Goal: Information Seeking & Learning: Learn about a topic

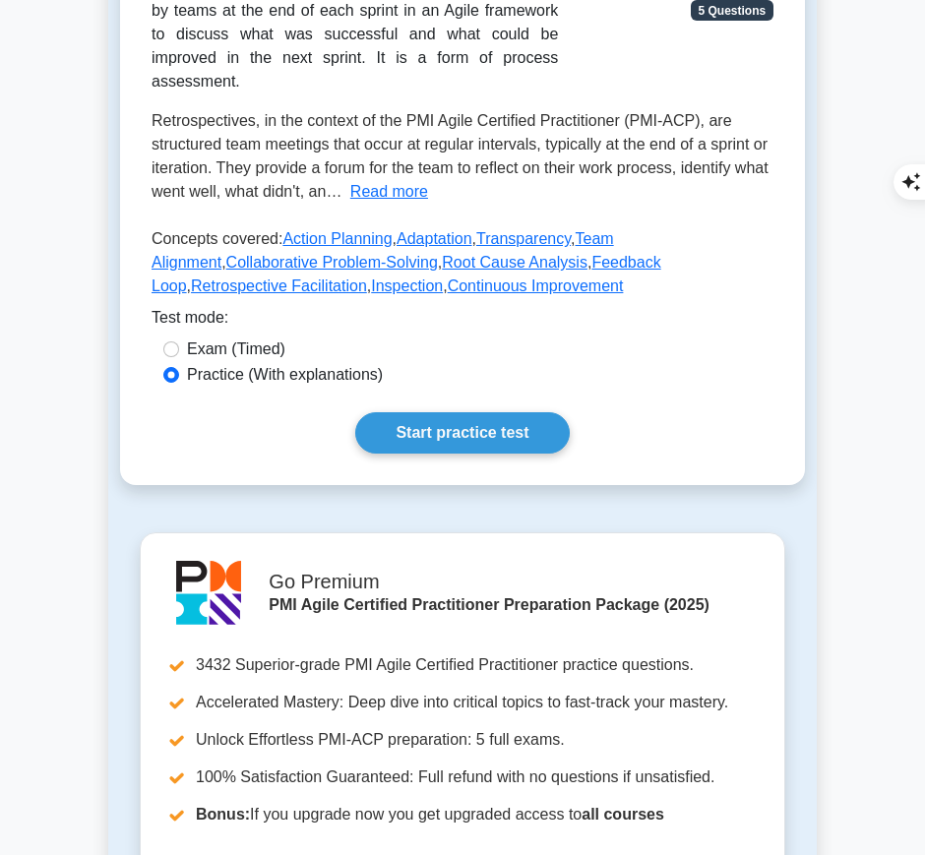
scroll to position [389, 0]
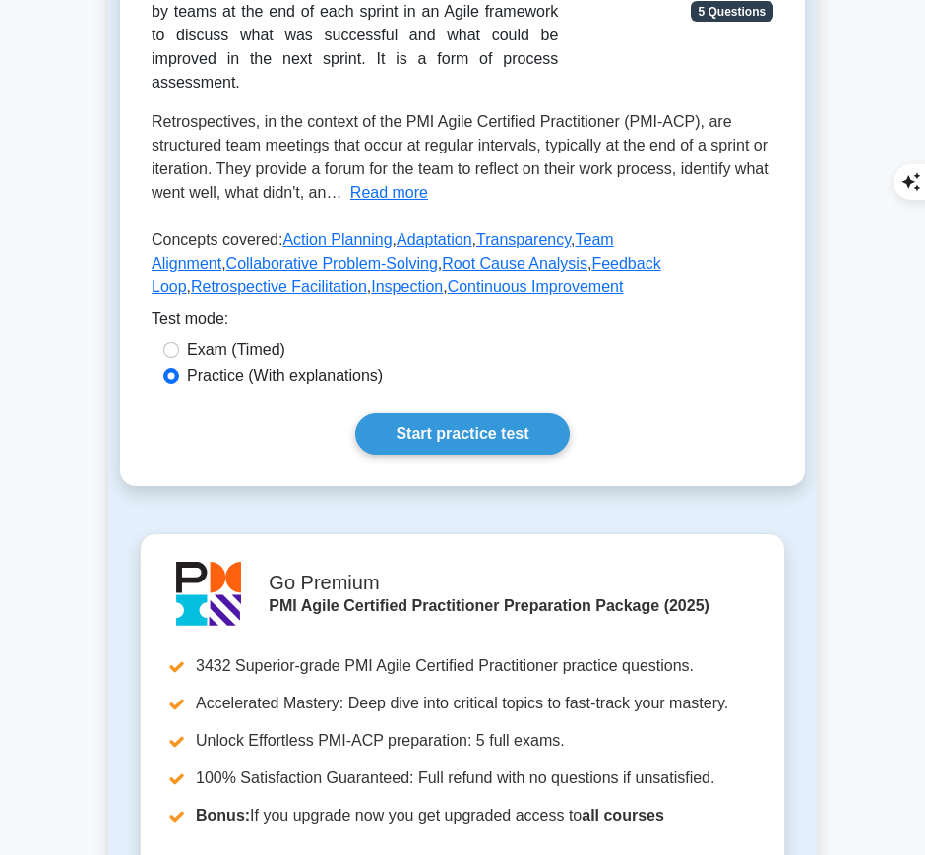
click at [522, 413] on link "Start practice test" at bounding box center [462, 433] width 214 height 41
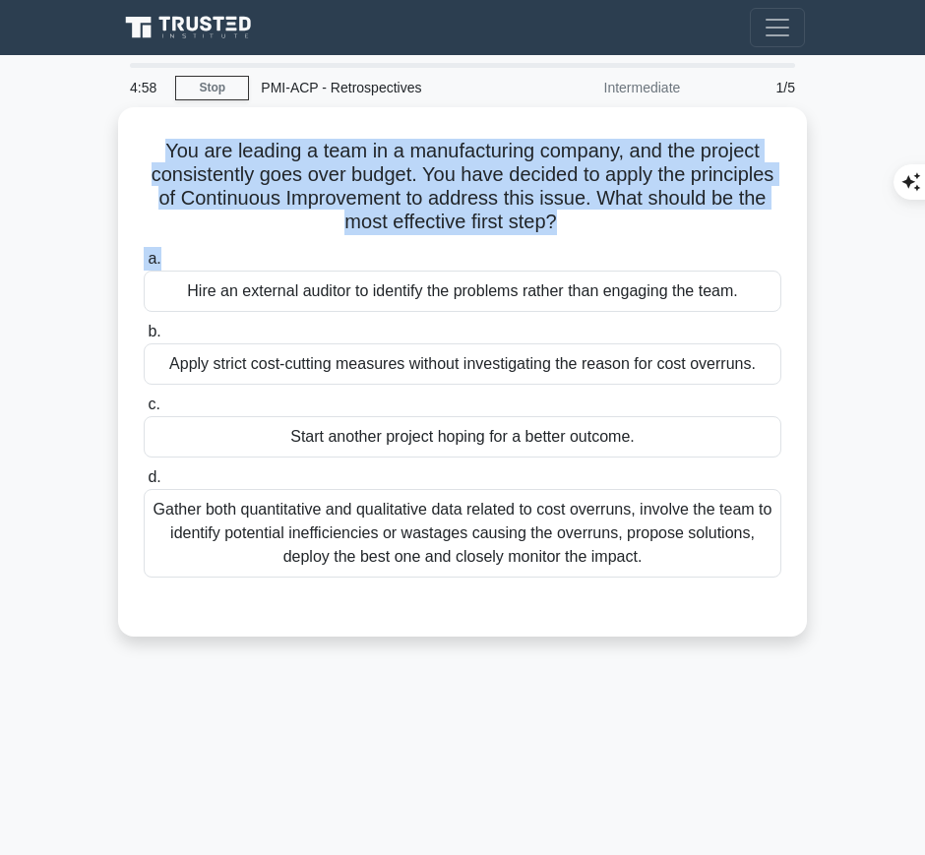
drag, startPoint x: 149, startPoint y: 142, endPoint x: 569, endPoint y: 235, distance: 430.6
click at [569, 235] on div "You are leading a team in a manufacturing company, and the project consistently…" at bounding box center [462, 372] width 673 height 514
click at [566, 213] on icon ".spinner_0XTQ{transform-origin:center;animation:spinner_y6GP .75s linear infini…" at bounding box center [569, 224] width 24 height 24
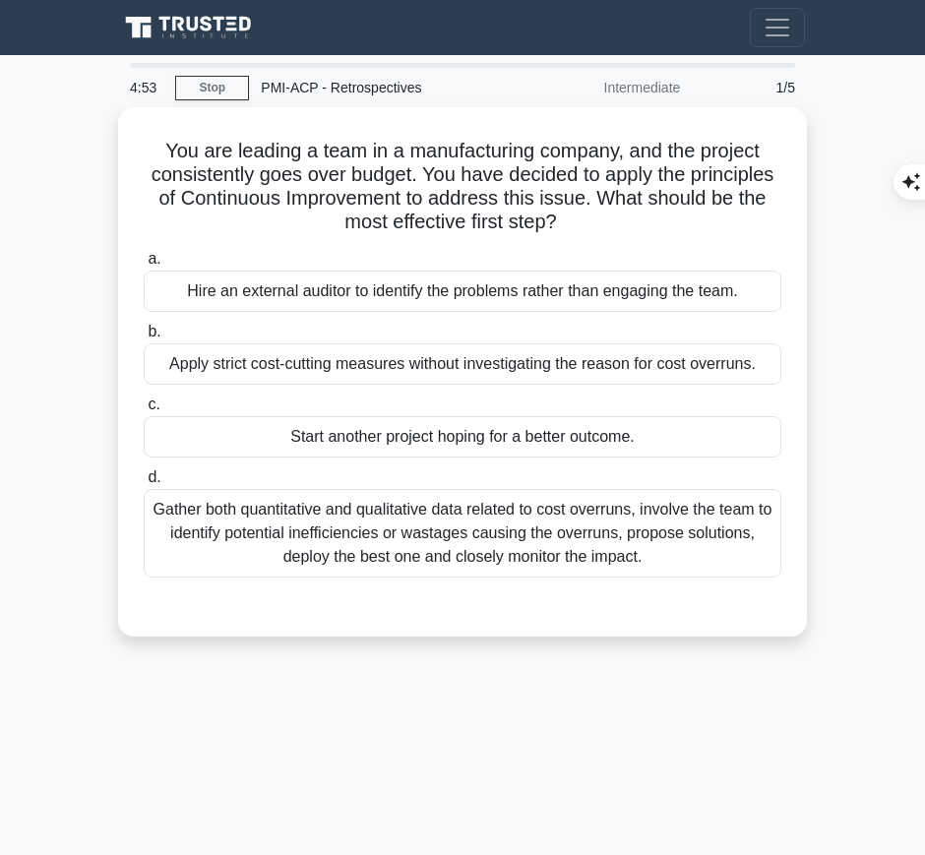
drag, startPoint x: 158, startPoint y: 142, endPoint x: 573, endPoint y: 218, distance: 422.3
click at [573, 218] on h5 "You are leading a team in a manufacturing company, and the project consistently…" at bounding box center [463, 187] width 642 height 96
copy h5 "You are leading a team in a manufacturing company, and the project consistently…"
click at [455, 538] on div "Gather both quantitative and qualitative data related to cost overruns, involve…" at bounding box center [463, 533] width 638 height 89
click at [144, 484] on input "d. Gather both quantitative and qualitative data related to cost overruns, invo…" at bounding box center [144, 478] width 0 height 13
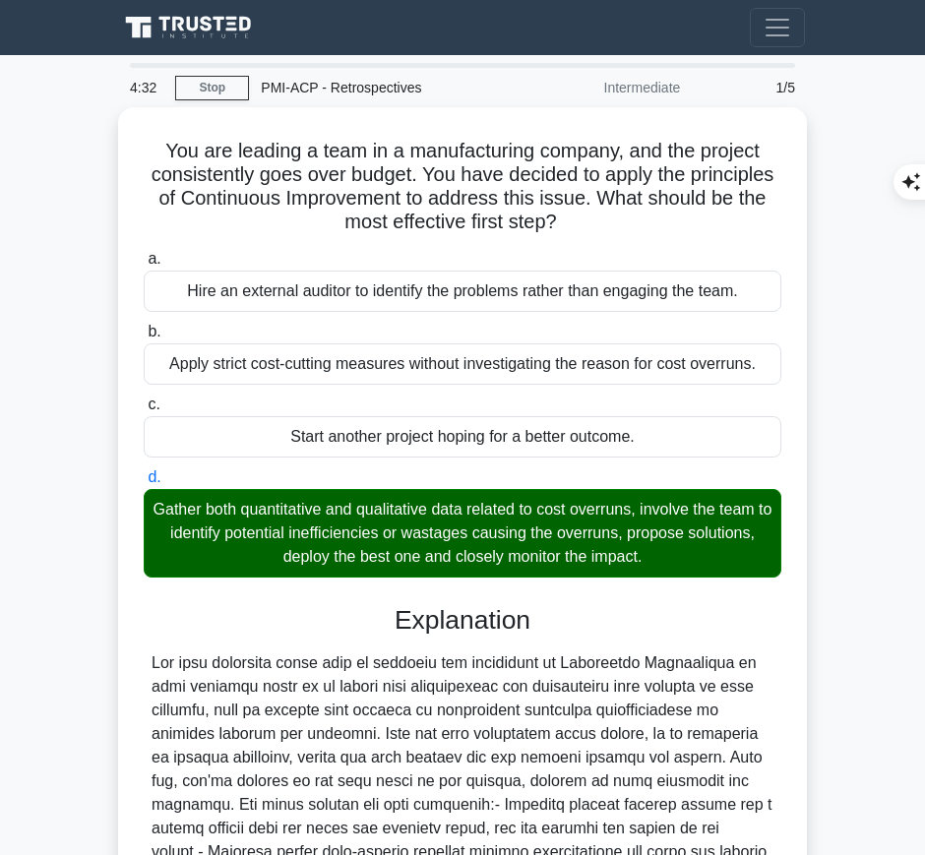
click at [412, 639] on div "Explanation Submit feedback Feedback on this question? Next" at bounding box center [463, 833] width 638 height 457
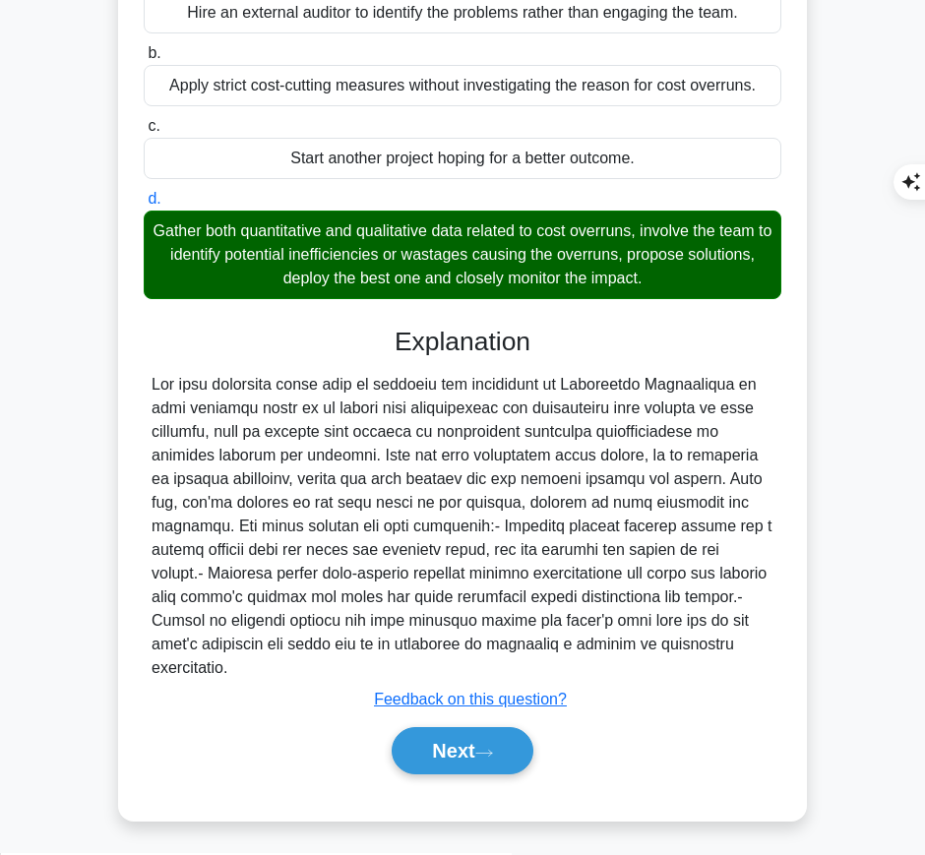
drag, startPoint x: 390, startPoint y: 328, endPoint x: 277, endPoint y: 665, distance: 355.2
click at [277, 665] on div "Explanation Submit feedback Feedback on this question? Next" at bounding box center [463, 555] width 638 height 457
copy div "Explanation The most effective first step in applying the principles of Continu…"
click at [415, 743] on button "Next" at bounding box center [462, 751] width 141 height 47
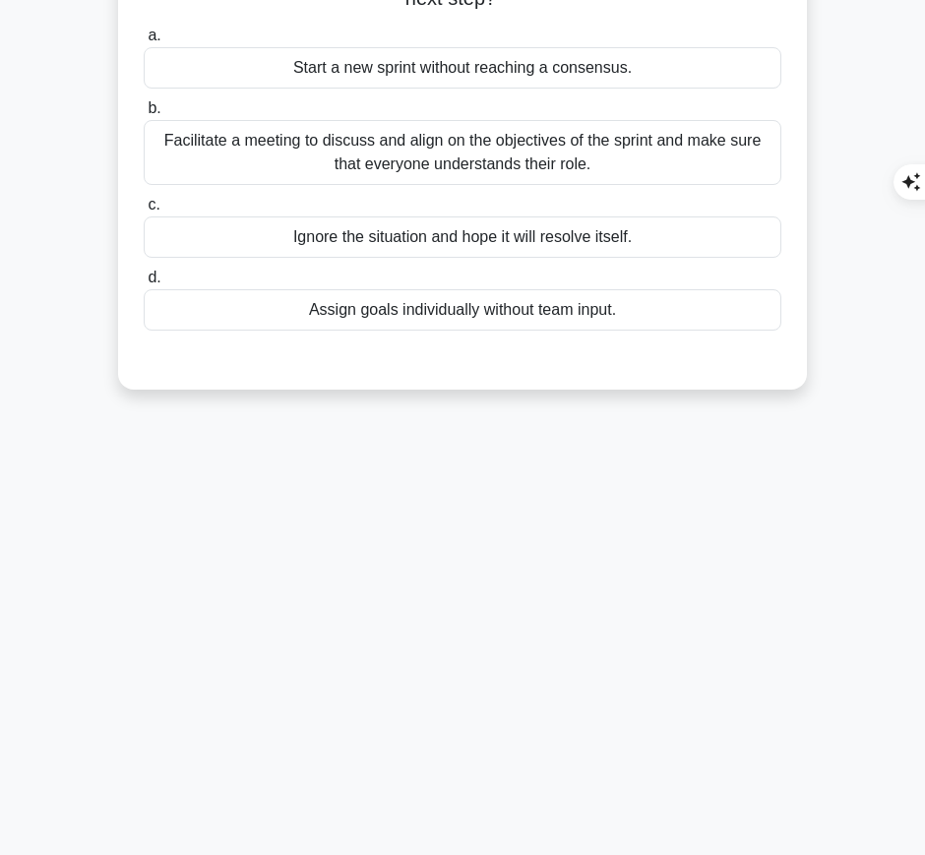
scroll to position [0, 0]
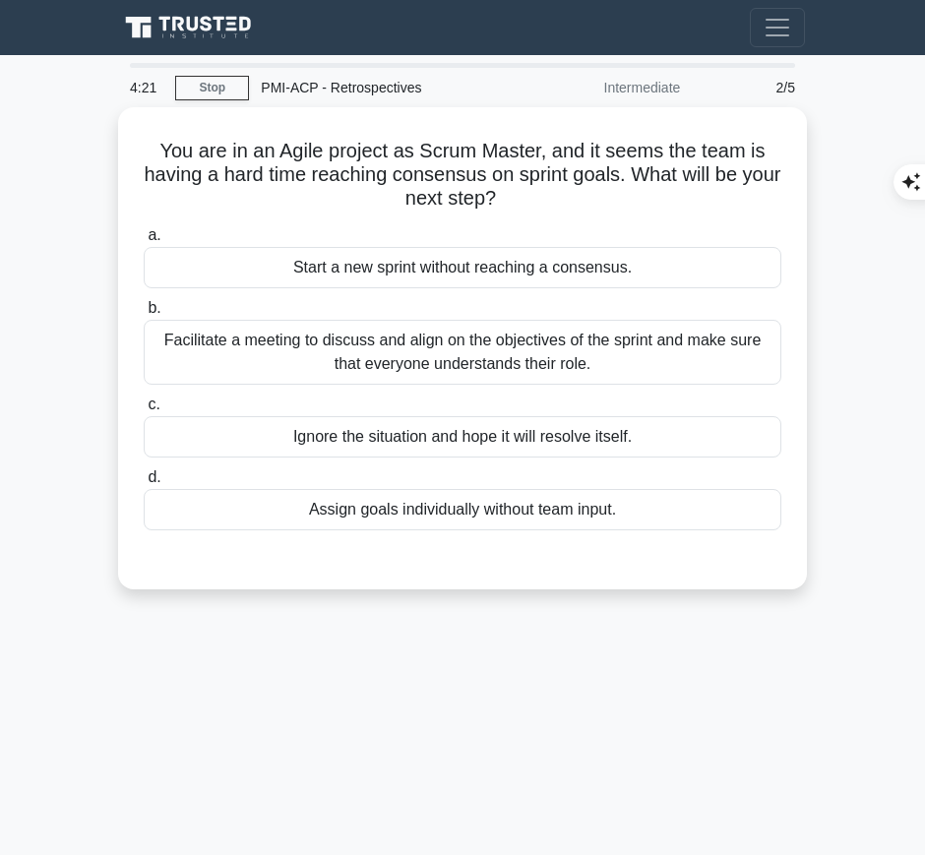
drag, startPoint x: 157, startPoint y: 149, endPoint x: 593, endPoint y: 199, distance: 439.0
click at [593, 199] on h5 "You are in an Agile project as Scrum Master, and it seems the team is having a …" at bounding box center [463, 175] width 642 height 73
copy h5 "You are in an Agile project as Scrum Master, and it seems the team is having a …"
click at [631, 340] on div "Facilitate a meeting to discuss and align on the objectives of the sprint and m…" at bounding box center [463, 352] width 638 height 65
click at [144, 315] on input "b. Facilitate a meeting to discuss and align on the objectives of the sprint an…" at bounding box center [144, 308] width 0 height 13
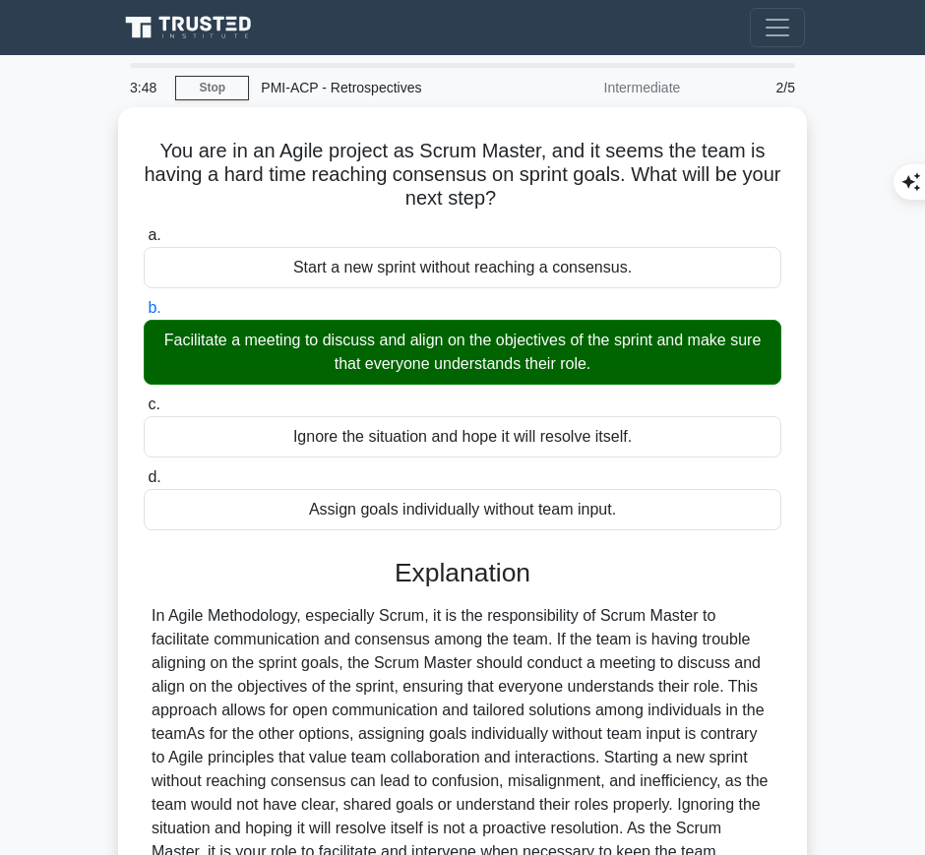
click at [368, 592] on div "Explanation Submit feedback Feedback on this question? Next" at bounding box center [463, 774] width 638 height 433
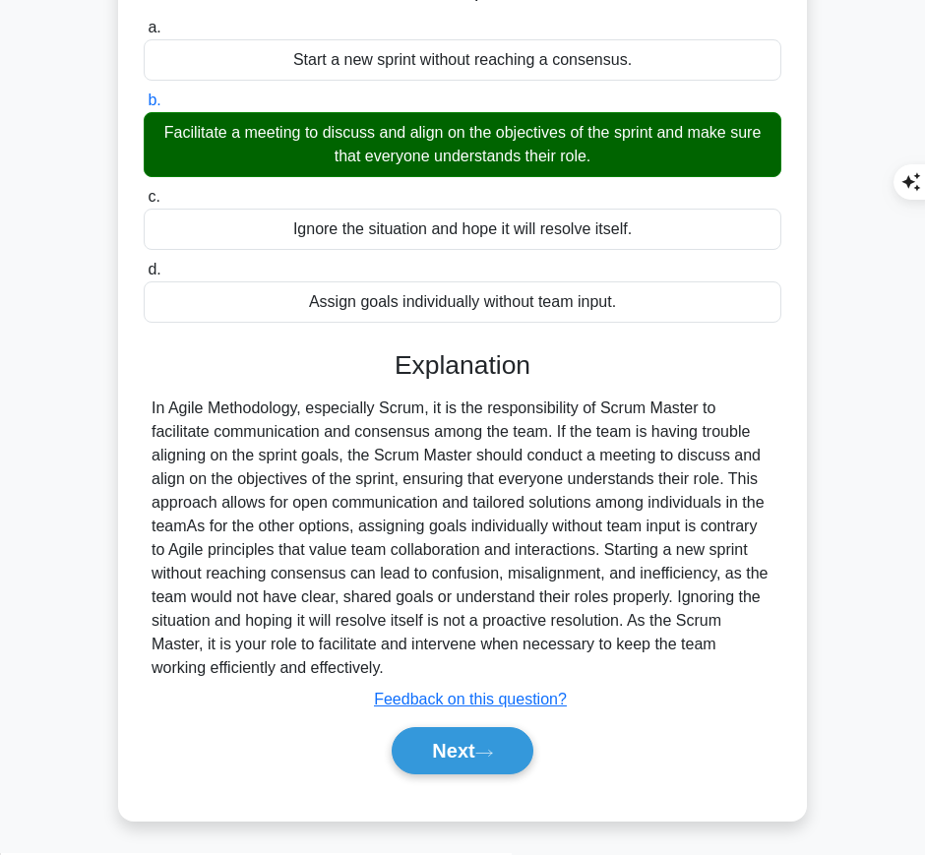
drag, startPoint x: 392, startPoint y: 361, endPoint x: 426, endPoint y: 662, distance: 302.2
click at [426, 662] on div "Explanation Submit feedback Feedback on this question? Next" at bounding box center [463, 566] width 638 height 433
copy div "Explanation In Agile Methodology, especially Scrum, it is the responsibility of…"
click at [443, 739] on button "Next" at bounding box center [462, 751] width 141 height 47
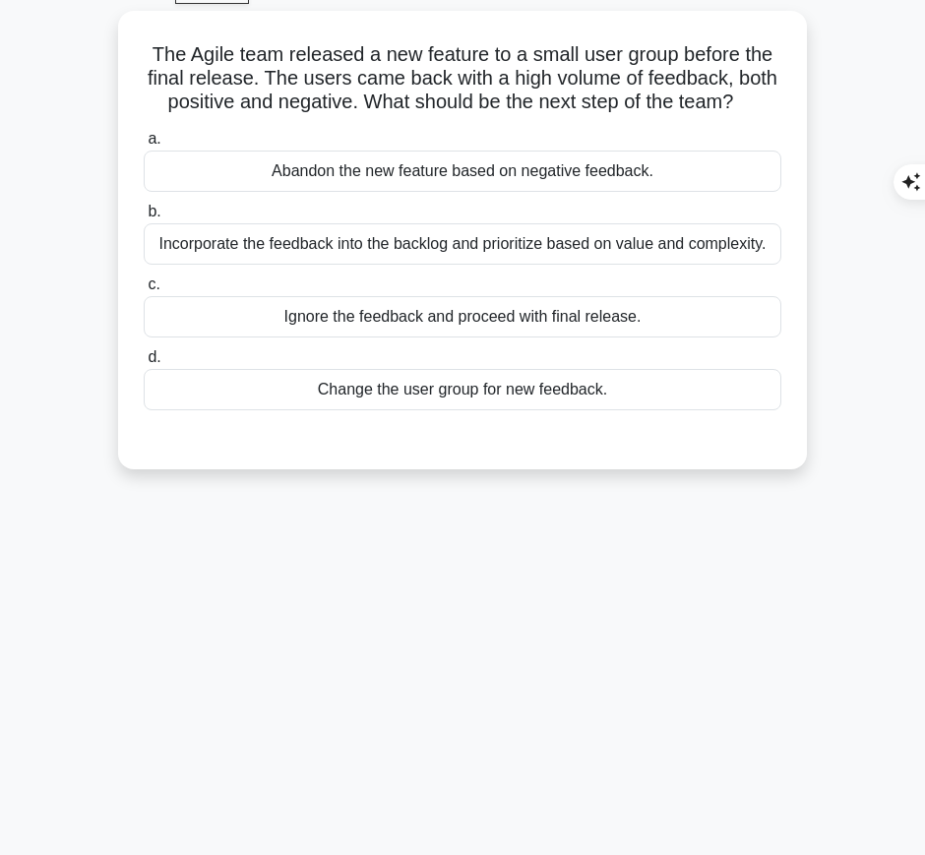
scroll to position [0, 0]
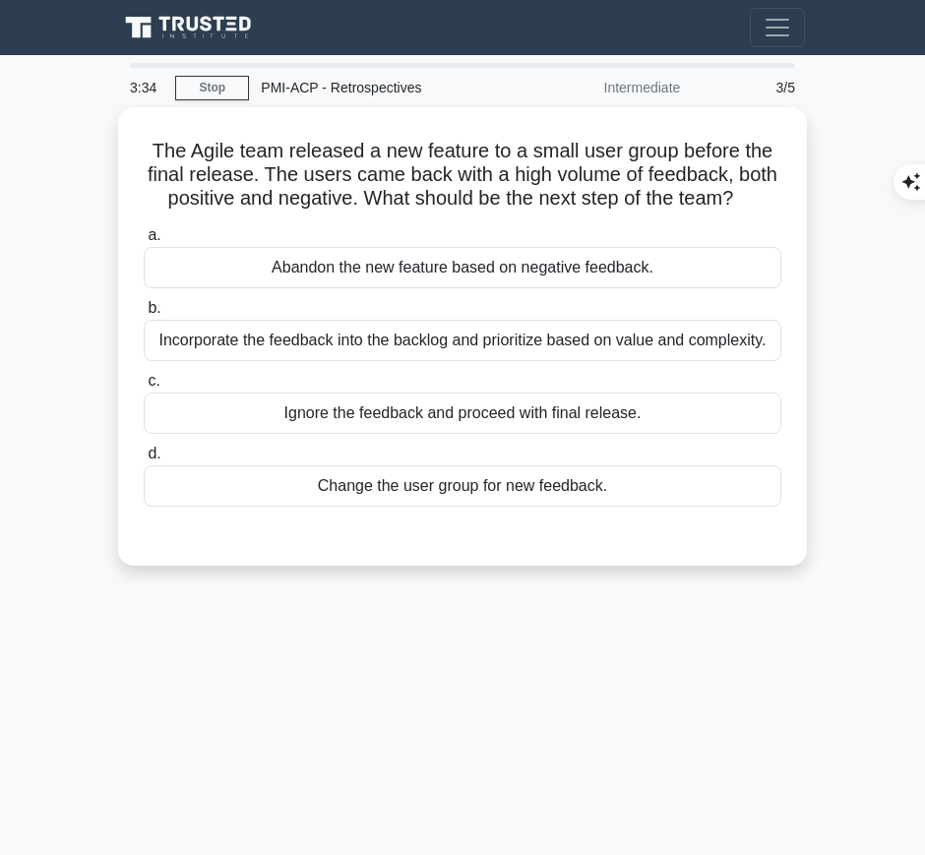
drag, startPoint x: 136, startPoint y: 139, endPoint x: 749, endPoint y: 202, distance: 616.5
click at [749, 202] on div "The Agile team released a new feature to a small user group before the final re…" at bounding box center [462, 336] width 673 height 443
copy h5 "The Agile team released a new feature to a small user group before the final re…"
click at [542, 339] on div "Incorporate the feedback into the backlog and prioritize based on value and com…" at bounding box center [463, 340] width 638 height 41
click at [144, 315] on input "b. Incorporate the feedback into the backlog and prioritize based on value and …" at bounding box center [144, 308] width 0 height 13
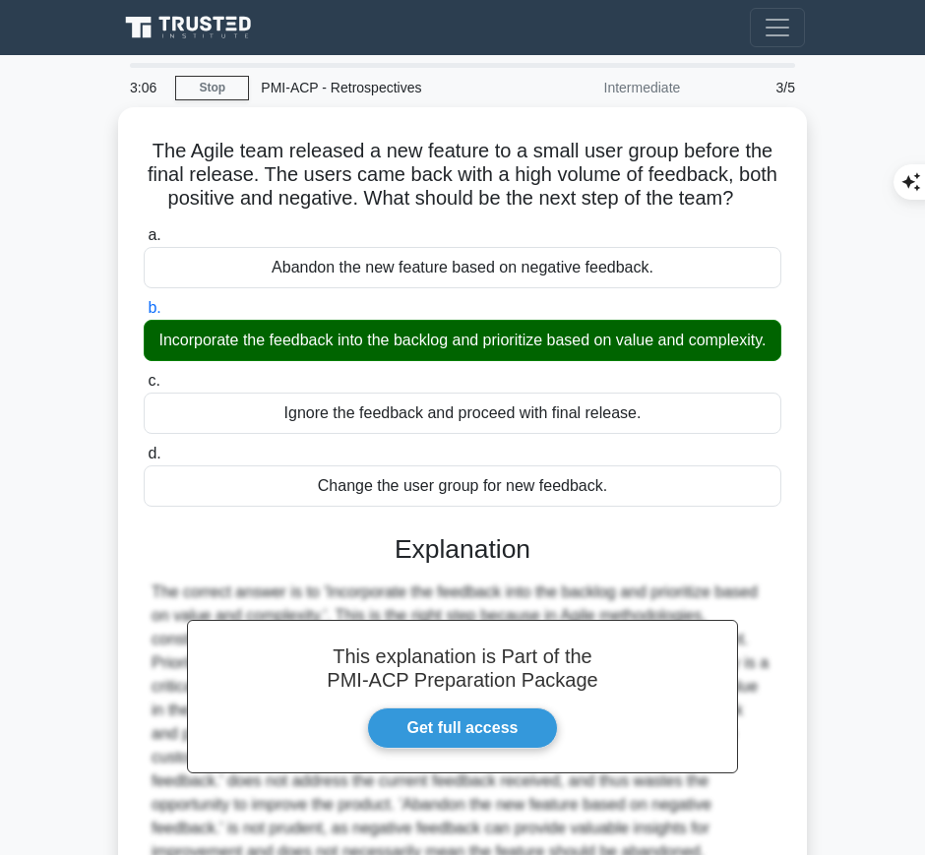
click at [451, 559] on h3 "Explanation" at bounding box center [463, 551] width 614 height 32
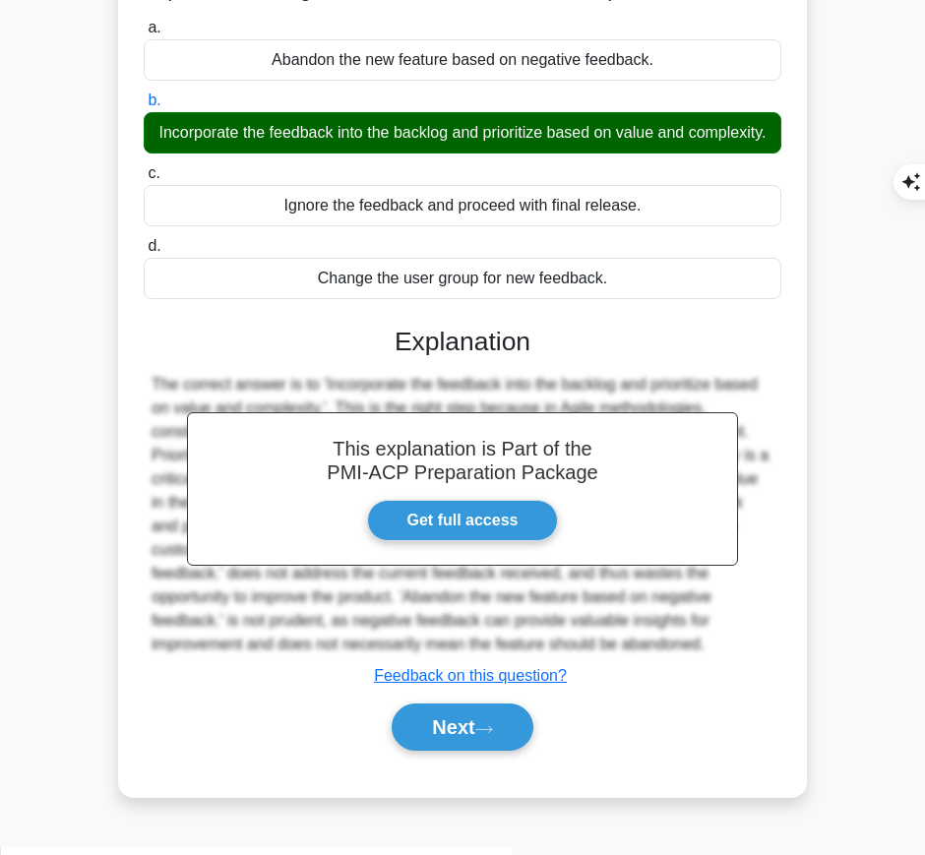
drag, startPoint x: 388, startPoint y: 348, endPoint x: 722, endPoint y: 666, distance: 461.0
click at [722, 666] on div "This explanation is Part of the PMI-ACP Preparation Package Get full access Exp…" at bounding box center [463, 531] width 638 height 457
copy div "Explanation The correct answer is to 'Incorporate the feedback into the backlog…"
click at [461, 739] on button "Next" at bounding box center [462, 727] width 141 height 47
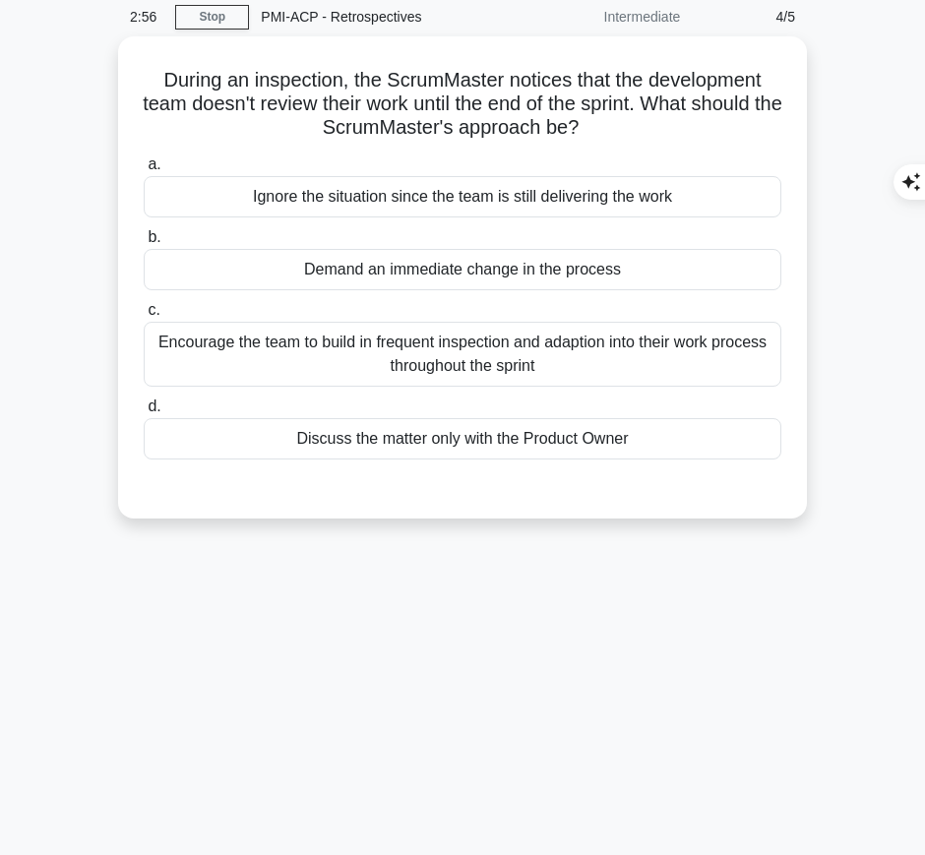
scroll to position [0, 0]
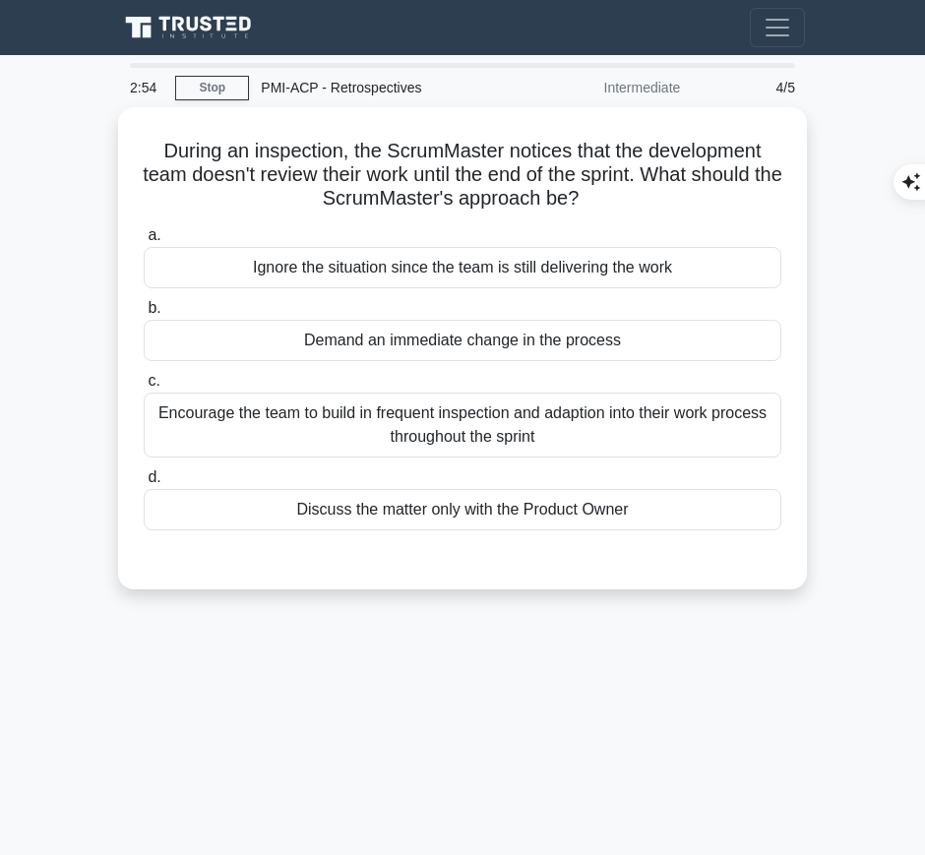
drag, startPoint x: 152, startPoint y: 143, endPoint x: 618, endPoint y: 192, distance: 469.2
click at [618, 192] on h5 "During an inspection, the ScrumMaster notices that the development team doesn't…" at bounding box center [463, 175] width 642 height 73
copy h5 "During an inspection, the ScrumMaster notices that the development team doesn't…"
click at [673, 445] on div "Encourage the team to build in frequent inspection and adaption into their work…" at bounding box center [463, 425] width 638 height 65
click at [144, 388] on input "c. Encourage the team to build in frequent inspection and adaption into their w…" at bounding box center [144, 381] width 0 height 13
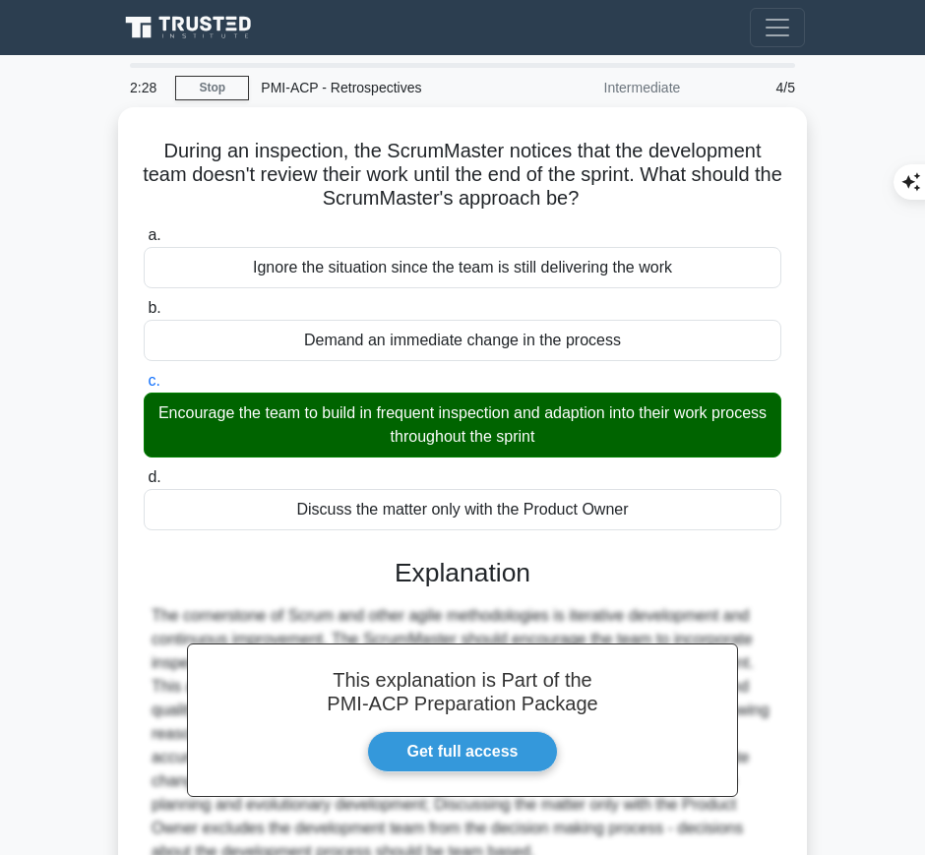
click at [405, 559] on h3 "Explanation" at bounding box center [463, 574] width 614 height 32
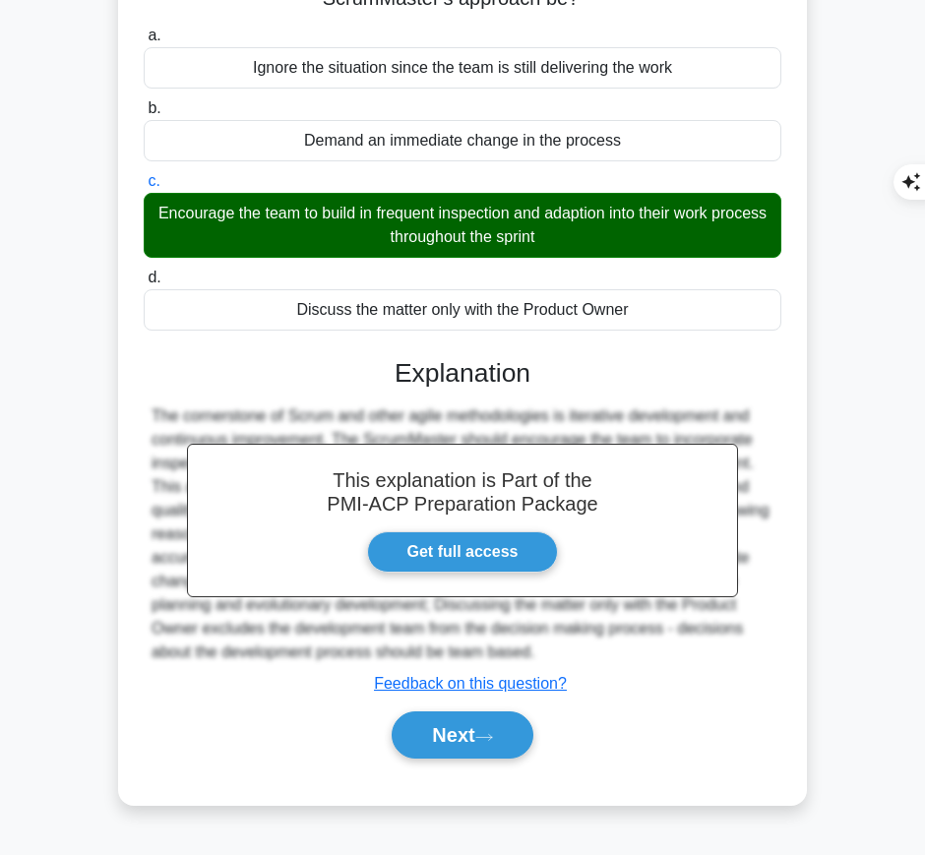
drag, startPoint x: 393, startPoint y: 369, endPoint x: 571, endPoint y: 642, distance: 325.8
click at [571, 642] on div "This explanation is Part of the PMI-ACP Preparation Package Get full access Exp…" at bounding box center [463, 551] width 638 height 433
copy div "Explanation The cornerstone of Scrum and other agile methodologies is iterative…"
click at [445, 760] on div "Next" at bounding box center [463, 735] width 638 height 63
click at [440, 742] on button "Next" at bounding box center [462, 735] width 141 height 47
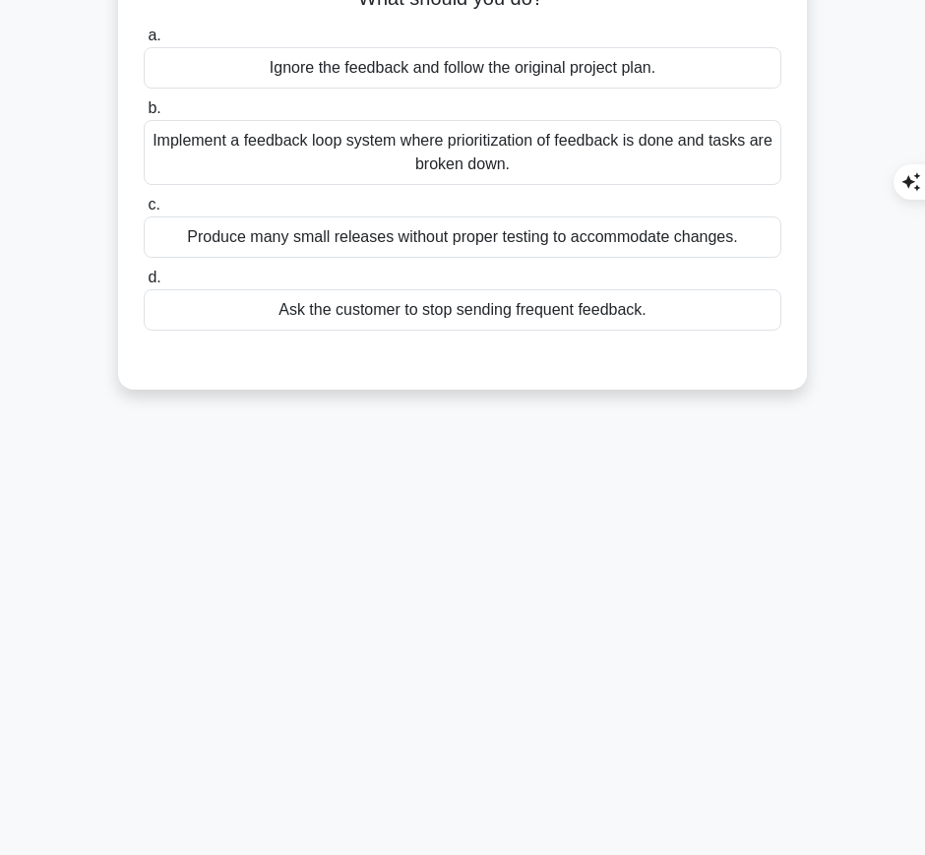
scroll to position [0, 0]
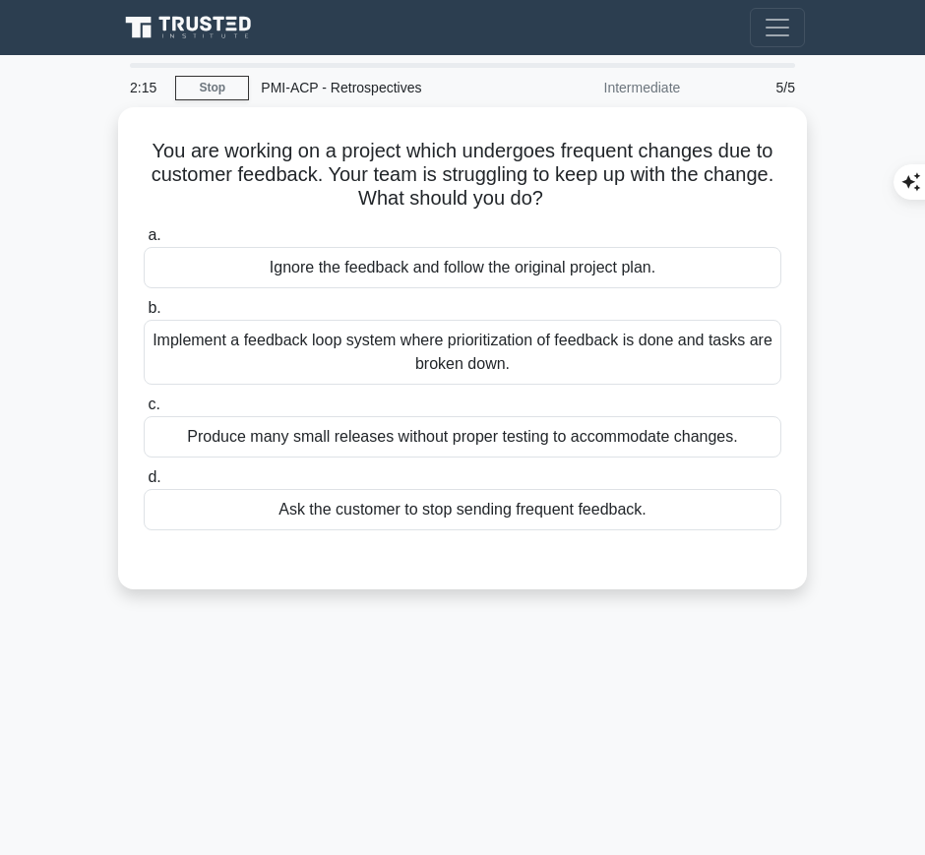
drag, startPoint x: 141, startPoint y: 145, endPoint x: 601, endPoint y: 202, distance: 463.3
click at [601, 202] on div "You are working on a project which undergoes frequent changes due to customer f…" at bounding box center [462, 348] width 673 height 467
copy h5 "You are working on a project which undergoes frequent changes due to customer f…"
click at [493, 354] on div "Implement a feedback loop system where prioritization of feedback is done and t…" at bounding box center [463, 352] width 638 height 65
click at [144, 315] on input "b. Implement a feedback loop system where prioritization of feedback is done an…" at bounding box center [144, 308] width 0 height 13
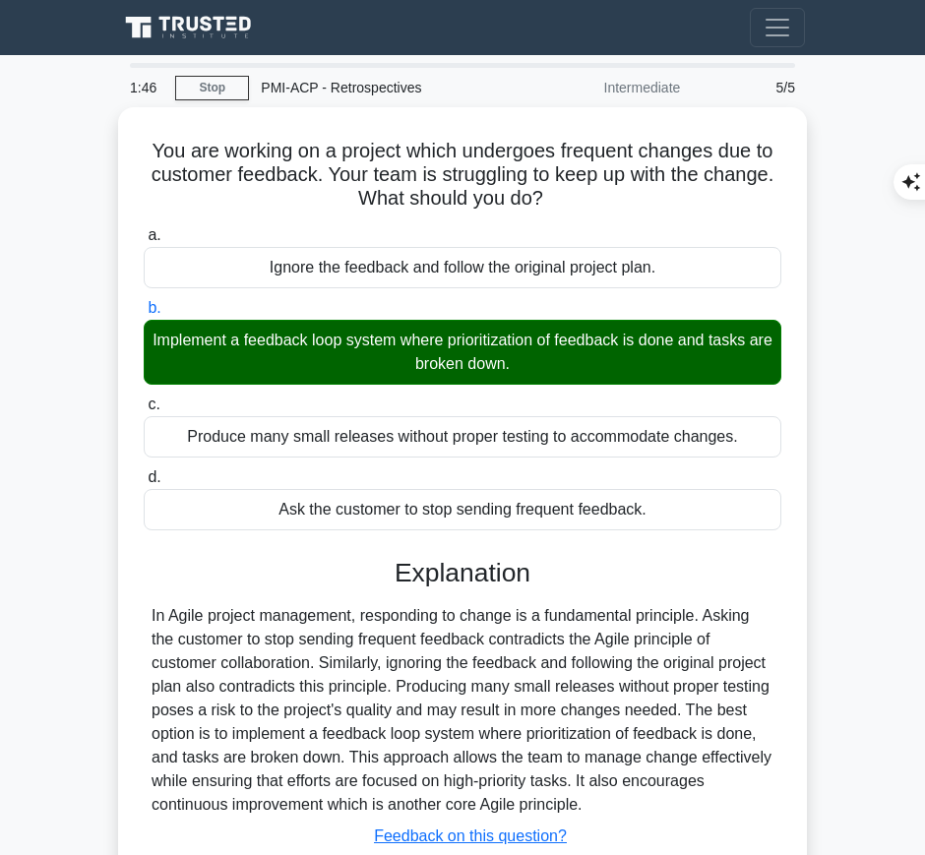
click at [413, 705] on div "In Agile project management, responding to change is a fundamental principle. A…" at bounding box center [463, 710] width 622 height 213
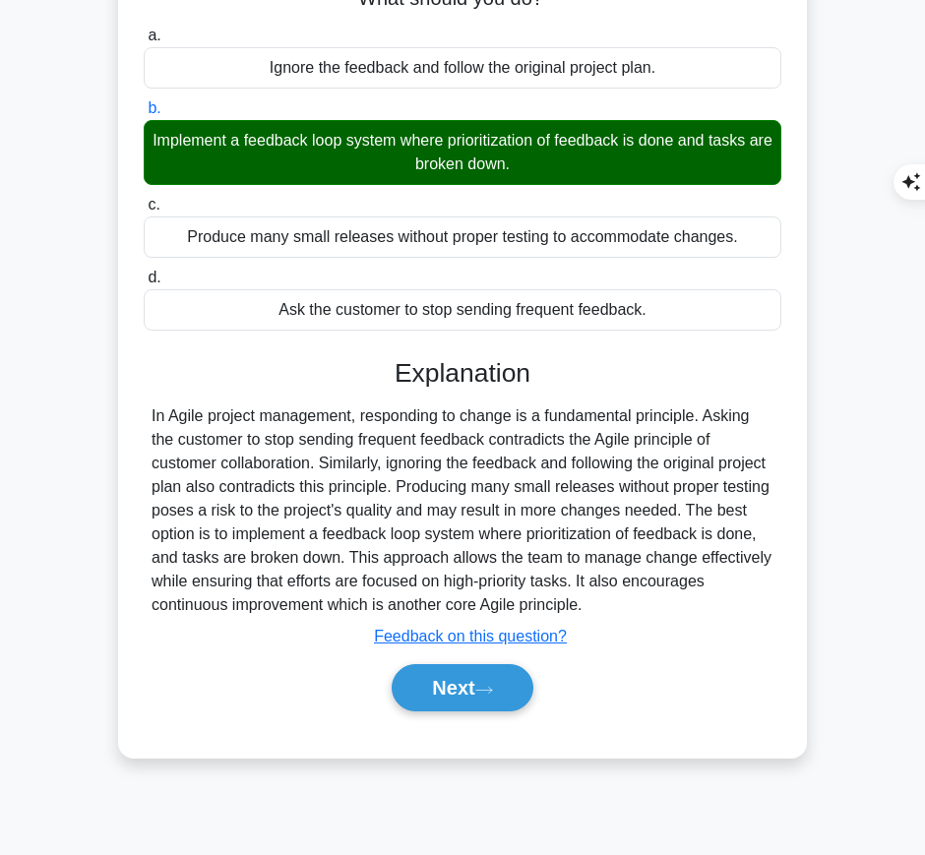
drag, startPoint x: 383, startPoint y: 362, endPoint x: 679, endPoint y: 605, distance: 383.3
click at [679, 605] on div "Explanation In Agile project management, responding to change is a fundamental …" at bounding box center [463, 539] width 638 height 362
copy div "Explanation In Agile project management, responding to change is a fundamental …"
click at [438, 697] on button "Next" at bounding box center [462, 688] width 141 height 47
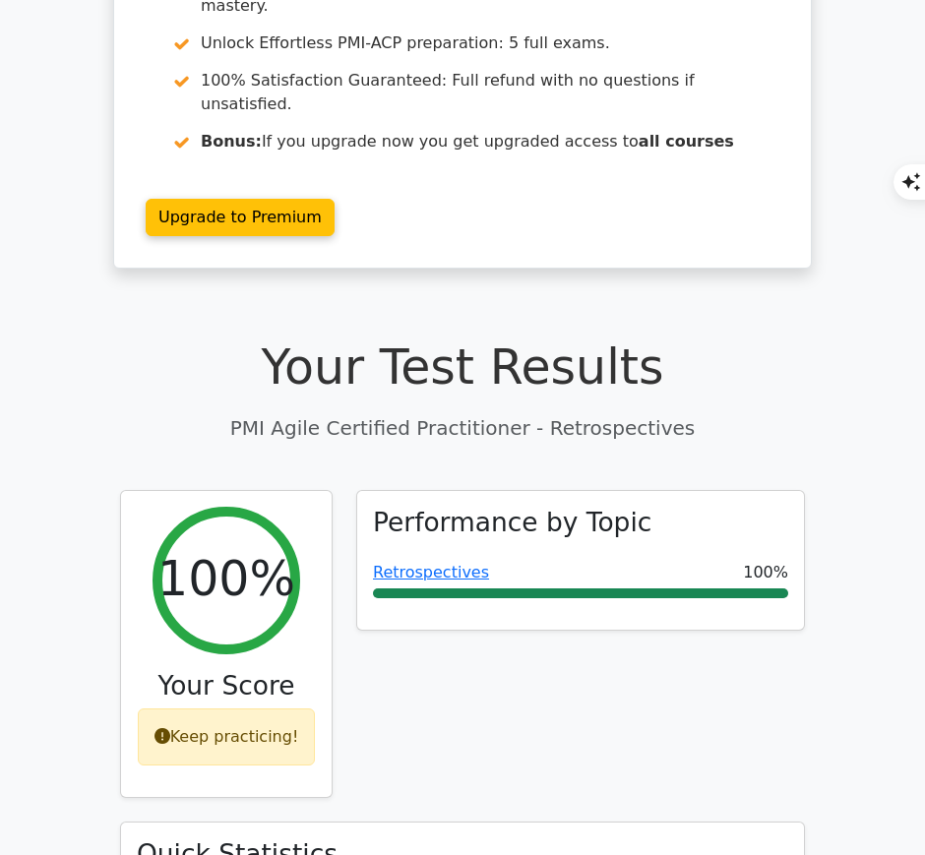
click at [454, 563] on link "Retrospectives" at bounding box center [431, 572] width 116 height 19
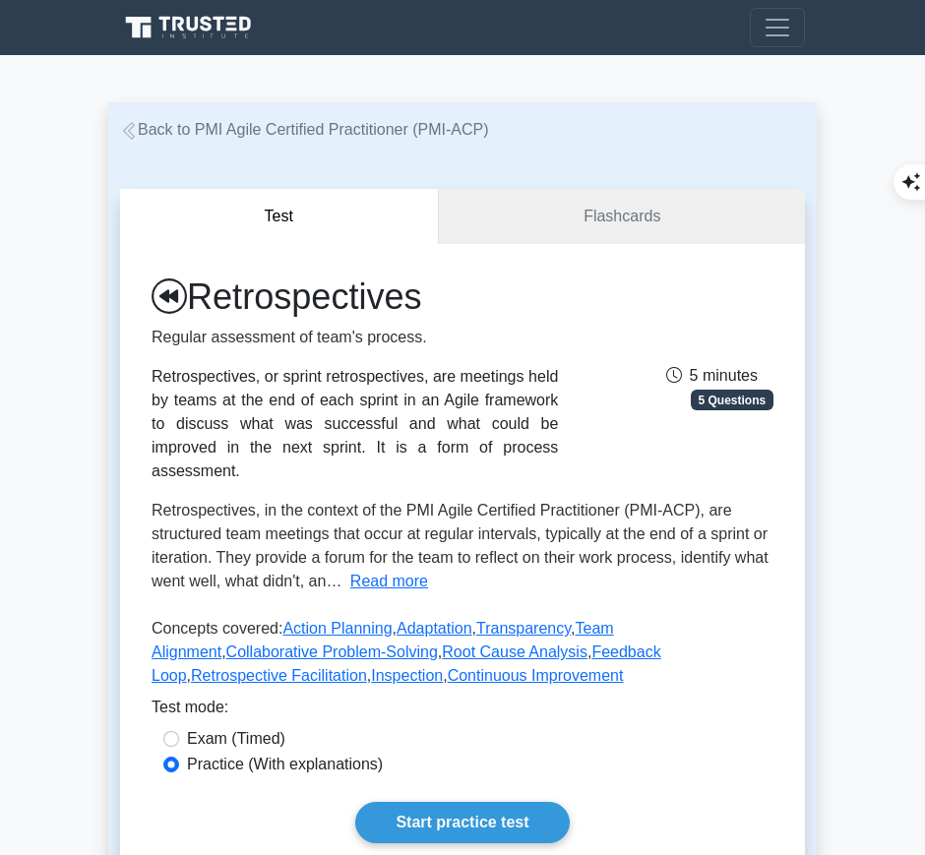
click at [424, 802] on link "Start practice test" at bounding box center [462, 822] width 214 height 41
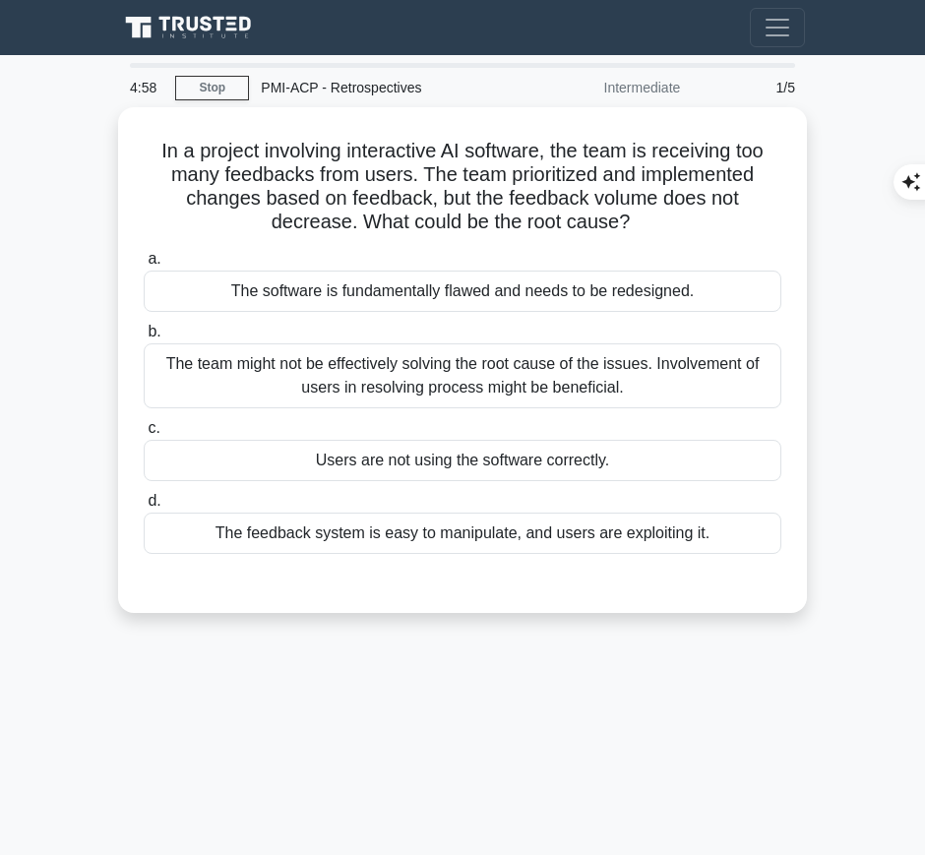
drag, startPoint x: 139, startPoint y: 143, endPoint x: 654, endPoint y: 207, distance: 518.8
click at [654, 207] on div "In a project involving interactive AI software, the team is receiving too many …" at bounding box center [462, 360] width 673 height 490
copy h5 "In a project involving interactive AI software, the team is receiving too many …"
click at [643, 366] on div "The team might not be effectively solving the root cause of the issues. Involve…" at bounding box center [463, 376] width 638 height 65
click at [144, 339] on input "b. The team might not be effectively solving the root cause of the issues. Invo…" at bounding box center [144, 332] width 0 height 13
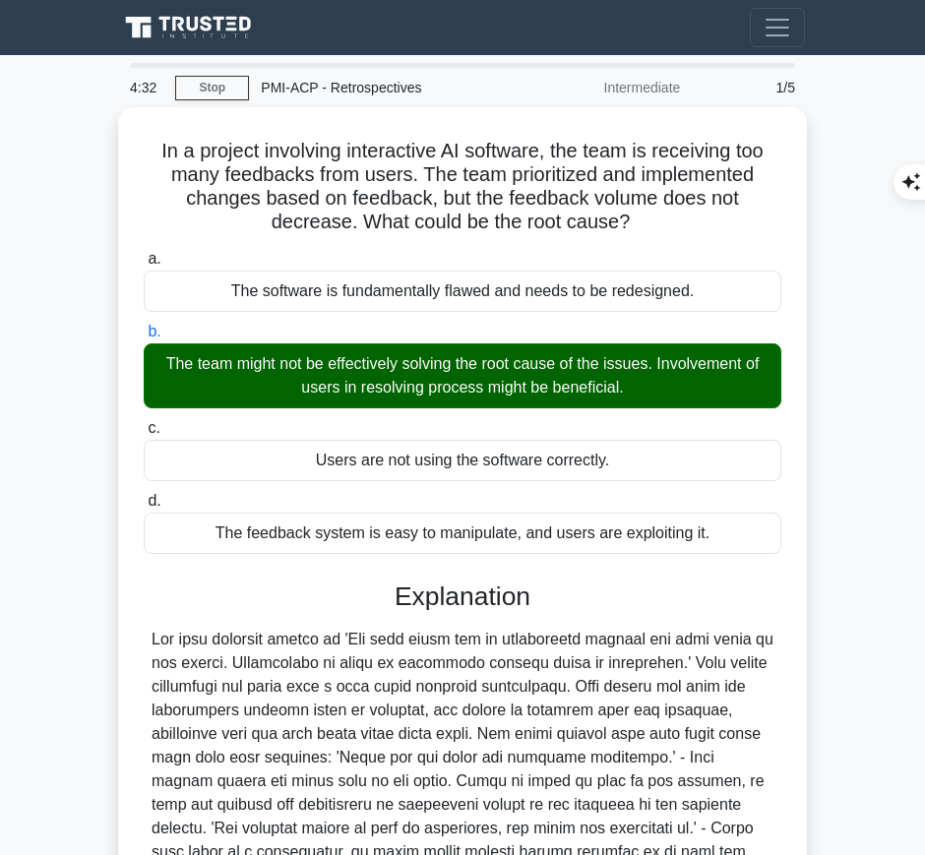
click at [367, 698] on div at bounding box center [463, 793] width 622 height 331
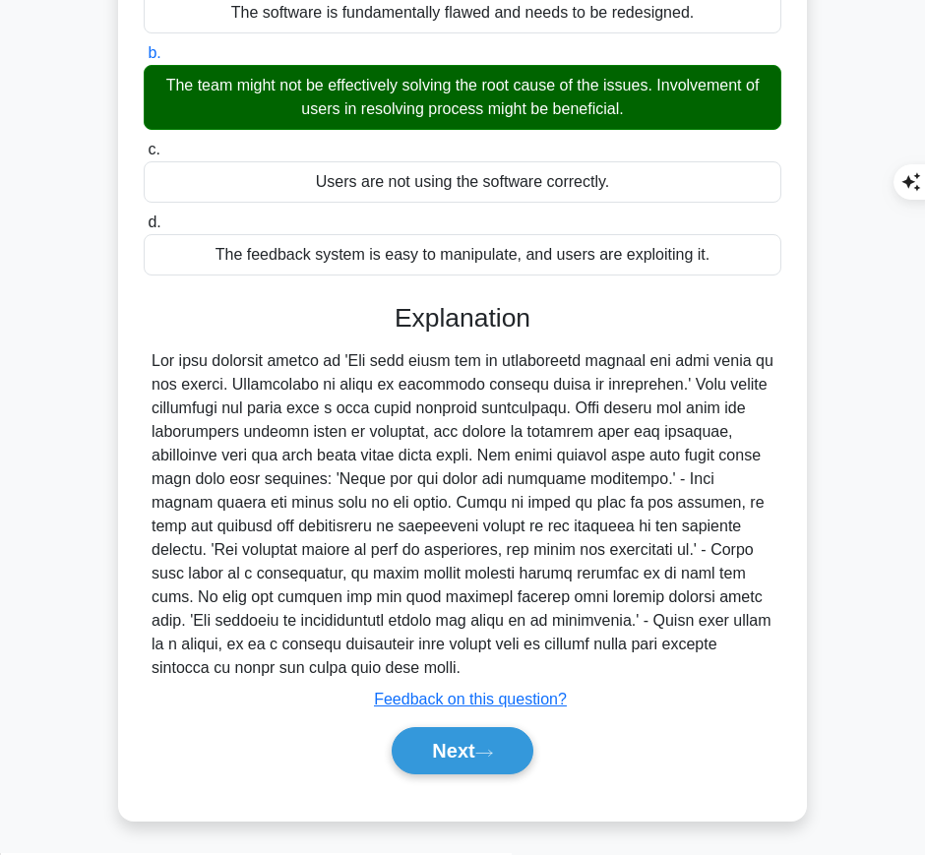
drag, startPoint x: 388, startPoint y: 318, endPoint x: 344, endPoint y: 661, distance: 345.4
click at [344, 661] on div "Explanation Submit feedback Feedback on this question? Next" at bounding box center [463, 543] width 638 height 480
copy div "Explanation The best possible answer is 'The team might not be effectively solv…"
click at [478, 754] on button "Next" at bounding box center [462, 751] width 141 height 47
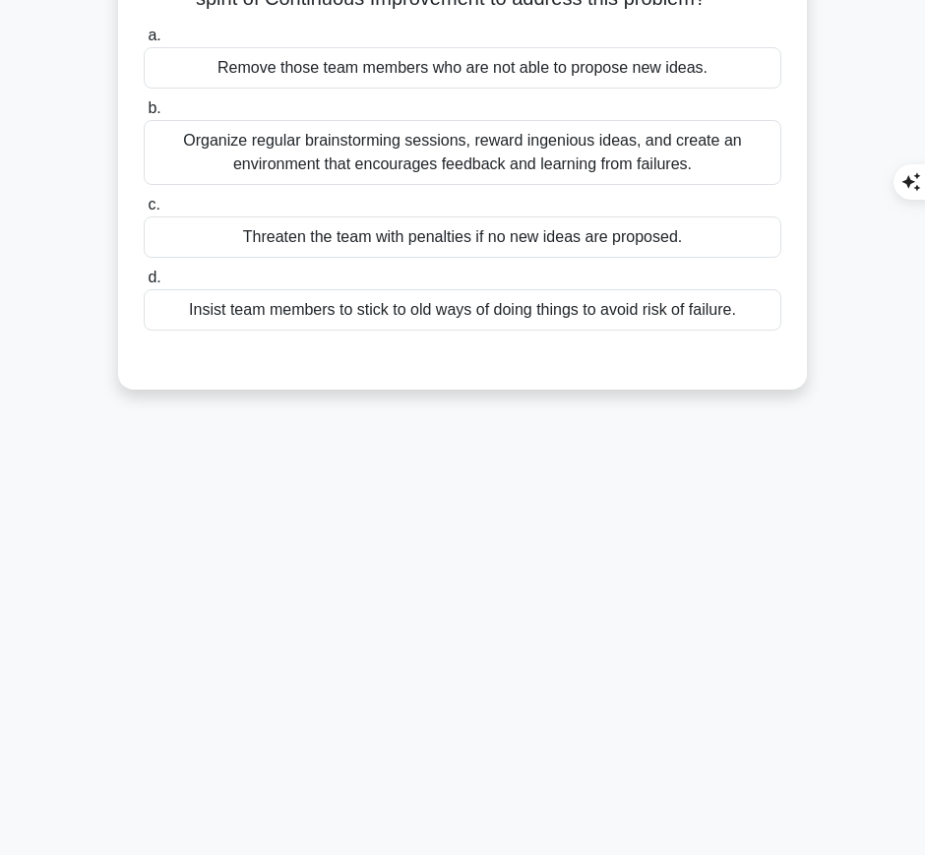
scroll to position [0, 0]
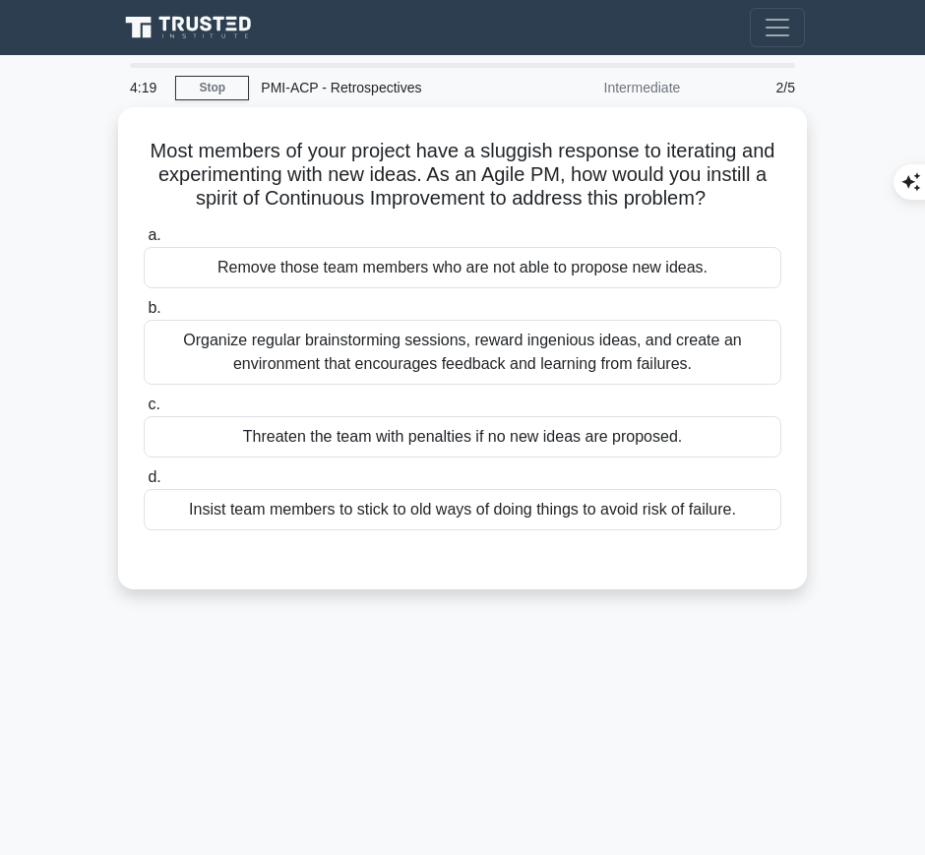
drag, startPoint x: 155, startPoint y: 135, endPoint x: 764, endPoint y: 189, distance: 611.8
click at [764, 189] on h5 "Most members of your project have a sluggish response to iterating and experime…" at bounding box center [463, 175] width 642 height 73
copy h5 "Most members of your project have a sluggish response to iterating and experime…"
click at [570, 350] on div "Organize regular brainstorming sessions, reward ingenious ideas, and create an …" at bounding box center [463, 352] width 638 height 65
click at [144, 315] on input "b. Organize regular brainstorming sessions, reward ingenious ideas, and create …" at bounding box center [144, 308] width 0 height 13
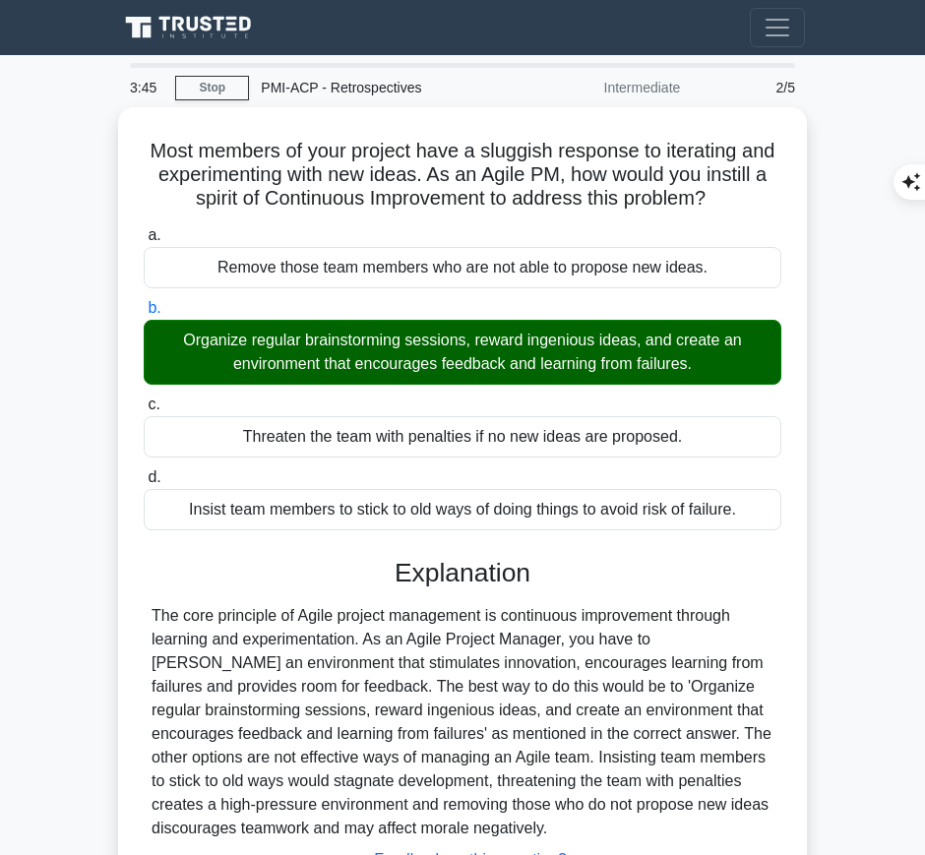
click at [484, 737] on div "The core principle of Agile project management is continuous improvement throug…" at bounding box center [463, 722] width 622 height 236
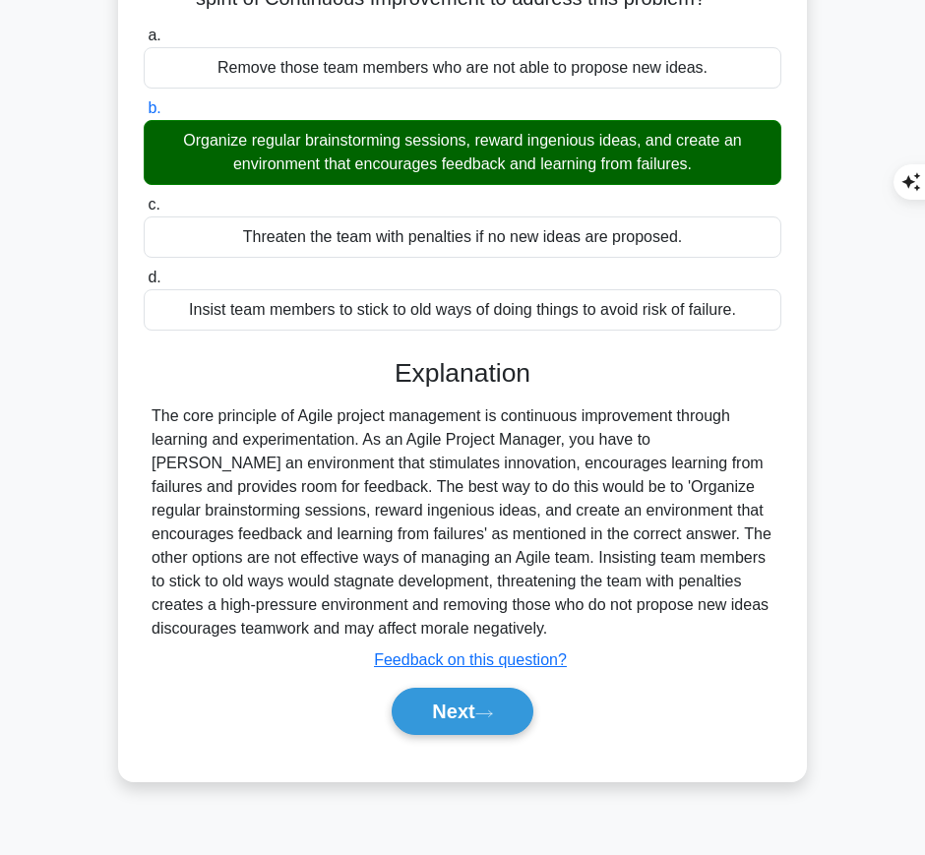
drag, startPoint x: 390, startPoint y: 356, endPoint x: 488, endPoint y: 617, distance: 278.8
click at [488, 617] on div "Explanation The core principle of Agile project management is continuous improv…" at bounding box center [463, 551] width 638 height 386
copy div "Explanation The core principle of Agile project management is continuous improv…"
click at [413, 696] on button "Next" at bounding box center [462, 711] width 141 height 47
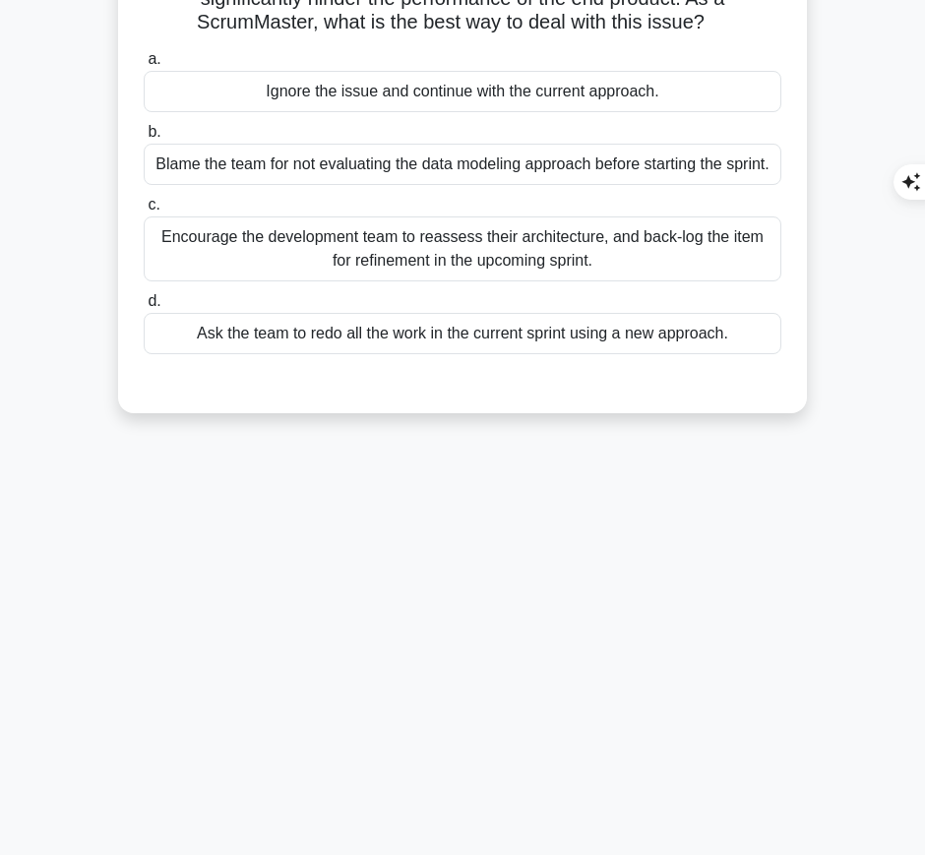
scroll to position [0, 0]
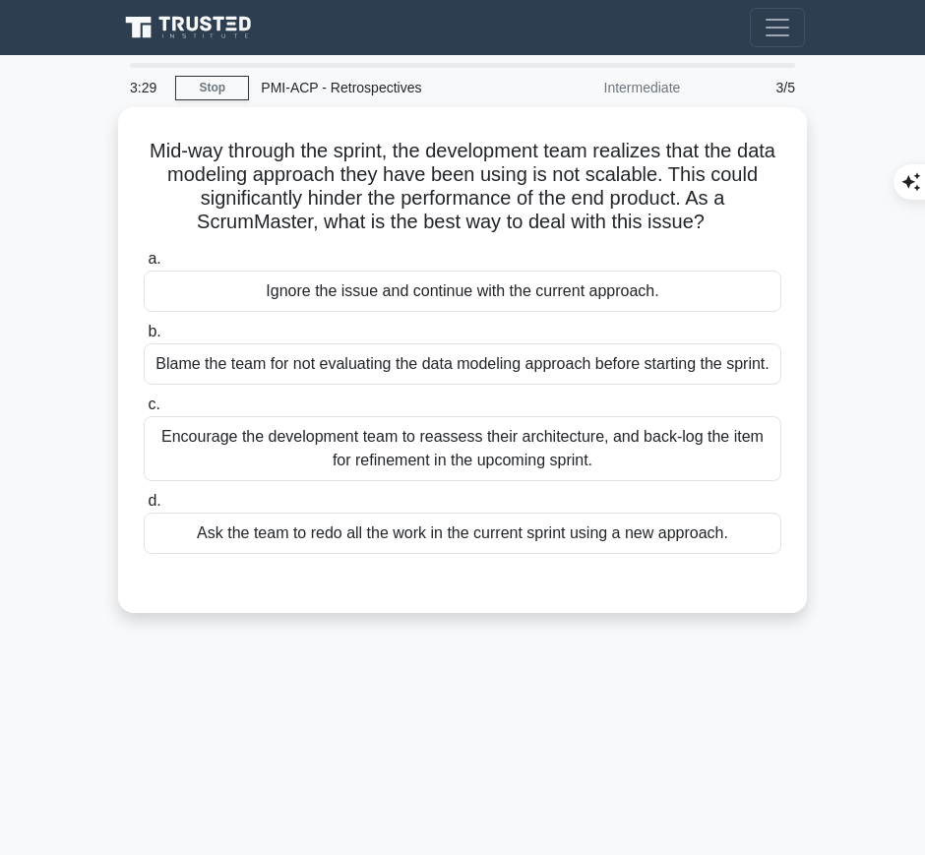
drag, startPoint x: 152, startPoint y: 135, endPoint x: 733, endPoint y: 212, distance: 586.9
click at [733, 212] on h5 "Mid-way through the sprint, the development team realizes that the data modelin…" at bounding box center [463, 187] width 642 height 96
copy h5 "Mid-way through the sprint, the development team realizes that the data modelin…"
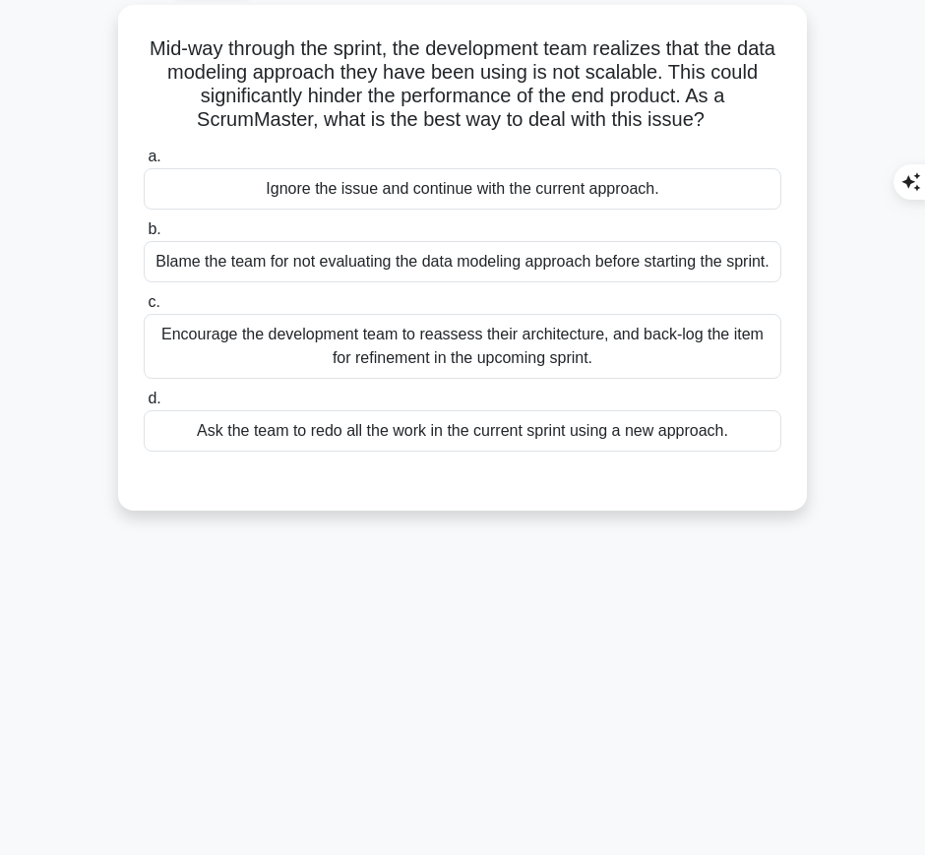
scroll to position [103, 0]
click at [487, 344] on div "Encourage the development team to reassess their architecture, and back-log the…" at bounding box center [463, 345] width 638 height 65
click at [144, 308] on input "c. Encourage the development team to reassess their architecture, and back-log …" at bounding box center [144, 301] width 0 height 13
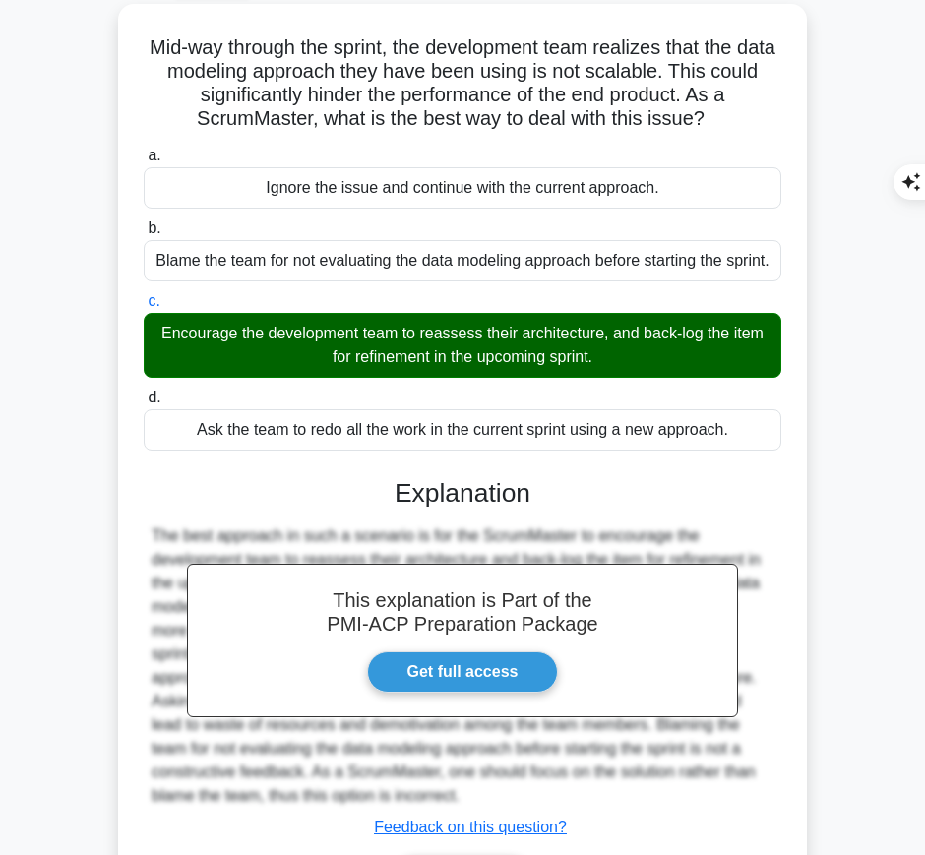
scroll to position [231, 0]
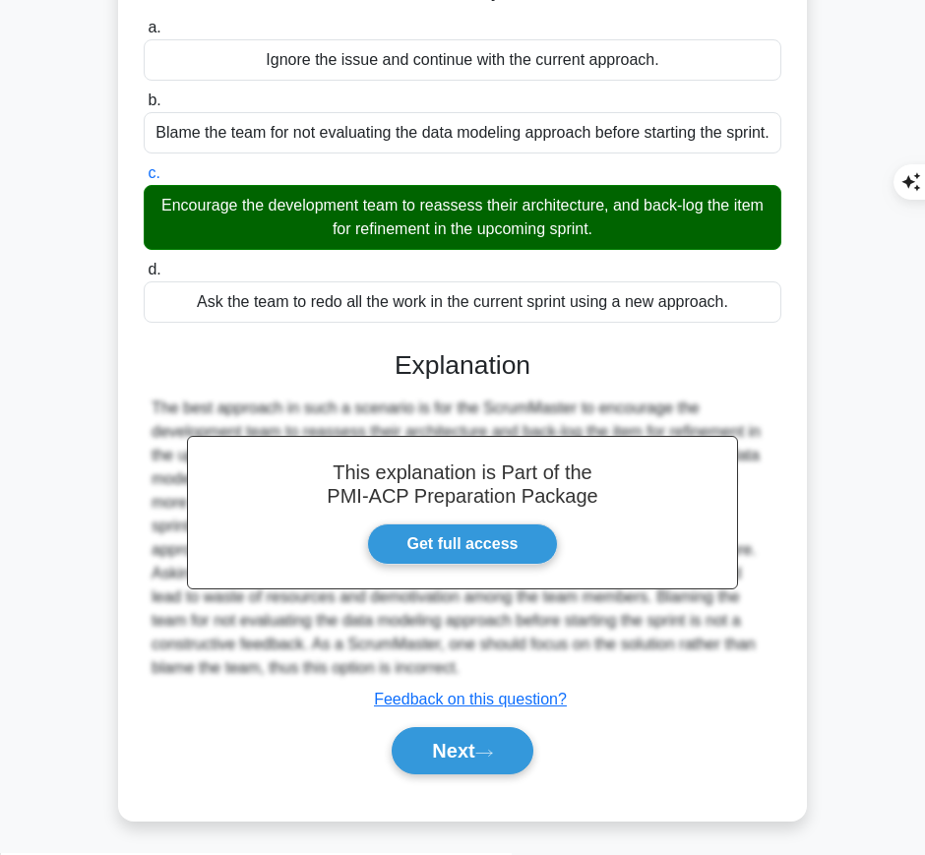
click at [447, 752] on button "Next" at bounding box center [462, 751] width 141 height 47
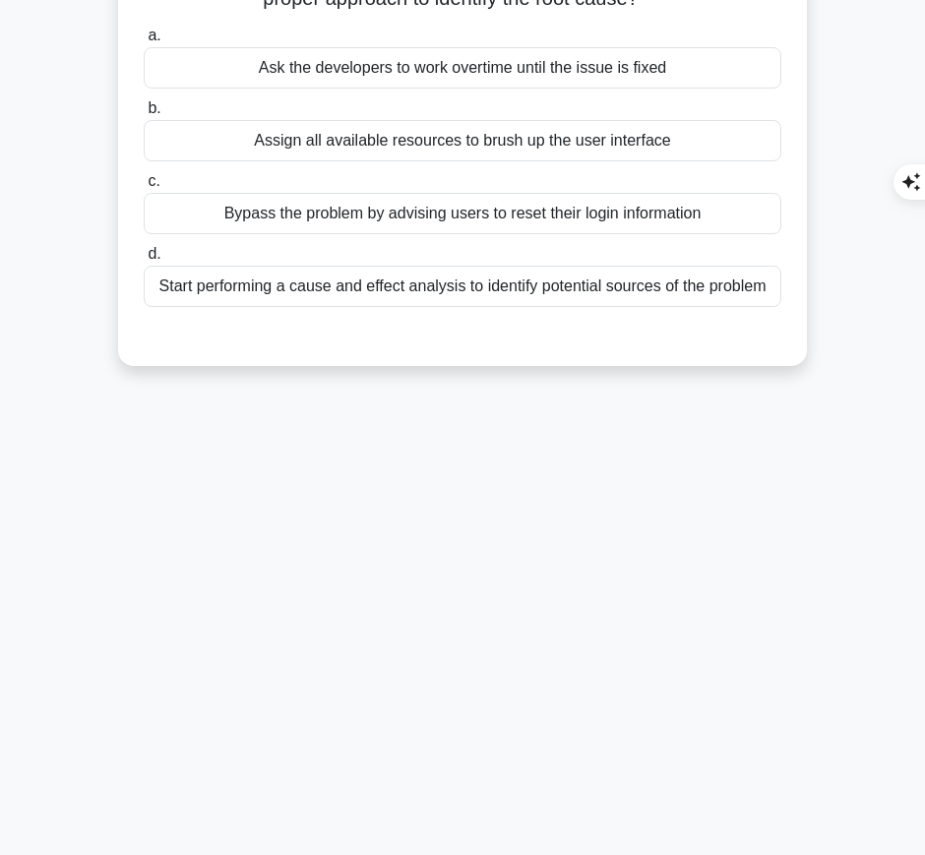
scroll to position [0, 0]
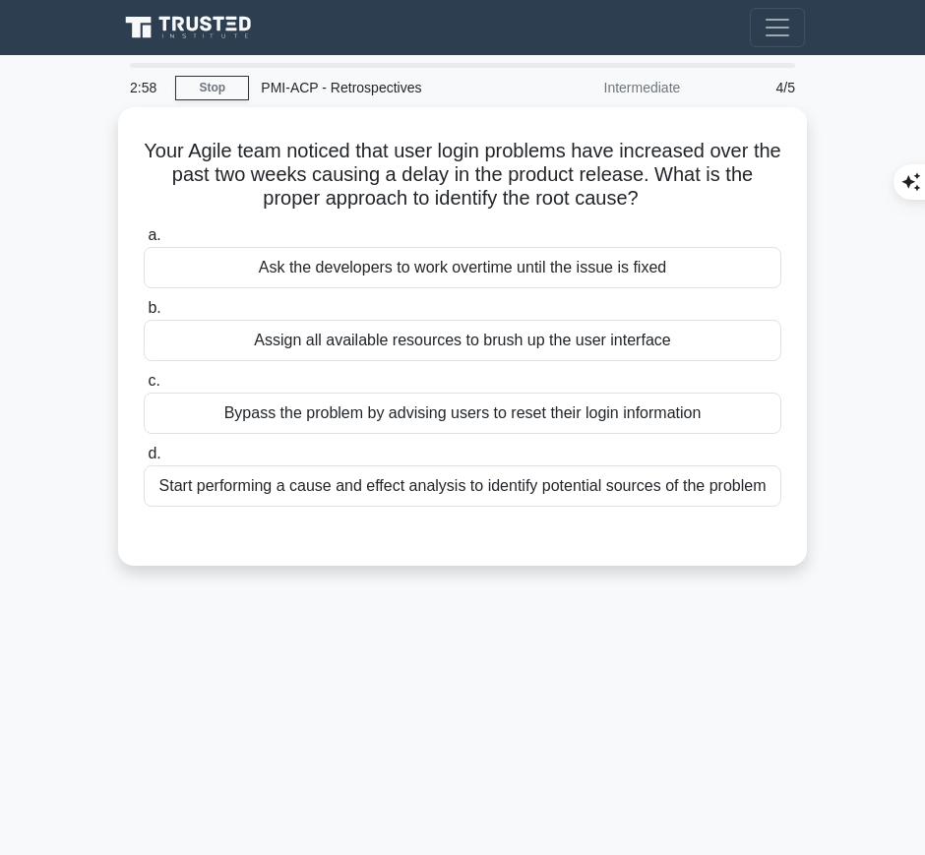
drag, startPoint x: 147, startPoint y: 138, endPoint x: 669, endPoint y: 193, distance: 525.6
click at [669, 193] on h5 "Your Agile team noticed that user login problems have increased over the past t…" at bounding box center [463, 175] width 642 height 73
copy h5 "Your Agile team noticed that user login problems have increased over the past t…"
click at [417, 478] on div "Start performing a cause and effect analysis to identify potential sources of t…" at bounding box center [463, 486] width 638 height 41
click at [144, 461] on input "d. Start performing a cause and effect analysis to identify potential sources o…" at bounding box center [144, 454] width 0 height 13
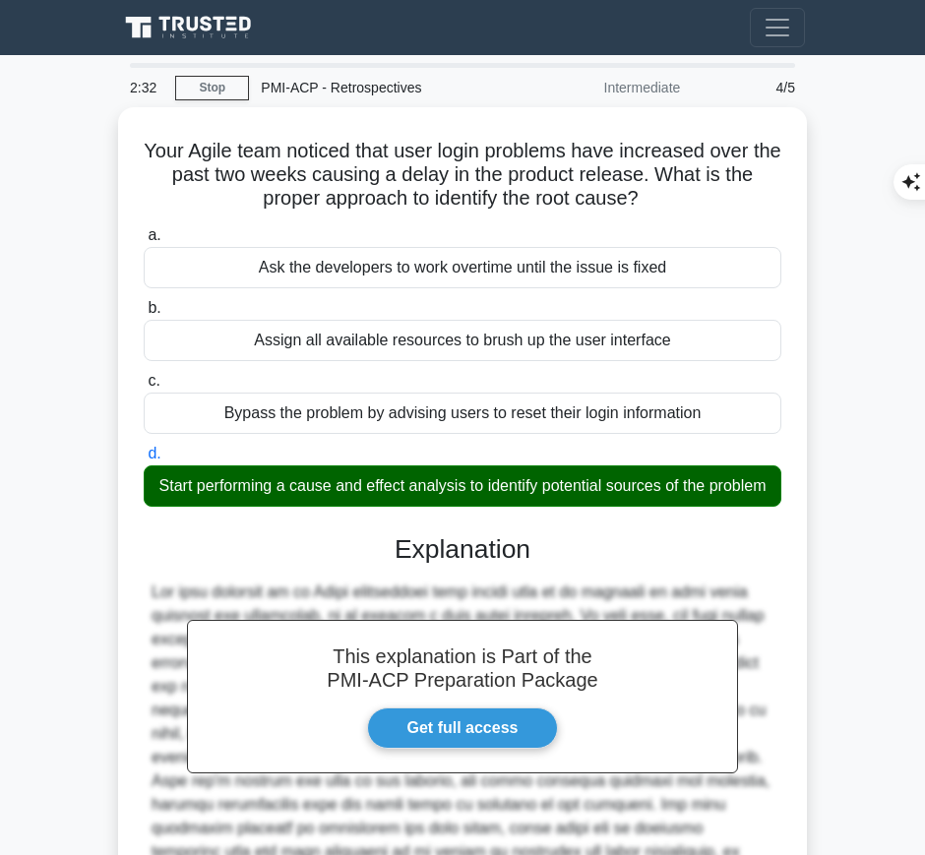
click at [441, 604] on div at bounding box center [463, 734] width 622 height 307
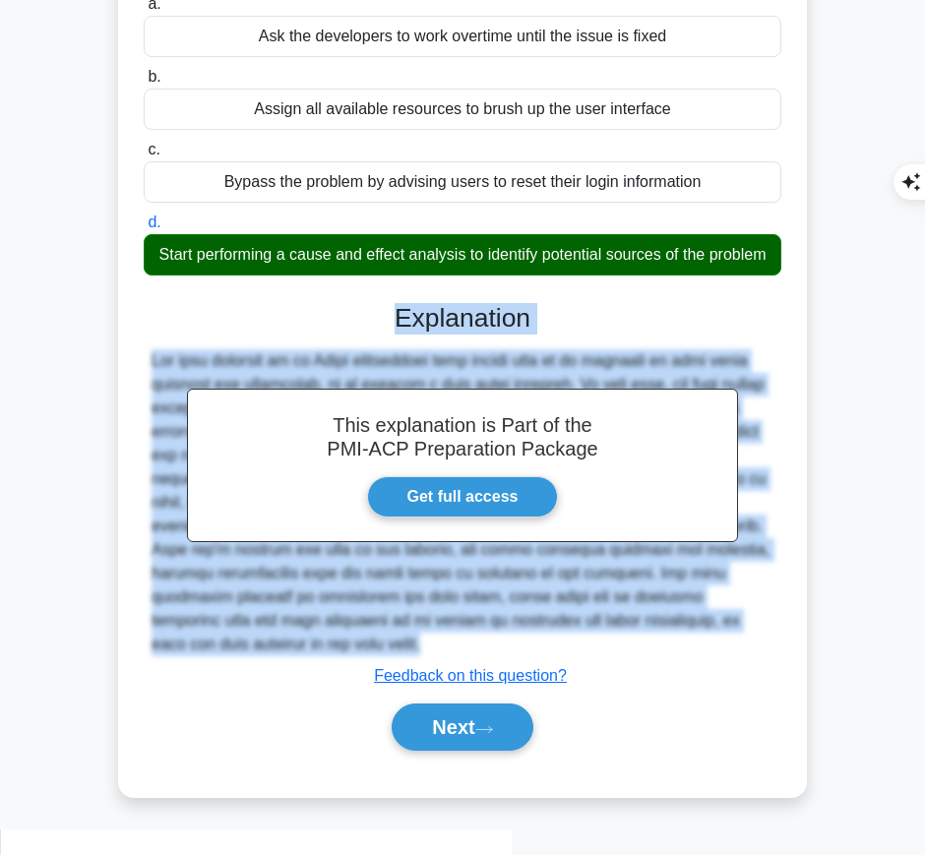
drag, startPoint x: 397, startPoint y: 334, endPoint x: 312, endPoint y: 680, distance: 356.7
click at [312, 680] on div "This explanation is Part of the PMI-ACP Preparation Package Get full access Exp…" at bounding box center [463, 520] width 638 height 480
copy div "Explanation The best approach in an Agile environment when issues such as an in…"
click at [444, 751] on button "Next" at bounding box center [462, 727] width 141 height 47
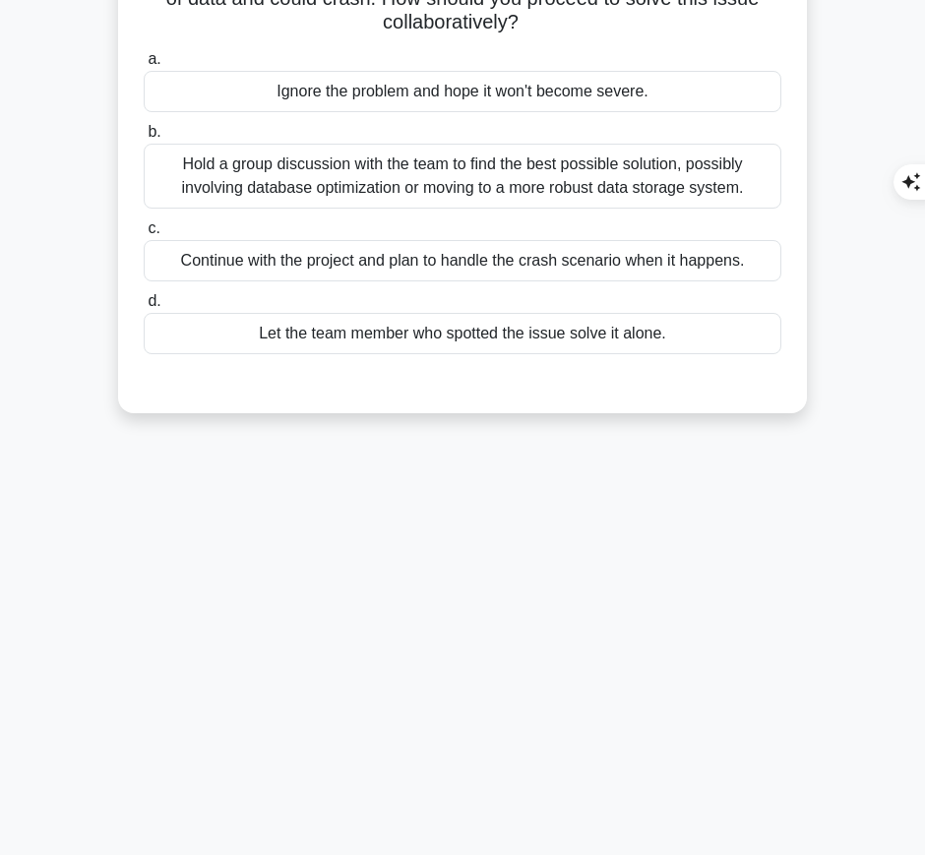
scroll to position [0, 0]
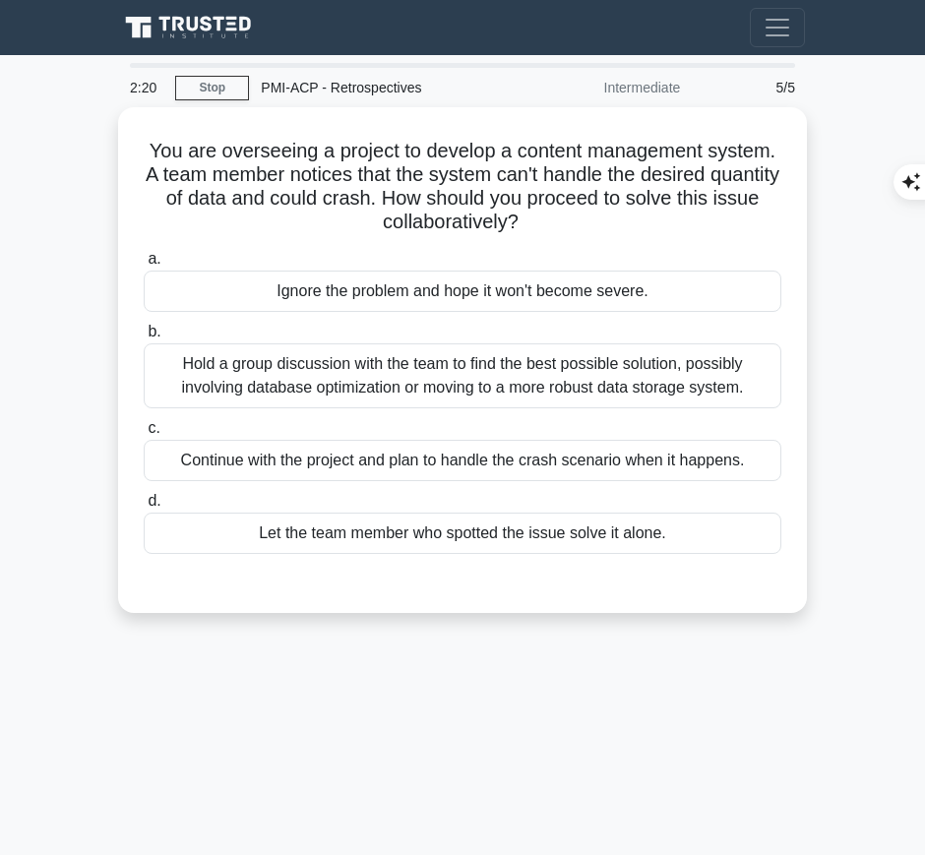
drag, startPoint x: 144, startPoint y: 146, endPoint x: 577, endPoint y: 218, distance: 439.1
click at [577, 218] on h5 "You are overseeing a project to develop a content management system. A team mem…" at bounding box center [463, 187] width 642 height 96
copy h5 "You are overseeing a project to develop a content management system. A team mem…"
click at [547, 363] on div "Hold a group discussion with the team to find the best possible solution, possi…" at bounding box center [463, 376] width 638 height 65
click at [144, 339] on input "b. Hold a group discussion with the team to find the best possible solution, po…" at bounding box center [144, 332] width 0 height 13
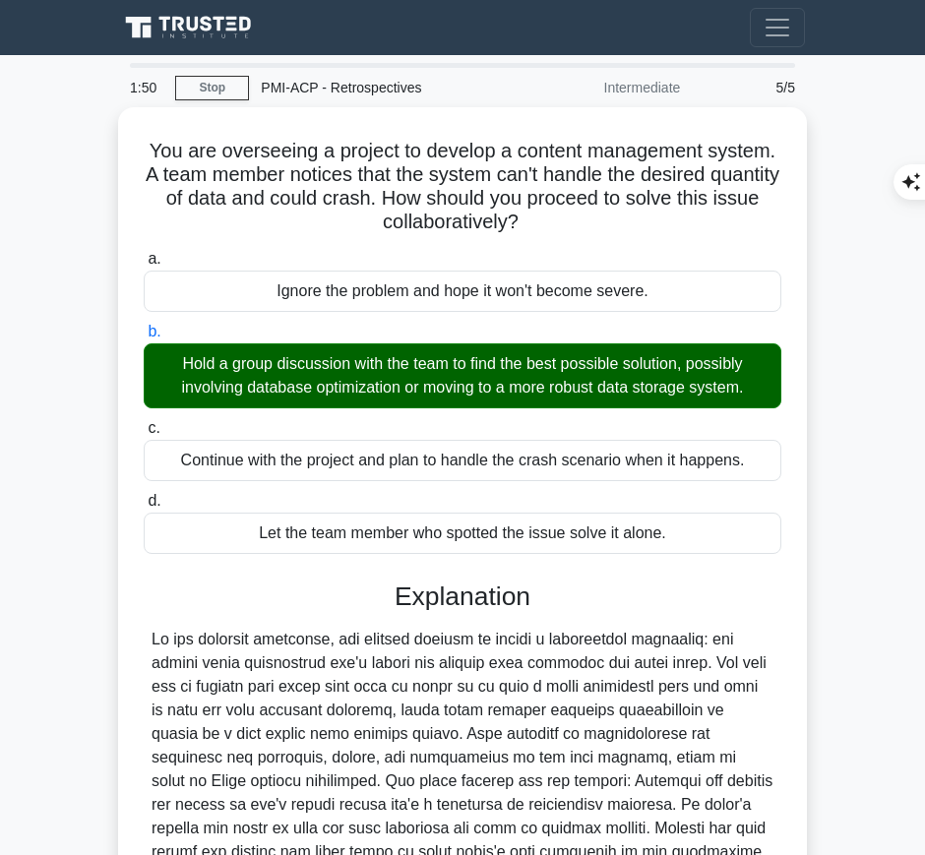
click at [540, 628] on div at bounding box center [463, 781] width 622 height 307
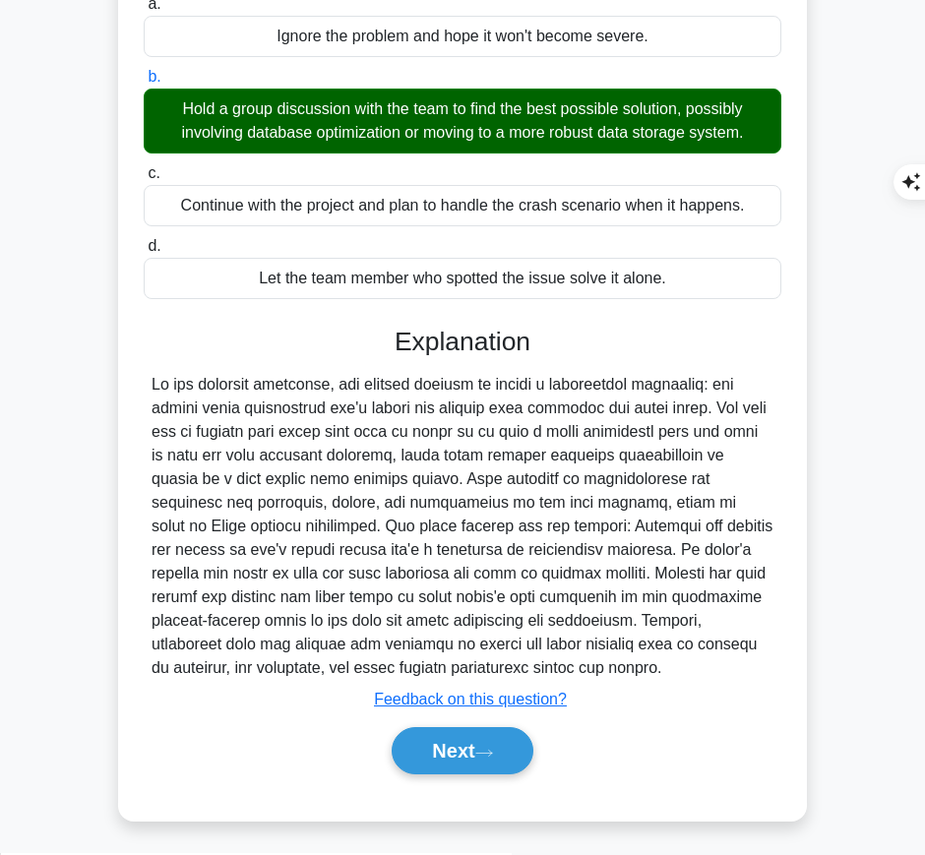
drag, startPoint x: 395, startPoint y: 331, endPoint x: 680, endPoint y: 664, distance: 438.4
click at [680, 664] on div "Explanation Submit feedback Feedback on this question? Next" at bounding box center [463, 555] width 638 height 457
copy div "Explanation In the scenario presented, the project manager is facing a signific…"
click at [466, 732] on button "Next" at bounding box center [462, 751] width 141 height 47
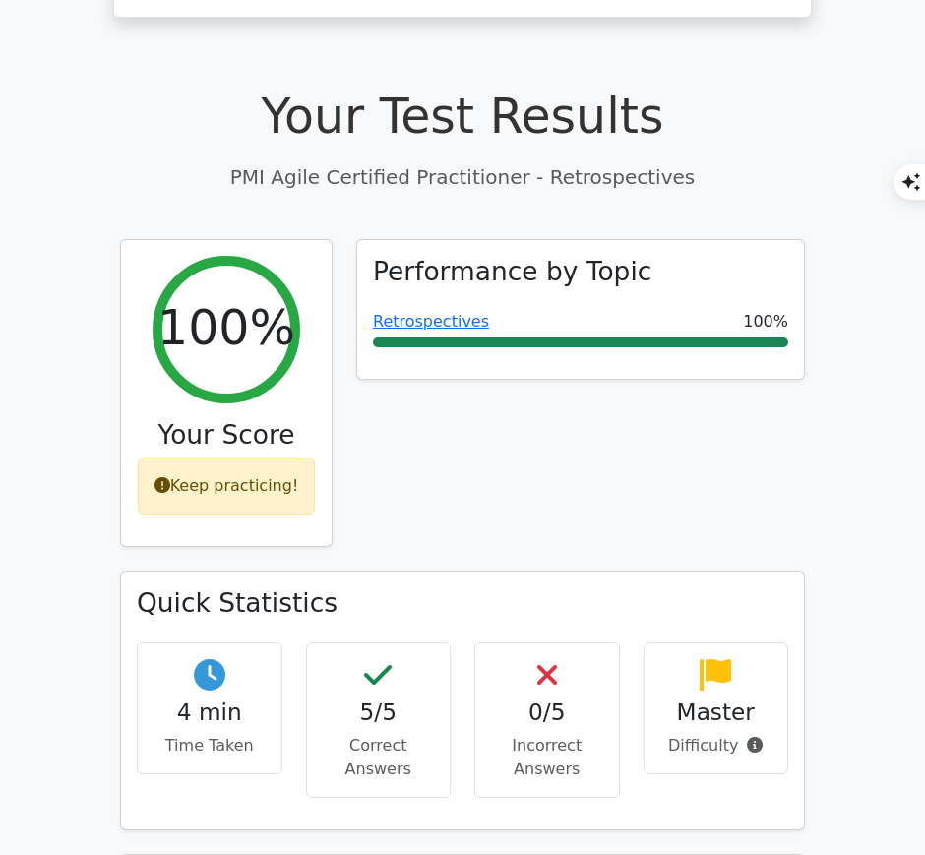
scroll to position [512, 0]
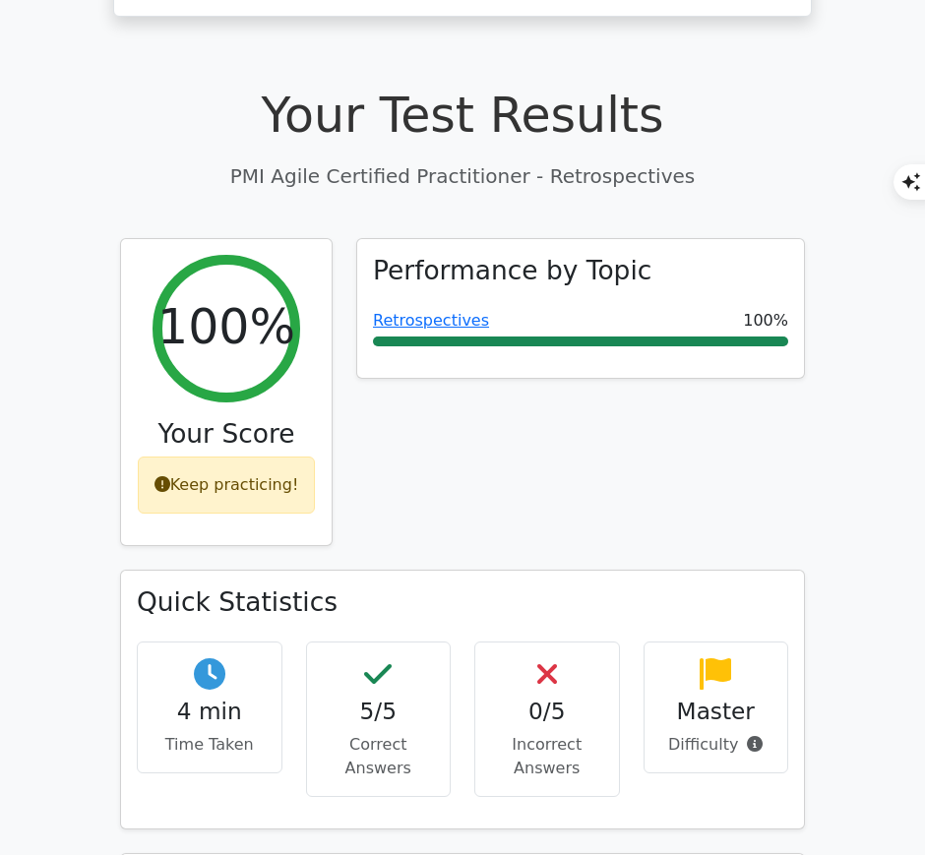
click at [403, 311] on link "Retrospectives" at bounding box center [431, 320] width 116 height 19
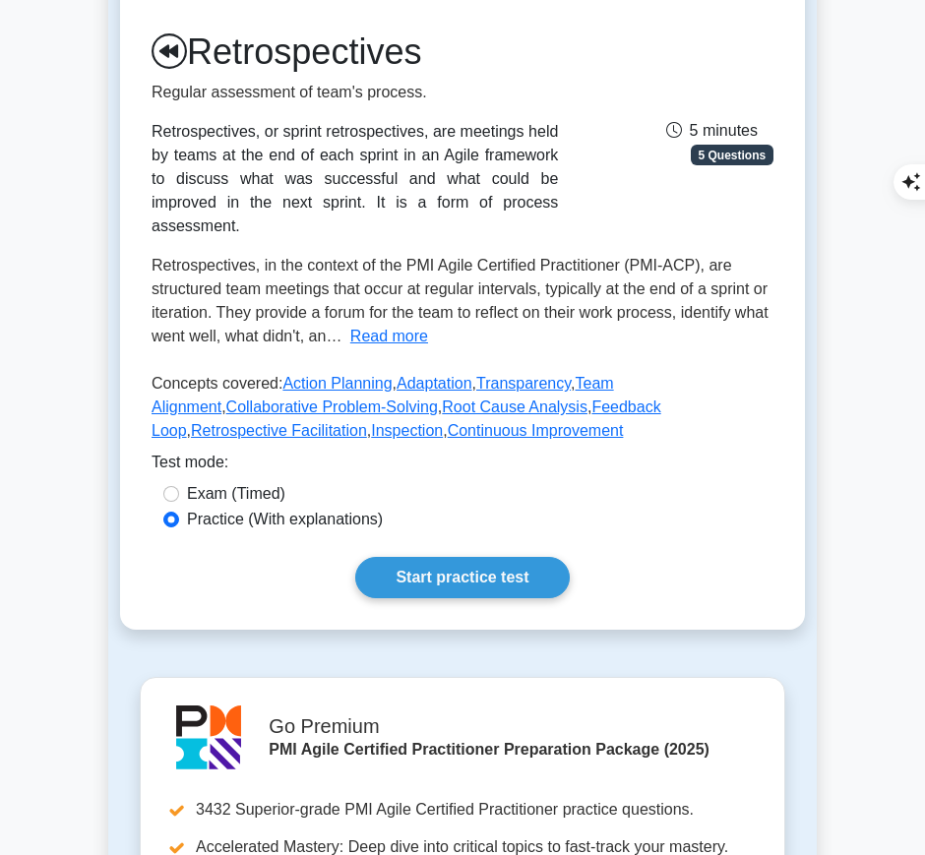
scroll to position [246, 0]
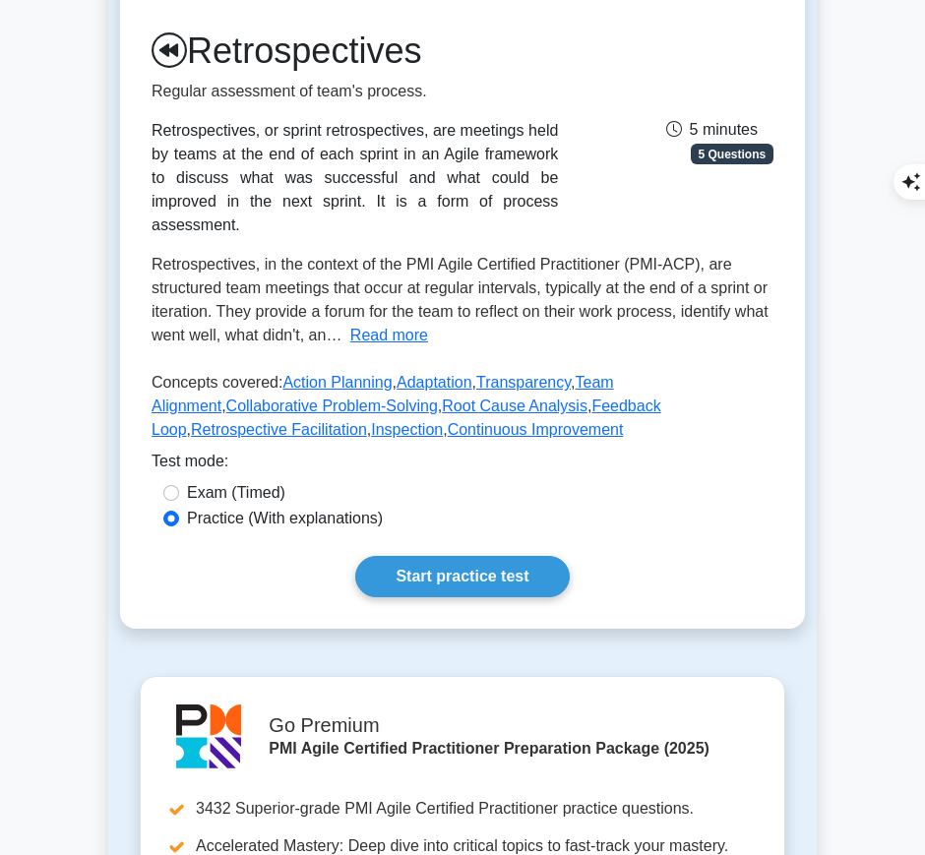
click at [475, 556] on link "Start practice test" at bounding box center [462, 576] width 214 height 41
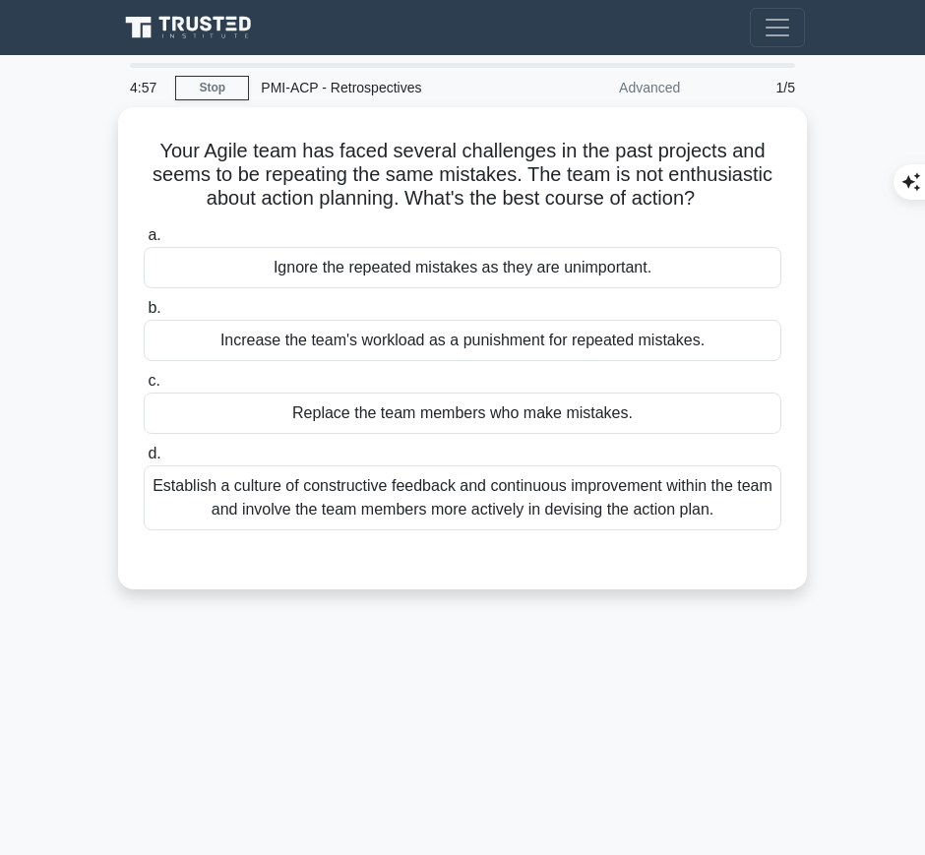
drag, startPoint x: 157, startPoint y: 150, endPoint x: 726, endPoint y: 192, distance: 570.6
click at [726, 192] on h5 "Your Agile team has faced several challenges in the past projects and seems to …" at bounding box center [463, 175] width 642 height 73
copy h5 "Your Agile team has faced several challenges in the past projects and seems to …"
click at [706, 486] on div "Establish a culture of constructive feedback and continuous improvement within …" at bounding box center [463, 498] width 638 height 65
click at [144, 461] on input "d. Establish a culture of constructive feedback and continuous improvement with…" at bounding box center [144, 454] width 0 height 13
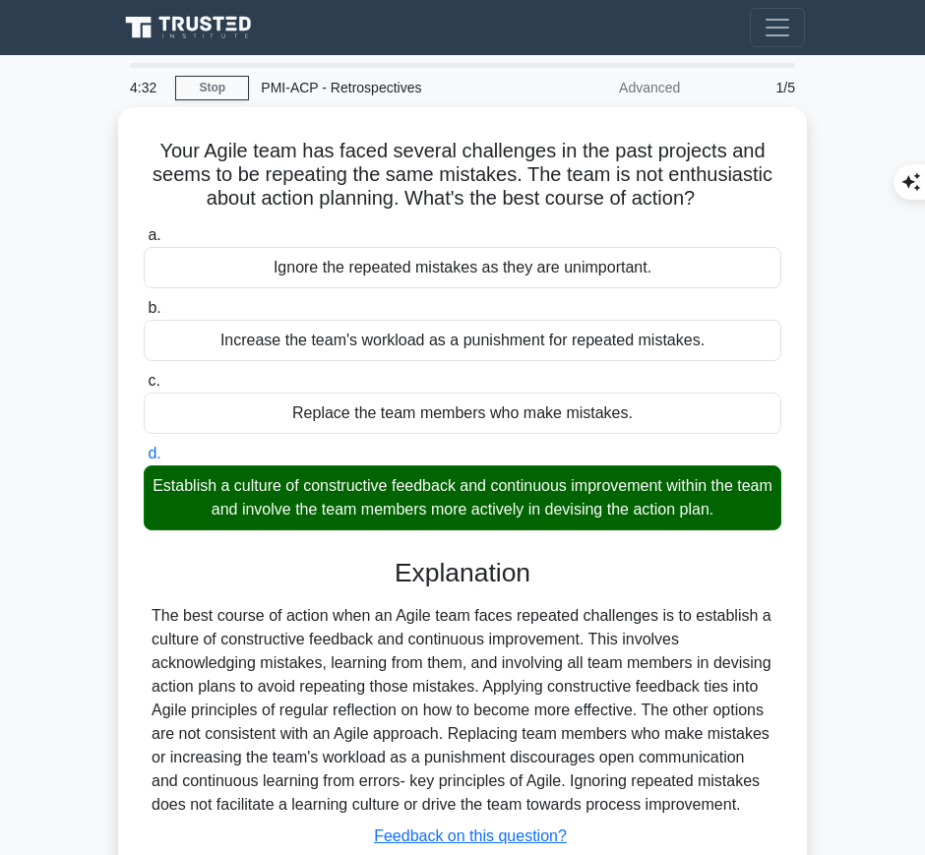
click at [429, 707] on div "The best course of action when an Agile team faces repeated challenges is to es…" at bounding box center [463, 710] width 622 height 213
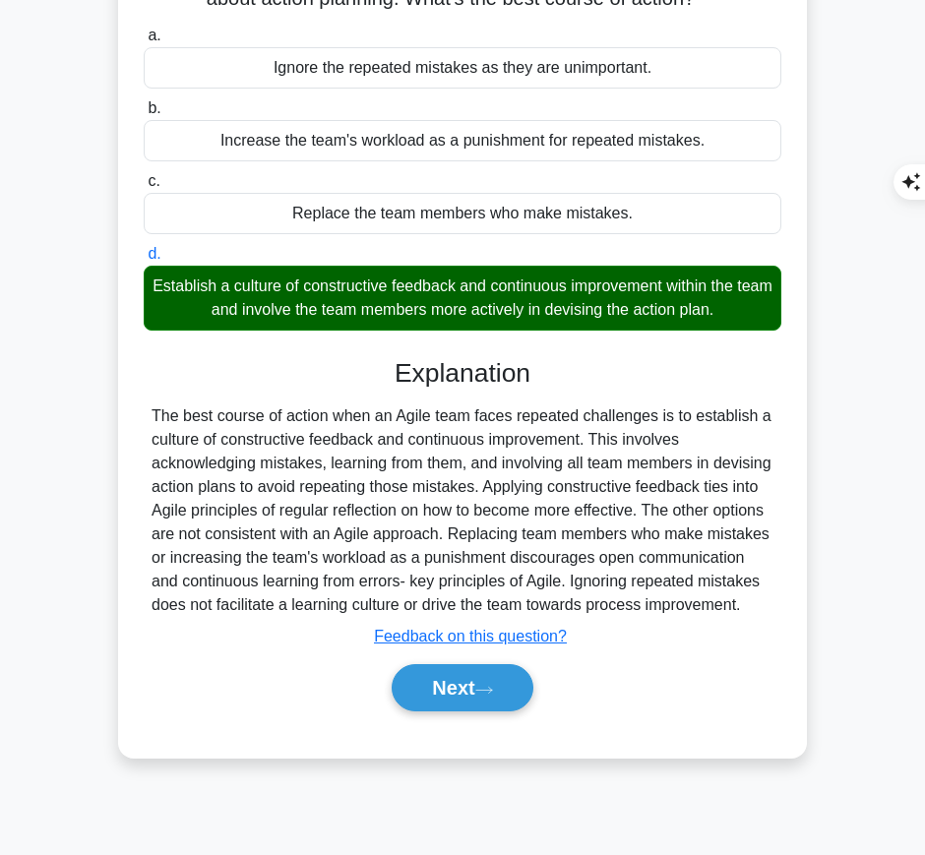
drag, startPoint x: 385, startPoint y: 355, endPoint x: 753, endPoint y: 602, distance: 443.4
click at [753, 602] on div "Explanation The best course of action when an Agile team faces repeated challen…" at bounding box center [463, 539] width 638 height 362
copy div "Explanation The best course of action when an Agile team faces repeated challen…"
click at [434, 693] on button "Next" at bounding box center [462, 688] width 141 height 47
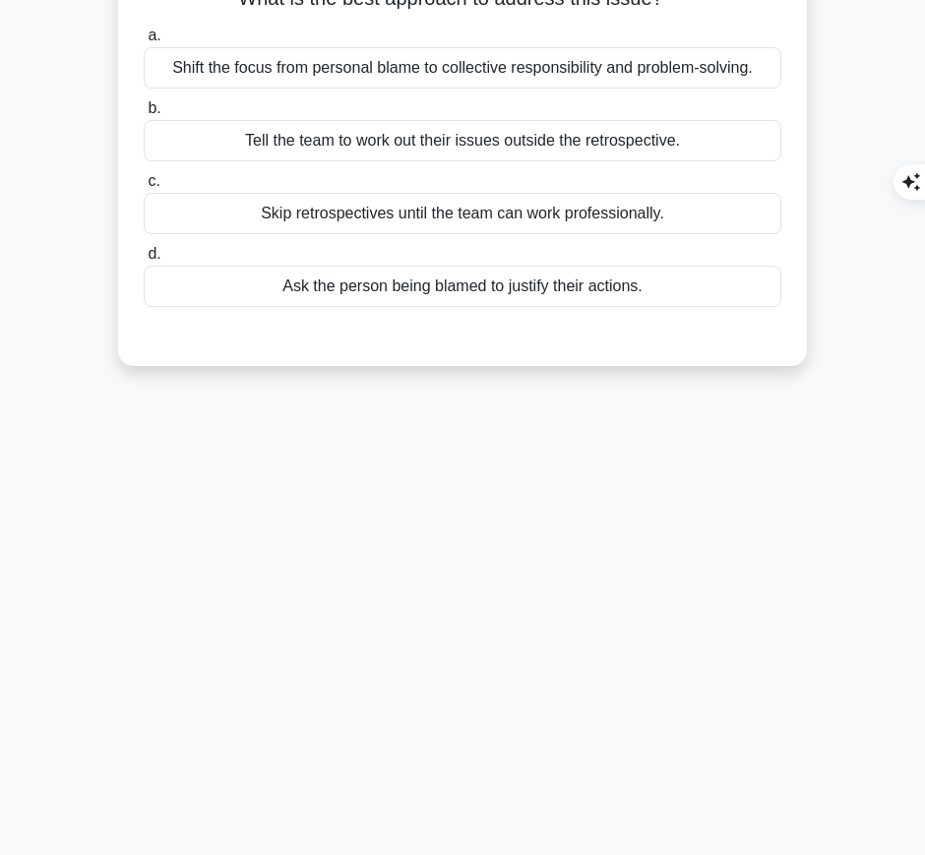
scroll to position [0, 0]
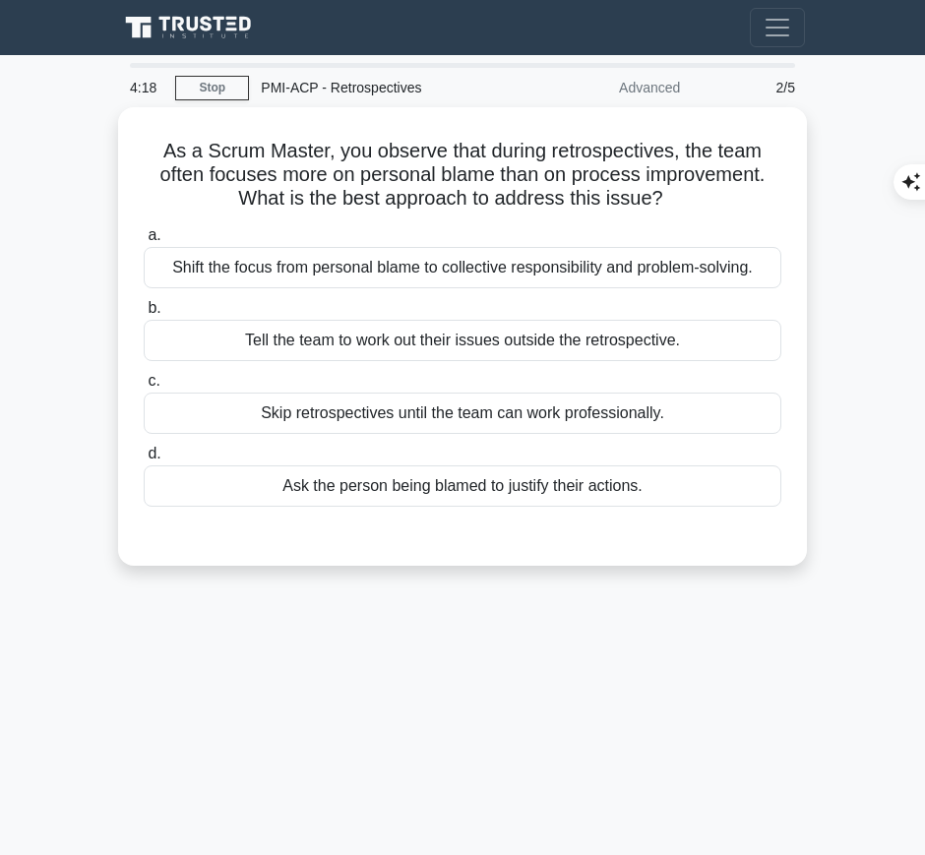
drag, startPoint x: 156, startPoint y: 141, endPoint x: 685, endPoint y: 193, distance: 532.2
click at [685, 193] on h5 "As a Scrum Master, you observe that during retrospectives, the team often focus…" at bounding box center [463, 175] width 642 height 73
copy h5 "As a Scrum Master, you observe that during retrospectives, the team often focus…"
click at [631, 278] on div "Shift the focus from personal blame to collective responsibility and problem-so…" at bounding box center [463, 267] width 638 height 41
click at [144, 242] on input "a. Shift the focus from personal blame to collective responsibility and problem…" at bounding box center [144, 235] width 0 height 13
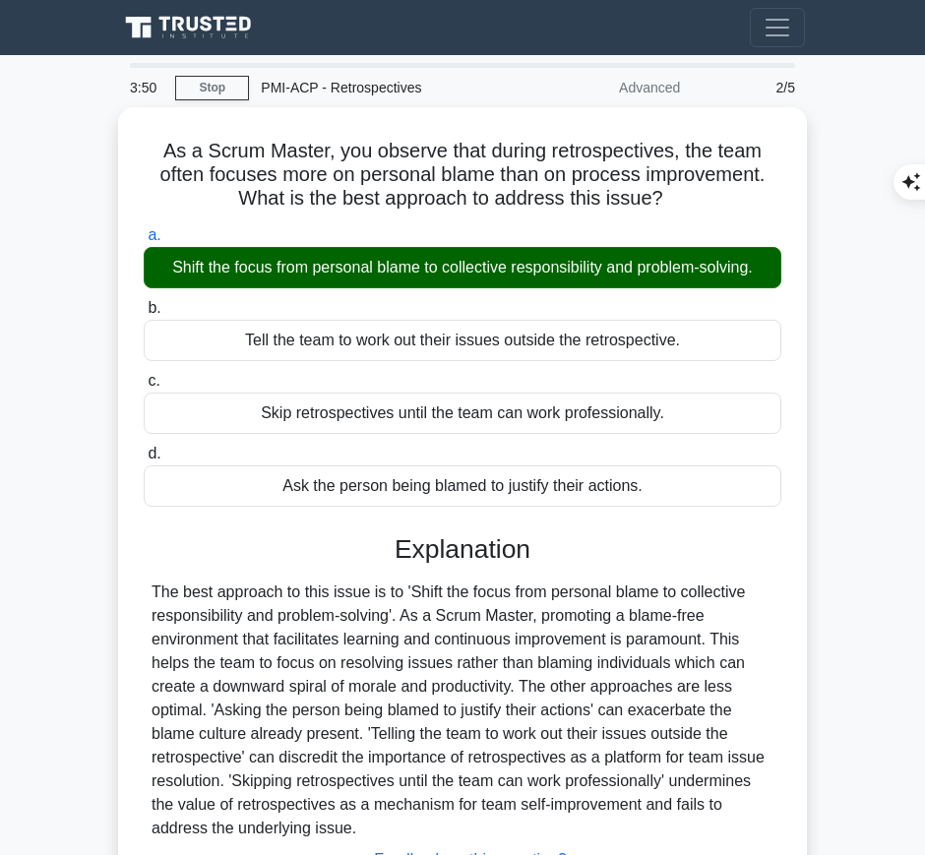
click at [446, 631] on div "The best approach to this issue is to 'Shift the focus from personal blame to c…" at bounding box center [463, 711] width 622 height 260
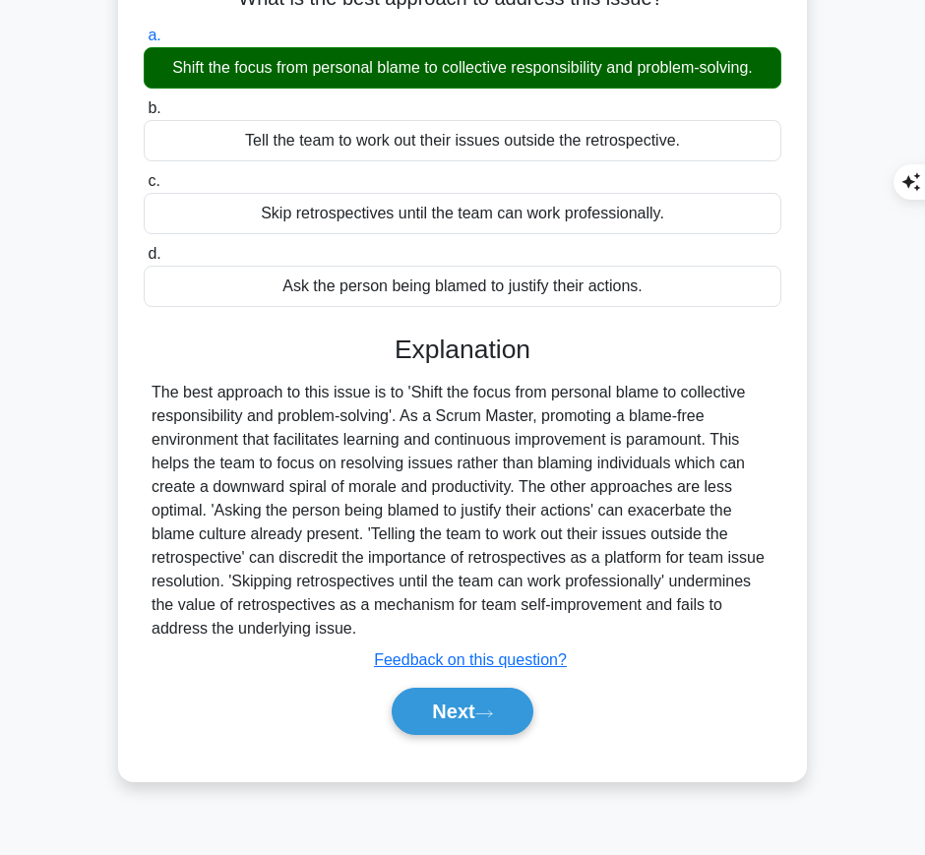
drag, startPoint x: 388, startPoint y: 337, endPoint x: 405, endPoint y: 618, distance: 282.1
click at [405, 618] on div "Explanation The best approach to this issue is to 'Shift the focus from persona…" at bounding box center [463, 540] width 638 height 410
copy div "Explanation The best approach to this issue is to 'Shift the focus from persona…"
click at [431, 713] on button "Next" at bounding box center [462, 711] width 141 height 47
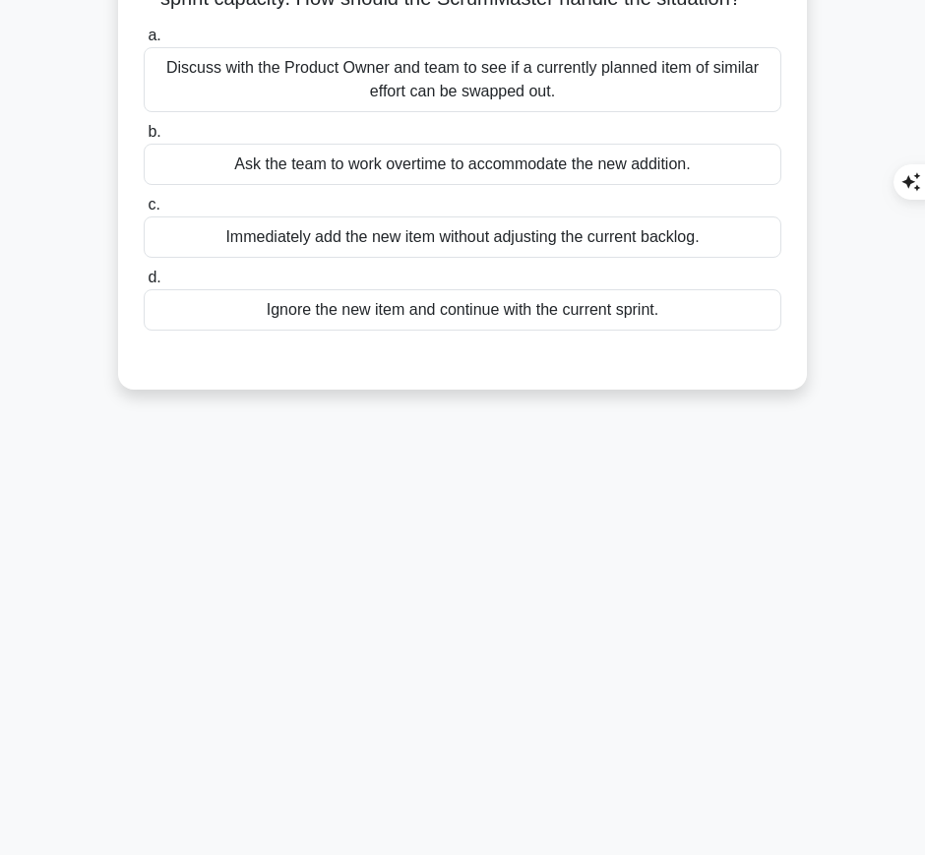
scroll to position [0, 0]
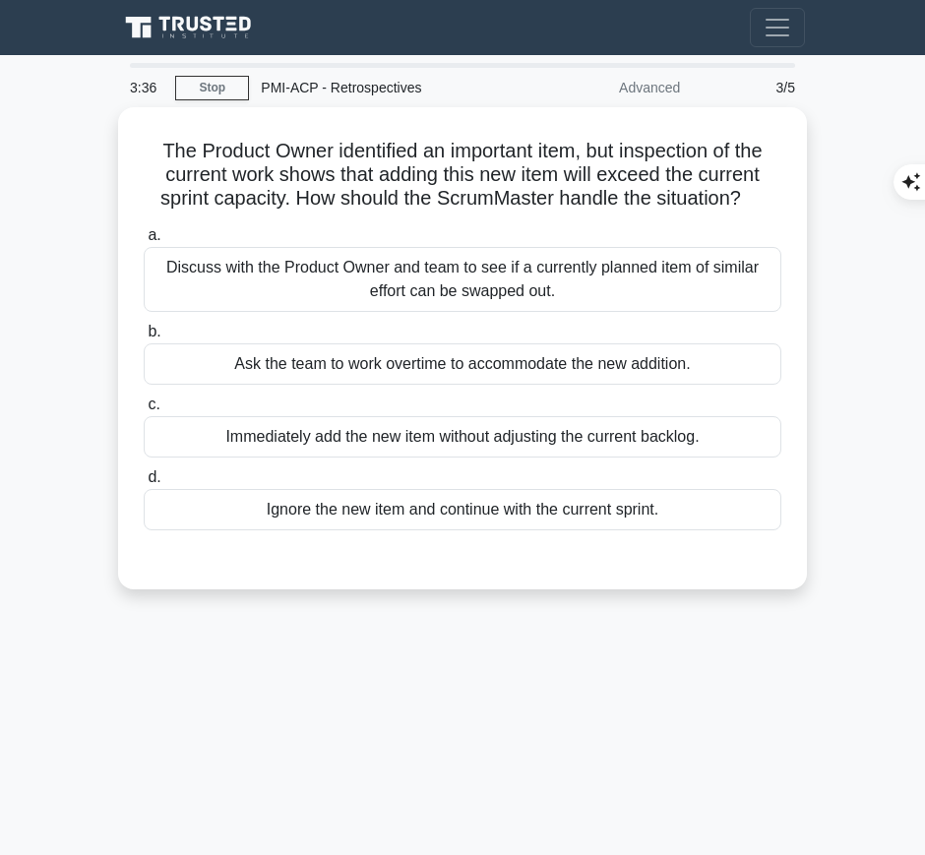
drag, startPoint x: 150, startPoint y: 150, endPoint x: 762, endPoint y: 194, distance: 613.9
click at [762, 194] on h5 "The Product Owner identified an important item, but inspection of the current w…" at bounding box center [463, 175] width 642 height 73
copy h5 "The Product Owner identified an important item, but inspection of the current w…"
click at [735, 291] on div "Discuss with the Product Owner and team to see if a currently planned item of s…" at bounding box center [463, 279] width 638 height 65
click at [144, 242] on input "a. Discuss with the Product Owner and team to see if a currently planned item o…" at bounding box center [144, 235] width 0 height 13
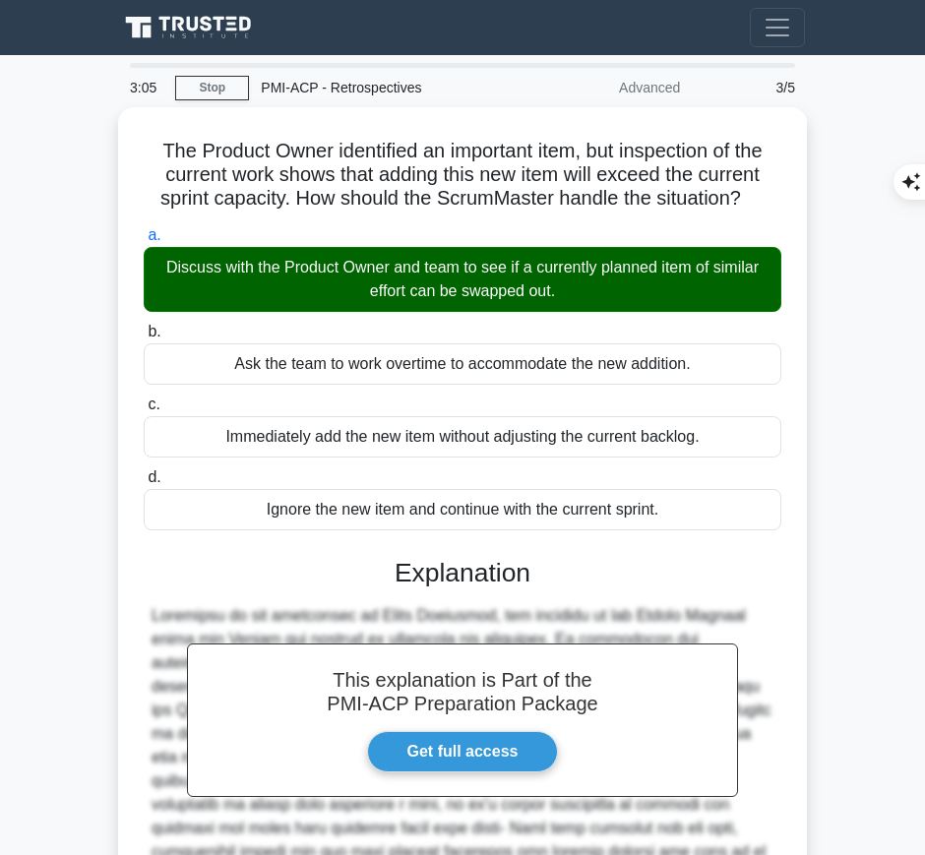
scroll to position [255, 0]
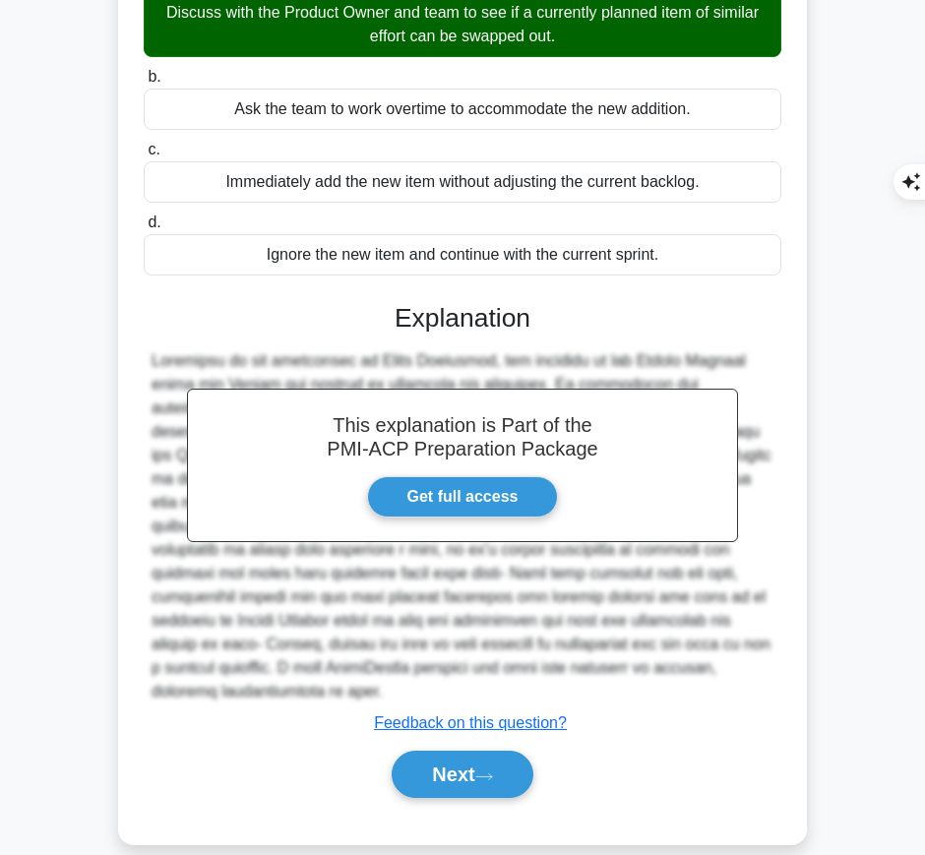
click at [383, 305] on h3 "Explanation" at bounding box center [463, 319] width 614 height 32
drag, startPoint x: 399, startPoint y: 313, endPoint x: 636, endPoint y: 658, distance: 418.3
click at [636, 658] on div "This explanation is Part of the PMI-ACP Preparation Package Get full access Exp…" at bounding box center [463, 544] width 638 height 528
copy div "Explanation According to the principles of Scrum Framework, any addition to the…"
click at [428, 751] on button "Next" at bounding box center [462, 774] width 141 height 47
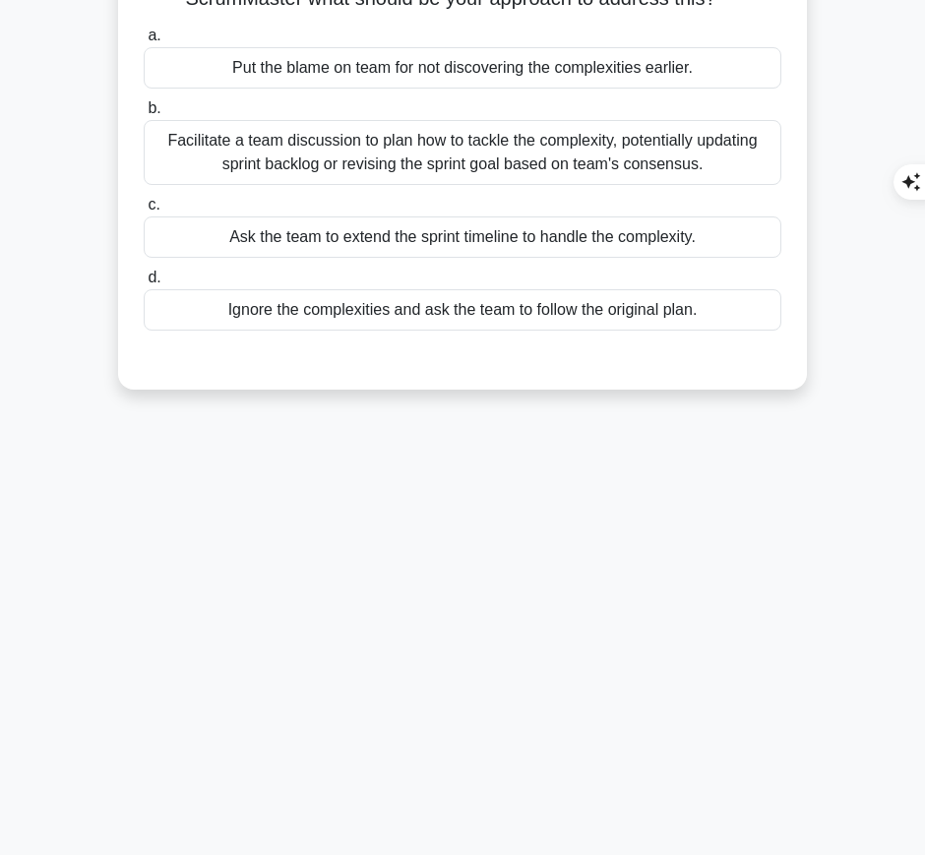
scroll to position [0, 0]
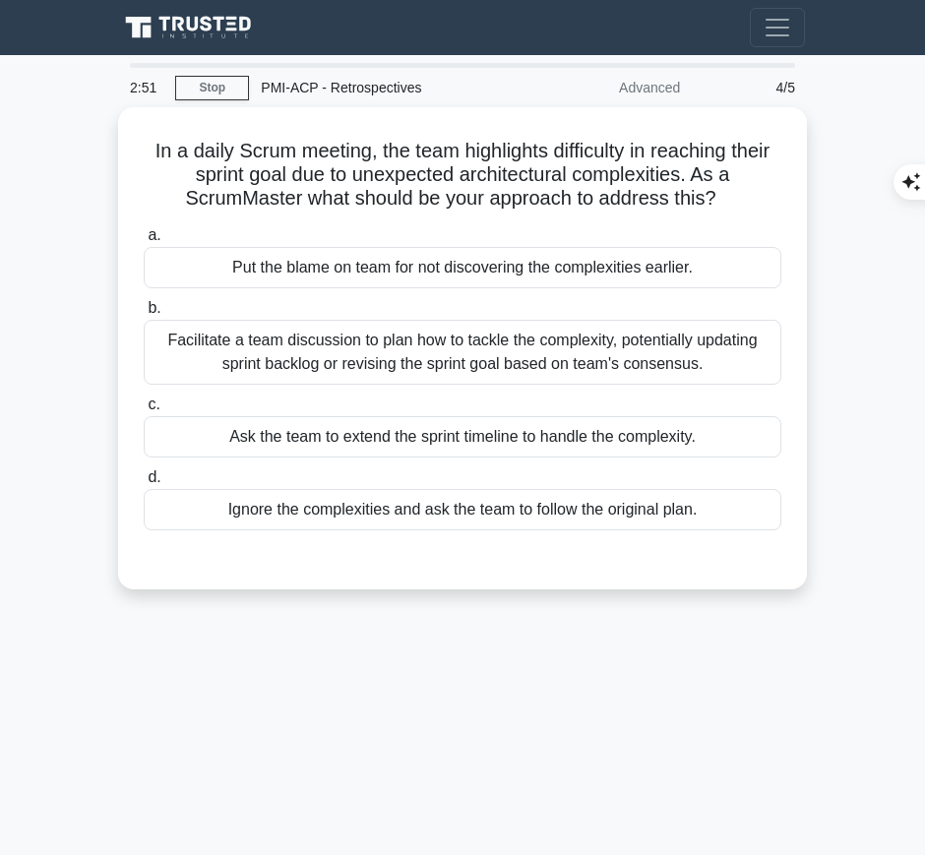
drag, startPoint x: 137, startPoint y: 137, endPoint x: 731, endPoint y: 191, distance: 597.1
click at [731, 191] on div "In a daily Scrum meeting, the team highlights difficulty in reaching their spri…" at bounding box center [462, 348] width 673 height 467
copy h5 "In a daily Scrum meeting, the team highlights difficulty in reaching their spri…"
click at [550, 337] on div "Facilitate a team discussion to plan how to tackle the complexity, potentially …" at bounding box center [463, 352] width 638 height 65
click at [144, 315] on input "b. Facilitate a team discussion to plan how to tackle the complexity, potential…" at bounding box center [144, 308] width 0 height 13
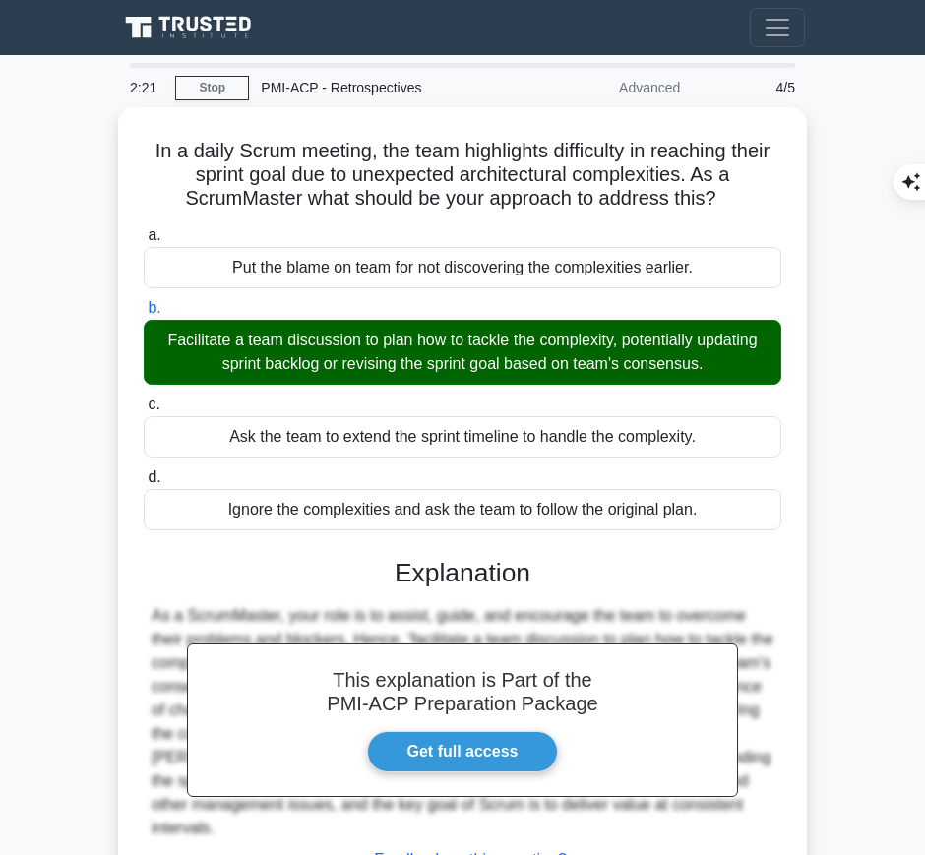
click at [511, 558] on h3 "Explanation" at bounding box center [463, 574] width 614 height 32
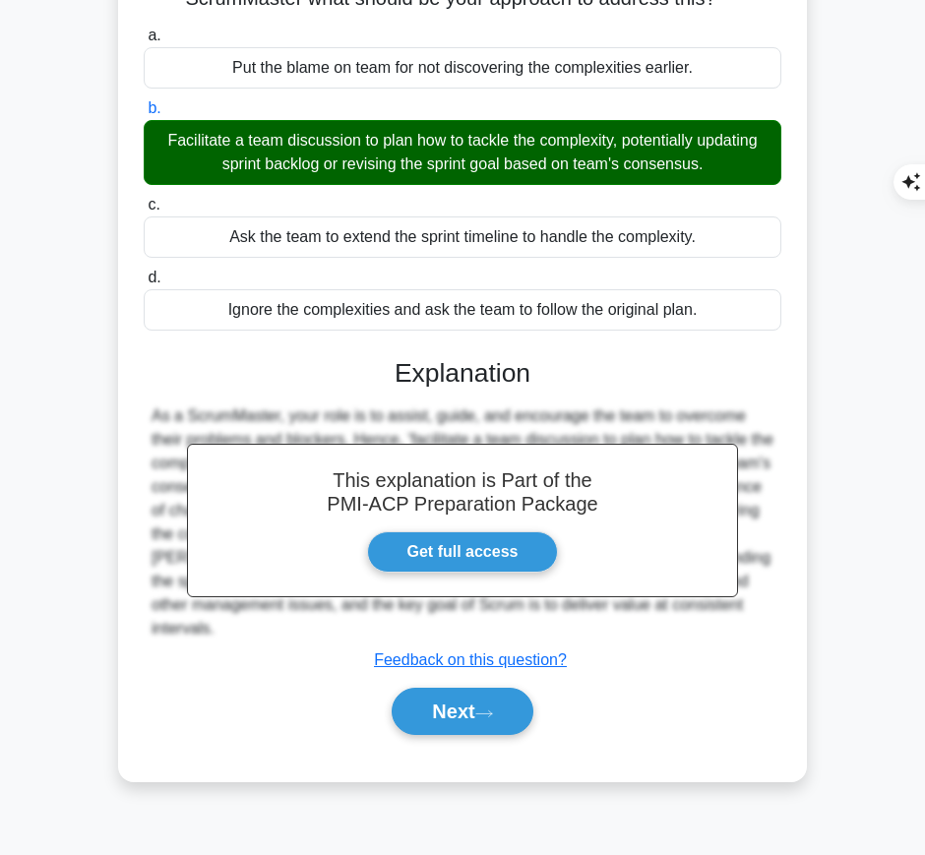
drag, startPoint x: 392, startPoint y: 367, endPoint x: 231, endPoint y: 620, distance: 299.6
click at [231, 620] on div "This explanation is Part of the PMI-ACP Preparation Package Get full access Exp…" at bounding box center [463, 540] width 638 height 410
copy div "Explanation As a ScrumMaster, your role is to assist, guide, and encourage the …"
click at [463, 711] on button "Next" at bounding box center [462, 711] width 141 height 47
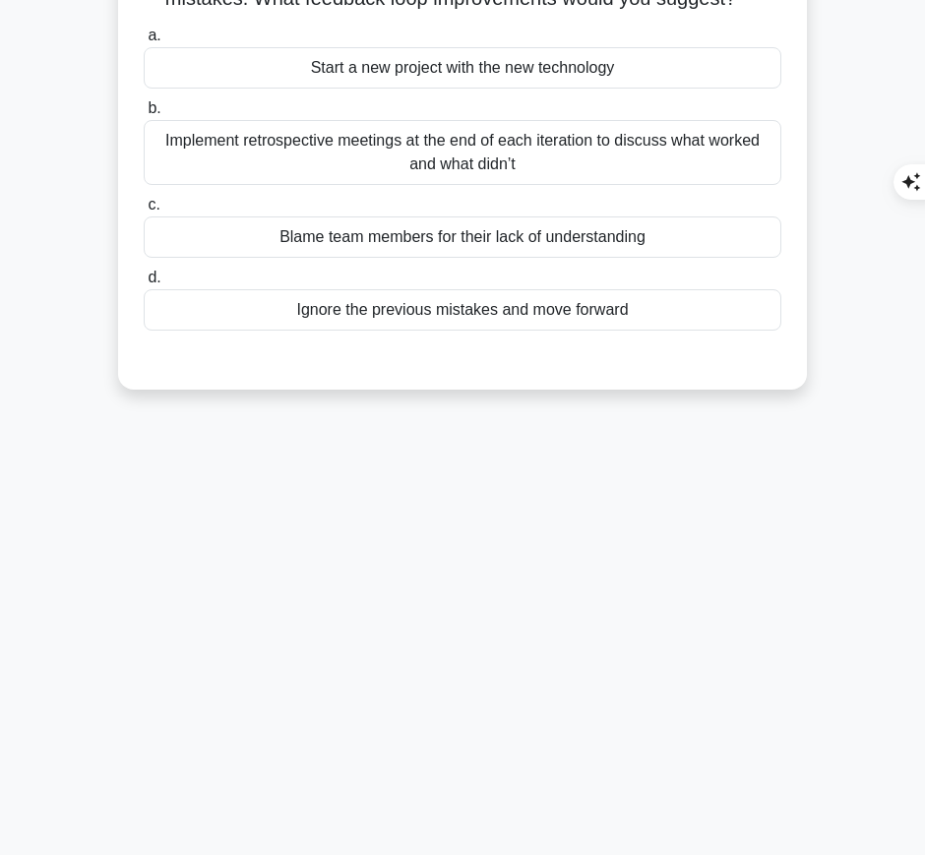
scroll to position [0, 0]
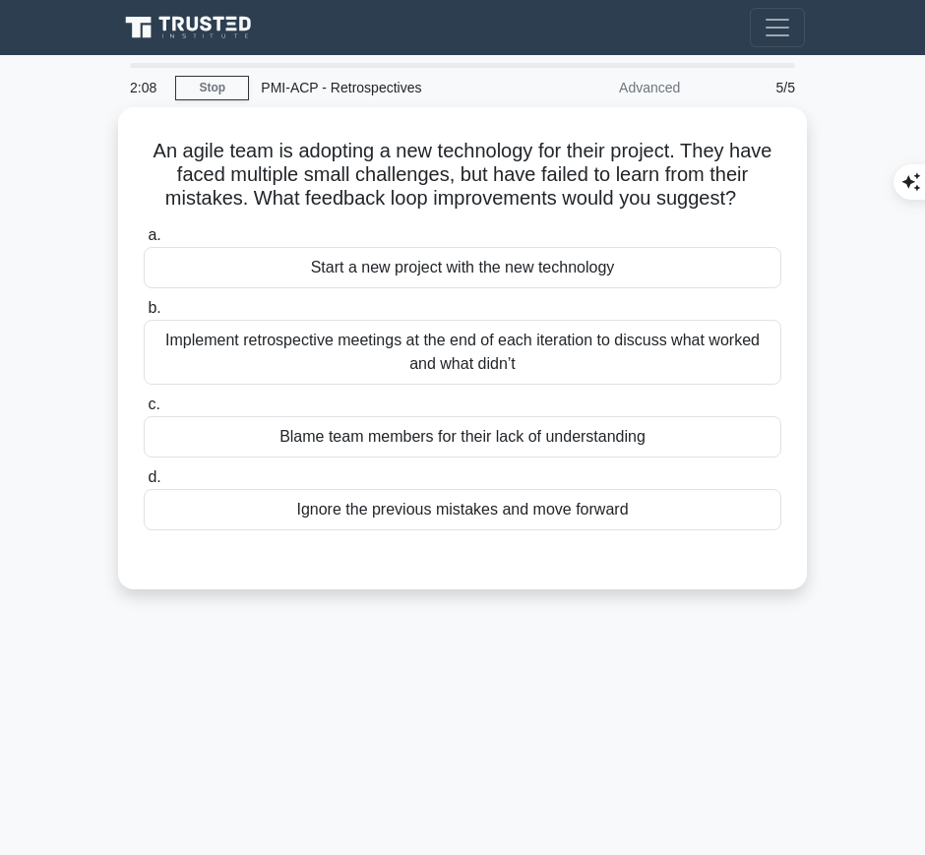
drag, startPoint x: 178, startPoint y: 142, endPoint x: 757, endPoint y: 194, distance: 581.2
click at [757, 194] on div "An agile team is adopting a new technology for their project. They have faced m…" at bounding box center [462, 348] width 673 height 467
copy h5 "An agile team is adopting a new technology for their project. They have faced m…"
click at [676, 347] on div "Implement retrospective meetings at the end of each iteration to discuss what w…" at bounding box center [463, 352] width 638 height 65
click at [144, 315] on input "b. Implement retrospective meetings at the end of each iteration to discuss wha…" at bounding box center [144, 308] width 0 height 13
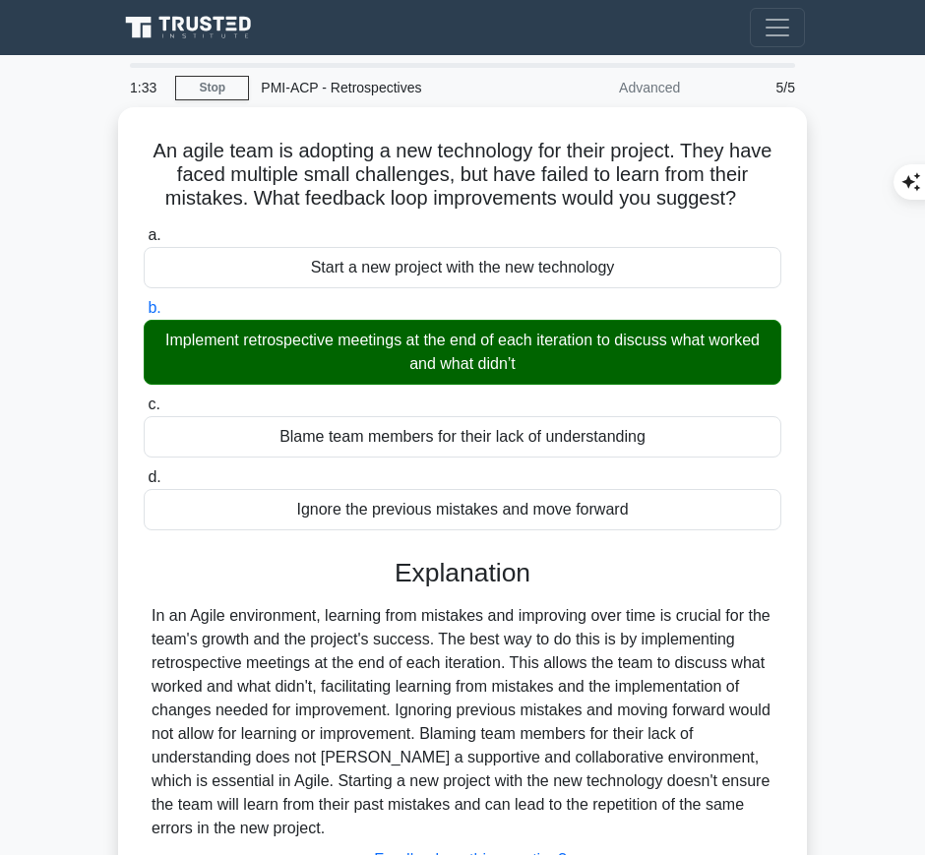
click at [498, 665] on div "In an Agile environment, learning from mistakes and improving over time is cruc…" at bounding box center [463, 722] width 622 height 236
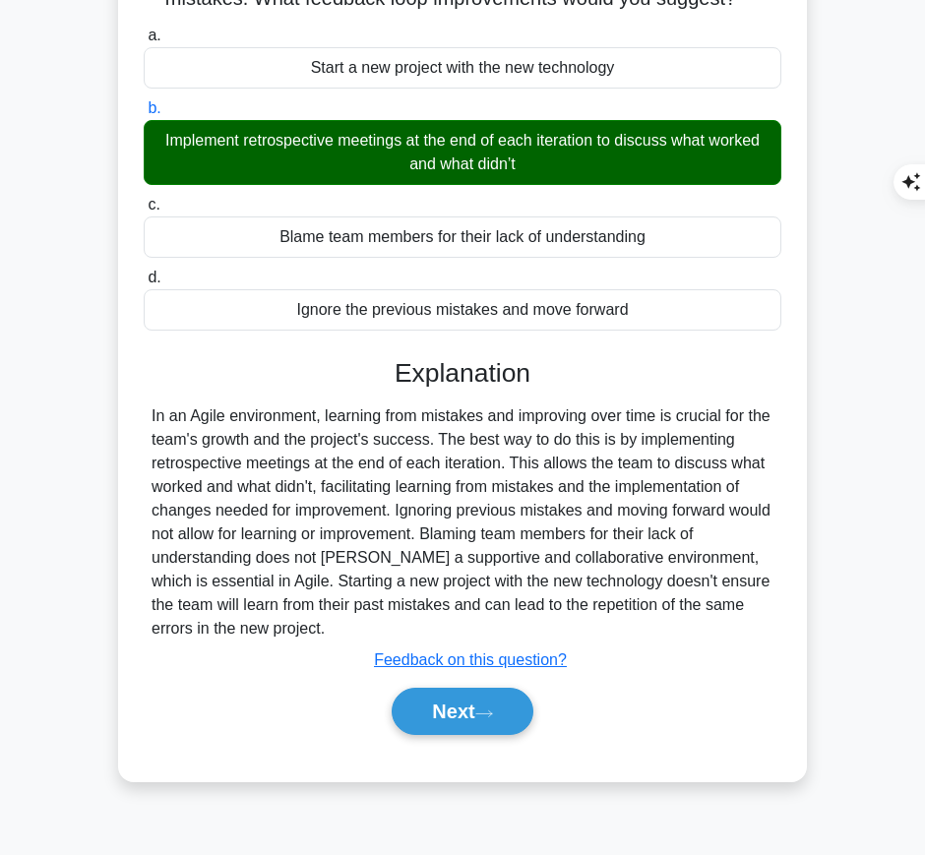
drag, startPoint x: 392, startPoint y: 363, endPoint x: 305, endPoint y: 627, distance: 277.7
click at [305, 627] on div "Explanation In an Agile environment, learning from mistakes and improving over …" at bounding box center [463, 551] width 638 height 386
copy div "Explanation In an Agile environment, learning from mistakes and improving over …"
click at [463, 717] on button "Next" at bounding box center [462, 711] width 141 height 47
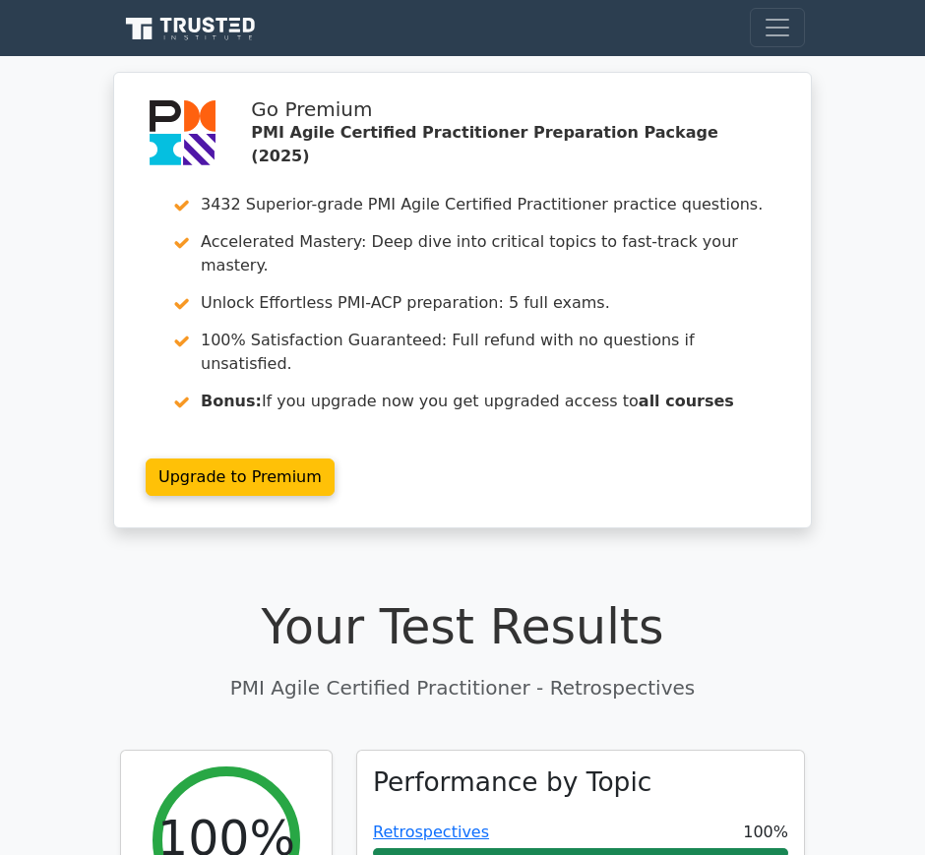
scroll to position [329, 0]
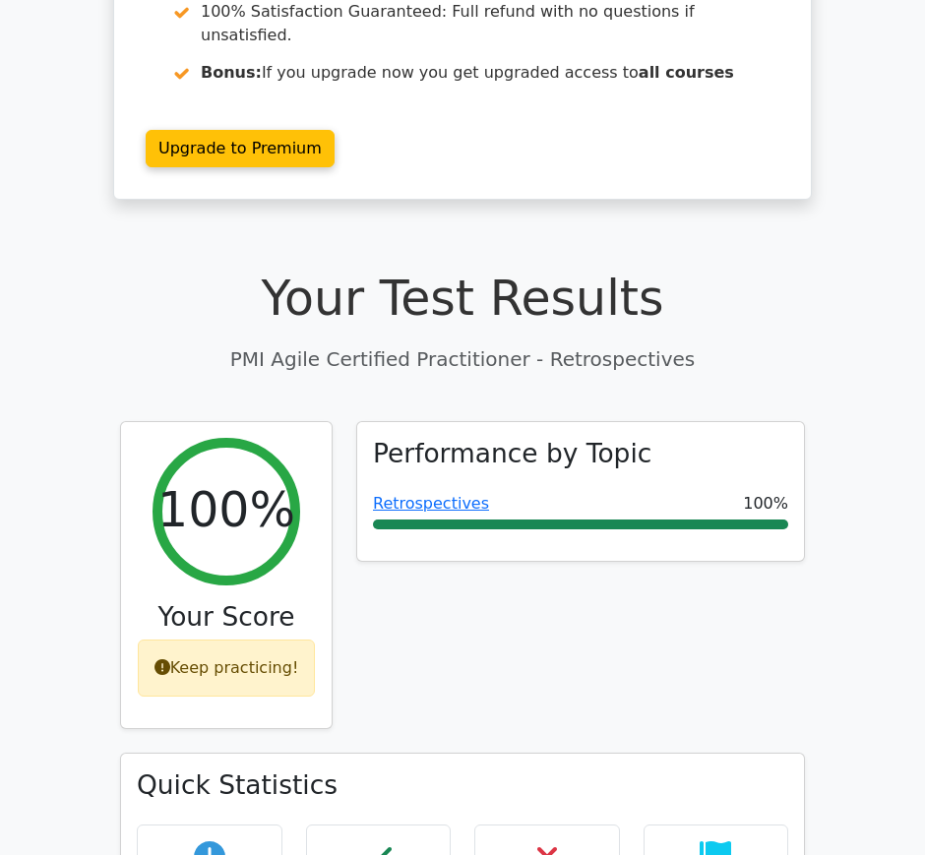
click at [451, 494] on link "Retrospectives" at bounding box center [431, 503] width 116 height 19
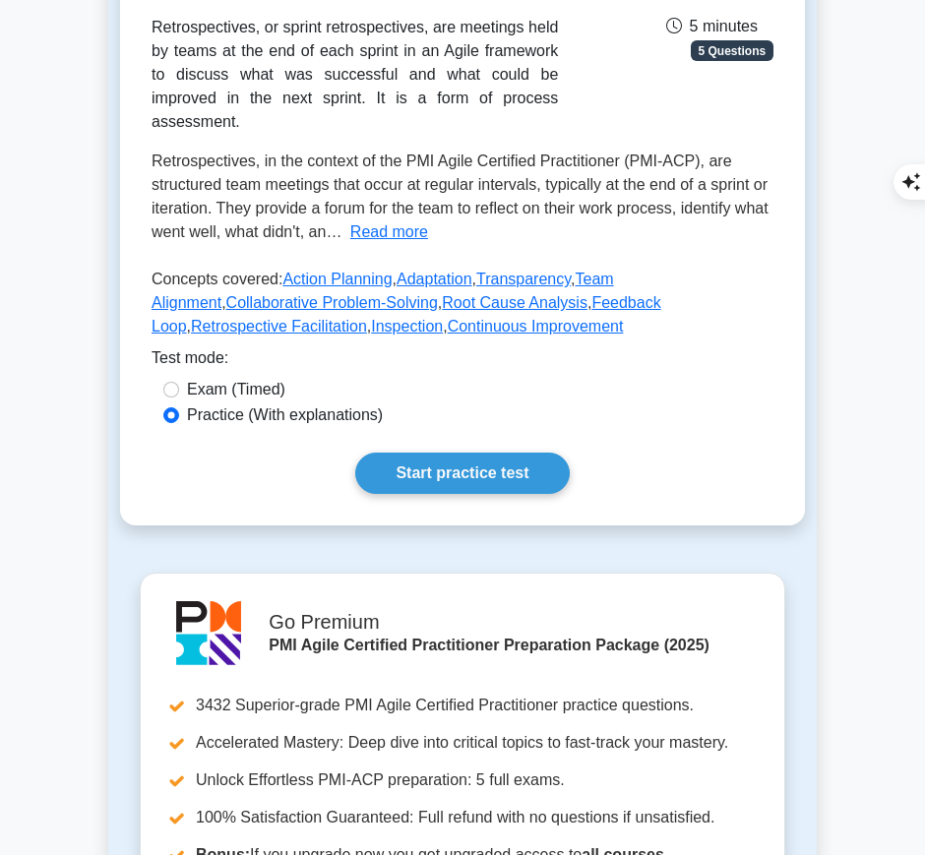
scroll to position [363, 0]
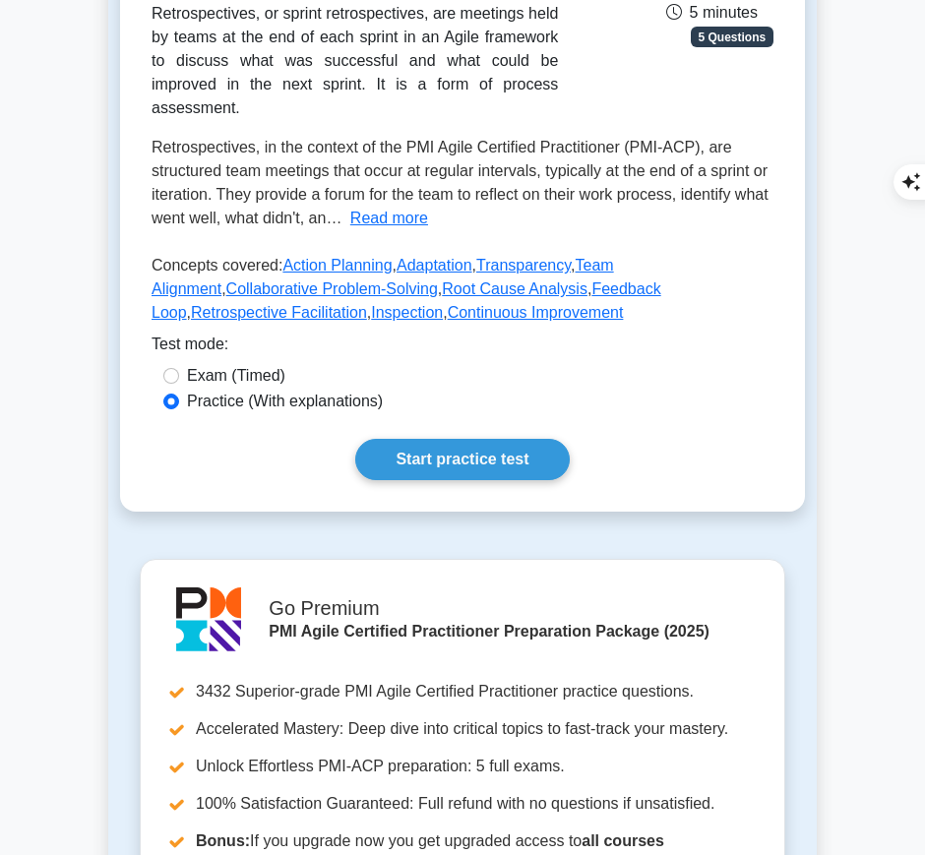
click at [497, 439] on link "Start practice test" at bounding box center [462, 459] width 214 height 41
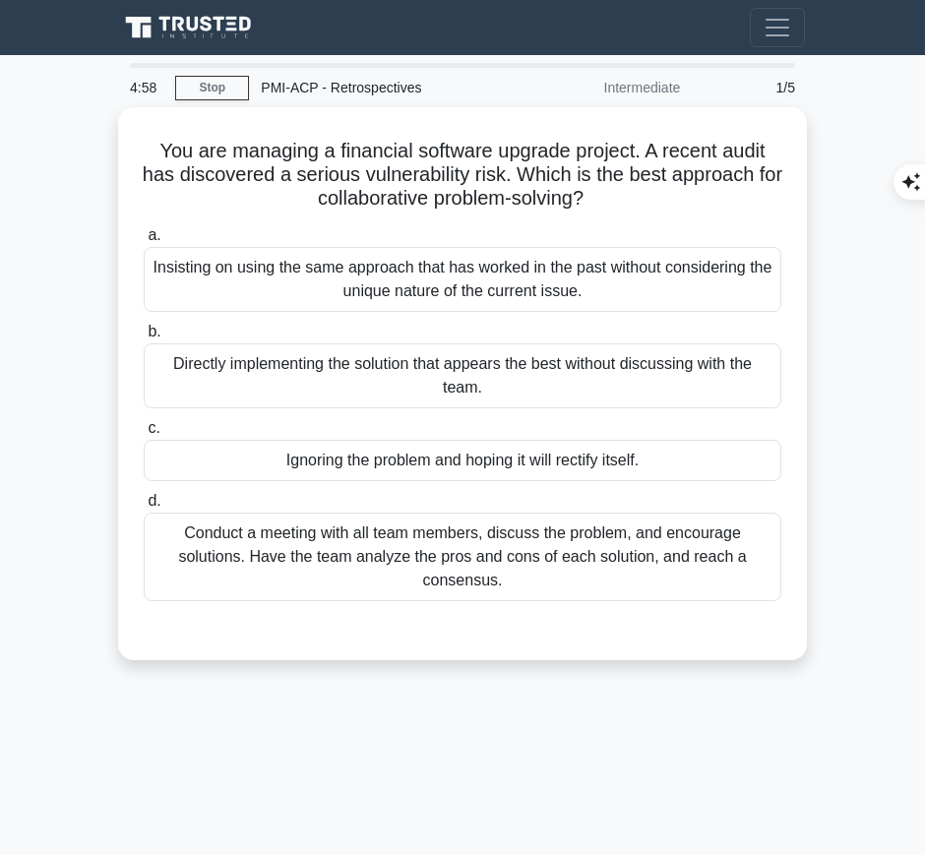
drag, startPoint x: 145, startPoint y: 139, endPoint x: 612, endPoint y: 196, distance: 471.1
click at [612, 196] on h5 "You are managing a financial software upgrade project. A recent audit has disco…" at bounding box center [463, 175] width 642 height 73
copy h5 "You are managing a financial software upgrade project. A recent audit has disco…"
click at [620, 571] on div "Conduct a meeting with all team members, discuss the problem, and encourage sol…" at bounding box center [463, 557] width 638 height 89
click at [144, 508] on input "d. Conduct a meeting with all team members, discuss the problem, and encourage …" at bounding box center [144, 501] width 0 height 13
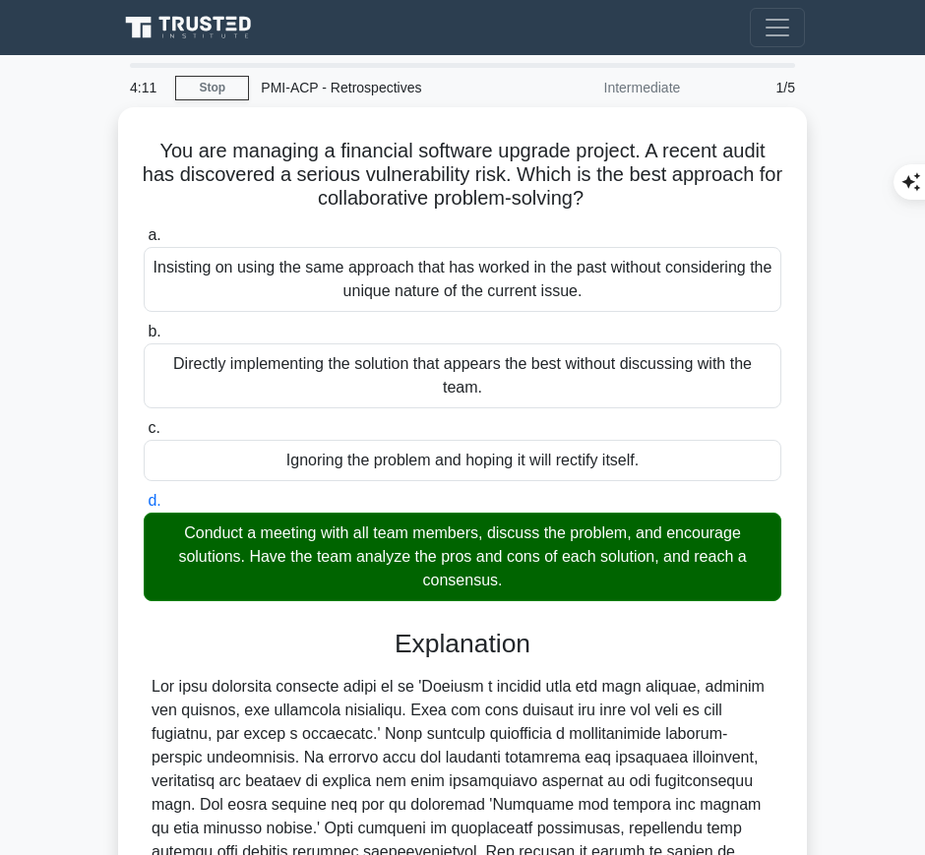
click at [423, 640] on h3 "Explanation" at bounding box center [463, 645] width 614 height 32
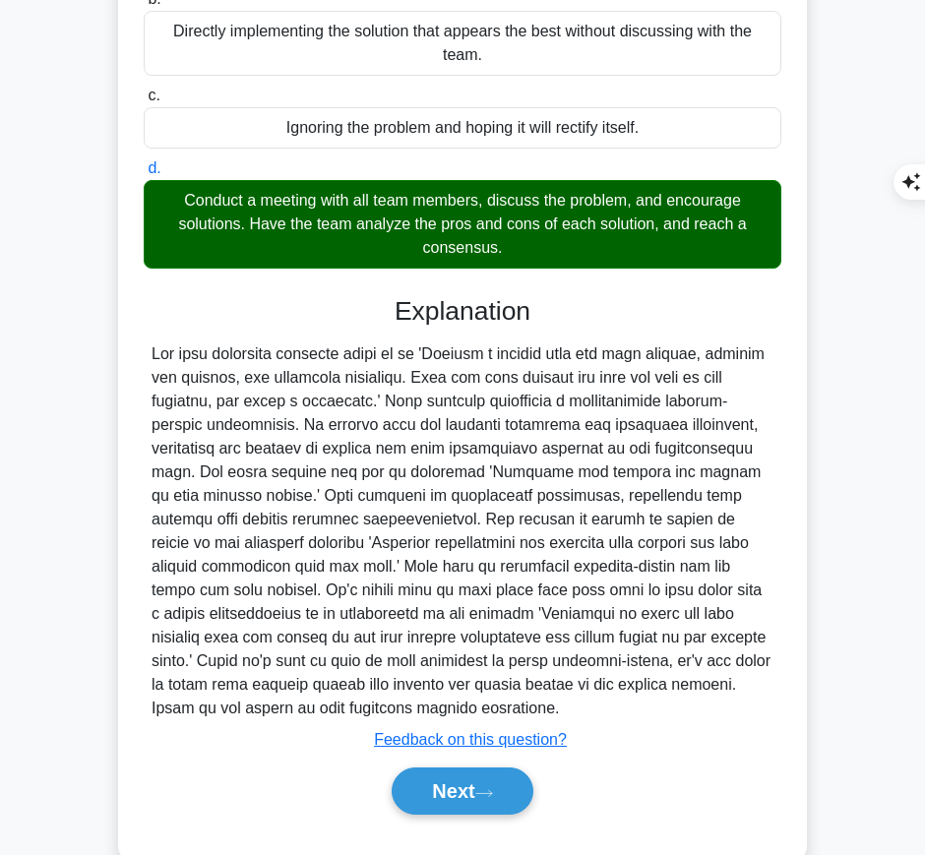
drag, startPoint x: 391, startPoint y: 291, endPoint x: 504, endPoint y: 705, distance: 428.7
click at [504, 705] on div "Explanation Submit feedback Feedback on this question? Next" at bounding box center [463, 560] width 638 height 528
copy div "Explanation The most effective solution would be to 'Conduct a meeting with all…"
click at [494, 778] on button "Next" at bounding box center [462, 791] width 141 height 47
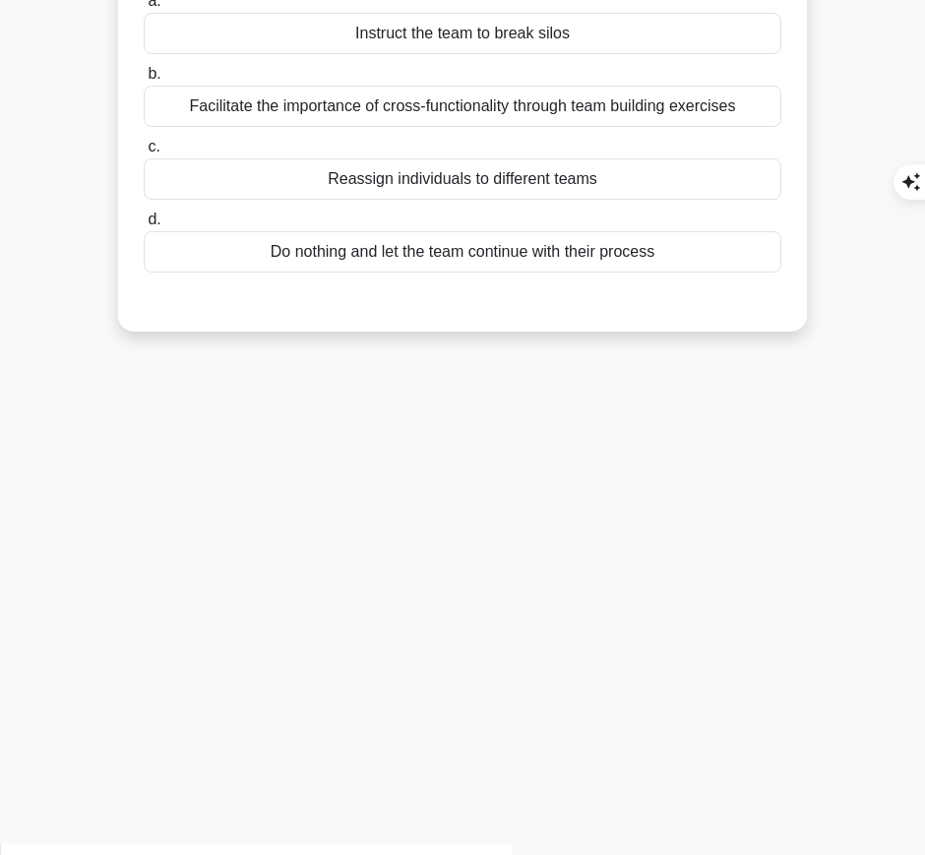
scroll to position [0, 0]
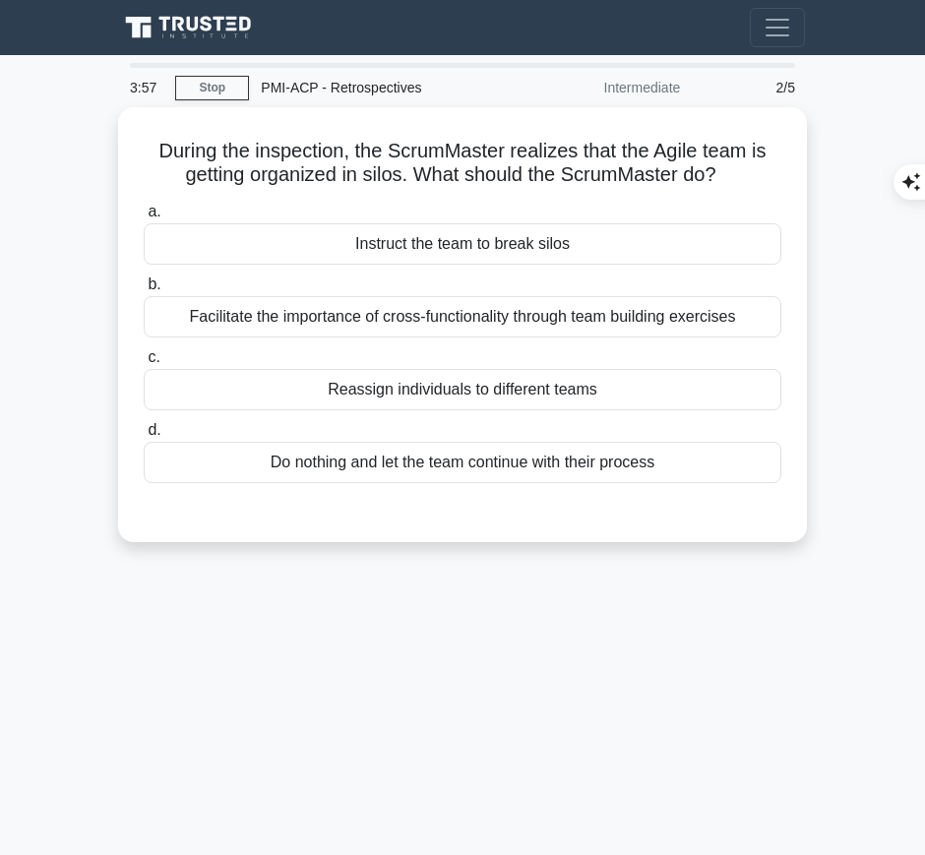
drag, startPoint x: 144, startPoint y: 143, endPoint x: 759, endPoint y: 163, distance: 615.6
click at [759, 163] on h5 "During the inspection, the ScrumMaster realizes that the Agile team is getting …" at bounding box center [463, 163] width 642 height 49
copy h5 "During the inspection, the ScrumMaster realizes that the Agile team is getting …"
click at [577, 325] on div "Facilitate the importance of cross-functionality through team building exercises" at bounding box center [463, 316] width 638 height 41
click at [144, 291] on input "b. Facilitate the importance of cross-functionality through team building exerc…" at bounding box center [144, 285] width 0 height 13
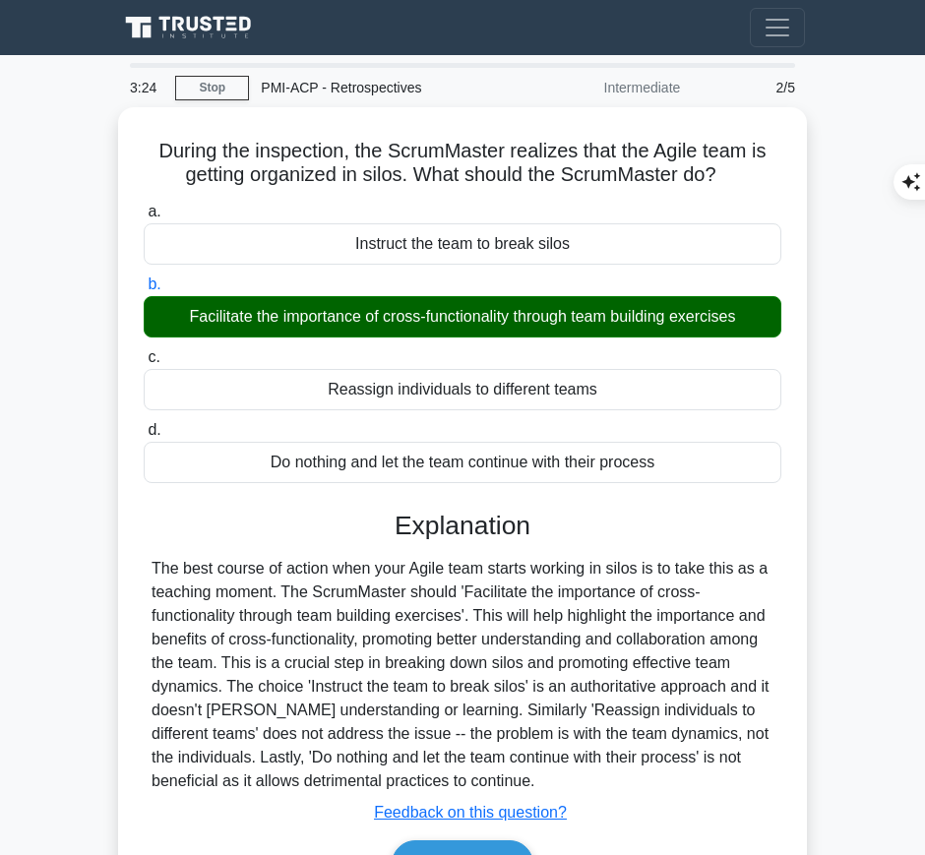
click at [380, 611] on div "The best course of action when your Agile team starts working in silos is to ta…" at bounding box center [463, 675] width 622 height 236
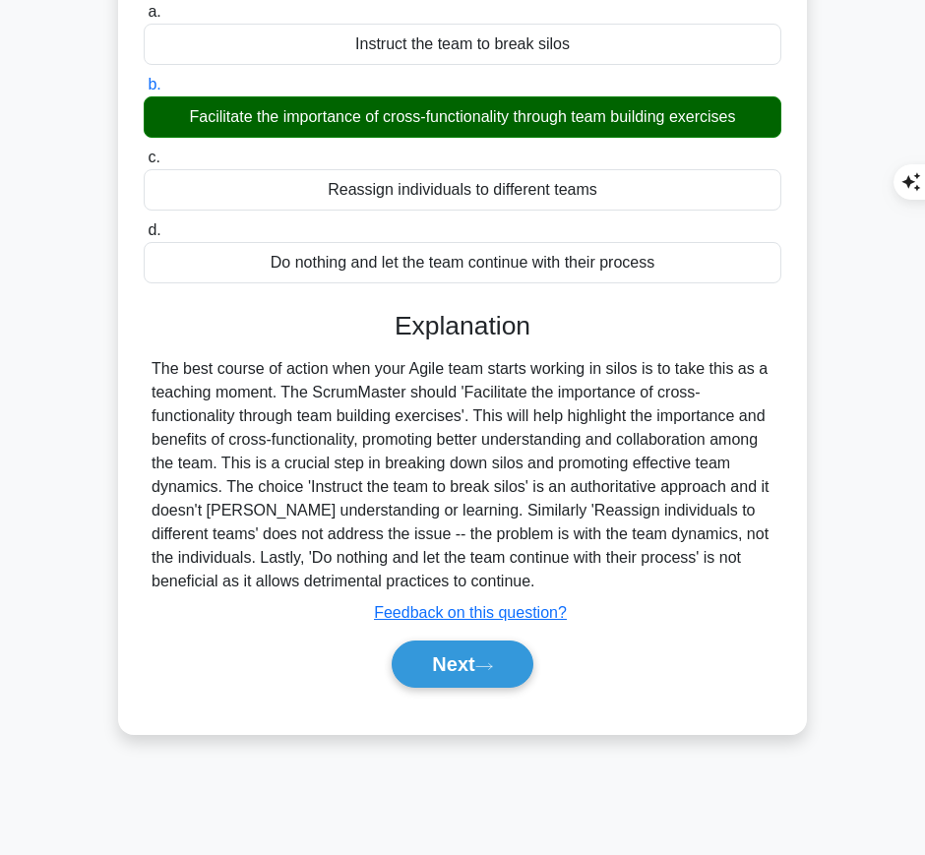
scroll to position [199, 0]
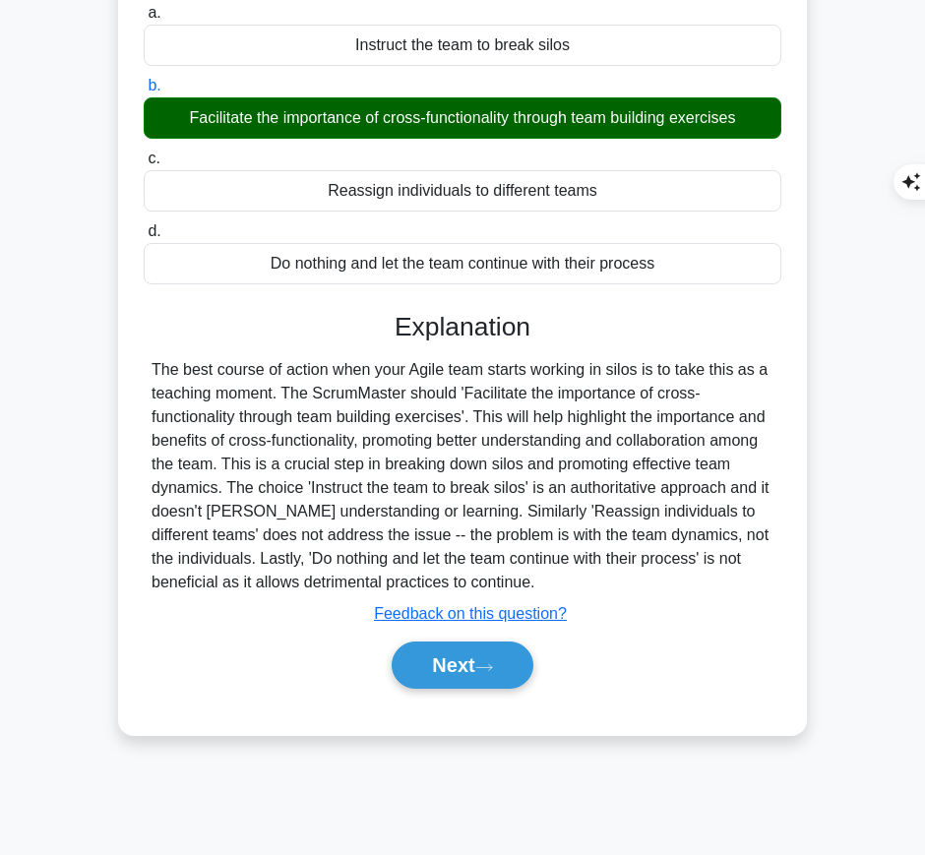
drag, startPoint x: 389, startPoint y: 308, endPoint x: 560, endPoint y: 581, distance: 322.0
click at [560, 581] on div "Explanation The best course of action when your Agile team starts working in si…" at bounding box center [463, 505] width 638 height 386
copy div "Explanation The best course of action when your Agile team starts working in si…"
click at [453, 677] on button "Next" at bounding box center [462, 665] width 141 height 47
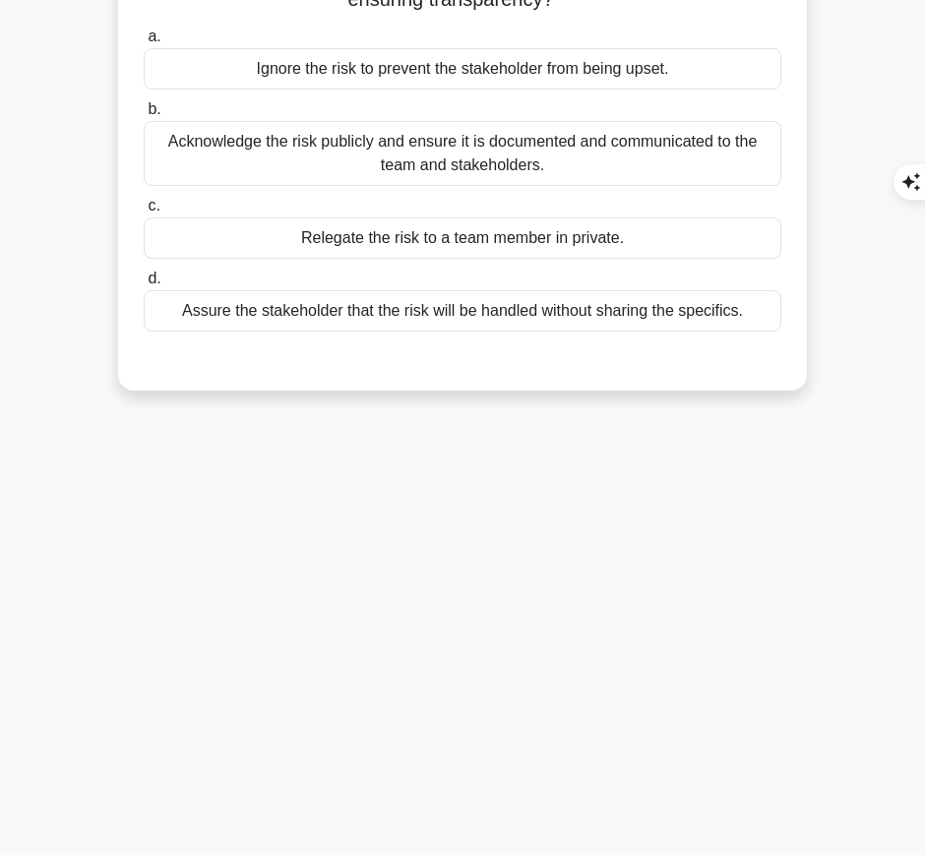
scroll to position [0, 0]
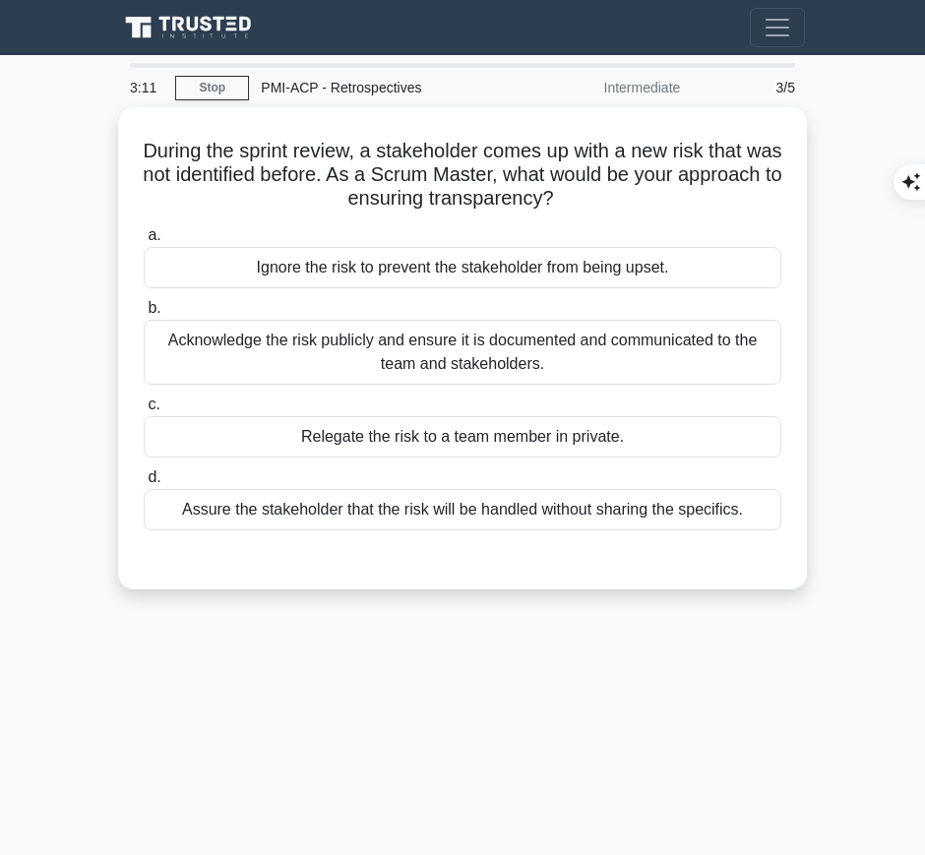
drag, startPoint x: 149, startPoint y: 138, endPoint x: 623, endPoint y: 197, distance: 478.2
click at [623, 197] on h5 "During the sprint review, a stakeholder comes up with a new risk that was not i…" at bounding box center [463, 175] width 642 height 73
copy h5 "During the sprint review, a stakeholder comes up with a new risk that was not i…"
click at [428, 366] on div "Acknowledge the risk publicly and ensure it is documented and communicated to t…" at bounding box center [463, 352] width 638 height 65
click at [144, 315] on input "b. Acknowledge the risk publicly and ensure it is documented and communicated t…" at bounding box center [144, 308] width 0 height 13
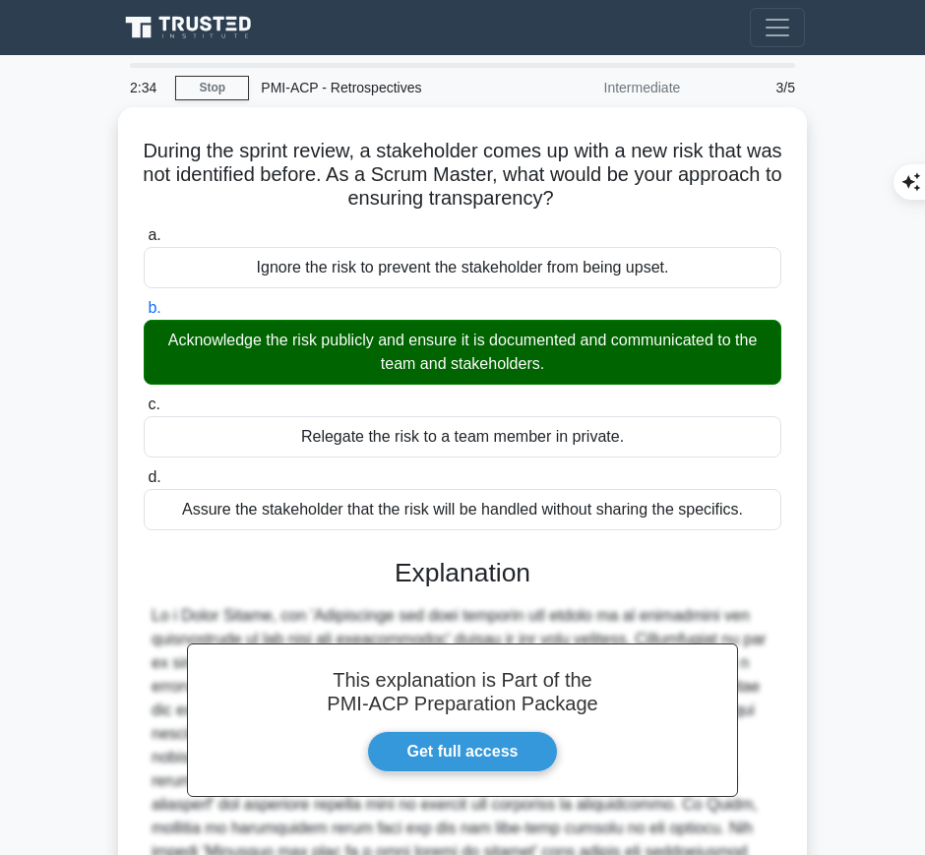
click at [427, 581] on h3 "Explanation" at bounding box center [463, 574] width 614 height 32
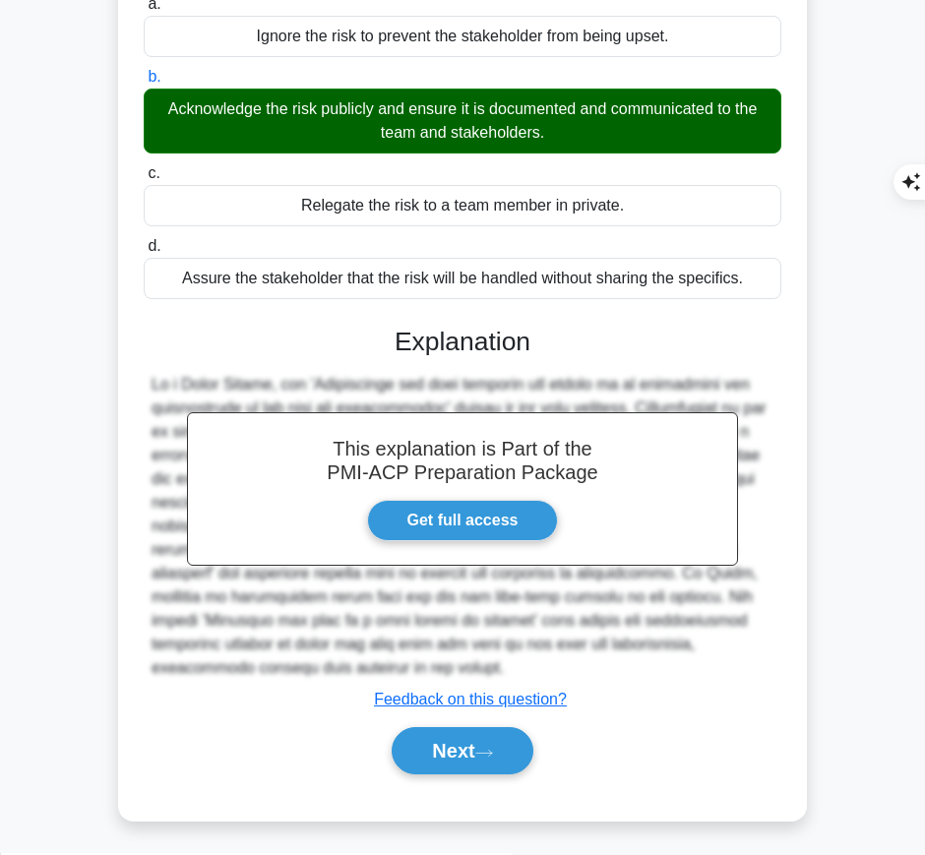
drag, startPoint x: 396, startPoint y: 328, endPoint x: 427, endPoint y: 671, distance: 345.0
click at [427, 671] on div "This explanation is Part of the PMI-ACP Preparation Package Get full access Exp…" at bounding box center [463, 543] width 638 height 480
copy div "Explanation As a Scrum Master, the 'Acknowledge the risk publicly and ensure it…"
click at [451, 759] on button "Next" at bounding box center [462, 751] width 141 height 47
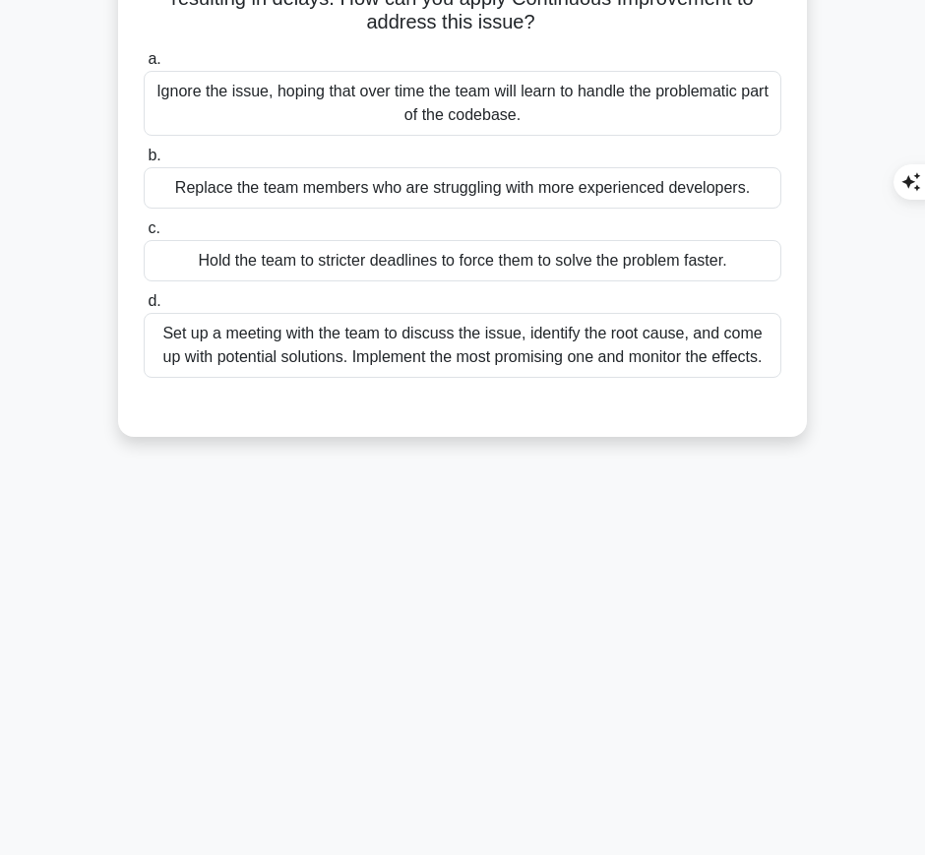
scroll to position [0, 0]
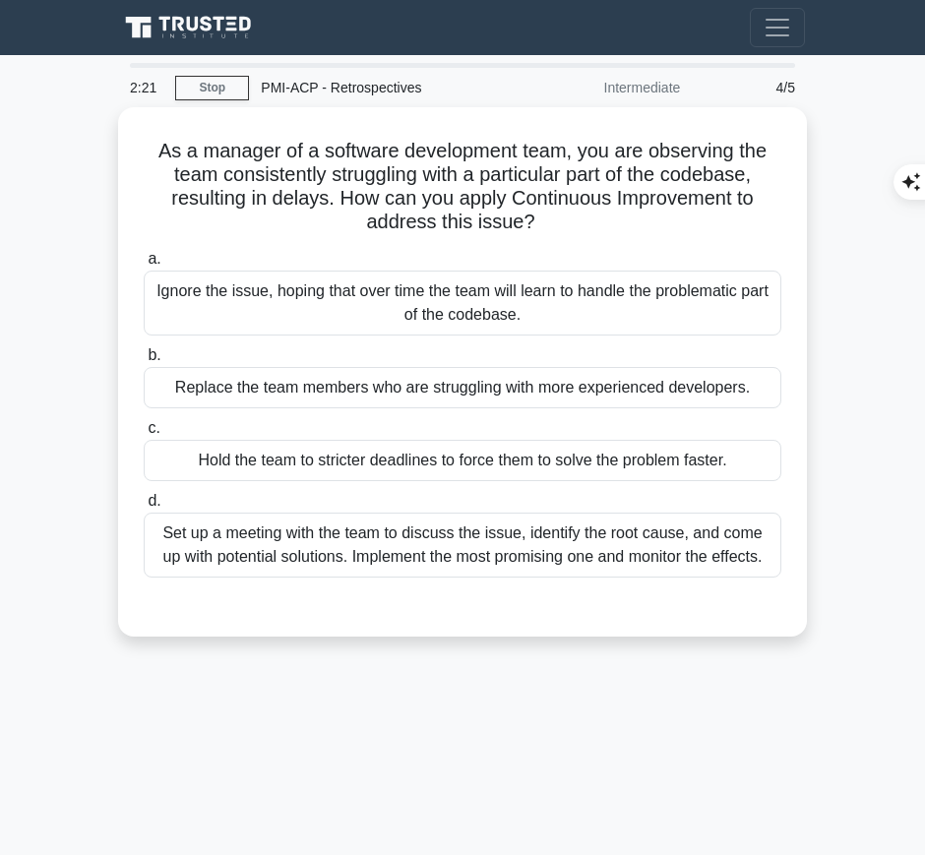
drag, startPoint x: 150, startPoint y: 147, endPoint x: 547, endPoint y: 216, distance: 403.6
click at [547, 216] on h5 "As a manager of a software development team, you are observing the team consist…" at bounding box center [463, 187] width 642 height 96
copy h5 "As a manager of a software development team, you are observing the team consist…"
click at [634, 556] on div "Set up a meeting with the team to discuss the issue, identify the root cause, a…" at bounding box center [463, 545] width 638 height 65
click at [144, 508] on input "d. Set up a meeting with the team to discuss the issue, identify the root cause…" at bounding box center [144, 501] width 0 height 13
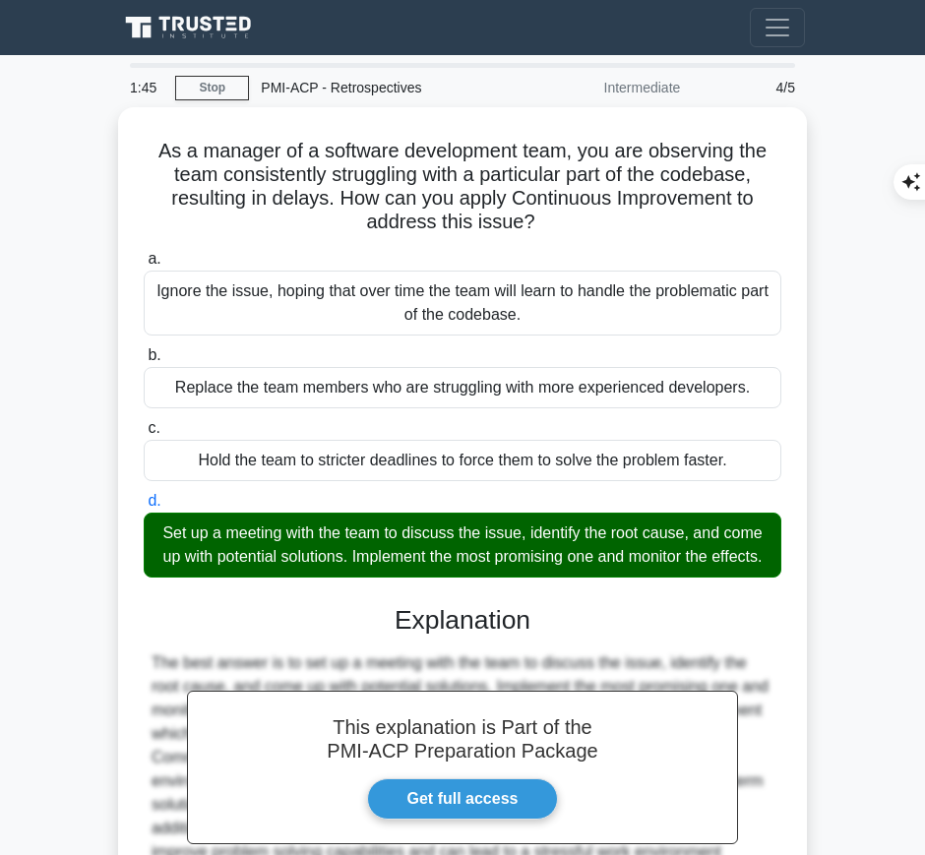
click at [455, 619] on div "This explanation is Part of the PMI-ACP Preparation Package Get full access Exp…" at bounding box center [463, 787] width 638 height 410
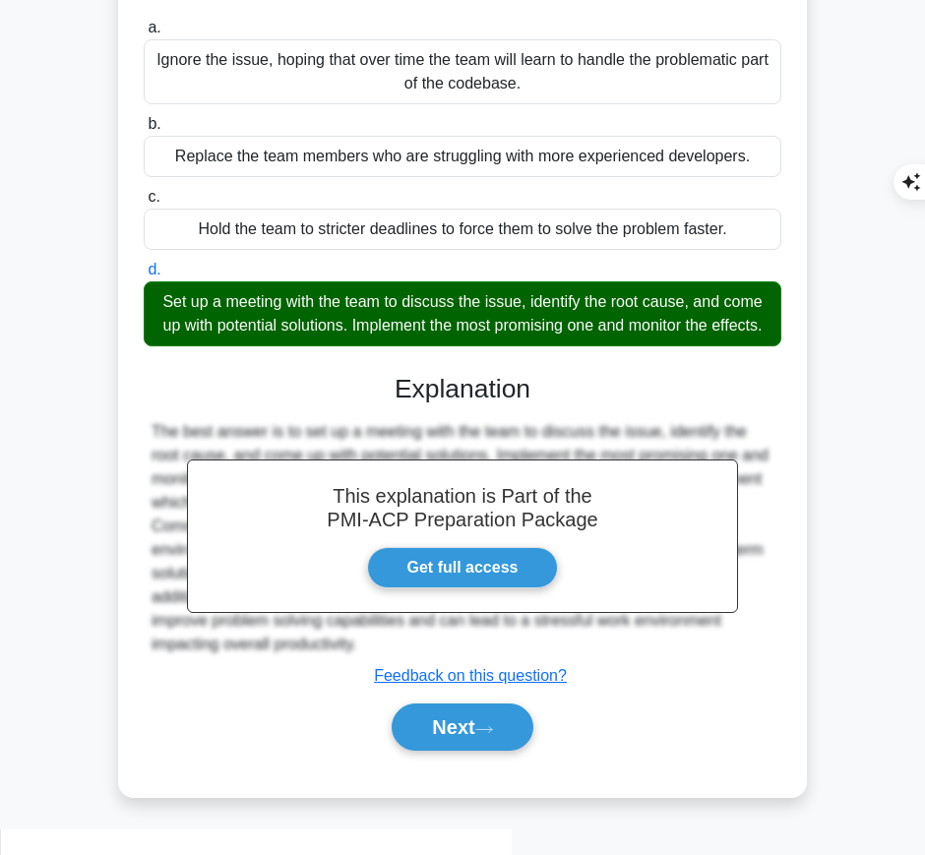
drag, startPoint x: 396, startPoint y: 407, endPoint x: 384, endPoint y: 666, distance: 260.2
click at [384, 666] on div "This explanation is Part of the PMI-ACP Preparation Package Get full access Exp…" at bounding box center [463, 555] width 638 height 410
copy div "Explanation The best answer is to set up a meeting with the team to discuss the…"
click at [470, 739] on button "Next" at bounding box center [462, 727] width 141 height 47
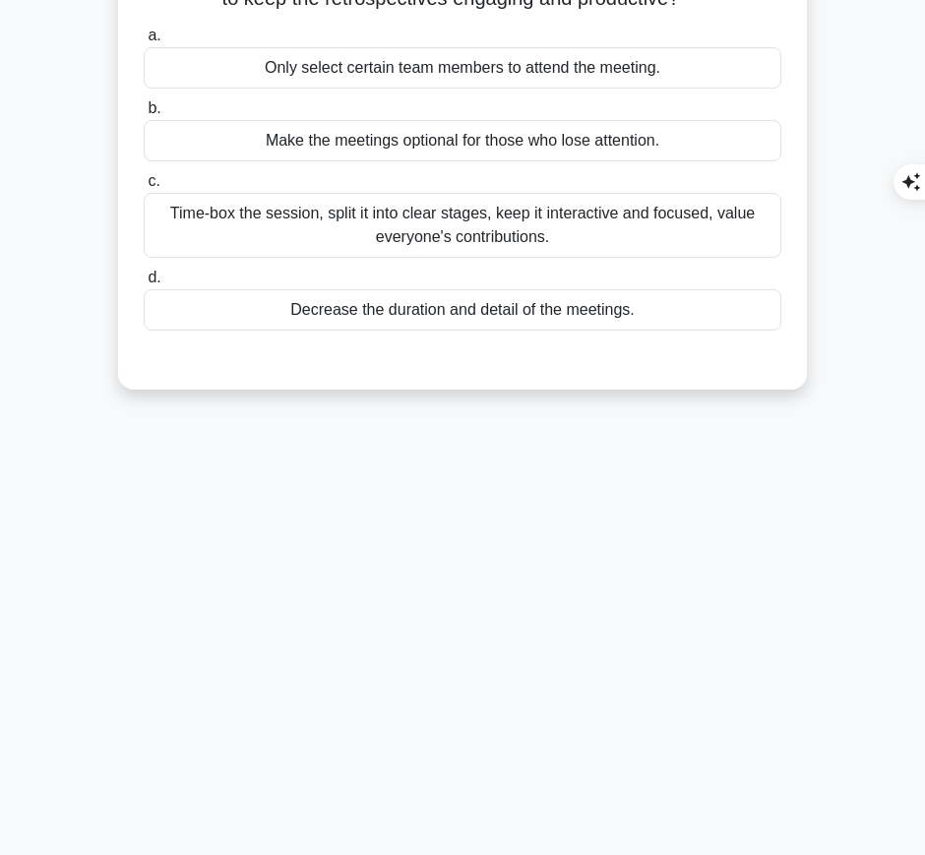
scroll to position [0, 0]
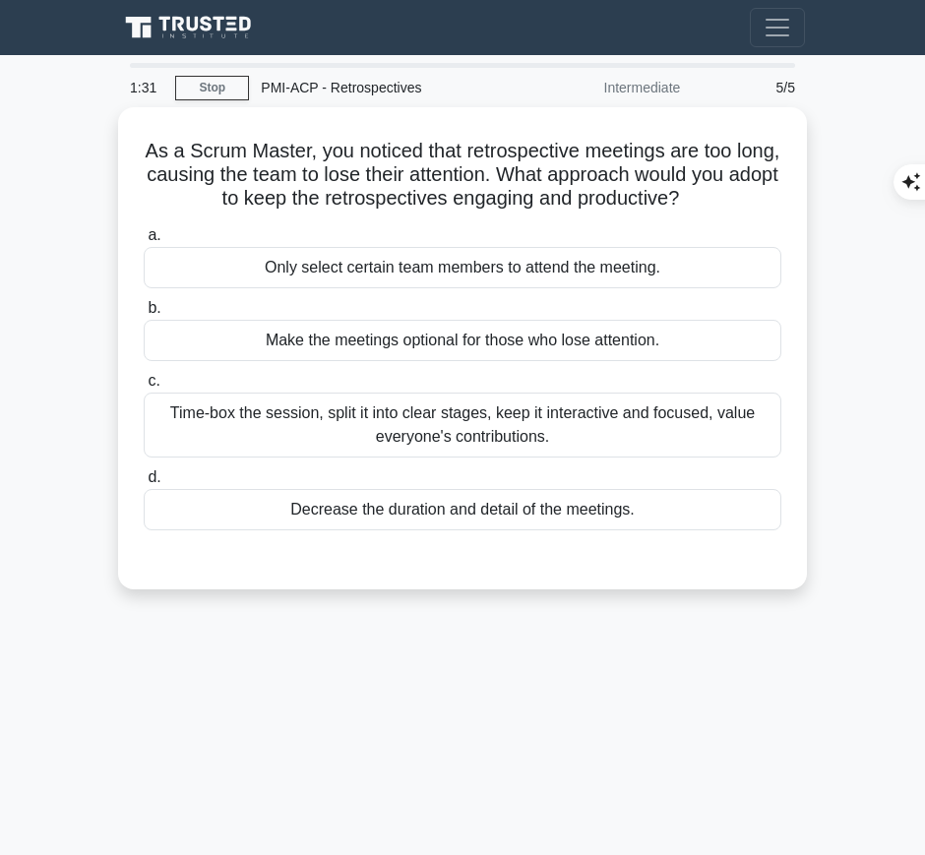
drag, startPoint x: 158, startPoint y: 144, endPoint x: 743, endPoint y: 187, distance: 587.4
click at [743, 187] on h5 "As a Scrum Master, you noticed that retrospective meetings are too long, causin…" at bounding box center [463, 175] width 642 height 73
copy h5 "As a Scrum Master, you noticed that retrospective meetings are too long, causin…"
click at [615, 434] on div "Time-box the session, split it into clear stages, keep it interactive and focus…" at bounding box center [463, 425] width 638 height 65
click at [144, 388] on input "c. Time-box the session, split it into clear stages, keep it interactive and fo…" at bounding box center [144, 381] width 0 height 13
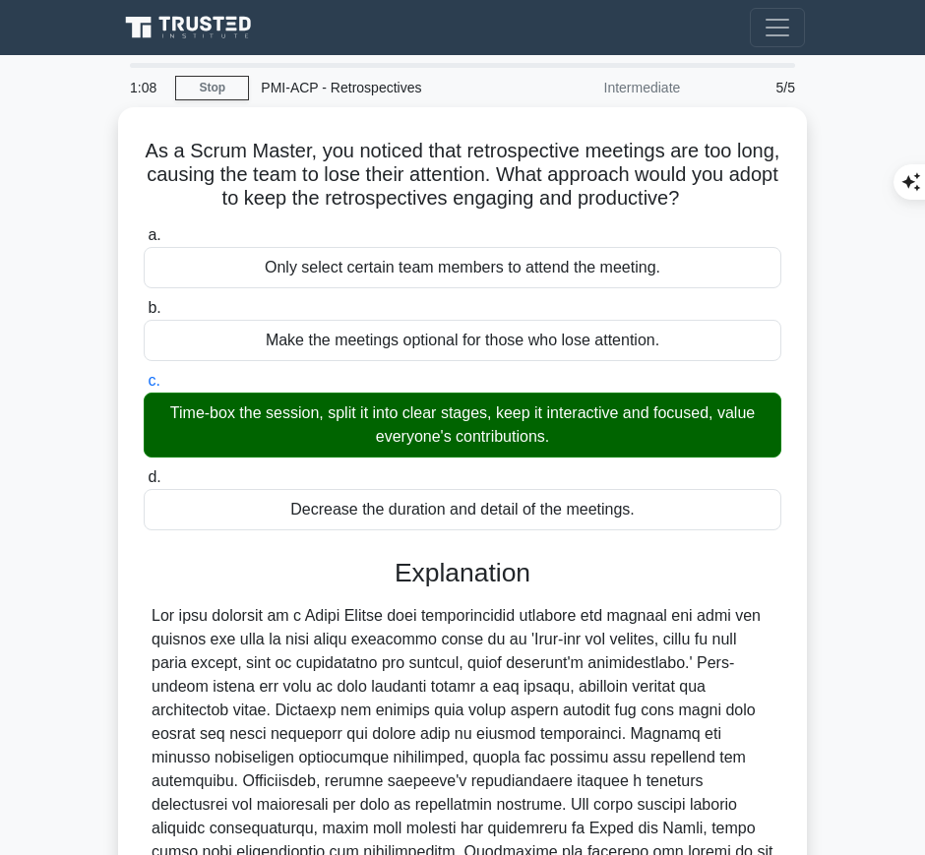
click at [452, 655] on div at bounding box center [463, 793] width 622 height 378
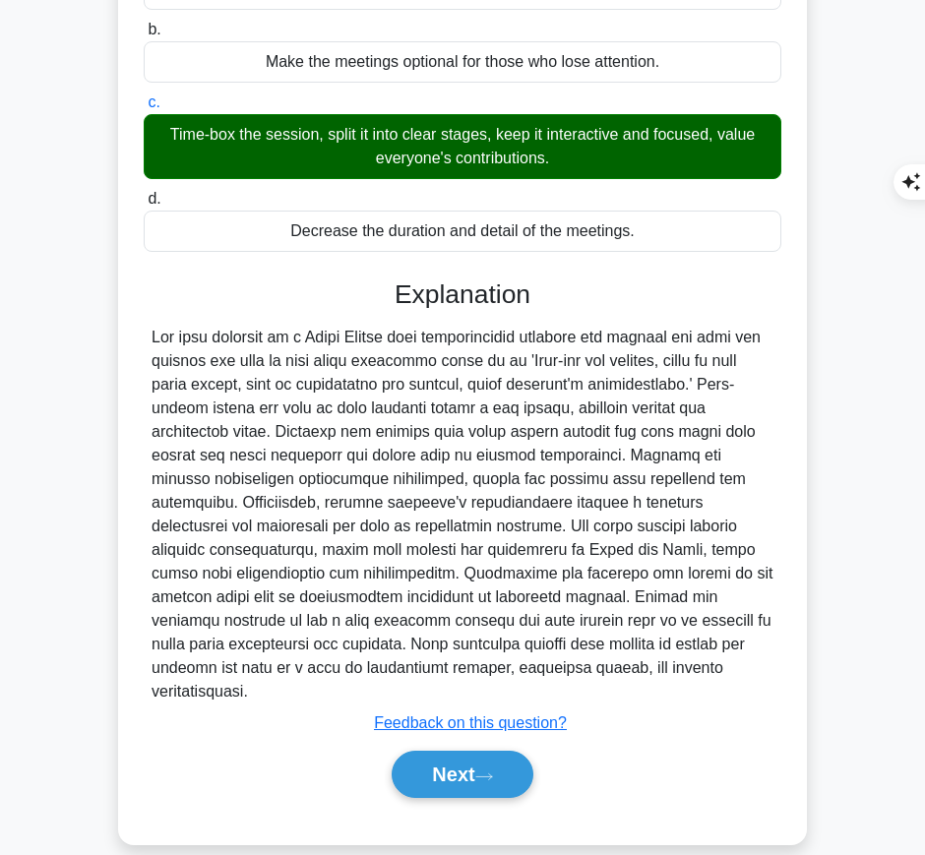
drag, startPoint x: 394, startPoint y: 280, endPoint x: 763, endPoint y: 664, distance: 532.6
click at [763, 664] on div "Explanation Submit feedback Feedback on this question? Next" at bounding box center [463, 544] width 638 height 528
copy div "Explanation The best approach as a Scrum Master when retrospective meetings are…"
click at [430, 751] on button "Next" at bounding box center [462, 774] width 141 height 47
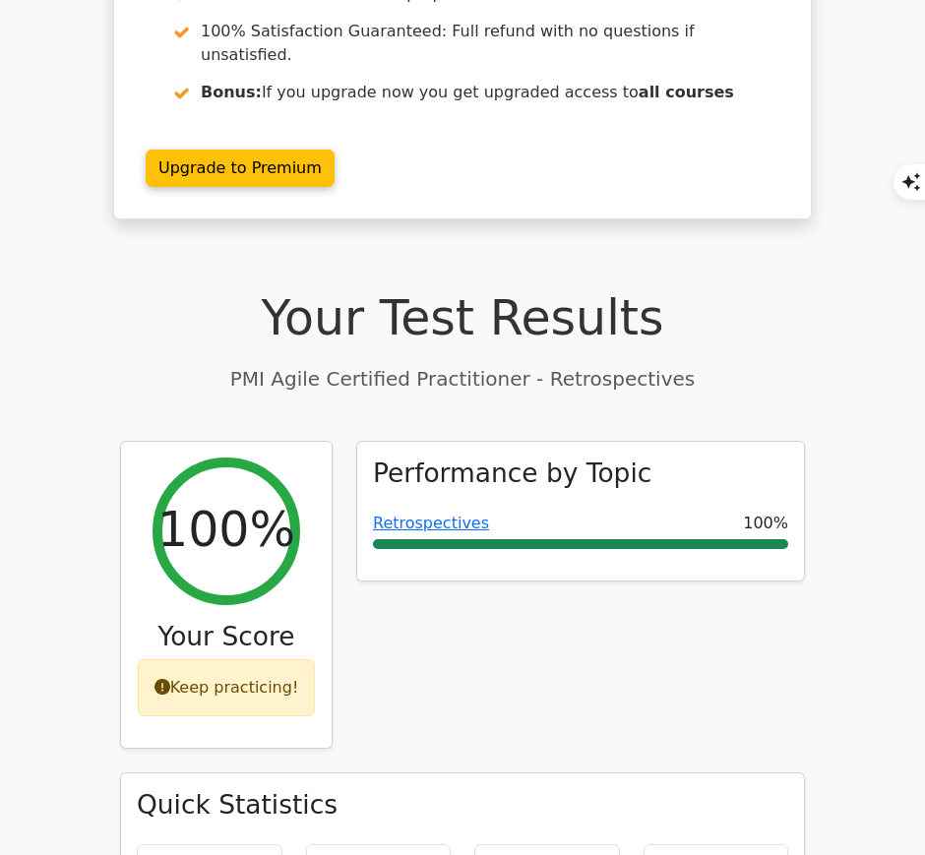
scroll to position [313, 0]
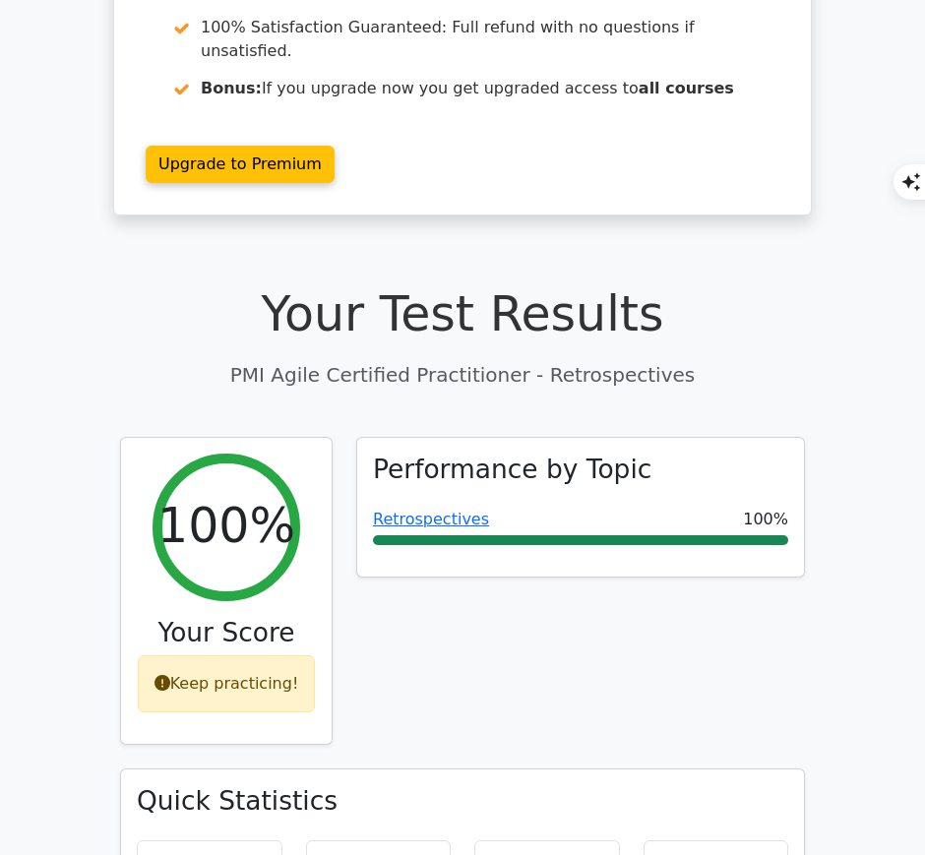
click at [391, 510] on link "Retrospectives" at bounding box center [431, 519] width 116 height 19
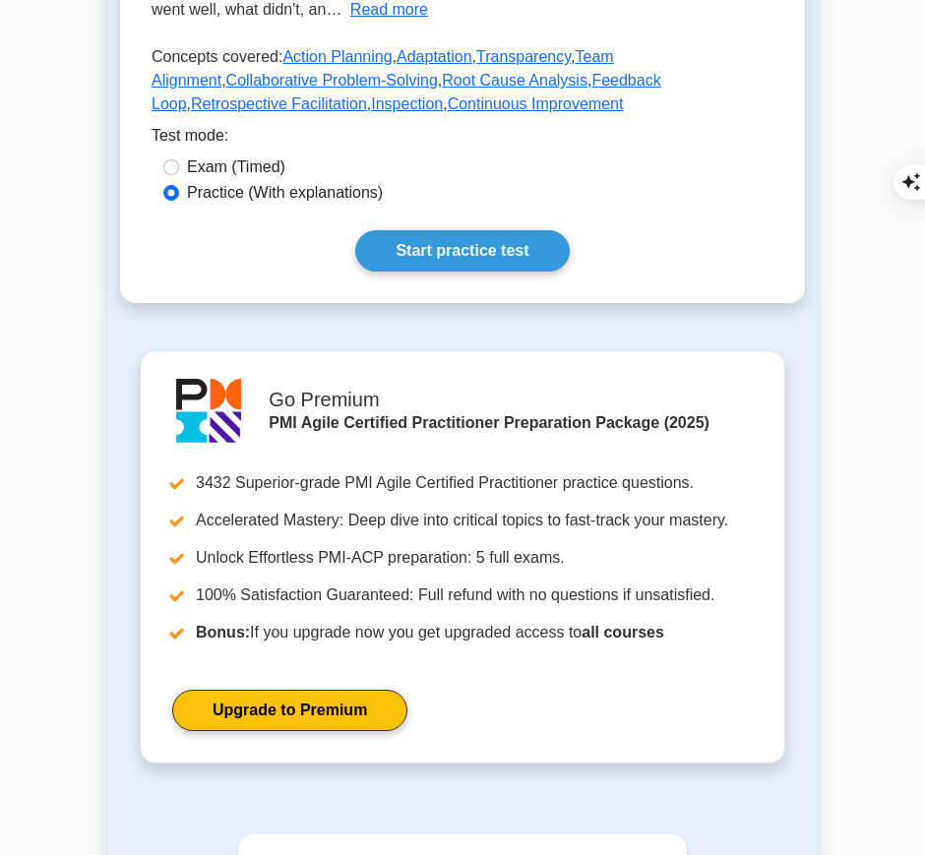
scroll to position [581, 0]
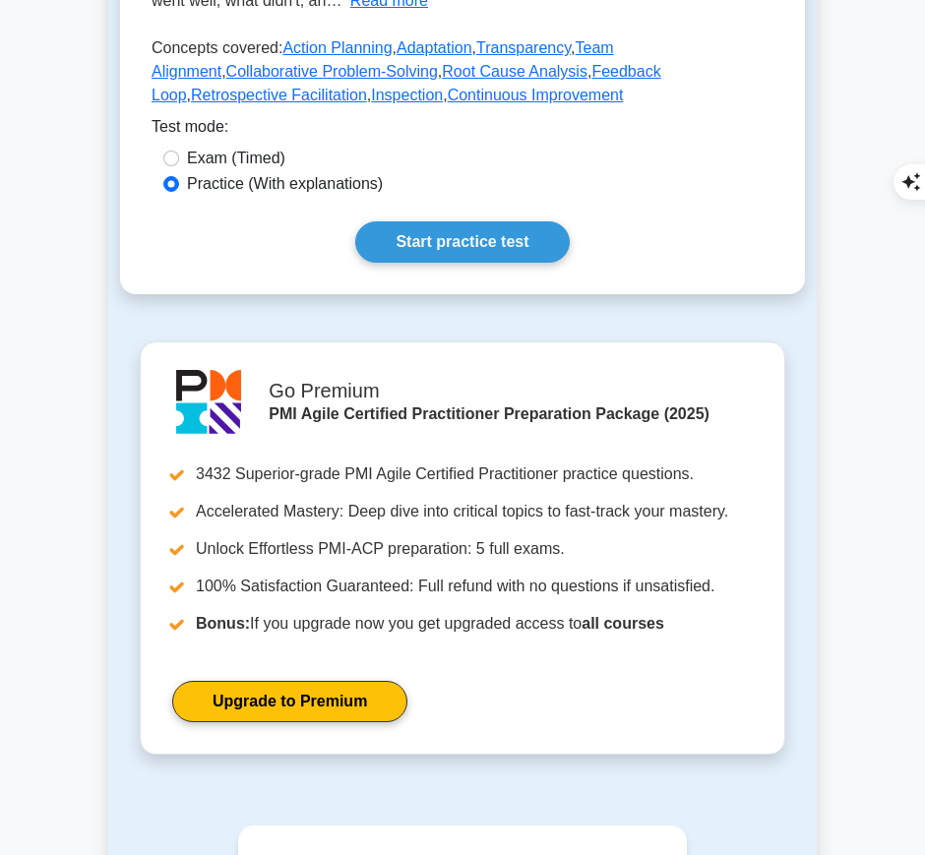
click at [848, 707] on main "Back to PMI Agile Certified Practitioner (PMI-ACP) Test Flashcards Retrospectiv…" at bounding box center [462, 284] width 925 height 1621
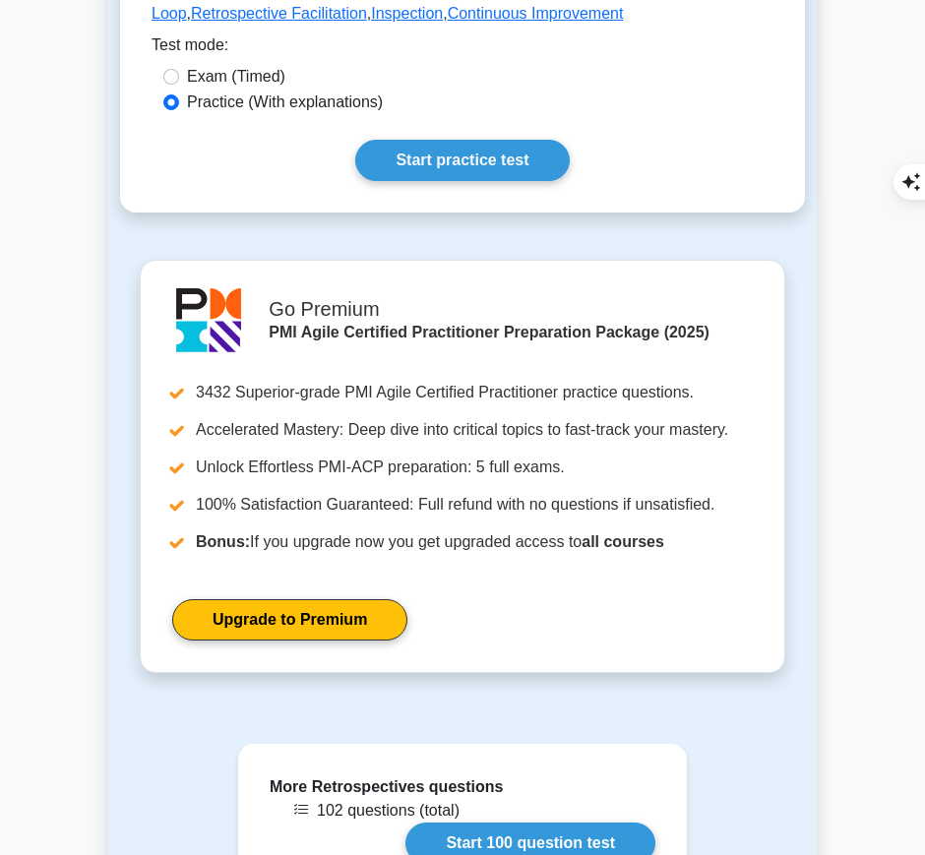
scroll to position [660, 0]
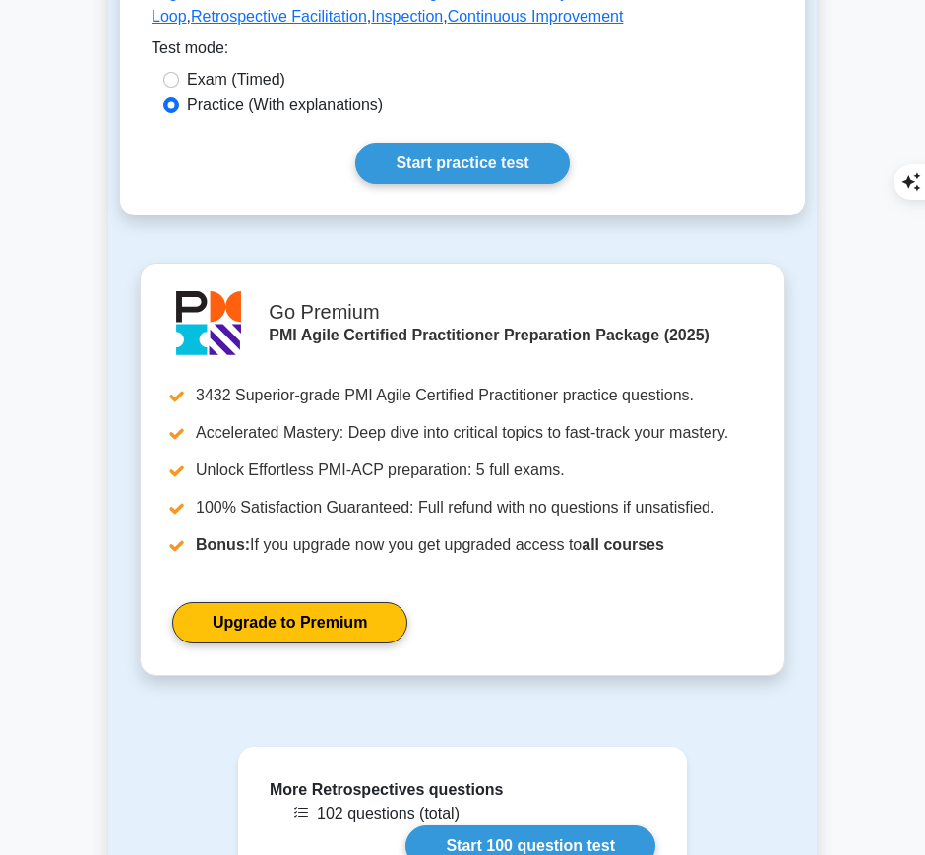
click at [461, 143] on link "Start practice test" at bounding box center [462, 163] width 214 height 41
click at [531, 143] on link "Start practice test" at bounding box center [462, 163] width 214 height 41
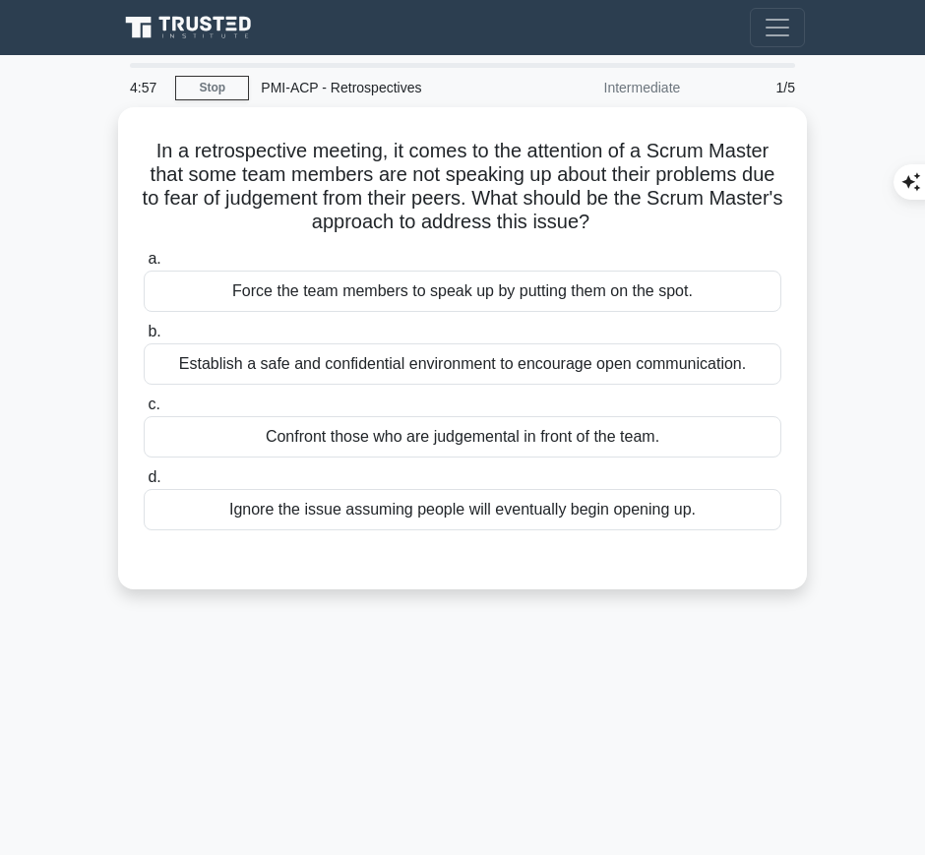
drag, startPoint x: 144, startPoint y: 144, endPoint x: 646, endPoint y: 211, distance: 506.5
click at [646, 211] on h5 "In a retrospective meeting, it comes to the attention of a Scrum Master that so…" at bounding box center [463, 187] width 642 height 96
copy h5 "In a retrospective meeting, it comes to the attention of a Scrum Master that so…"
click at [536, 367] on div "Establish a safe and confidential environment to encourage open communication." at bounding box center [463, 364] width 638 height 41
click at [144, 339] on input "b. Establish a safe and confidential environment to encourage open communicatio…" at bounding box center [144, 332] width 0 height 13
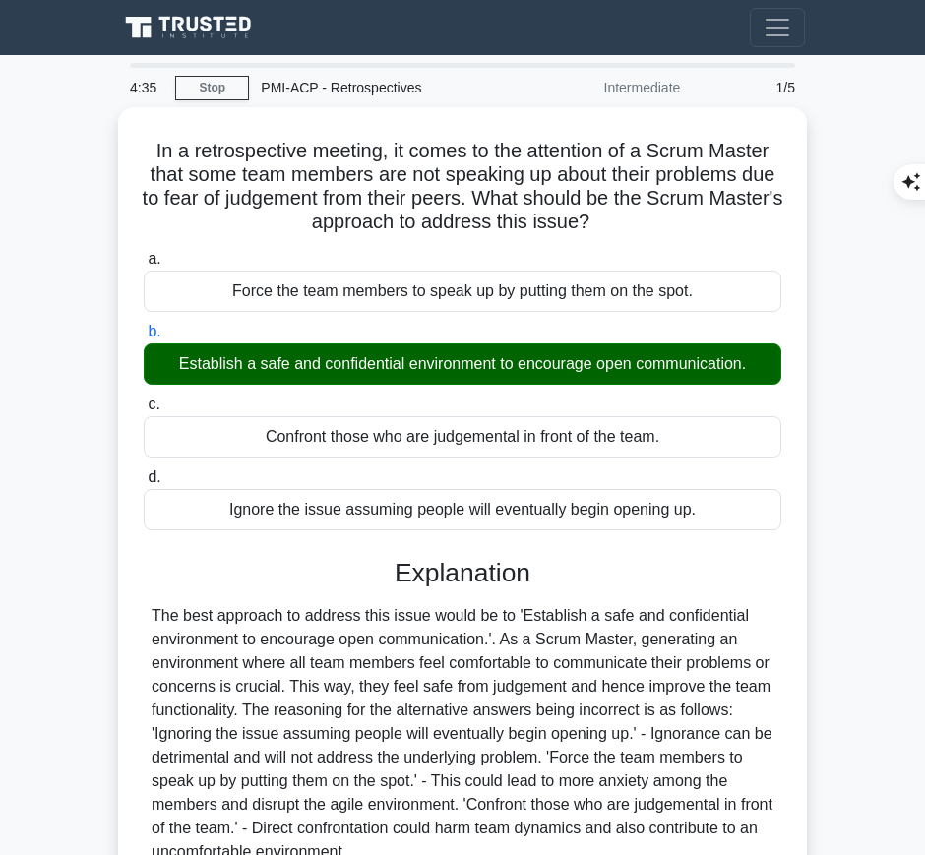
click at [503, 653] on div "The best approach to address this issue would be to 'Establish a safe and confi…" at bounding box center [463, 734] width 622 height 260
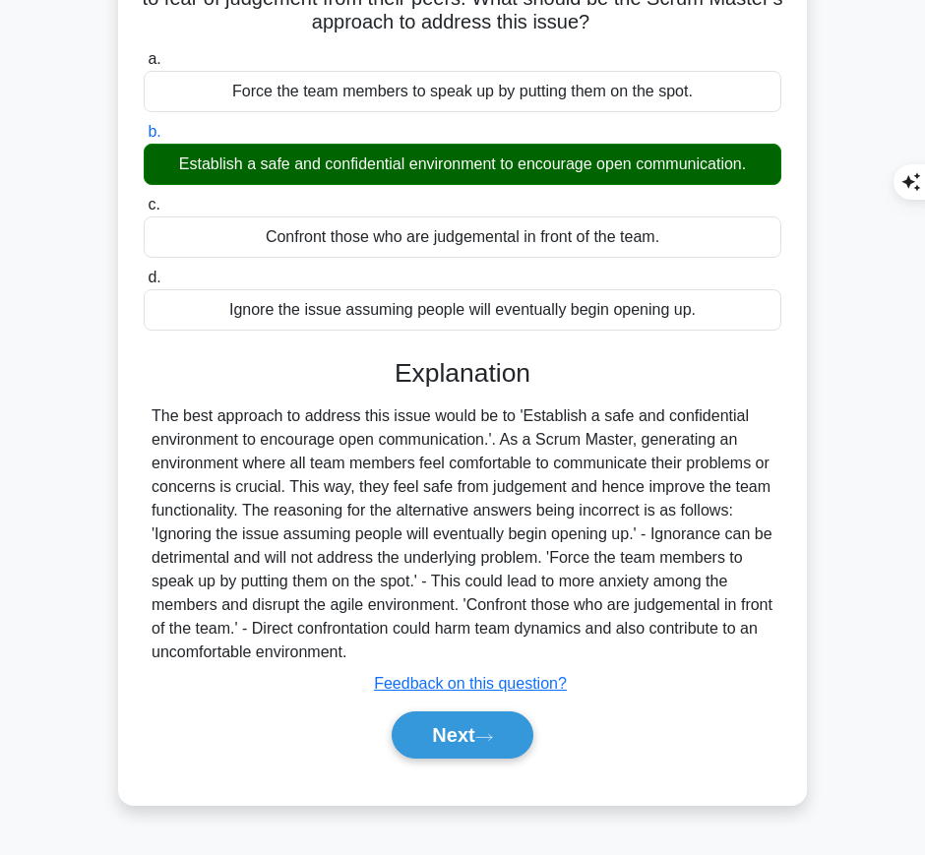
drag, startPoint x: 389, startPoint y: 359, endPoint x: 419, endPoint y: 651, distance: 293.0
click at [419, 651] on div "Explanation The best approach to address this issue would be to 'Establish a sa…" at bounding box center [463, 563] width 638 height 410
copy div "Explanation The best approach to address this issue would be to 'Establish a sa…"
click at [475, 737] on button "Next" at bounding box center [462, 735] width 141 height 47
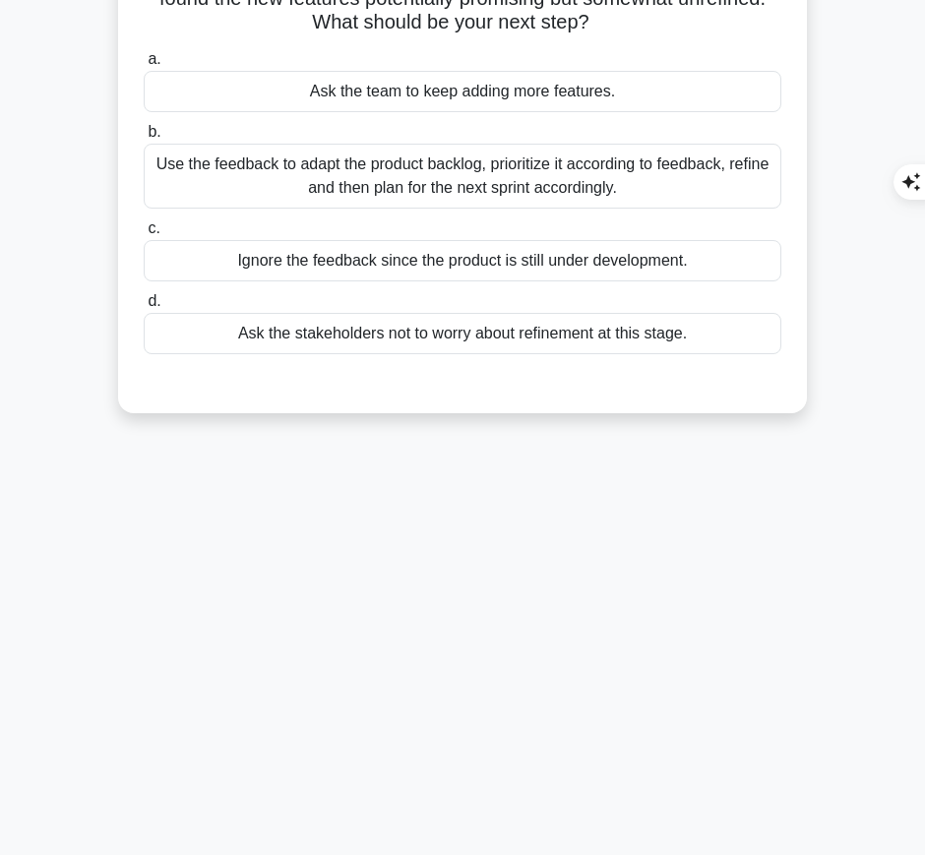
scroll to position [0, 0]
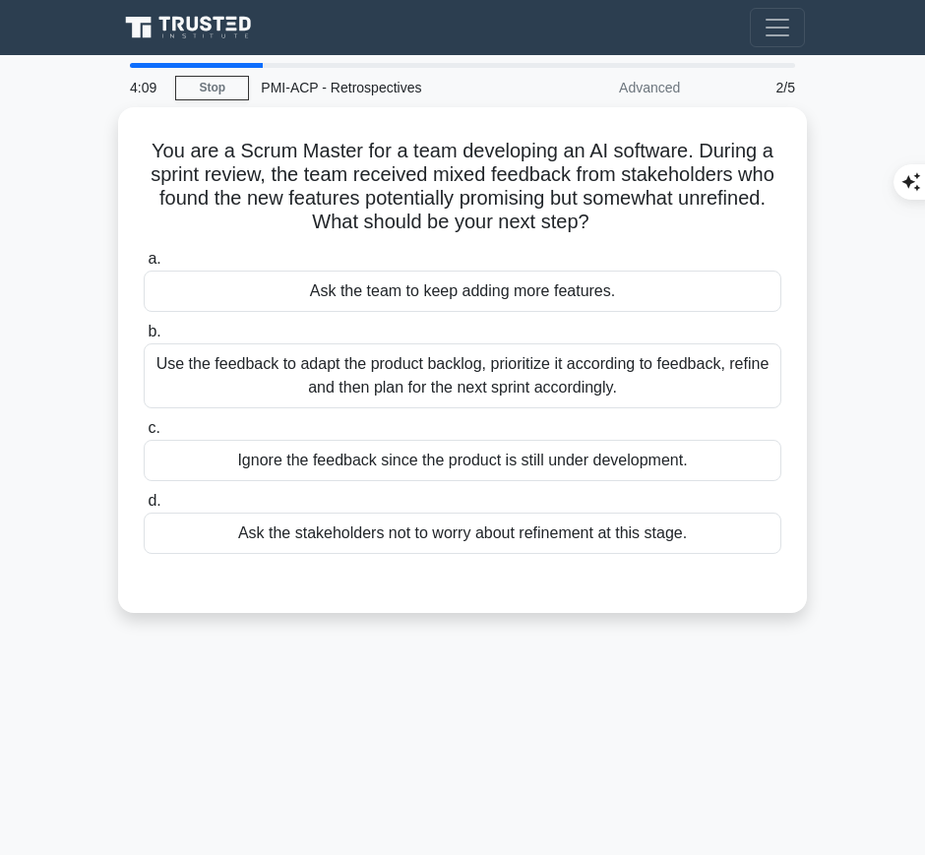
drag, startPoint x: 146, startPoint y: 141, endPoint x: 622, endPoint y: 225, distance: 483.9
click at [622, 225] on h5 "You are a Scrum Master for a team developing an AI software. During a sprint re…" at bounding box center [463, 187] width 642 height 96
copy h5 "You are a Scrum Master for a team developing an AI software. During a sprint re…"
click at [633, 378] on div "Use the feedback to adapt the product backlog, prioritize it according to feedb…" at bounding box center [463, 376] width 638 height 65
click at [144, 339] on input "b. Use the feedback to adapt the product backlog, prioritize it according to fe…" at bounding box center [144, 332] width 0 height 13
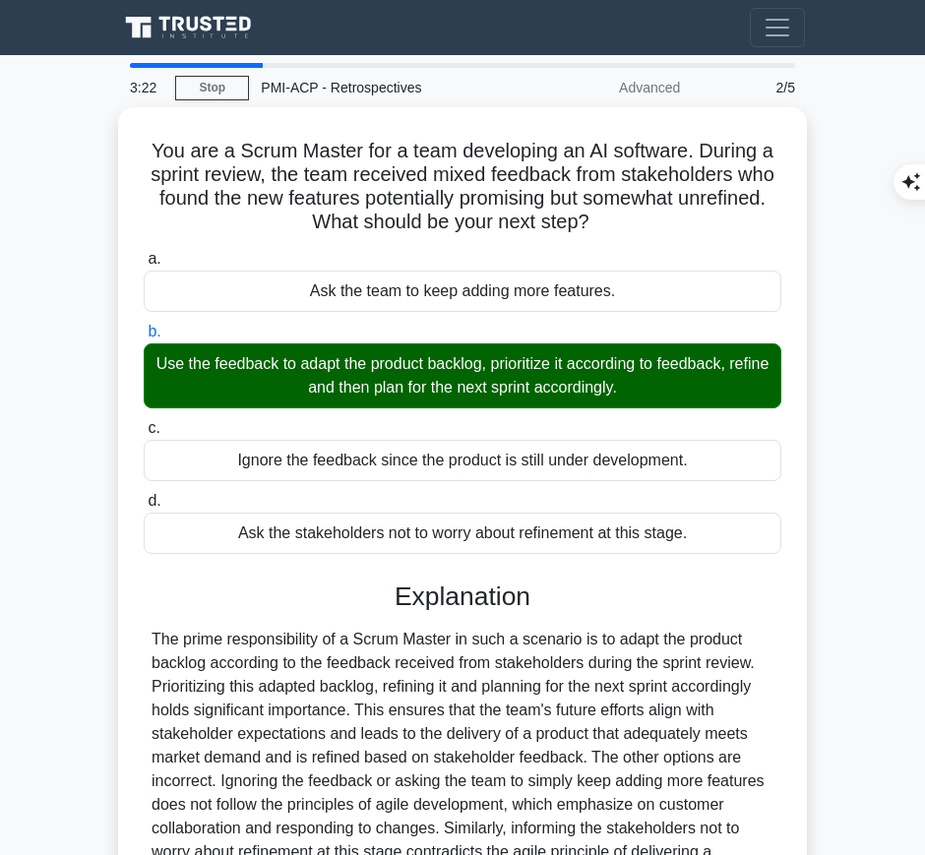
click at [484, 637] on div "The prime responsibility of a Scrum Master in such a scenario is to adapt the p…" at bounding box center [463, 758] width 622 height 260
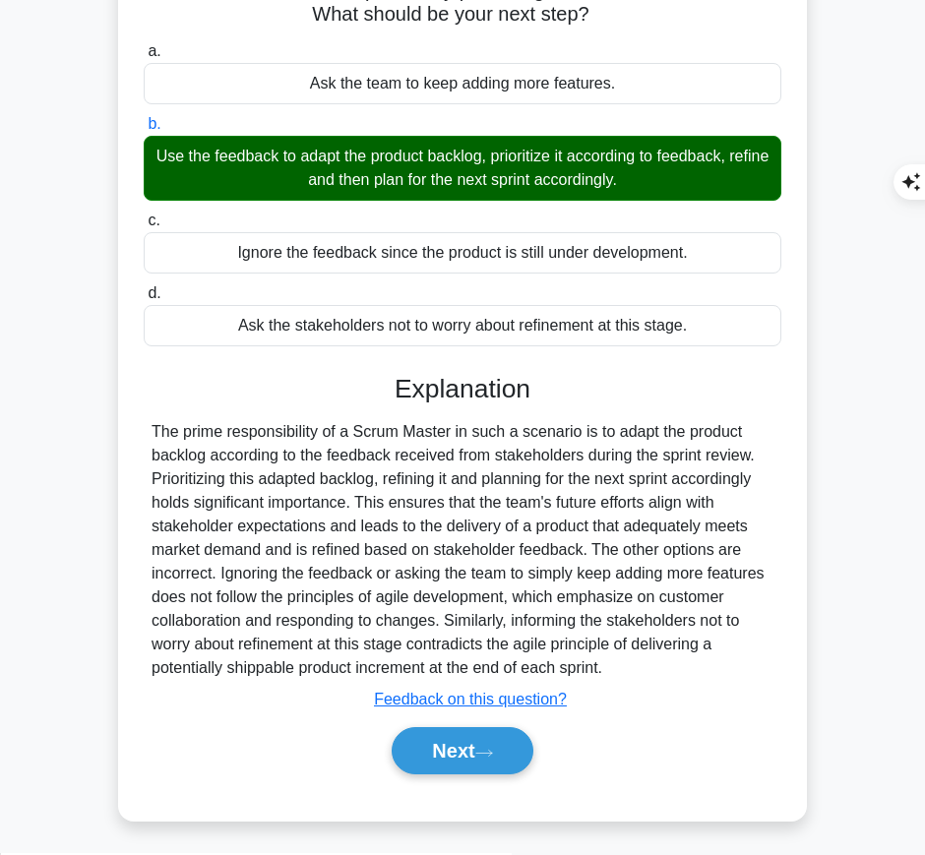
drag, startPoint x: 395, startPoint y: 394, endPoint x: 646, endPoint y: 665, distance: 369.2
click at [646, 665] on div "Explanation Submit feedback Feedback on this question? Next" at bounding box center [463, 579] width 638 height 410
copy div "Explanation The prime responsibility of a Scrum Master in such a scenario is to…"
click at [446, 761] on button "Next" at bounding box center [462, 751] width 141 height 47
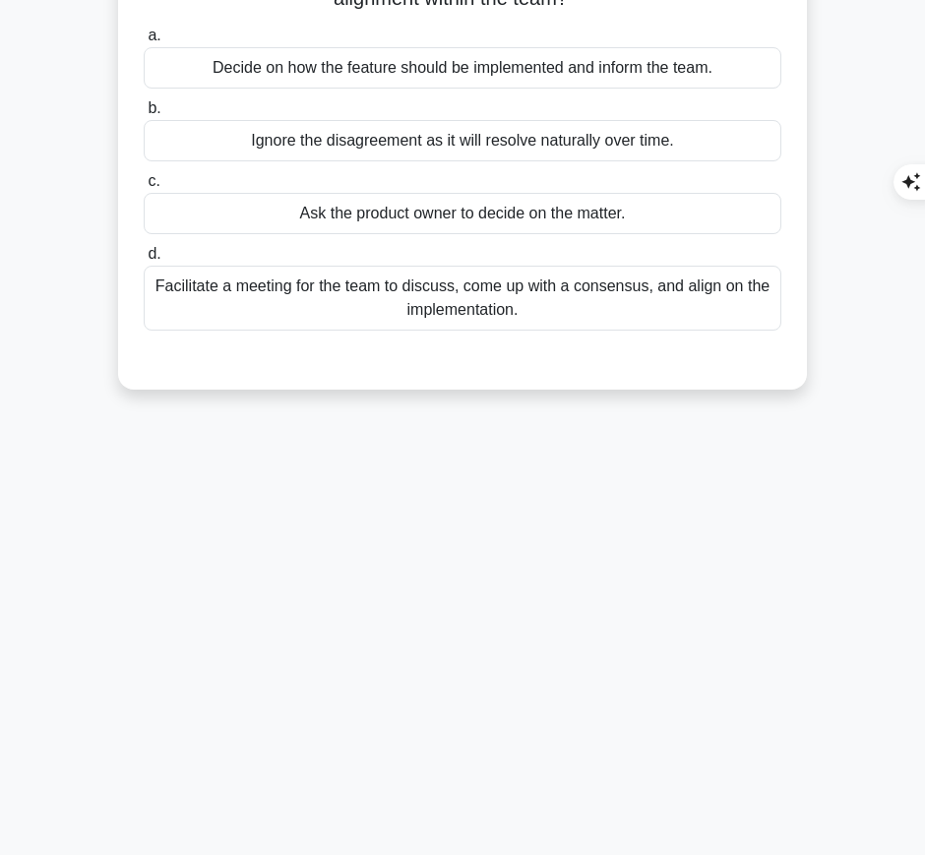
scroll to position [0, 0]
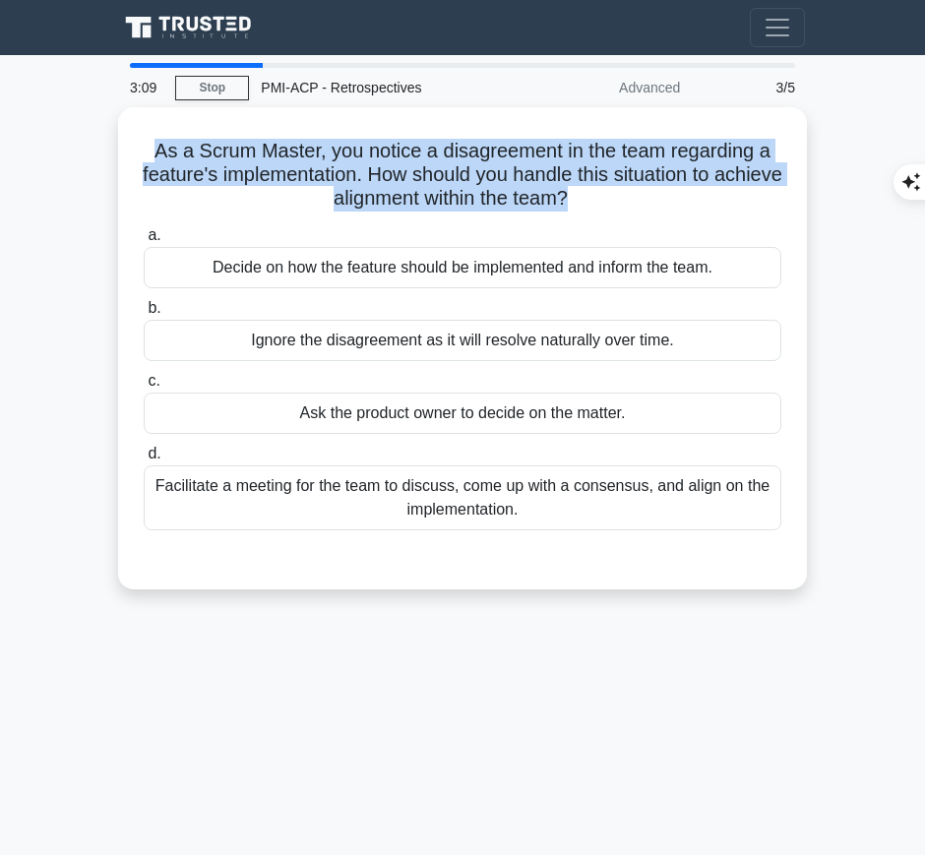
drag, startPoint x: 147, startPoint y: 142, endPoint x: 608, endPoint y: 195, distance: 464.8
click at [608, 195] on h5 "As a Scrum Master, you notice a disagreement in the team regarding a feature's …" at bounding box center [463, 175] width 642 height 73
copy h5 "As a Scrum Master, you notice a disagreement in the team regarding a feature's …"
drag, startPoint x: 602, startPoint y: 494, endPoint x: 1279, endPoint y: 600, distance: 684.5
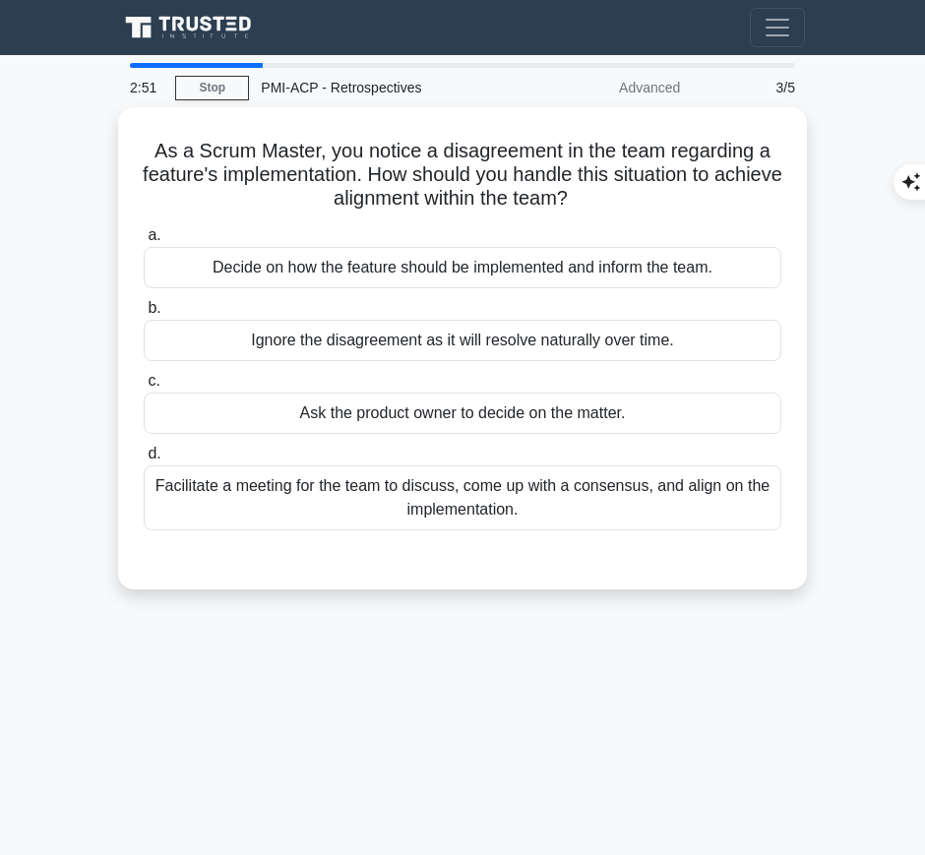
click at [693, 470] on div "Facilitate a meeting for the team to discuss, come up with a consensus, and ali…" at bounding box center [463, 498] width 638 height 65
click at [144, 461] on input "d. Facilitate a meeting for the team to discuss, come up with a consensus, and …" at bounding box center [144, 454] width 0 height 13
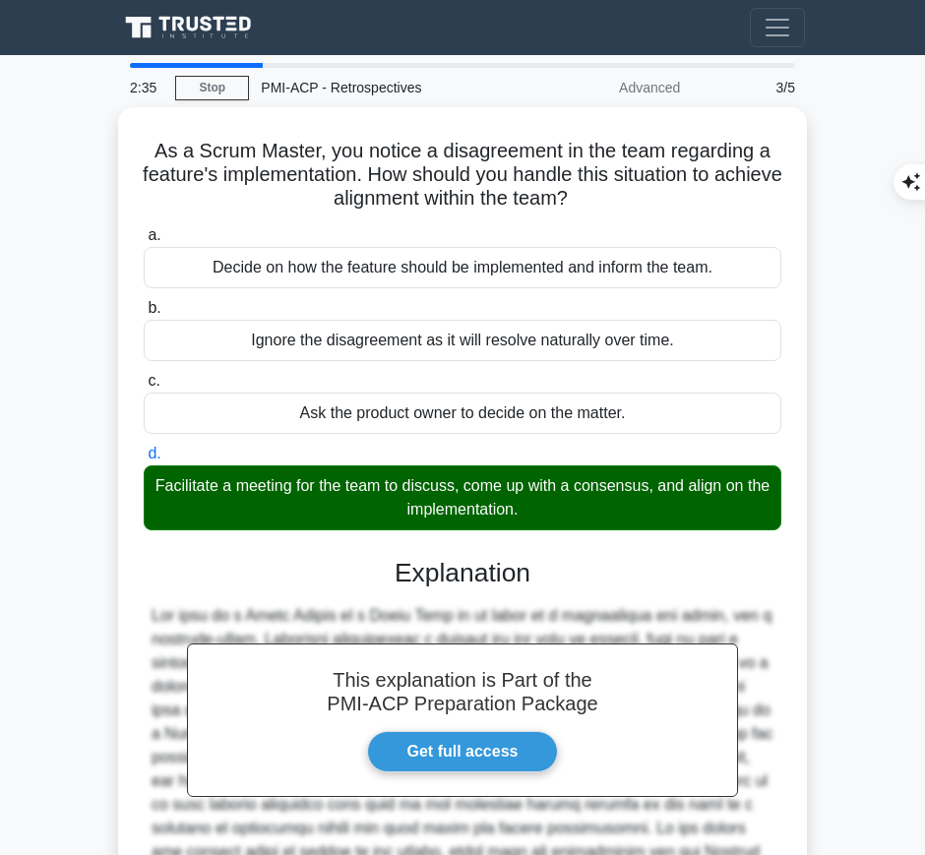
click at [496, 567] on h3 "Explanation" at bounding box center [463, 574] width 614 height 32
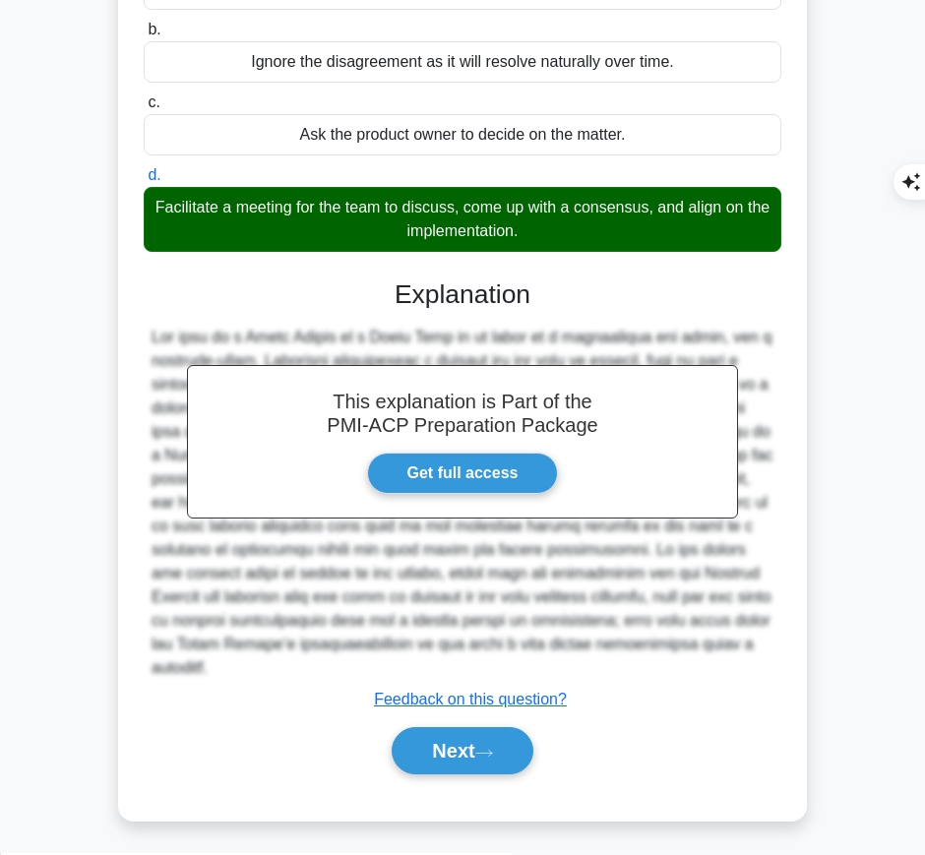
drag, startPoint x: 388, startPoint y: 284, endPoint x: 236, endPoint y: 660, distance: 405.5
click at [236, 660] on div "This explanation is Part of the PMI-ACP Preparation Package Get full access Exp…" at bounding box center [463, 520] width 638 height 528
copy div "Explanation The role of a Scrum Master in a Scrum Team is to serve as a facilit…"
click at [442, 765] on button "Next" at bounding box center [462, 751] width 141 height 47
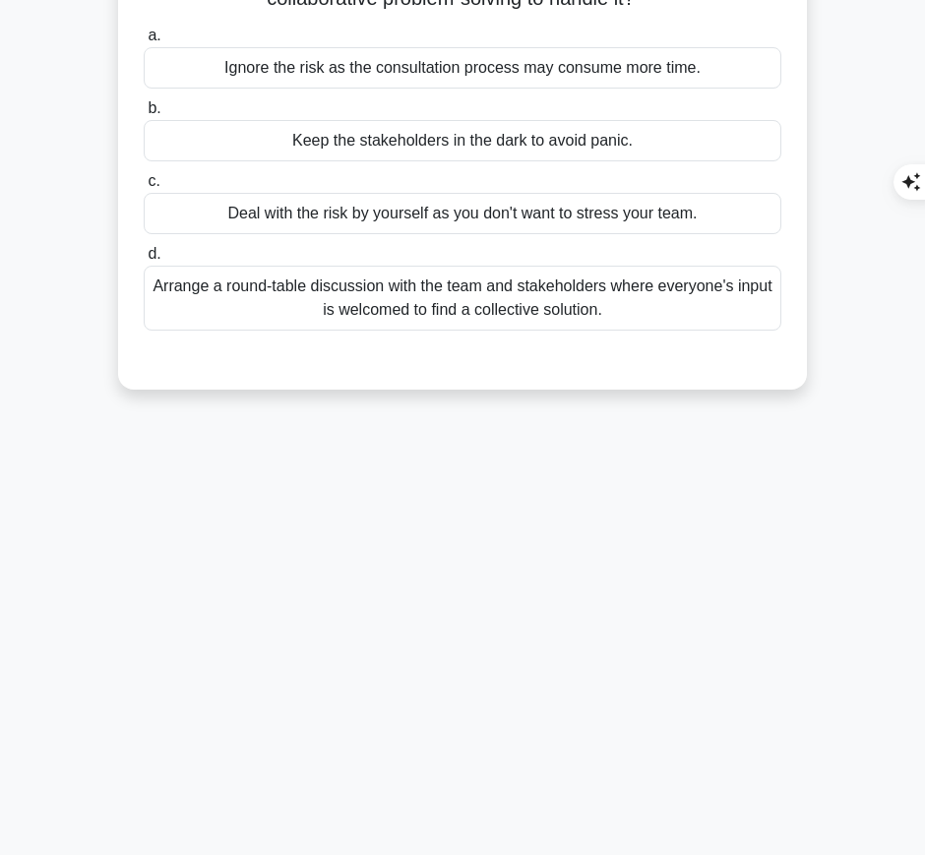
scroll to position [0, 0]
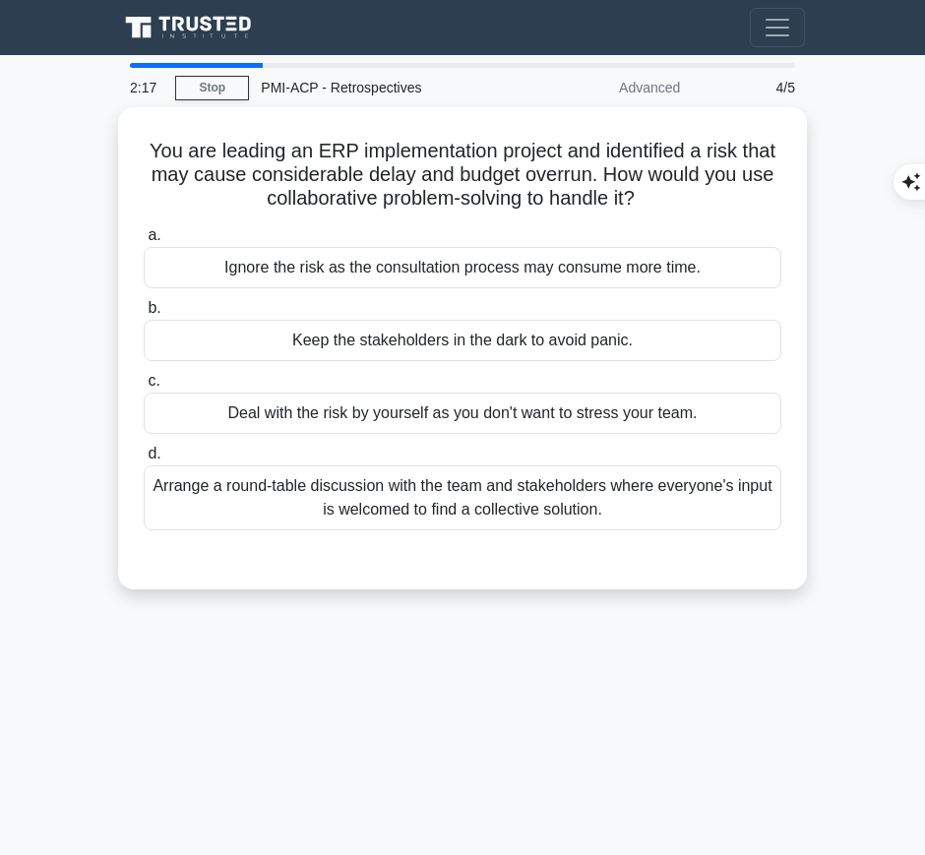
drag, startPoint x: 160, startPoint y: 142, endPoint x: 675, endPoint y: 194, distance: 517.5
click at [675, 194] on h5 "You are leading an ERP implementation project and identified a risk that may ca…" at bounding box center [463, 175] width 642 height 73
copy h5 "You are leading an ERP implementation project and identified a risk that may ca…"
click at [653, 485] on div "Arrange a round-table discussion with the team and stakeholders where everyone'…" at bounding box center [463, 498] width 638 height 65
click at [144, 461] on input "d. Arrange a round-table discussion with the team and stakeholders where everyo…" at bounding box center [144, 454] width 0 height 13
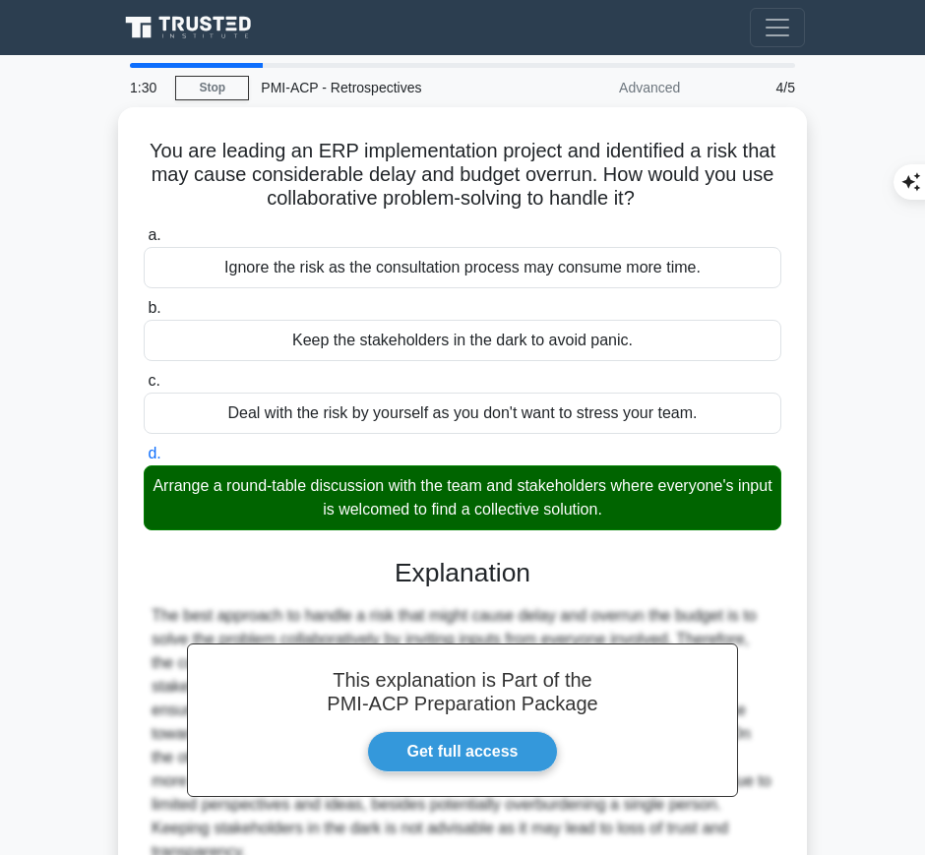
click at [455, 583] on h3 "Explanation" at bounding box center [463, 574] width 614 height 32
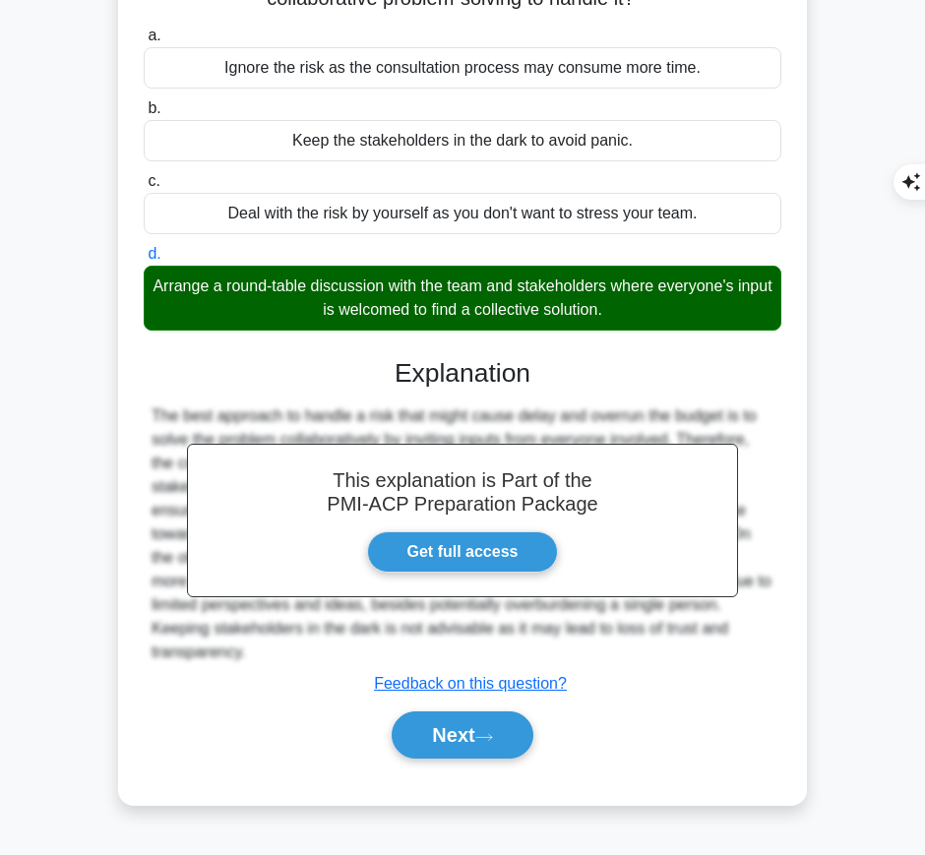
drag, startPoint x: 394, startPoint y: 361, endPoint x: 271, endPoint y: 656, distance: 319.0
click at [271, 656] on div "This explanation is Part of the PMI-ACP Preparation Package Get full access Exp…" at bounding box center [463, 551] width 638 height 433
copy div "Explanation The best approach to handle a risk that might cause delay and overr…"
click at [436, 739] on button "Next" at bounding box center [462, 735] width 141 height 47
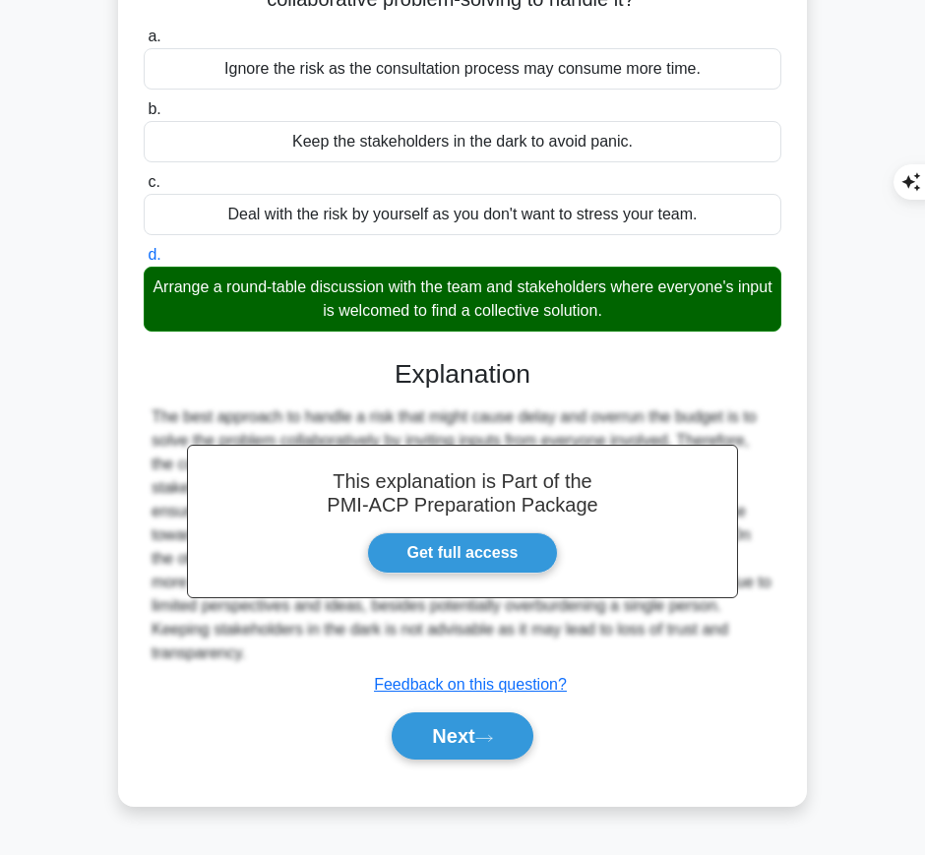
click at [437, 727] on button "Next" at bounding box center [462, 736] width 141 height 47
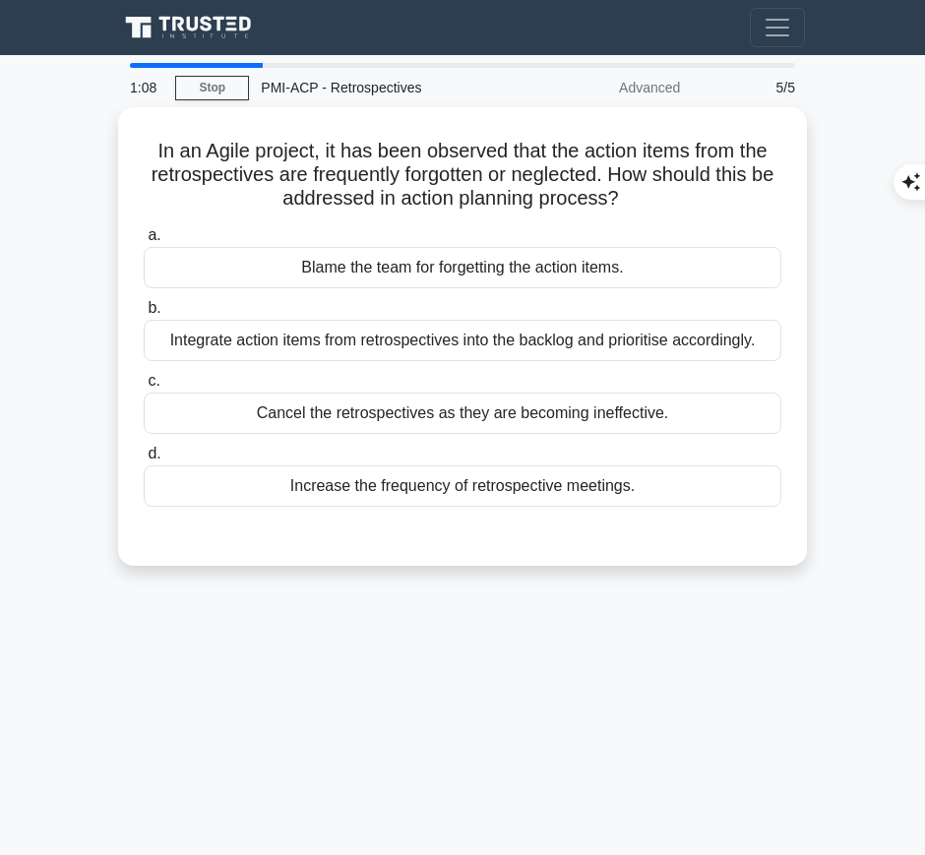
drag, startPoint x: 134, startPoint y: 138, endPoint x: 659, endPoint y: 207, distance: 529.2
click at [659, 207] on div "In an Agile project, it has been observed that the action items from the retros…" at bounding box center [462, 336] width 673 height 443
copy h5 "In an Agile project, it has been observed that the action items from the retros…"
click at [723, 334] on div "Integrate action items from retrospectives into the backlog and prioritise acco…" at bounding box center [463, 340] width 638 height 41
click at [144, 315] on input "b. Integrate action items from retrospectives into the backlog and prioritise a…" at bounding box center [144, 308] width 0 height 13
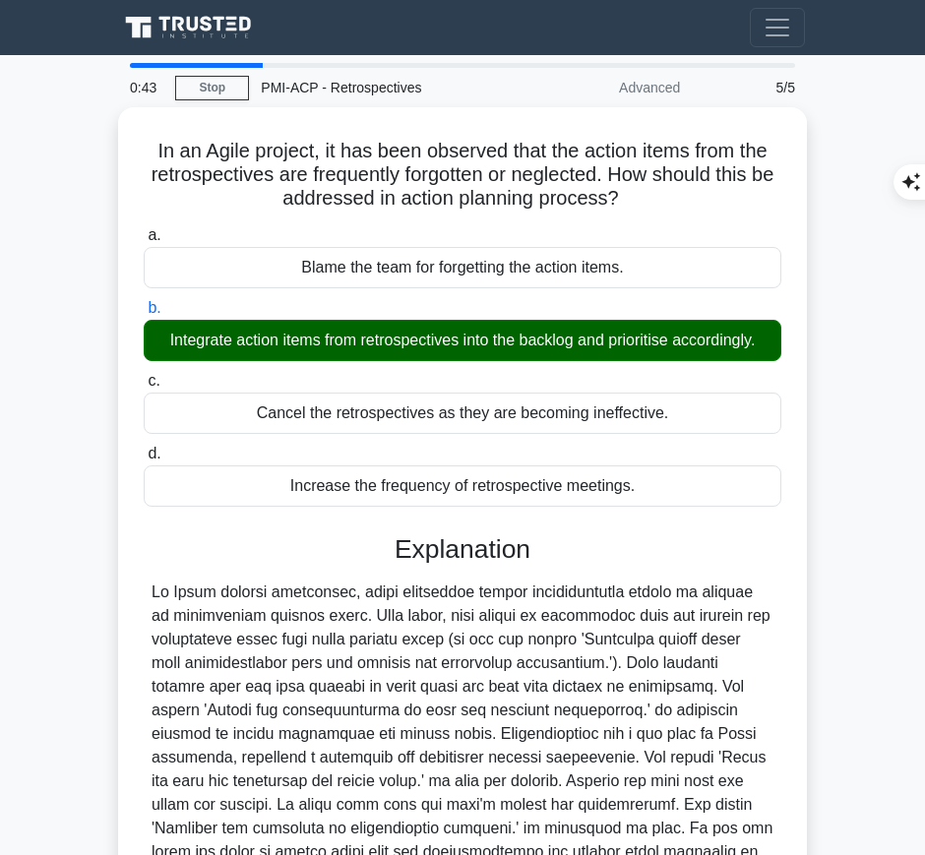
click at [446, 668] on div at bounding box center [463, 746] width 622 height 331
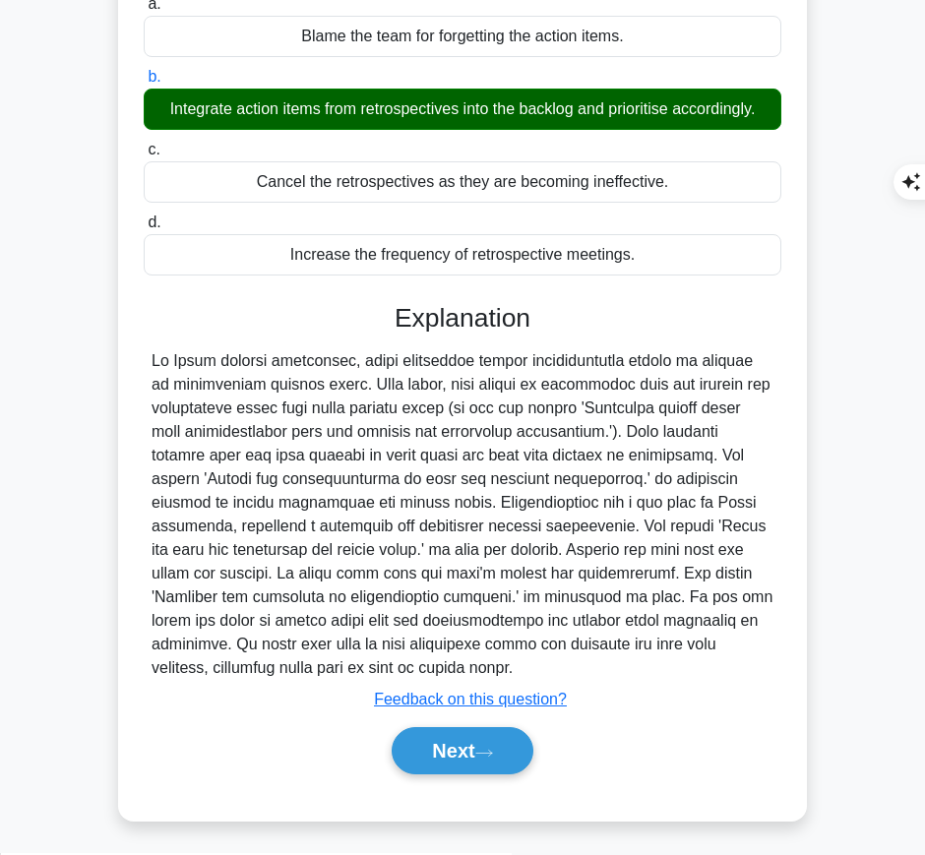
drag, startPoint x: 395, startPoint y: 305, endPoint x: 356, endPoint y: 664, distance: 360.4
click at [356, 664] on div "Explanation Submit feedback Feedback on this question? Next" at bounding box center [463, 543] width 638 height 480
copy div "Explanation In Agile project management, items identified during retrospectives…"
click at [472, 743] on button "Next" at bounding box center [462, 751] width 141 height 47
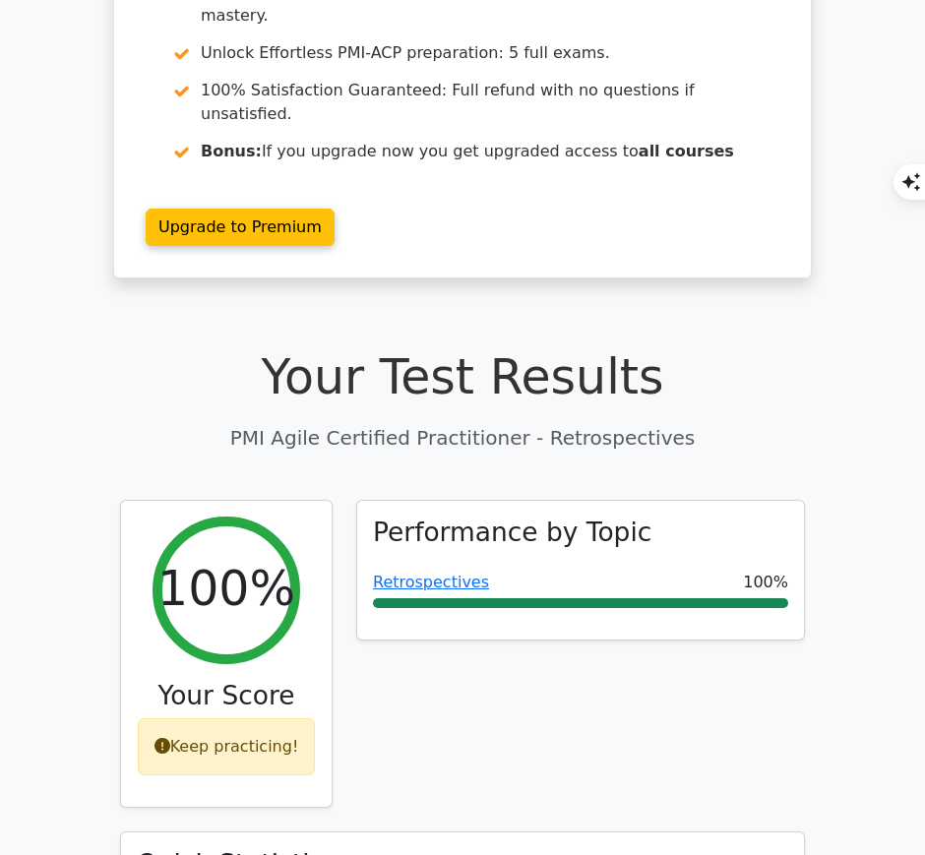
scroll to position [251, 0]
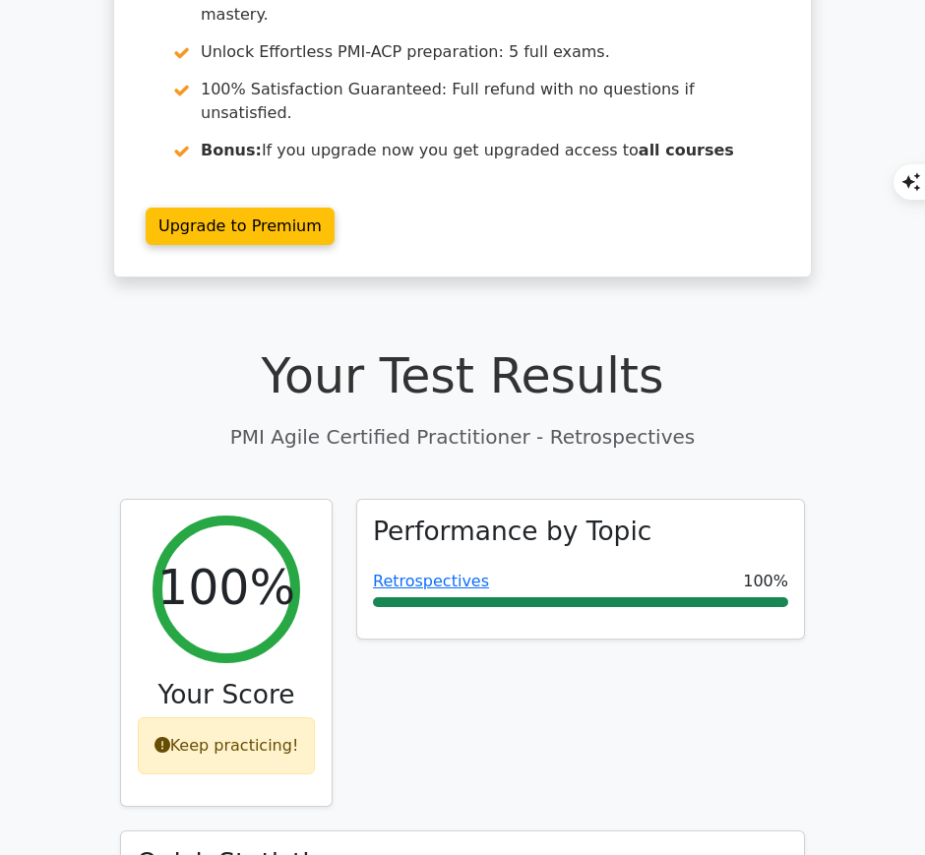
click at [441, 572] on link "Retrospectives" at bounding box center [431, 581] width 116 height 19
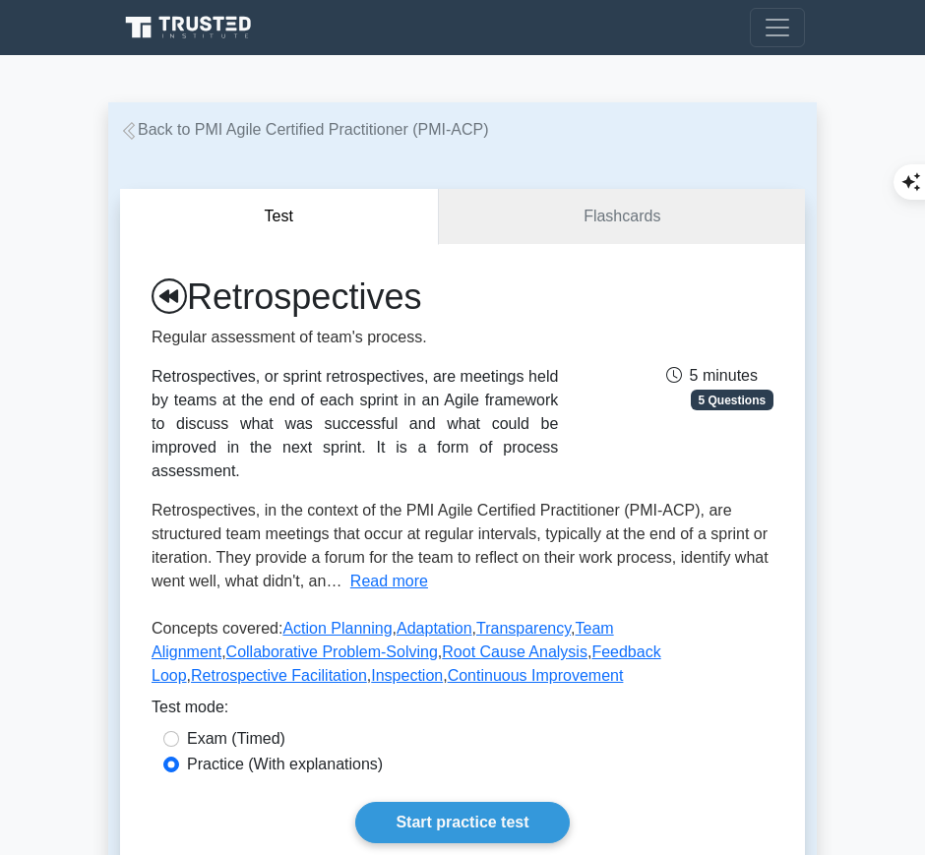
click at [476, 802] on link "Start practice test" at bounding box center [462, 822] width 214 height 41
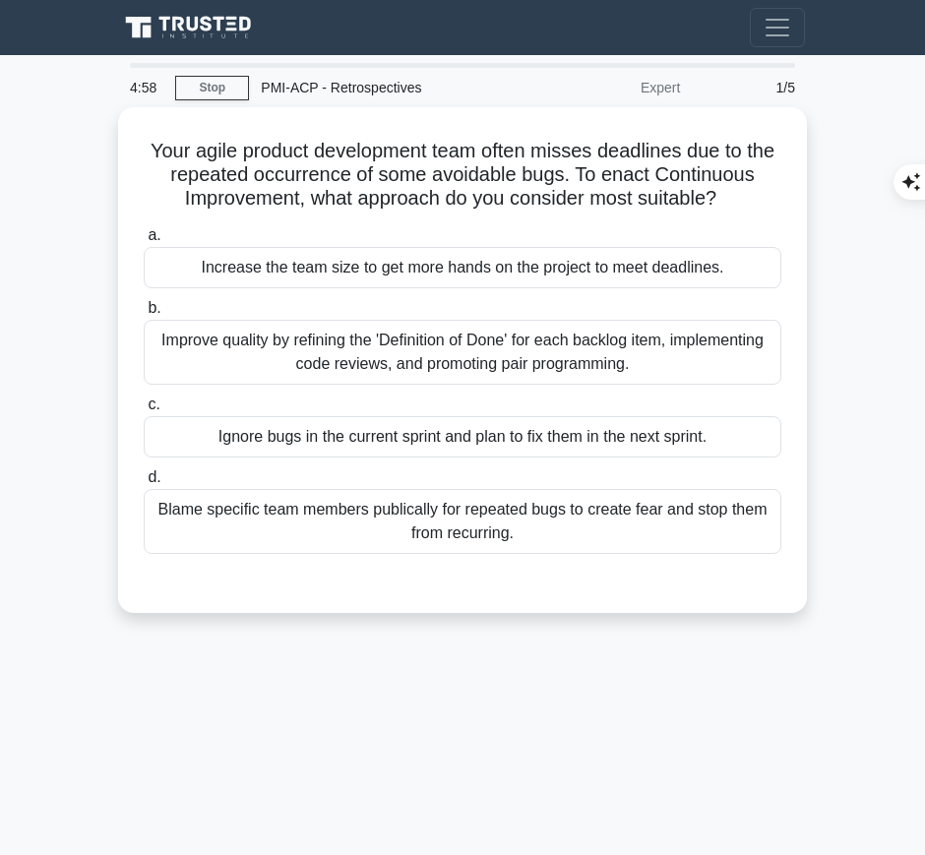
drag, startPoint x: 156, startPoint y: 145, endPoint x: 764, endPoint y: 197, distance: 610.6
click at [764, 197] on h5 "Your agile product development team often misses deadlines due to the repeated …" at bounding box center [463, 175] width 642 height 73
copy h5 "Your agile product development team often misses deadlines due to the repeated …"
click at [684, 366] on div "Improve quality by refining the 'Definition of Done' for each backlog item, imp…" at bounding box center [463, 352] width 638 height 65
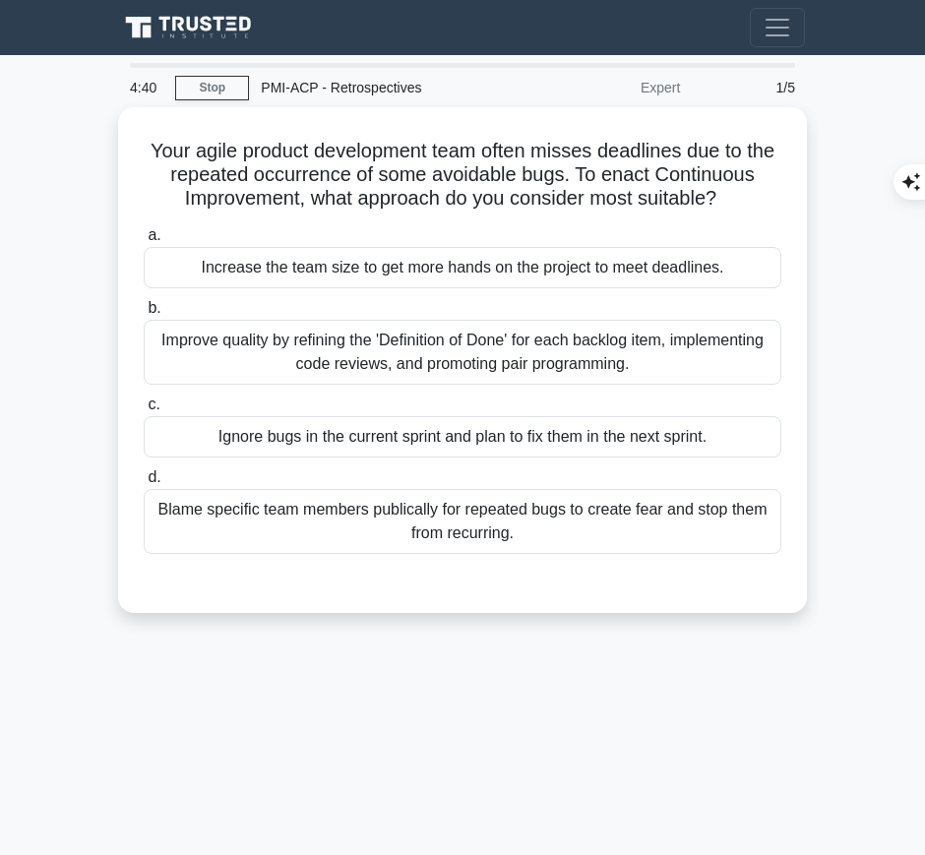
click at [144, 315] on input "b. Improve quality by refining the 'Definition of Done' for each backlog item, …" at bounding box center [144, 308] width 0 height 13
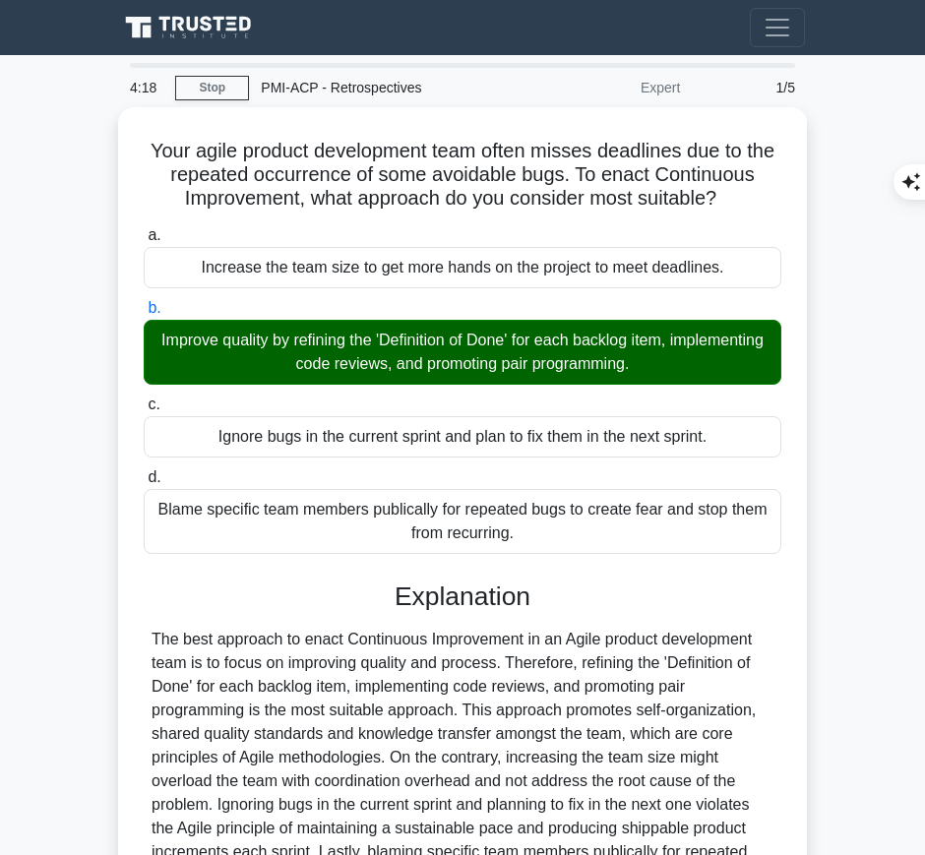
click at [453, 629] on div "The best approach to enact Continuous Improvement in an Agile product developme…" at bounding box center [463, 770] width 622 height 284
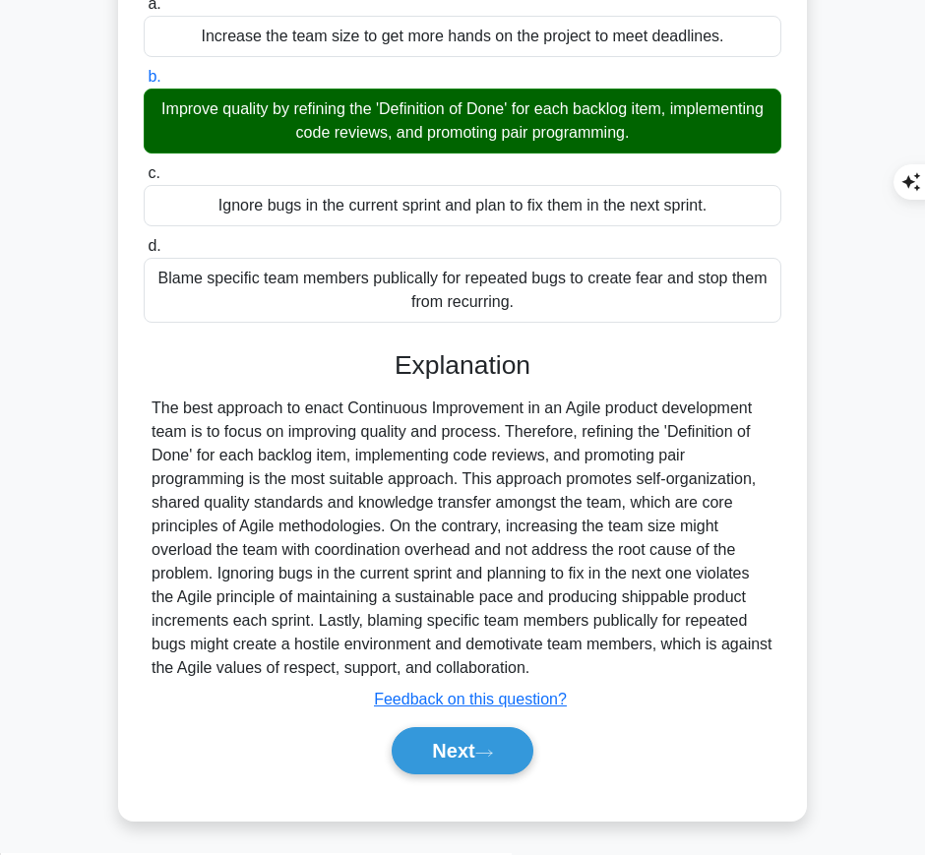
drag, startPoint x: 387, startPoint y: 350, endPoint x: 551, endPoint y: 665, distance: 355.3
click at [551, 665] on div "Explanation Submit feedback Feedback on this question? Next" at bounding box center [463, 566] width 638 height 433
copy div "Explanation The best approach to enact Continuous Improvement in an Agile produ…"
click at [401, 746] on button "Next" at bounding box center [462, 751] width 141 height 47
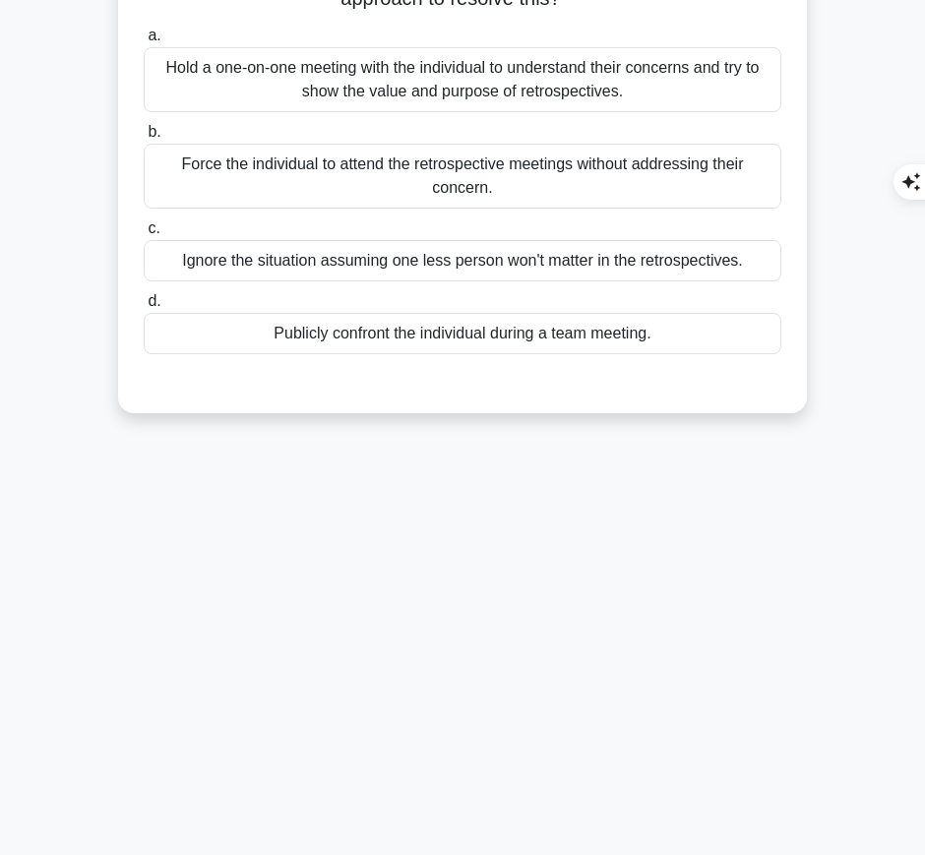
scroll to position [0, 0]
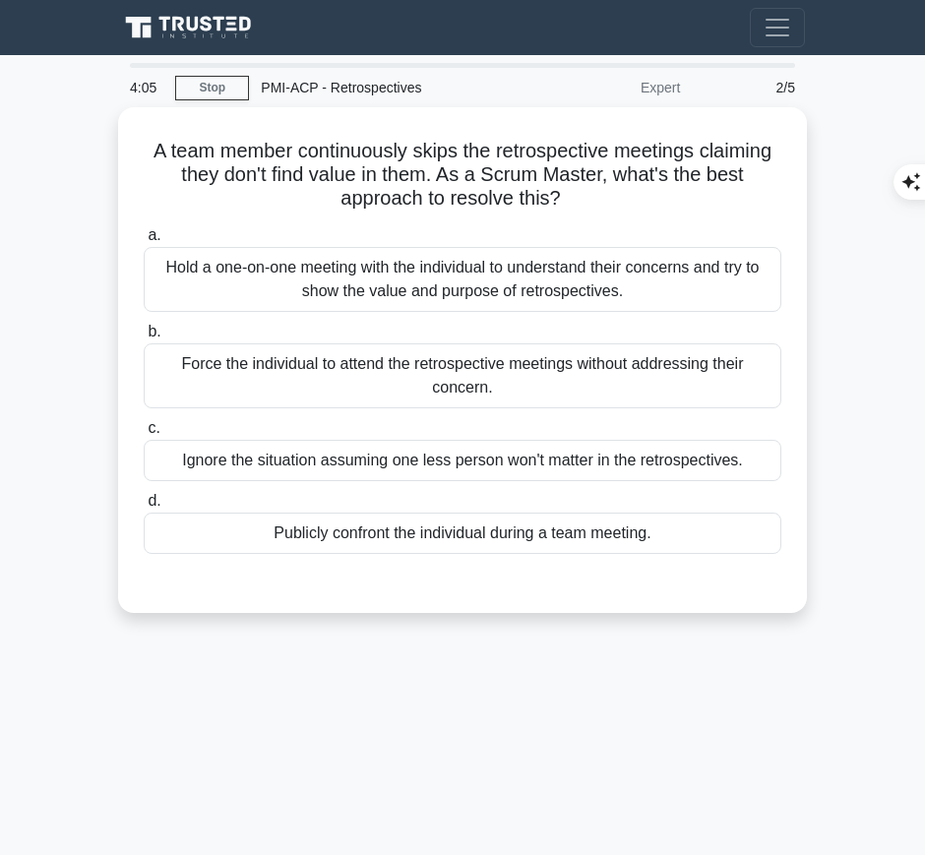
drag, startPoint x: 139, startPoint y: 143, endPoint x: 619, endPoint y: 198, distance: 483.6
click at [619, 198] on div "A team member continuously skips the retrospective meetings claiming they don't…" at bounding box center [462, 360] width 673 height 490
copy h5 "A team member continuously skips the retrospective meetings claiming they don't…"
click at [616, 277] on div "Hold a one-on-one meeting with the individual to understand their concerns and …" at bounding box center [463, 279] width 638 height 65
click at [144, 242] on input "a. Hold a one-on-one meeting with the individual to understand their concerns a…" at bounding box center [144, 235] width 0 height 13
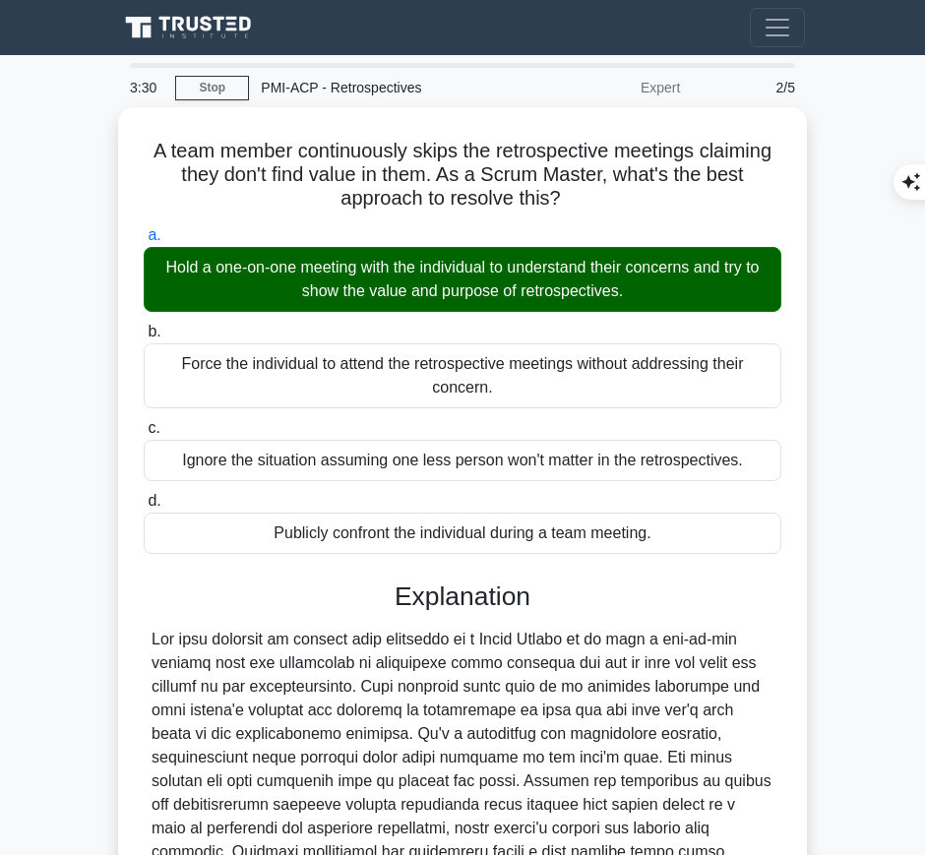
click at [465, 643] on div at bounding box center [463, 781] width 622 height 307
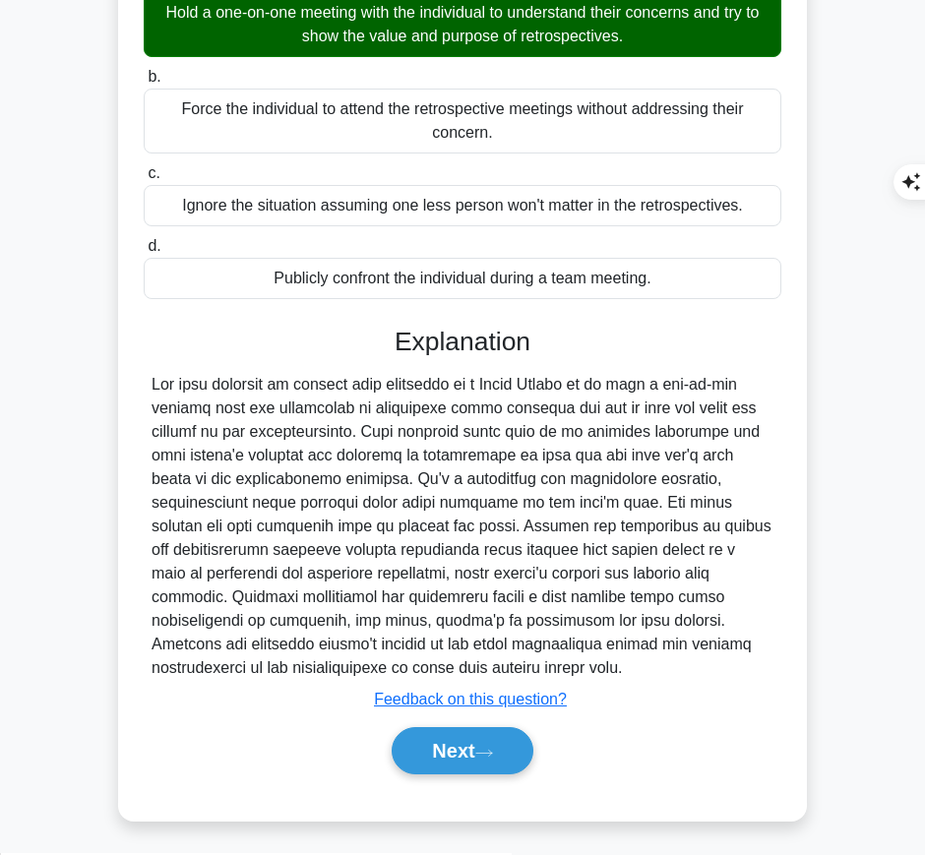
scroll to position [254, 0]
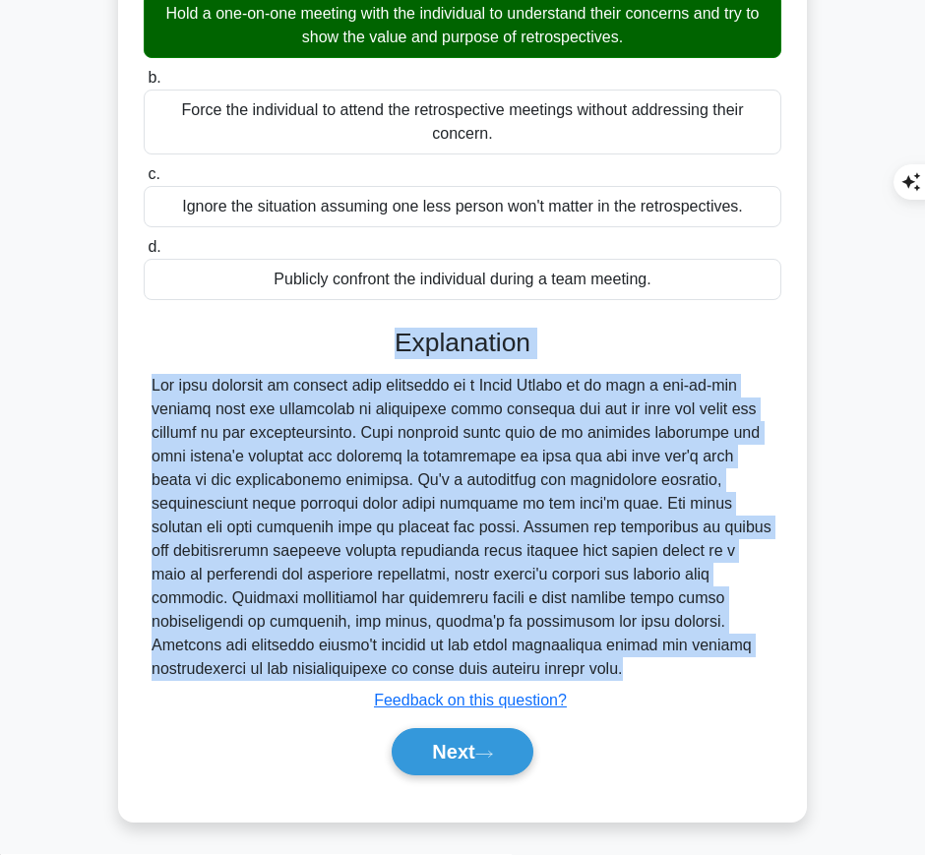
drag, startPoint x: 399, startPoint y: 347, endPoint x: 315, endPoint y: 686, distance: 349.8
click at [315, 686] on div "Explanation Submit feedback Feedback on this question? Next" at bounding box center [463, 556] width 638 height 457
copy div "Explanation The best approach to resolve this situation as a Scrum Master is to…"
click at [470, 735] on button "Next" at bounding box center [462, 752] width 141 height 47
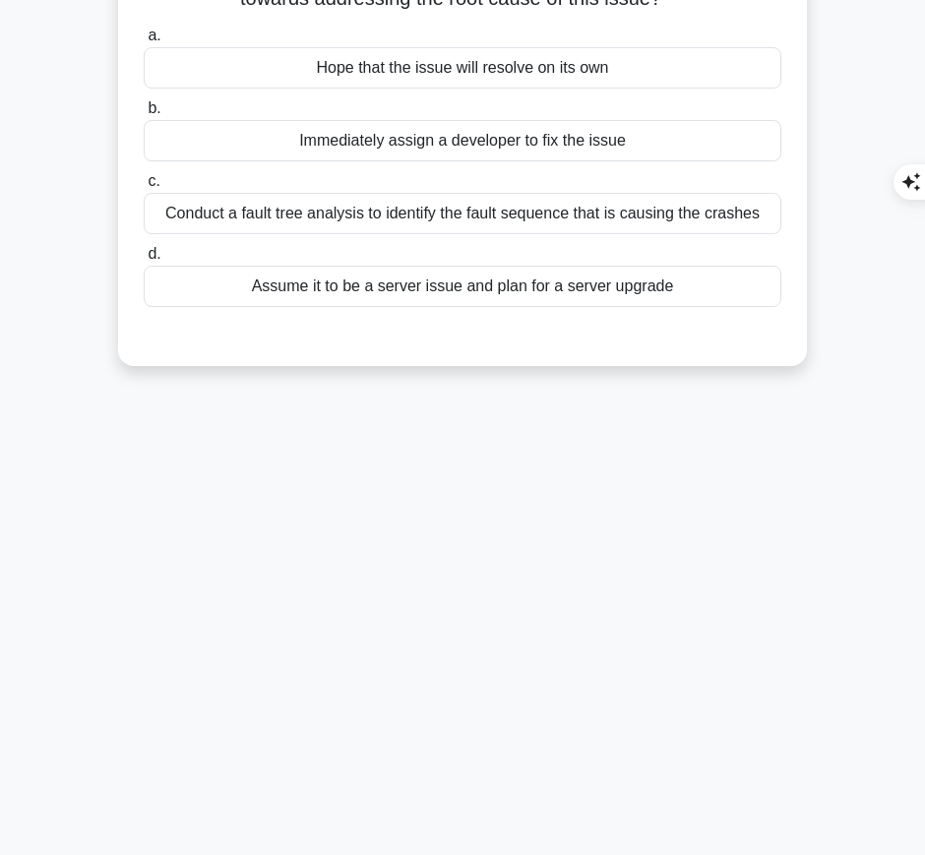
scroll to position [0, 0]
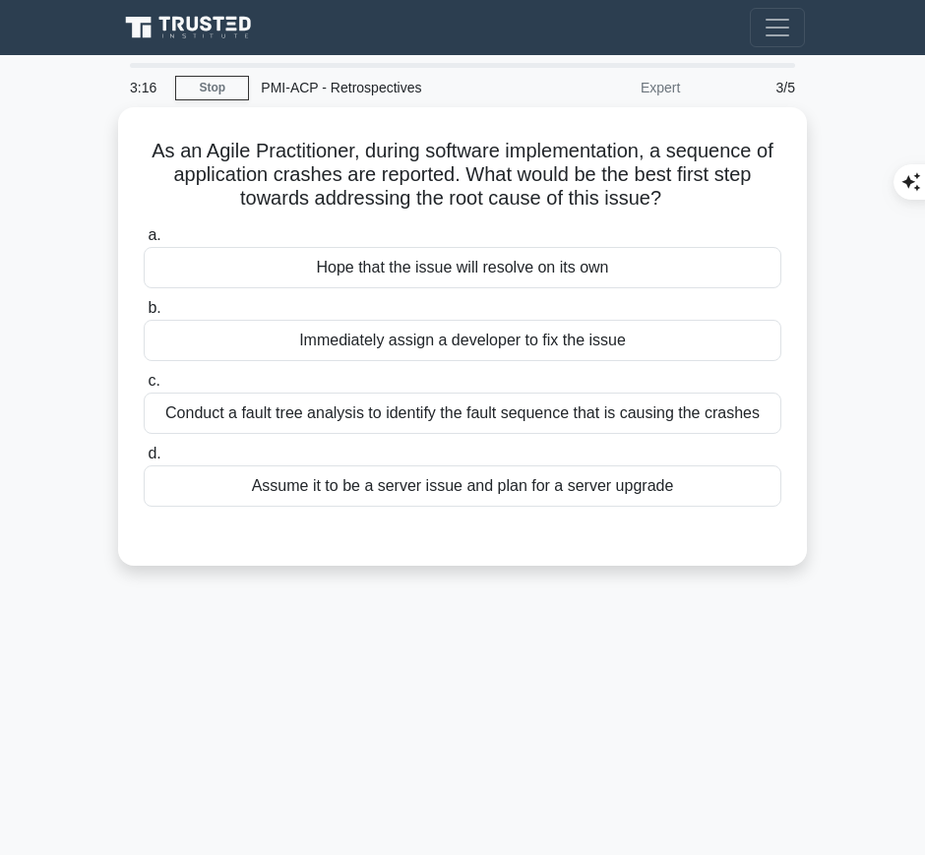
drag, startPoint x: 135, startPoint y: 139, endPoint x: 683, endPoint y: 191, distance: 550.8
click at [683, 191] on div "As an Agile Practitioner, during software implementation, a sequence of applica…" at bounding box center [462, 336] width 673 height 443
copy h5 "As an Agile Practitioner, during software implementation, a sequence of applica…"
click at [654, 402] on div "Conduct a fault tree analysis to identify the fault sequence that is causing th…" at bounding box center [463, 413] width 638 height 41
click at [144, 388] on input "c. Conduct a fault tree analysis to identify the fault sequence that is causing…" at bounding box center [144, 381] width 0 height 13
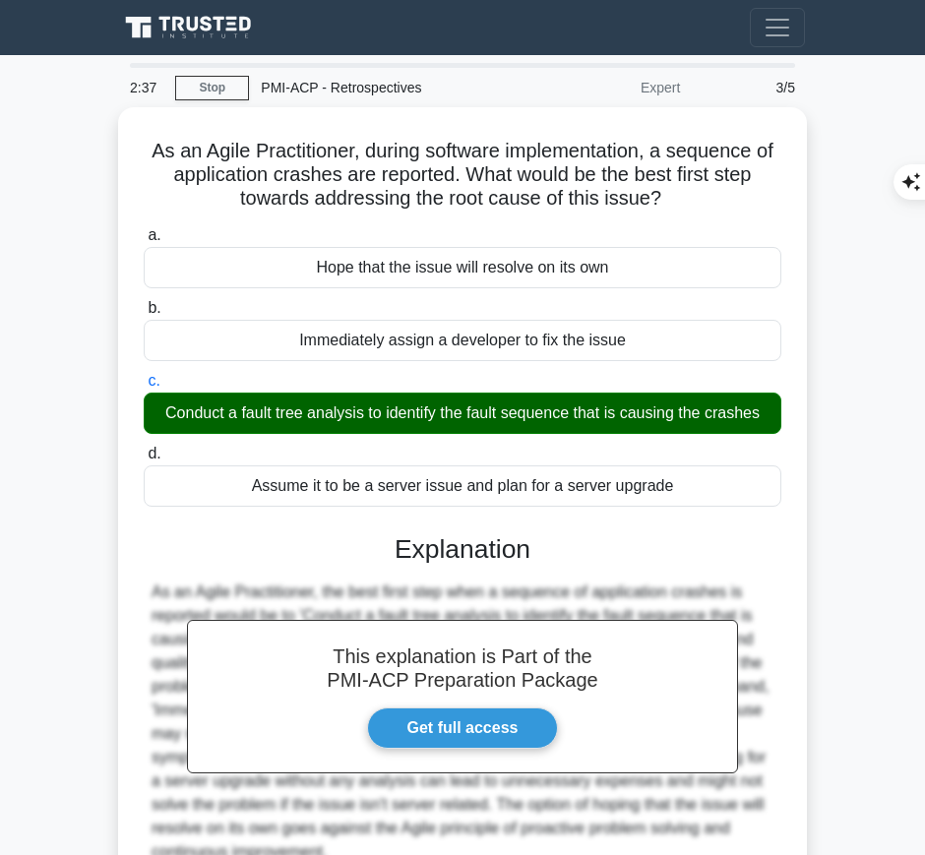
click at [362, 563] on div "This explanation is Part of the PMI-ACP Preparation Package Get full access Exp…" at bounding box center [463, 739] width 638 height 457
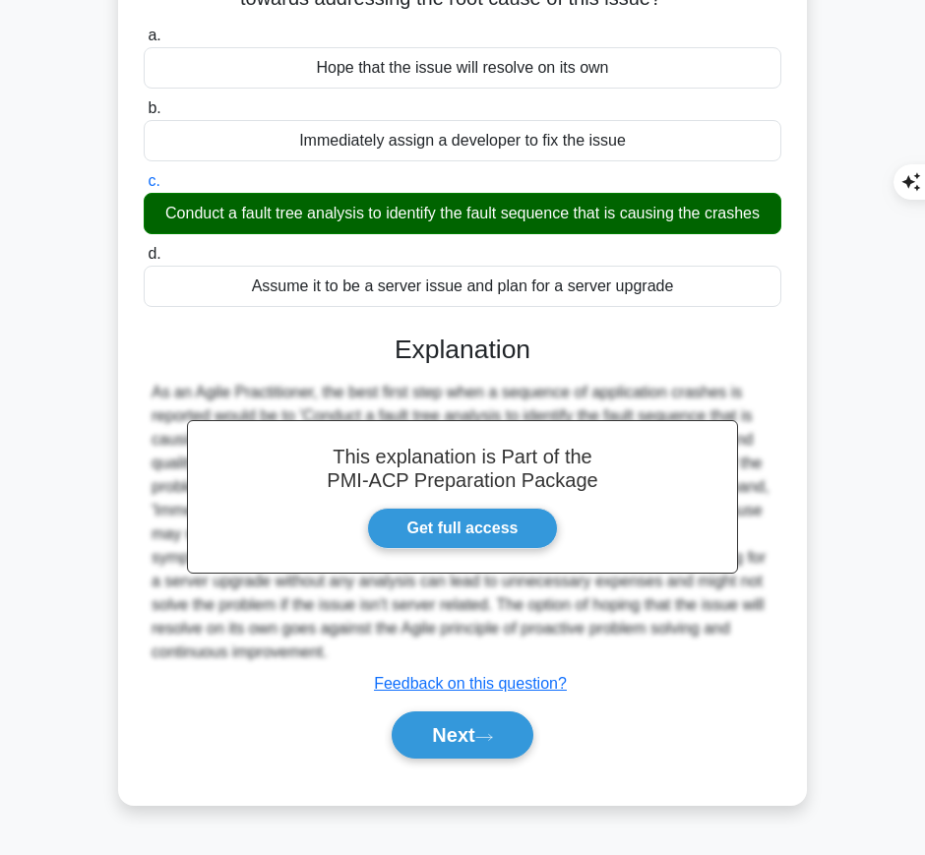
scroll to position [199, 0]
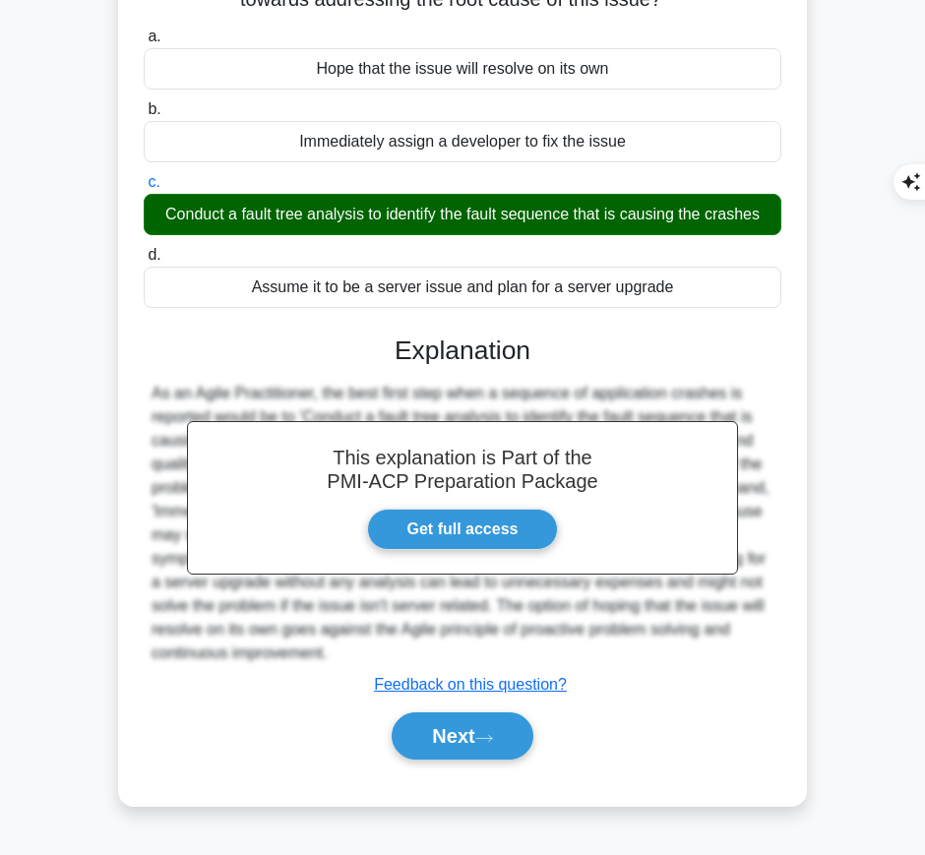
drag, startPoint x: 394, startPoint y: 345, endPoint x: 355, endPoint y: 642, distance: 299.8
click at [355, 642] on div "This explanation is Part of the PMI-ACP Preparation Package Get full access Exp…" at bounding box center [463, 540] width 638 height 457
copy div "Explanation As an Agile Practitioner, the best first step when a sequence of ap…"
click at [415, 759] on div "Next" at bounding box center [463, 736] width 638 height 63
click at [423, 726] on button "Next" at bounding box center [462, 736] width 141 height 47
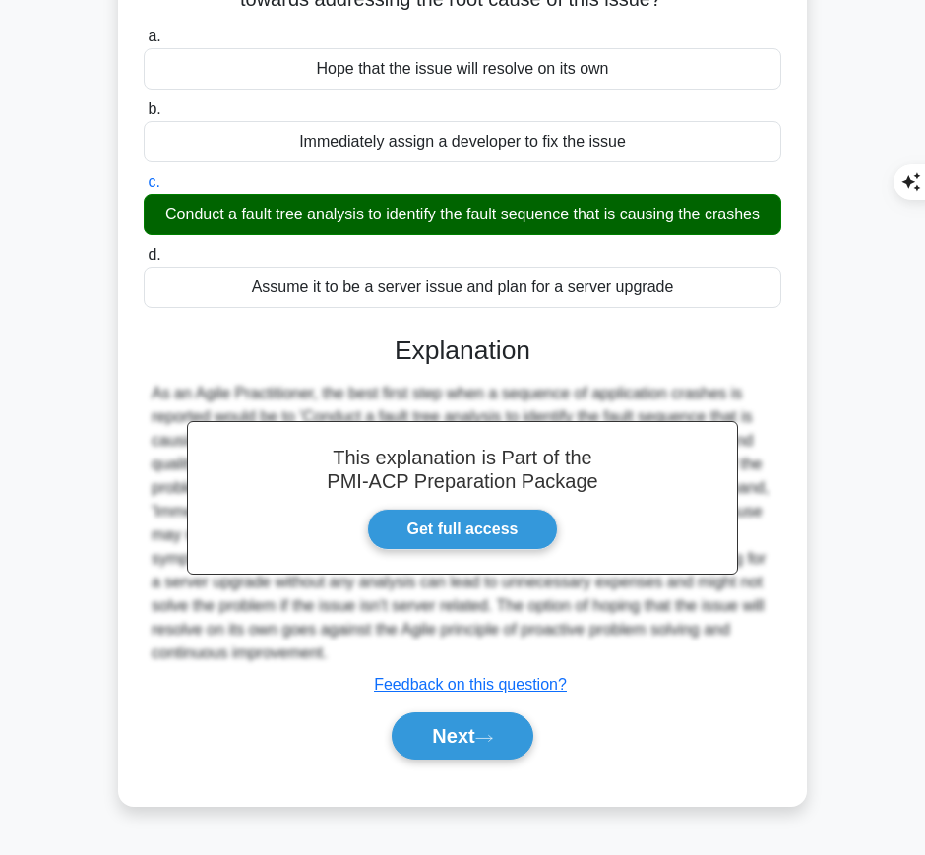
scroll to position [0, 0]
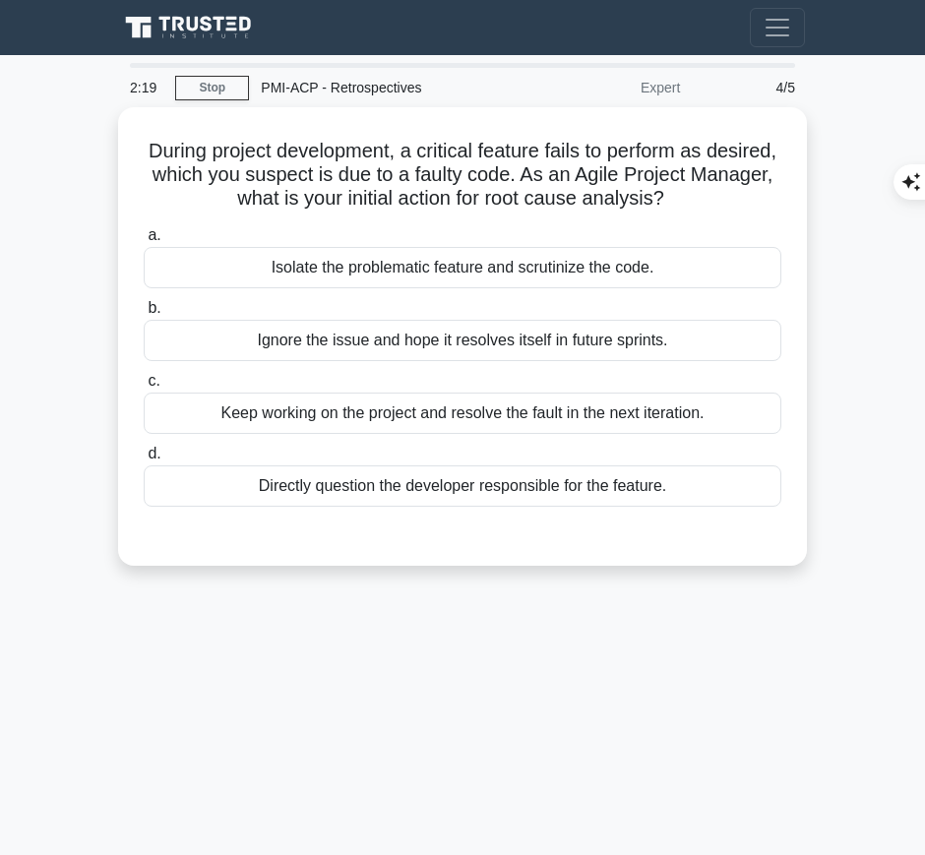
drag, startPoint x: 176, startPoint y: 141, endPoint x: 731, endPoint y: 199, distance: 558.3
click at [731, 199] on h5 "During project development, a critical feature fails to perform as desired, whi…" at bounding box center [463, 175] width 642 height 73
copy h5 "During project development, a critical feature fails to perform as desired, whi…"
click at [410, 258] on div "Isolate the problematic feature and scrutinize the code." at bounding box center [463, 267] width 638 height 41
click at [144, 242] on input "a. Isolate the problematic feature and scrutinize the code." at bounding box center [144, 235] width 0 height 13
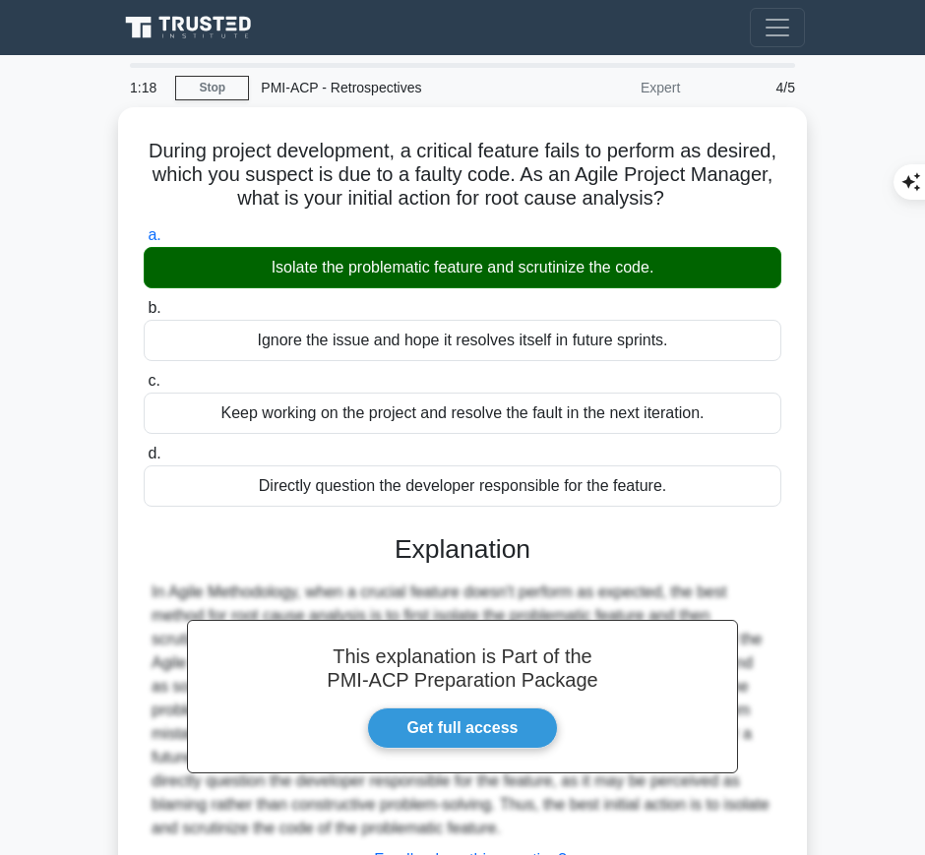
click at [446, 567] on div "This explanation is Part of the PMI-ACP Preparation Package Get full access Exp…" at bounding box center [463, 727] width 638 height 433
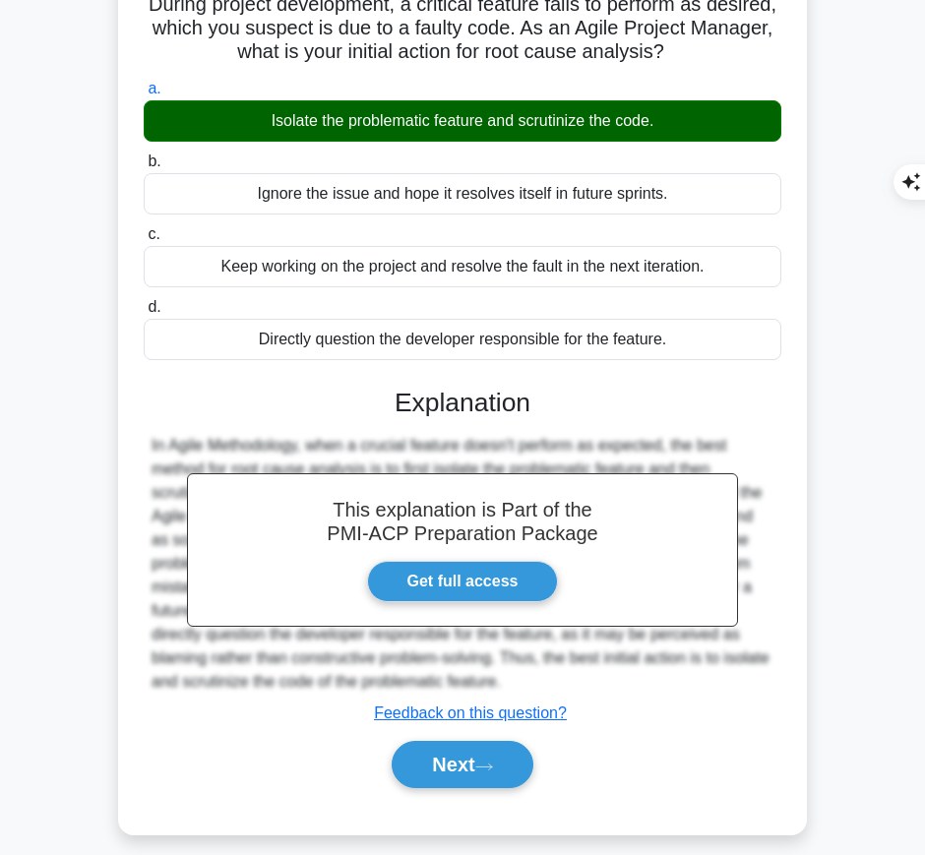
scroll to position [146, 0]
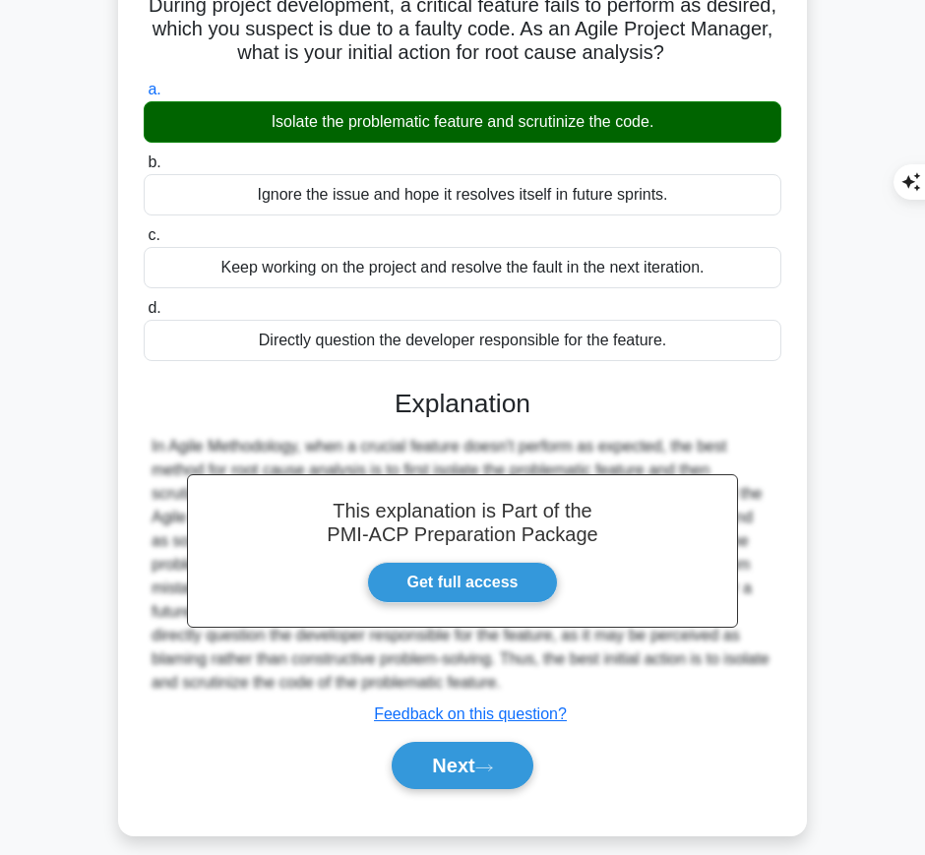
drag, startPoint x: 395, startPoint y: 393, endPoint x: 412, endPoint y: 682, distance: 289.9
click at [412, 682] on div "This explanation is Part of the PMI-ACP Preparation Package Get full access Exp…" at bounding box center [463, 581] width 638 height 433
copy div "Explanation In Agile Methodology, when a crucial feature doesn't perform as exp…"
click at [484, 766] on icon at bounding box center [484, 768] width 18 height 11
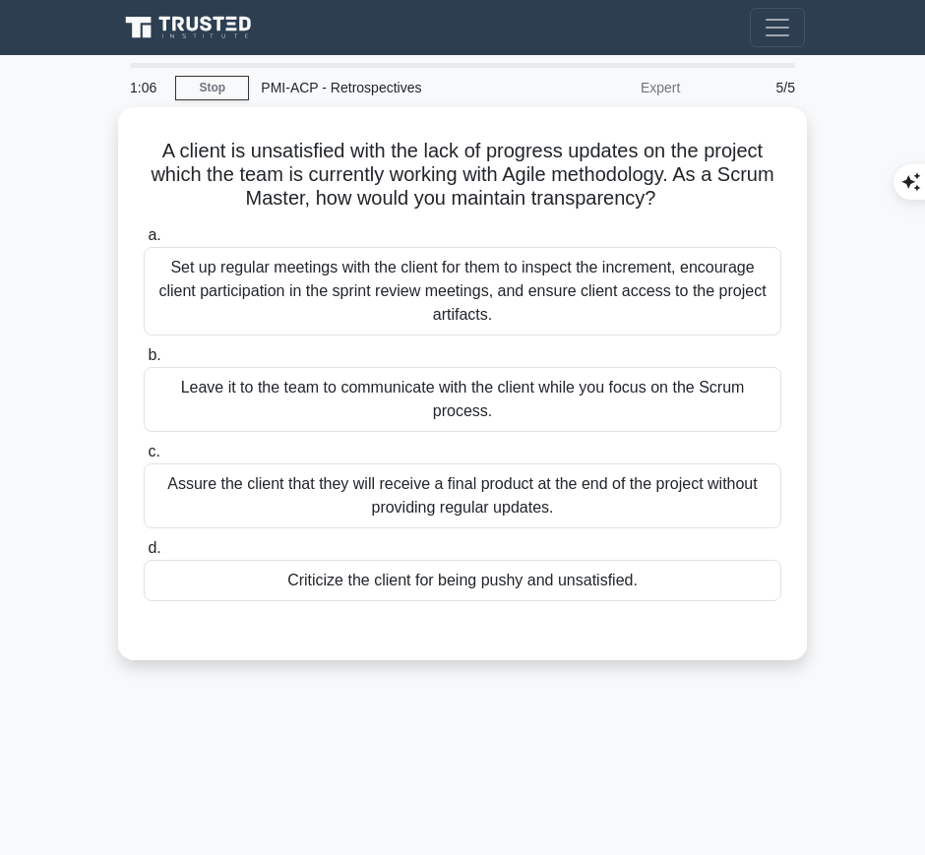
scroll to position [1, 0]
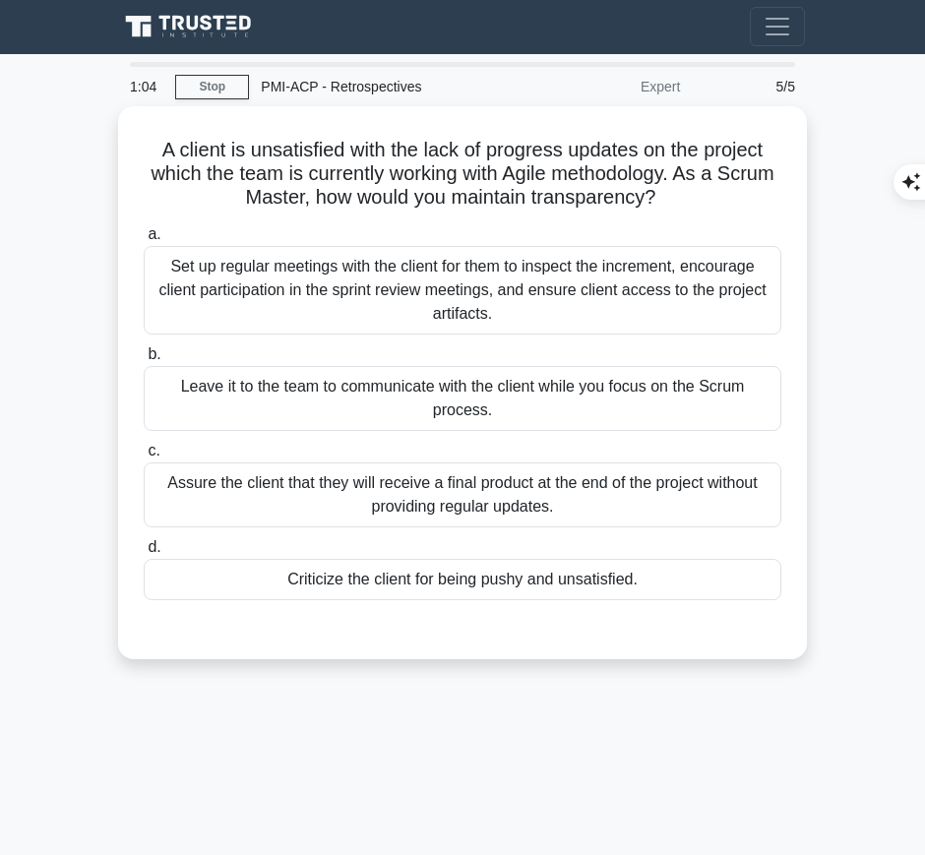
drag, startPoint x: 202, startPoint y: 141, endPoint x: 720, endPoint y: 187, distance: 519.9
click at [720, 187] on h5 "A client is unsatisfied with the lack of progress updates on the project which …" at bounding box center [463, 174] width 642 height 73
copy h5 "A client is unsatisfied with the lack of progress updates on the project which …"
click at [712, 294] on div "Set up regular meetings with the client for them to inspect the increment, enco…" at bounding box center [463, 290] width 638 height 89
click at [144, 241] on input "a. Set up regular meetings with the client for them to inspect the increment, e…" at bounding box center [144, 234] width 0 height 13
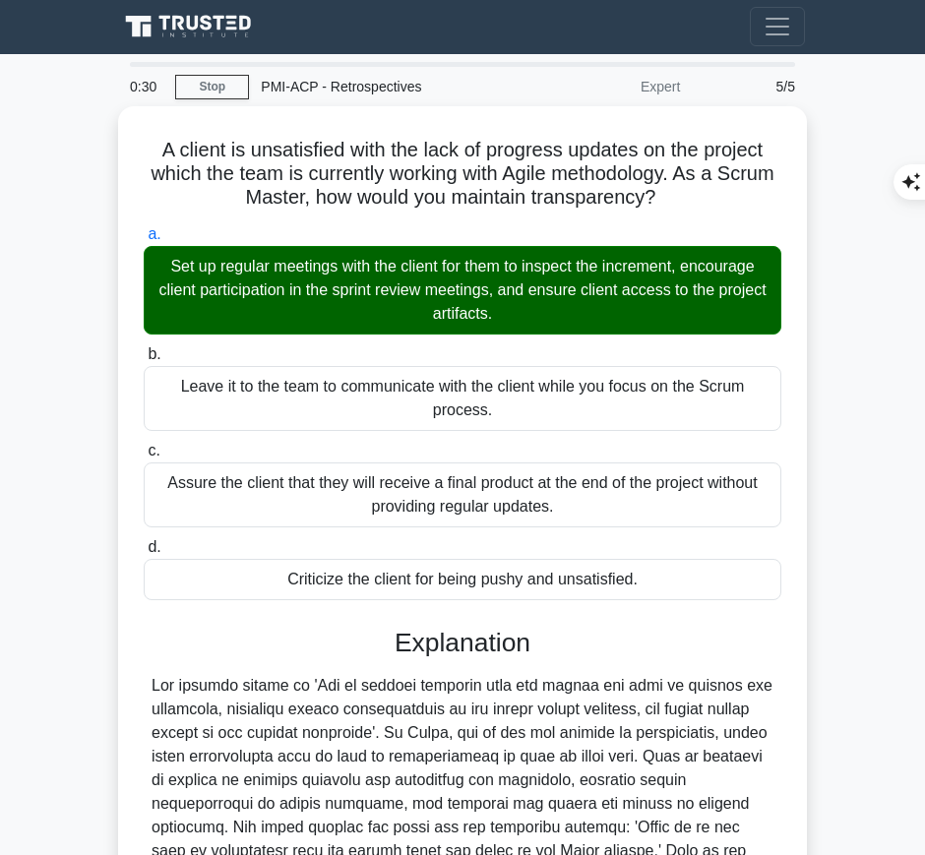
click at [430, 715] on div at bounding box center [463, 851] width 622 height 354
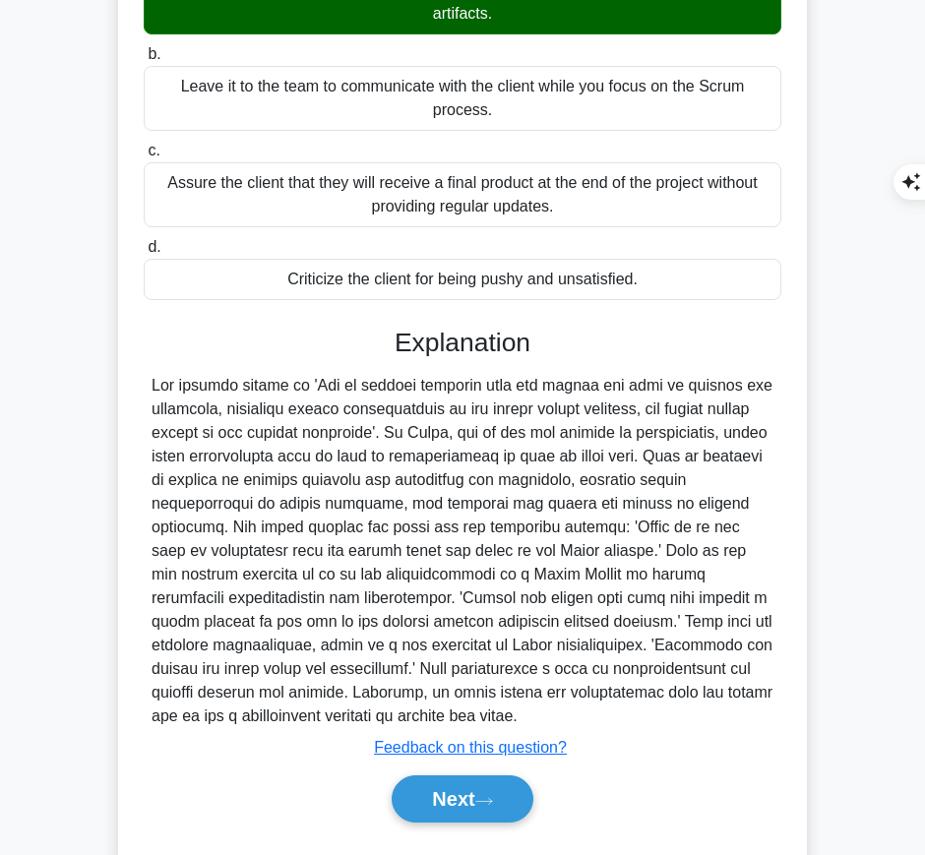
scroll to position [308, 0]
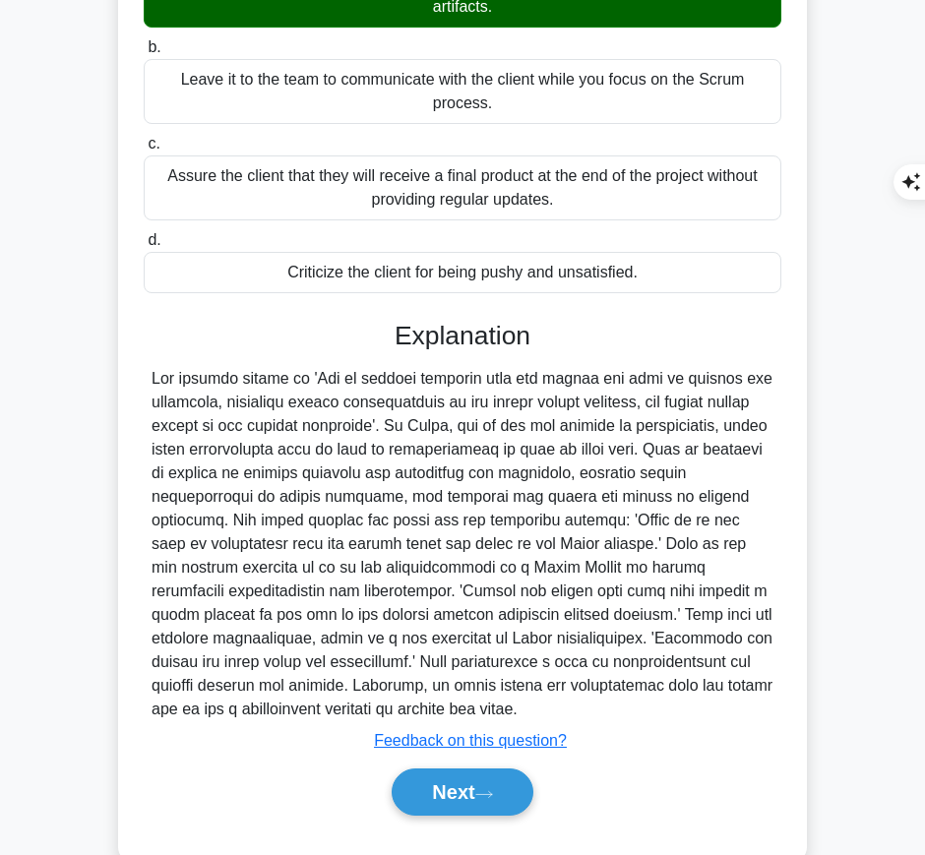
drag, startPoint x: 390, startPoint y: 333, endPoint x: 482, endPoint y: 703, distance: 381.5
click at [482, 703] on div "Explanation Submit feedback Feedback on this question? Next" at bounding box center [463, 573] width 638 height 504
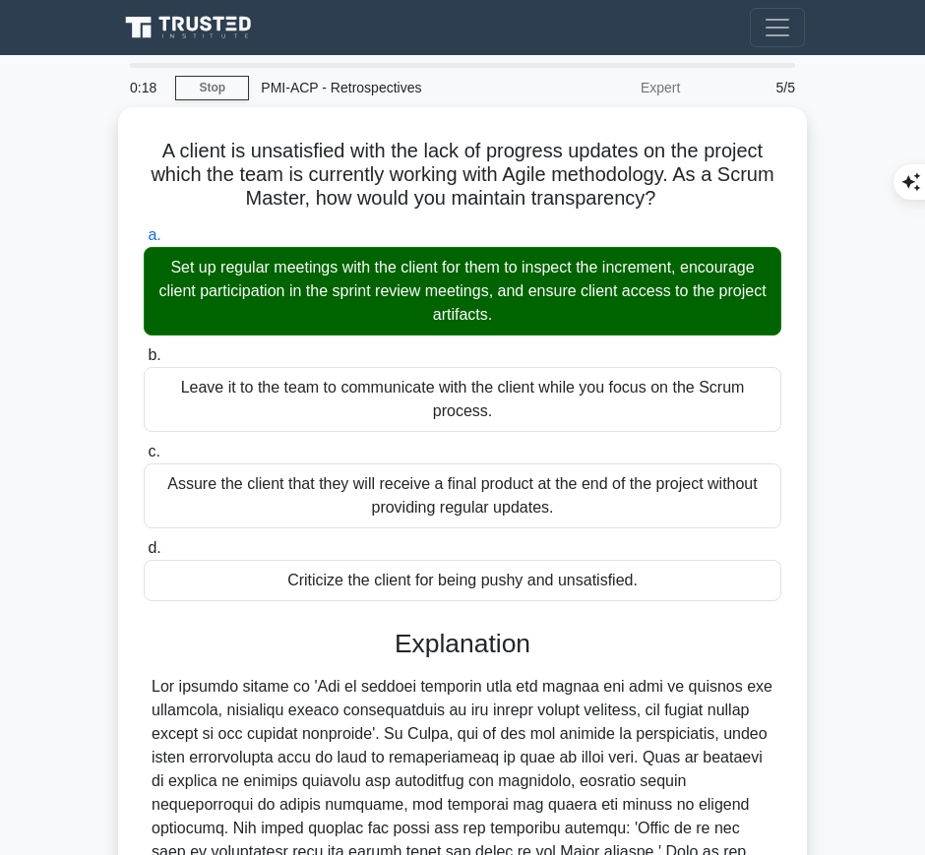
scroll to position [349, 0]
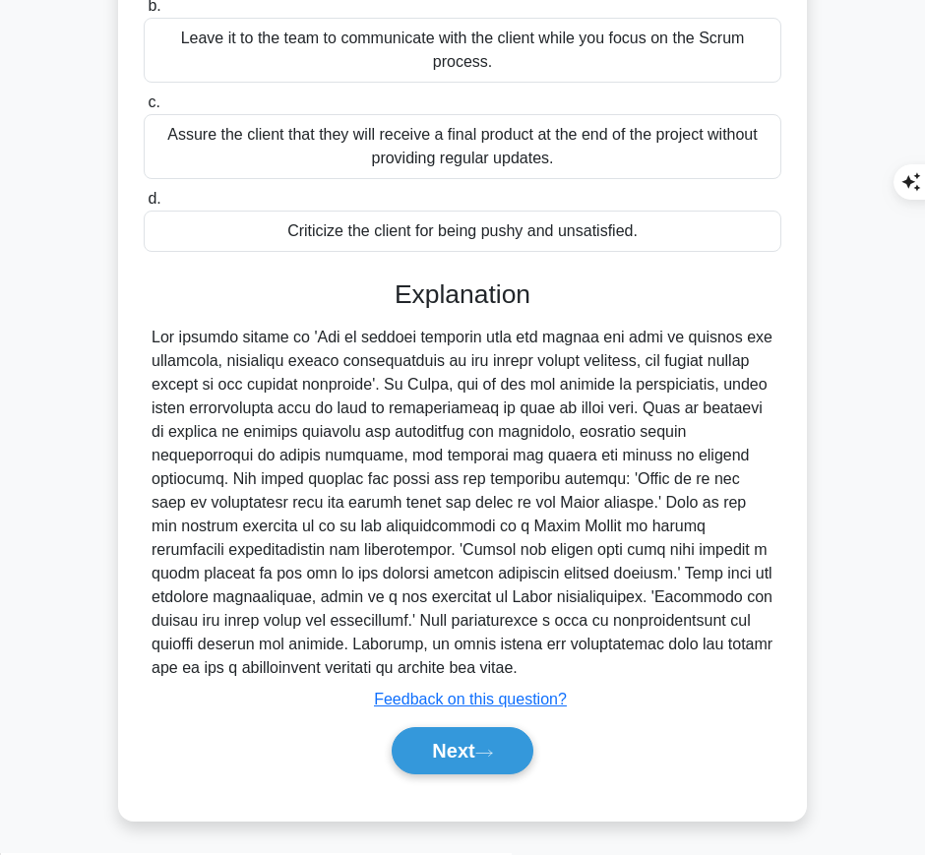
click at [422, 756] on button "Next" at bounding box center [462, 751] width 141 height 47
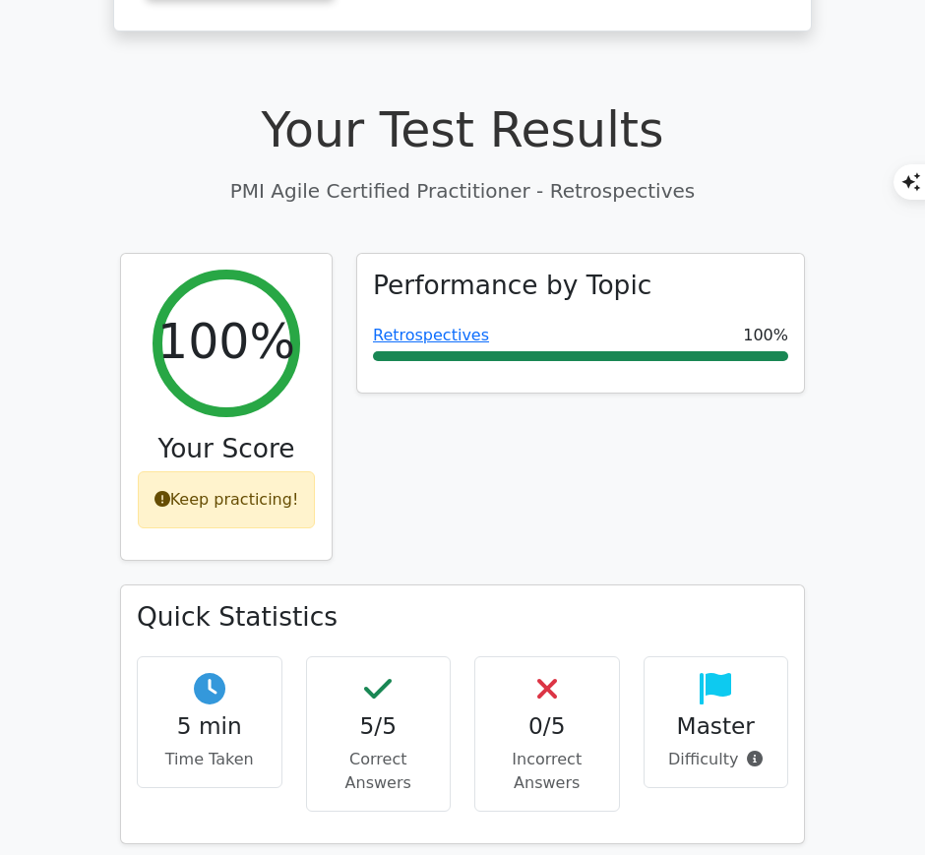
scroll to position [498, 0]
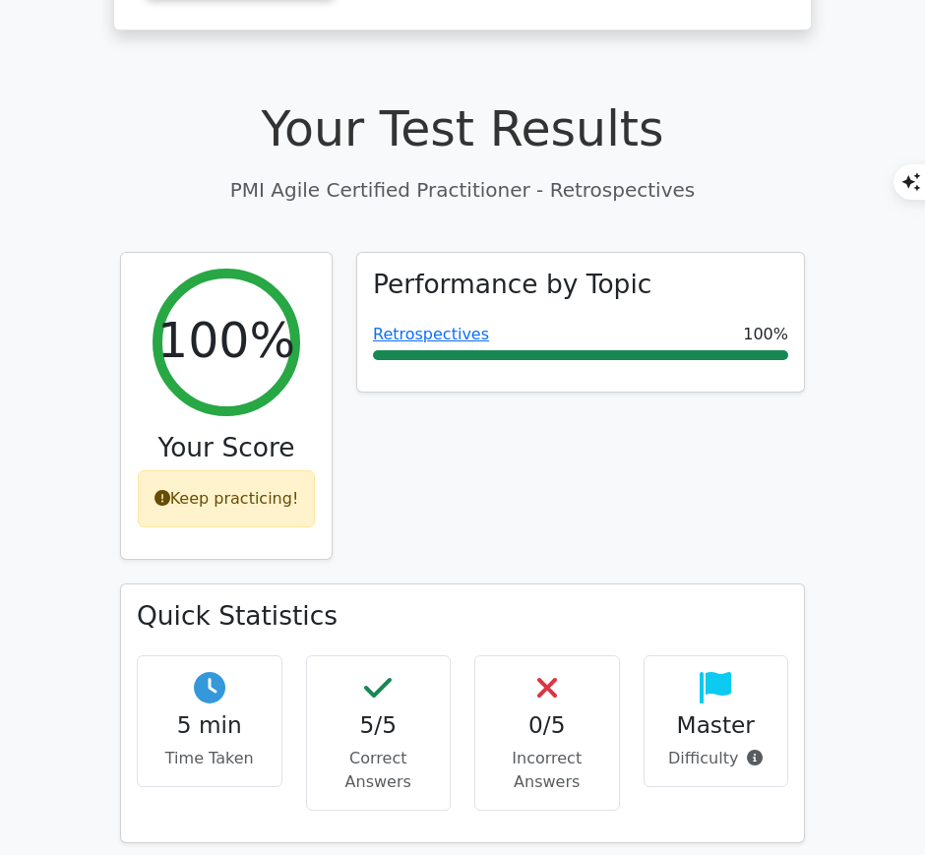
click at [440, 325] on link "Retrospectives" at bounding box center [431, 334] width 116 height 19
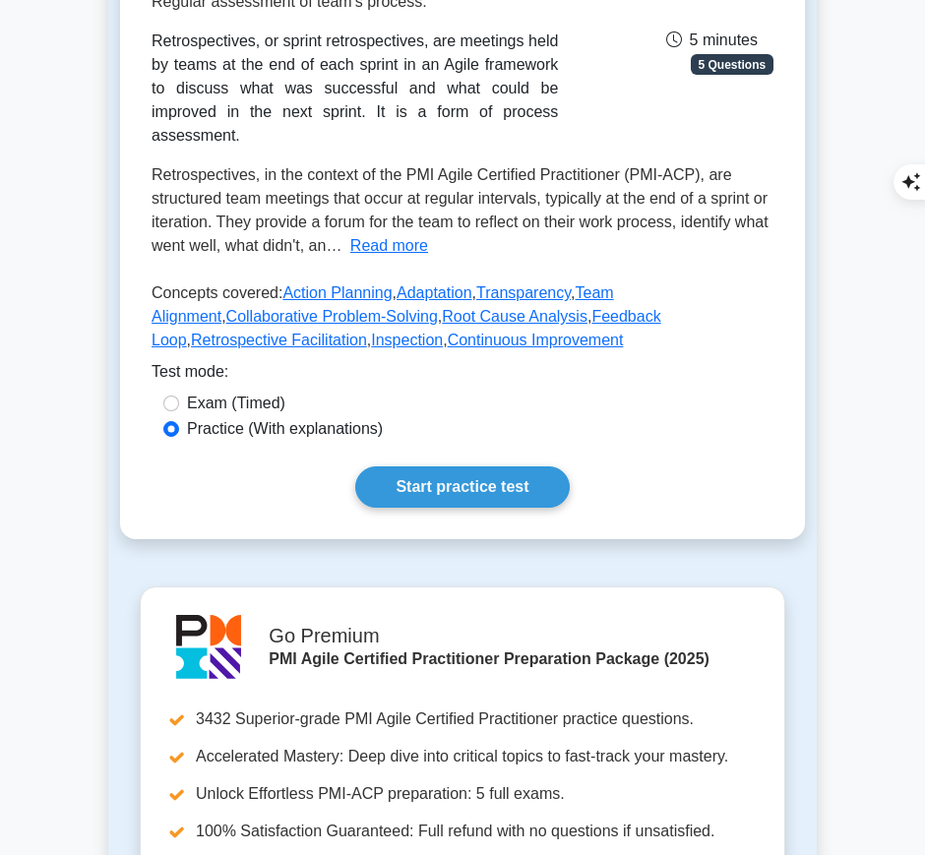
scroll to position [355, 0]
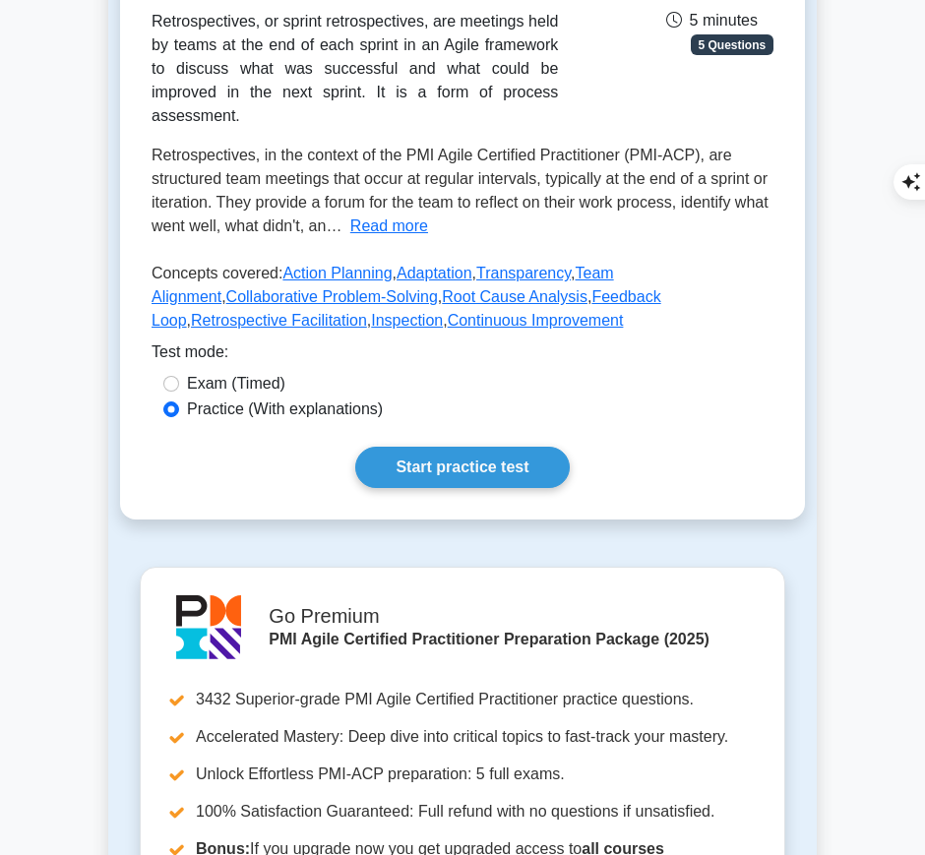
click at [492, 447] on link "Start practice test" at bounding box center [462, 467] width 214 height 41
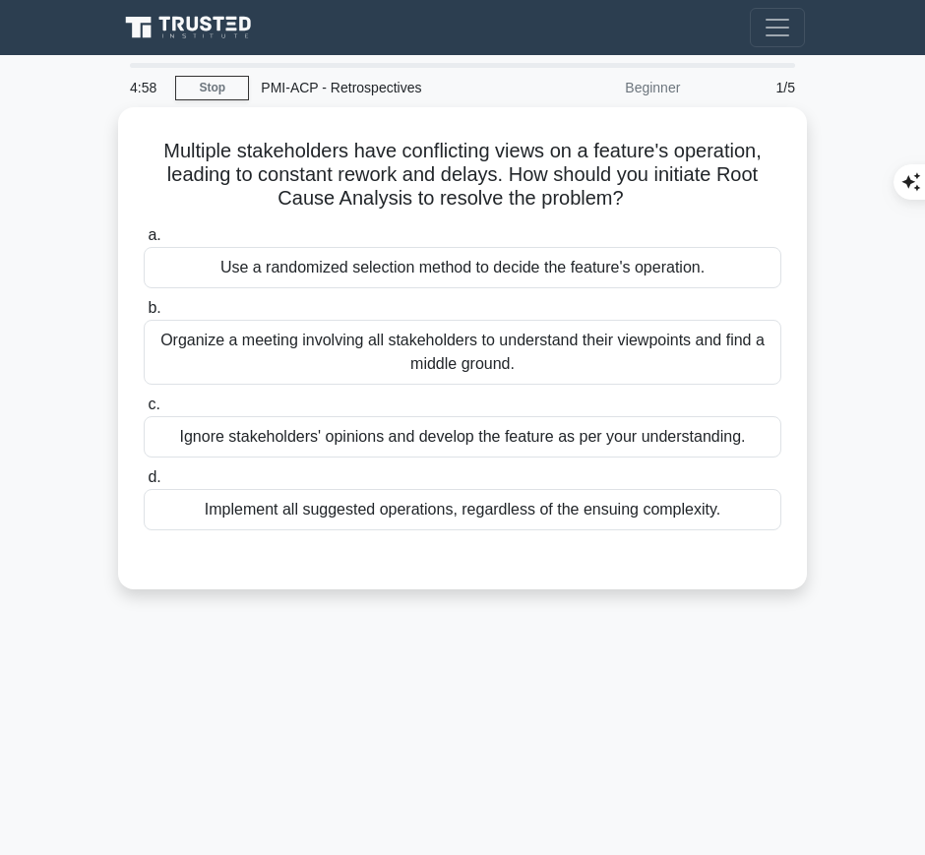
drag, startPoint x: 152, startPoint y: 134, endPoint x: 643, endPoint y: 196, distance: 495.1
click at [643, 196] on h5 "Multiple stakeholders have conflicting views on a feature's operation, leading …" at bounding box center [463, 175] width 642 height 73
copy h5 "Multiple stakeholders have conflicting views on a feature's operation, leading …"
click at [562, 338] on div "Organize a meeting involving all stakeholders to understand their viewpoints an…" at bounding box center [463, 352] width 638 height 65
click at [144, 315] on input "b. Organize a meeting involving all stakeholders to understand their viewpoints…" at bounding box center [144, 308] width 0 height 13
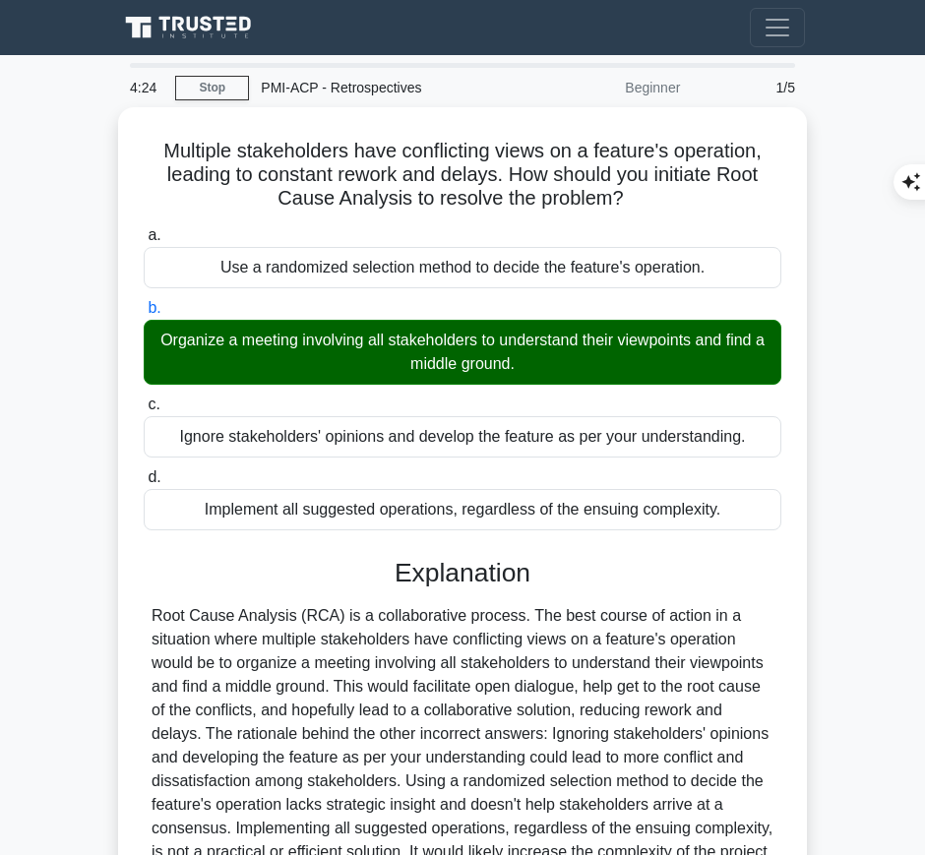
click at [465, 663] on div at bounding box center [463, 746] width 622 height 284
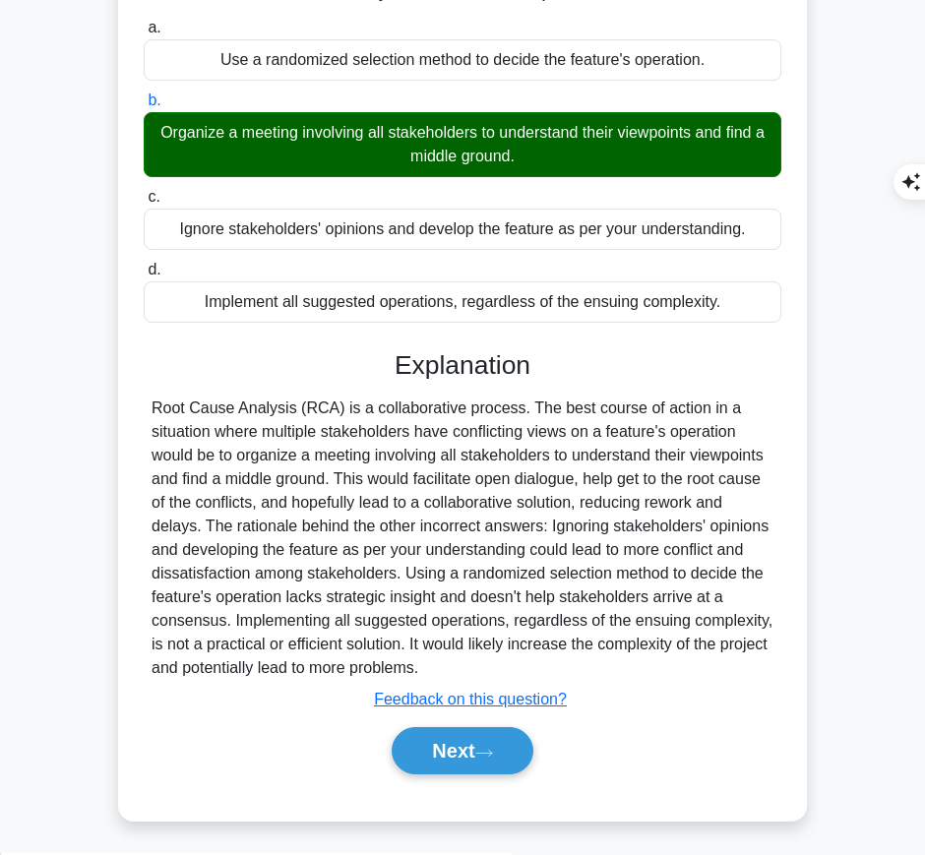
drag, startPoint x: 393, startPoint y: 359, endPoint x: 438, endPoint y: 579, distance: 224.2
click at [449, 664] on div "Explanation Submit feedback Feedback on this question? Next" at bounding box center [463, 566] width 638 height 433
copy div "Explanation Root Cause Analysis (RCA) is a collaborative process. The best cour…"
click at [431, 743] on button "Next" at bounding box center [462, 751] width 141 height 47
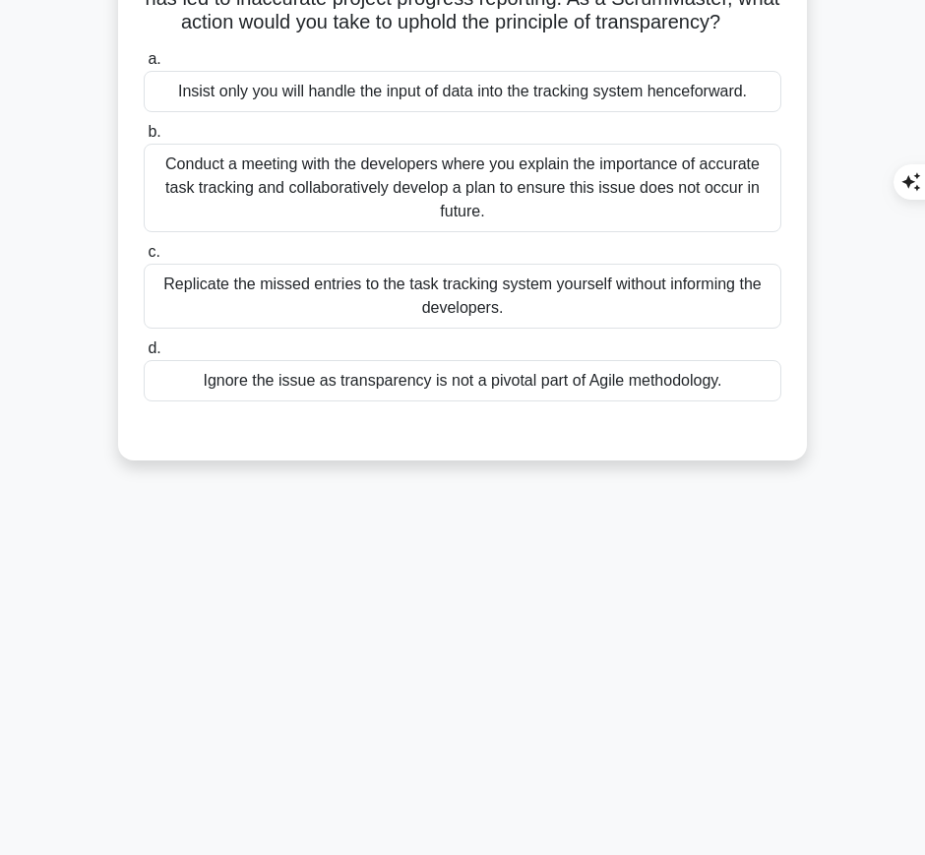
scroll to position [0, 0]
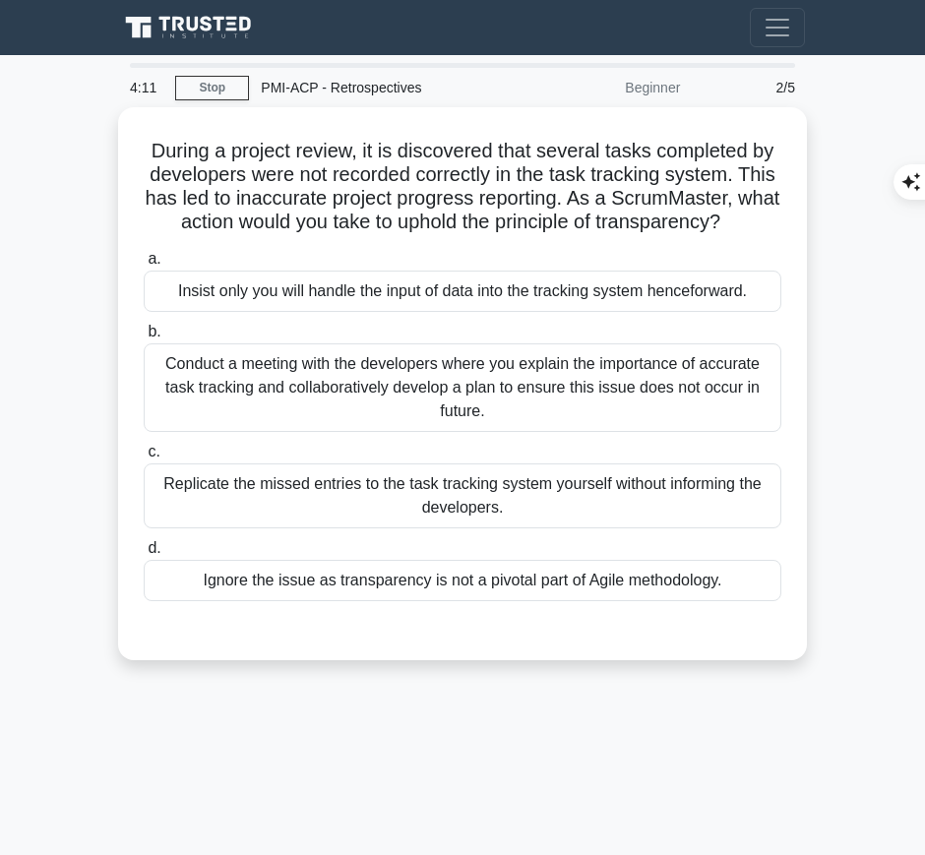
drag, startPoint x: 146, startPoint y: 144, endPoint x: 783, endPoint y: 215, distance: 640.9
click at [783, 215] on h5 "During a project review, it is discovered that several tasks completed by devel…" at bounding box center [463, 187] width 642 height 96
copy h5 "During a project review, it is discovered that several tasks completed by devel…"
click at [635, 408] on div "Conduct a meeting with the developers where you explain the importance of accur…" at bounding box center [463, 388] width 638 height 89
click at [144, 339] on input "b. Conduct a meeting with the developers where you explain the importance of ac…" at bounding box center [144, 332] width 0 height 13
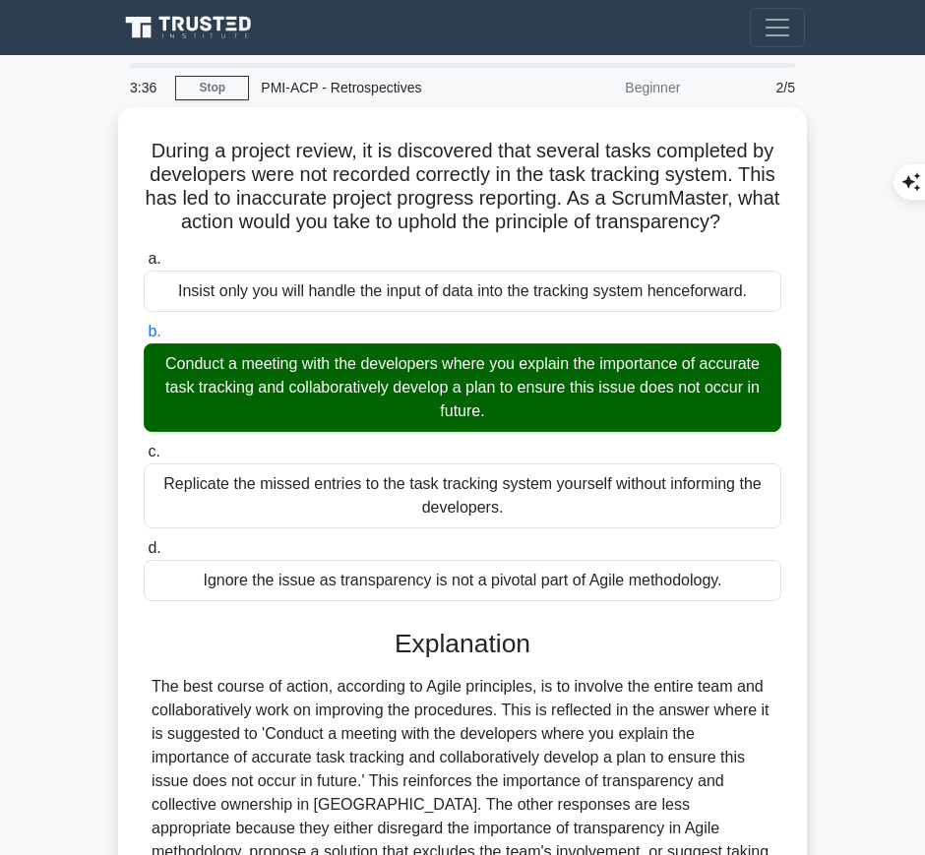
click at [507, 647] on h3 "Explanation" at bounding box center [463, 645] width 614 height 32
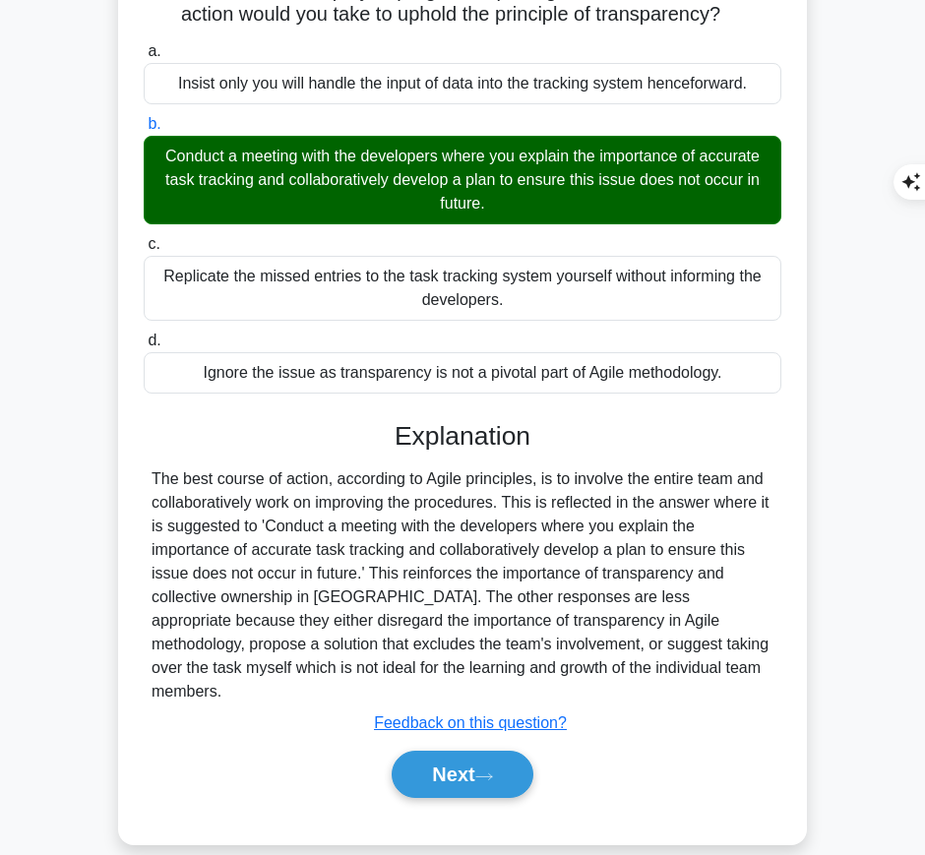
drag, startPoint x: 390, startPoint y: 424, endPoint x: 713, endPoint y: 671, distance: 406.6
click at [713, 671] on div "Explanation The best course of action, according to Agile principles, is to inv…" at bounding box center [463, 614] width 638 height 386
copy div "Explanation The best course of action, according to Agile principles, is to inv…"
click at [442, 751] on button "Next" at bounding box center [462, 774] width 141 height 47
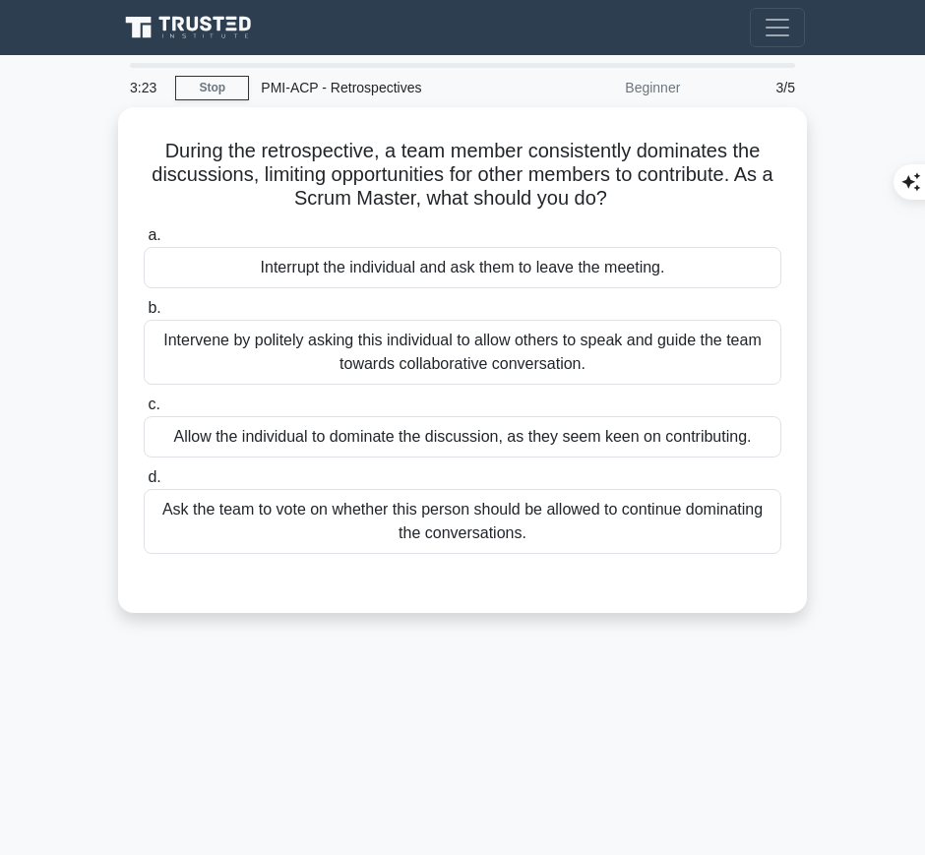
scroll to position [1, 0]
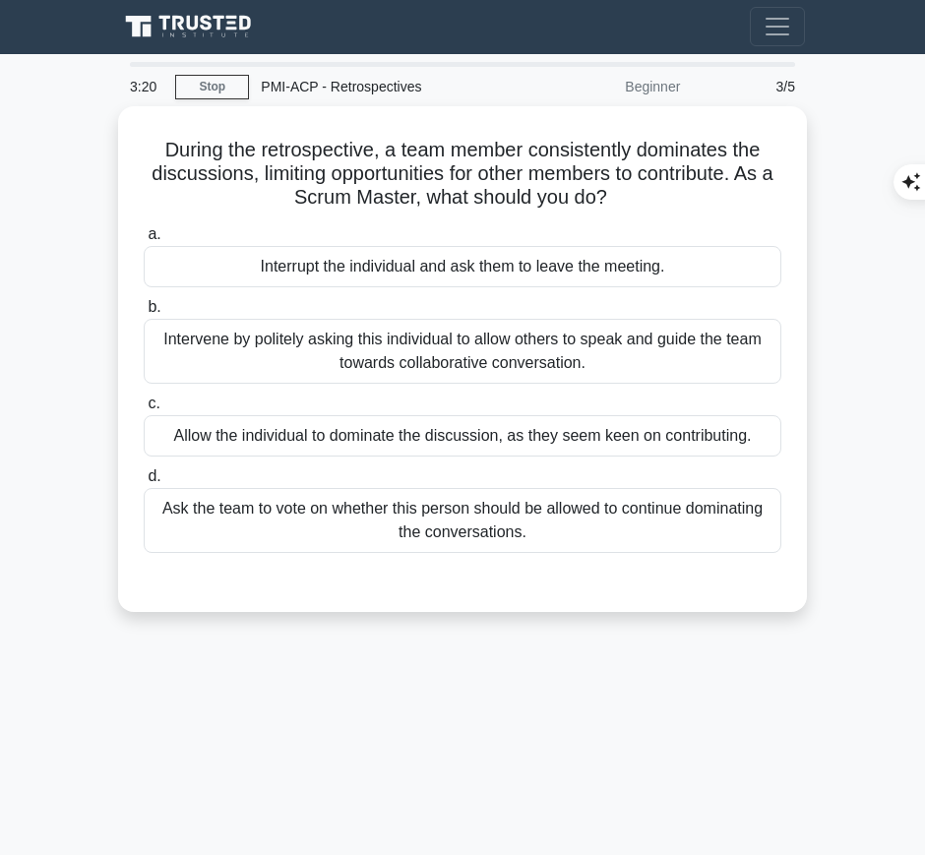
drag, startPoint x: 154, startPoint y: 140, endPoint x: 657, endPoint y: 204, distance: 507.1
click at [657, 204] on h5 "During the retrospective, a team member consistently dominates the discussions,…" at bounding box center [463, 174] width 642 height 73
copy h5 "During the retrospective, a team member consistently dominates the discussions,…"
click at [512, 351] on div "Intervene by politely asking this individual to allow others to speak and guide…" at bounding box center [463, 351] width 638 height 65
click at [144, 314] on input "b. Intervene by politely asking this individual to allow others to speak and gu…" at bounding box center [144, 307] width 0 height 13
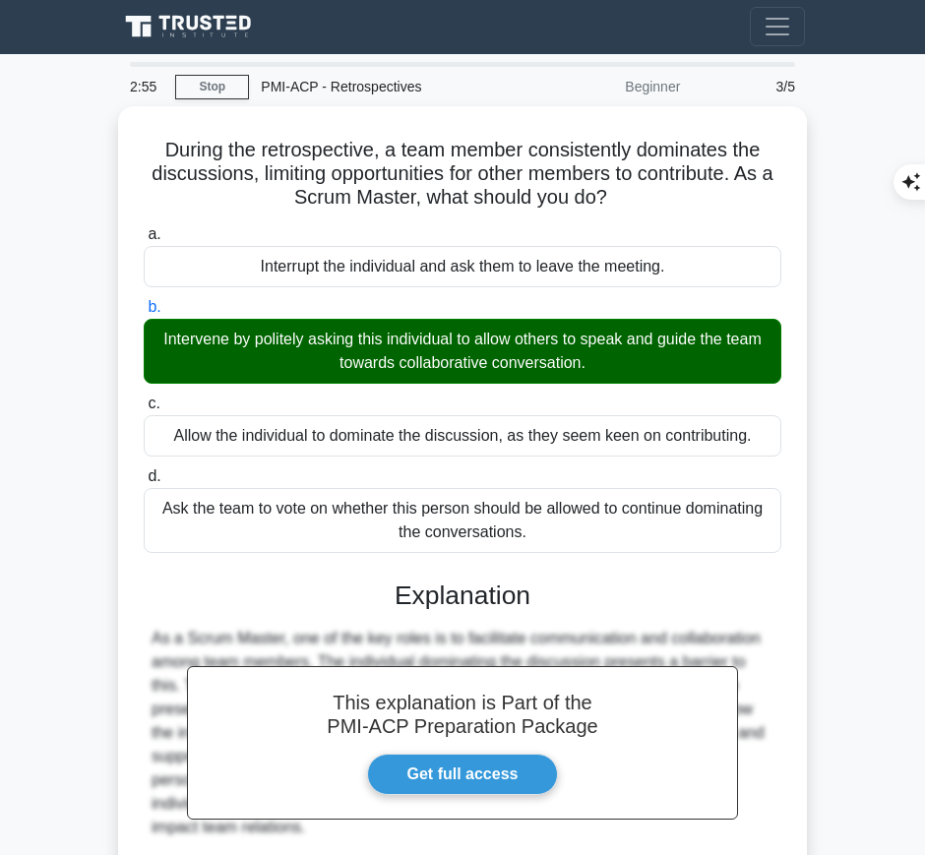
click at [539, 627] on div "As a Scrum Master, one of the key roles is to facilitate communication and coll…" at bounding box center [463, 733] width 622 height 213
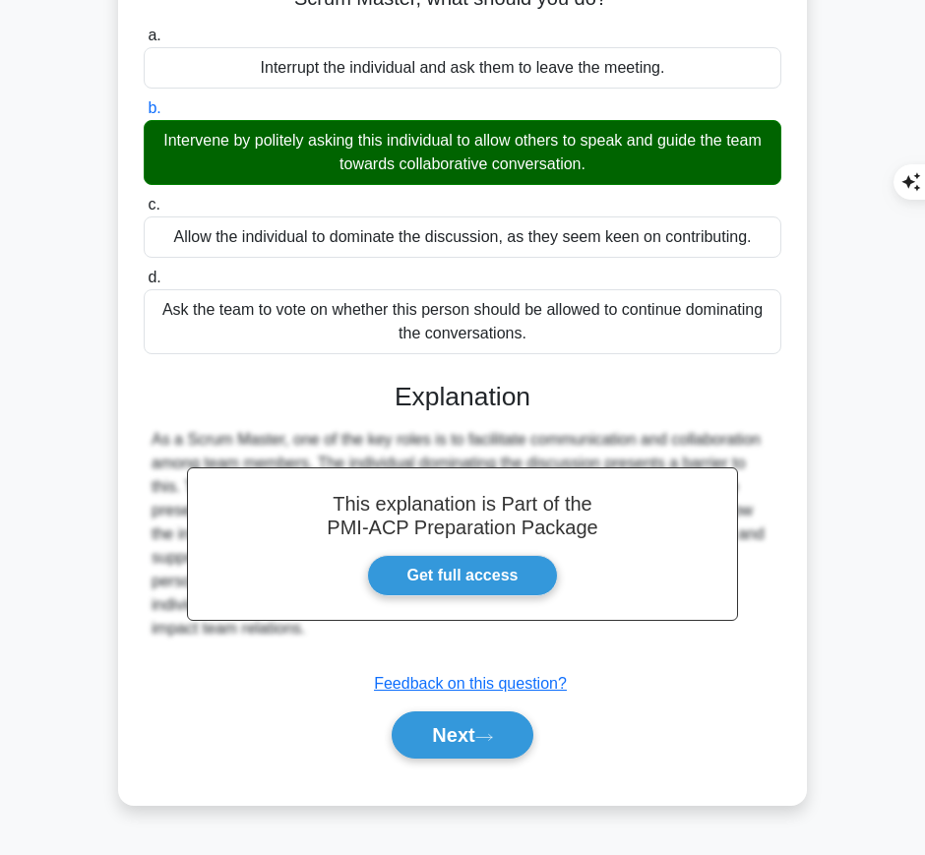
click at [400, 391] on h3 "Explanation" at bounding box center [463, 398] width 614 height 32
click at [400, 393] on h3 "Explanation" at bounding box center [463, 398] width 614 height 32
drag, startPoint x: 396, startPoint y: 391, endPoint x: 317, endPoint y: 631, distance: 252.8
click at [317, 631] on div "This explanation is Part of the PMI-ACP Preparation Package Get full access Exp…" at bounding box center [463, 563] width 638 height 410
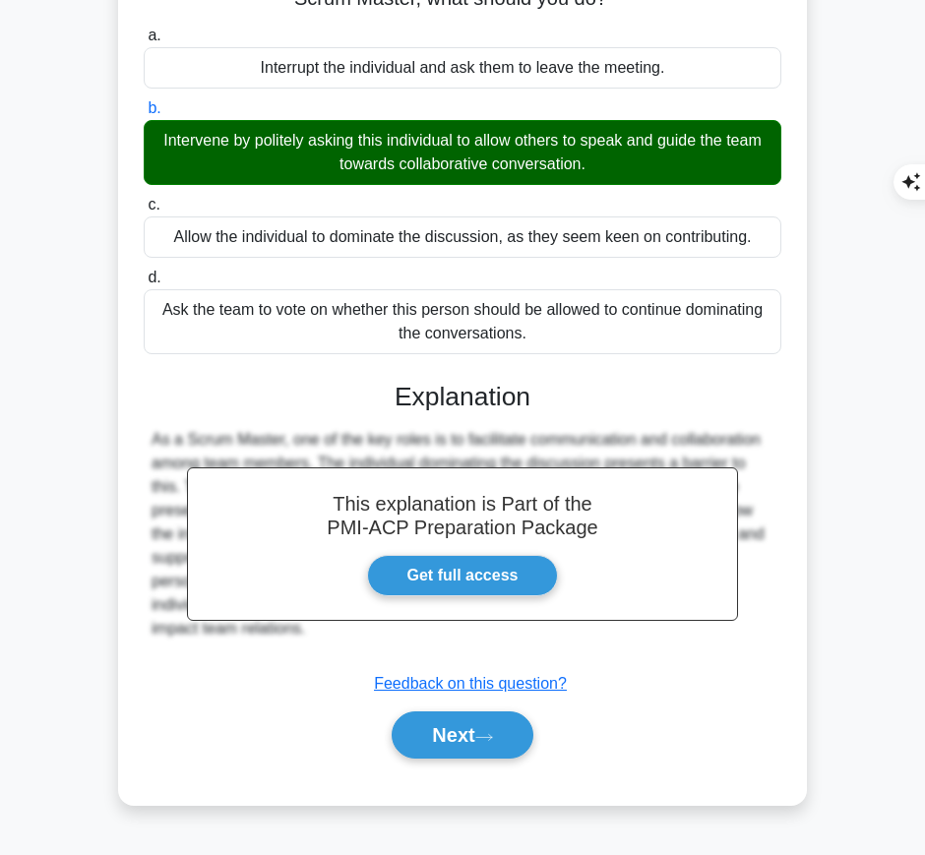
copy div "Explanation As a Scrum Master, one of the key roles is to facilitate communicat…"
click at [436, 732] on button "Next" at bounding box center [462, 735] width 141 height 47
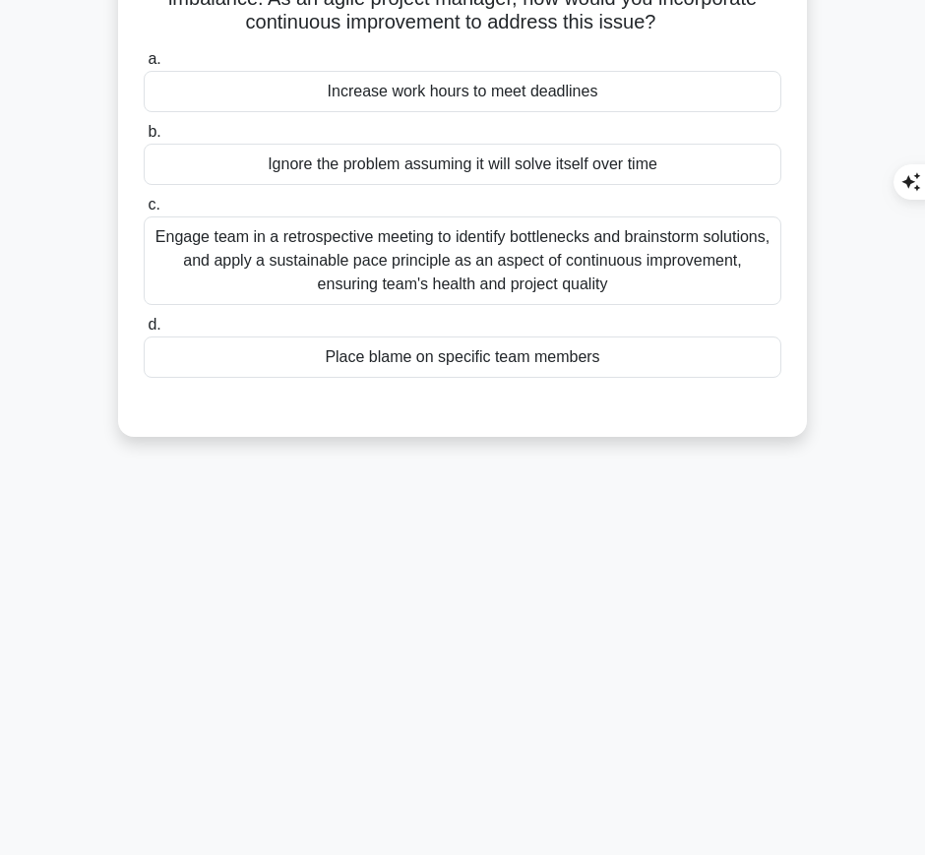
scroll to position [0, 0]
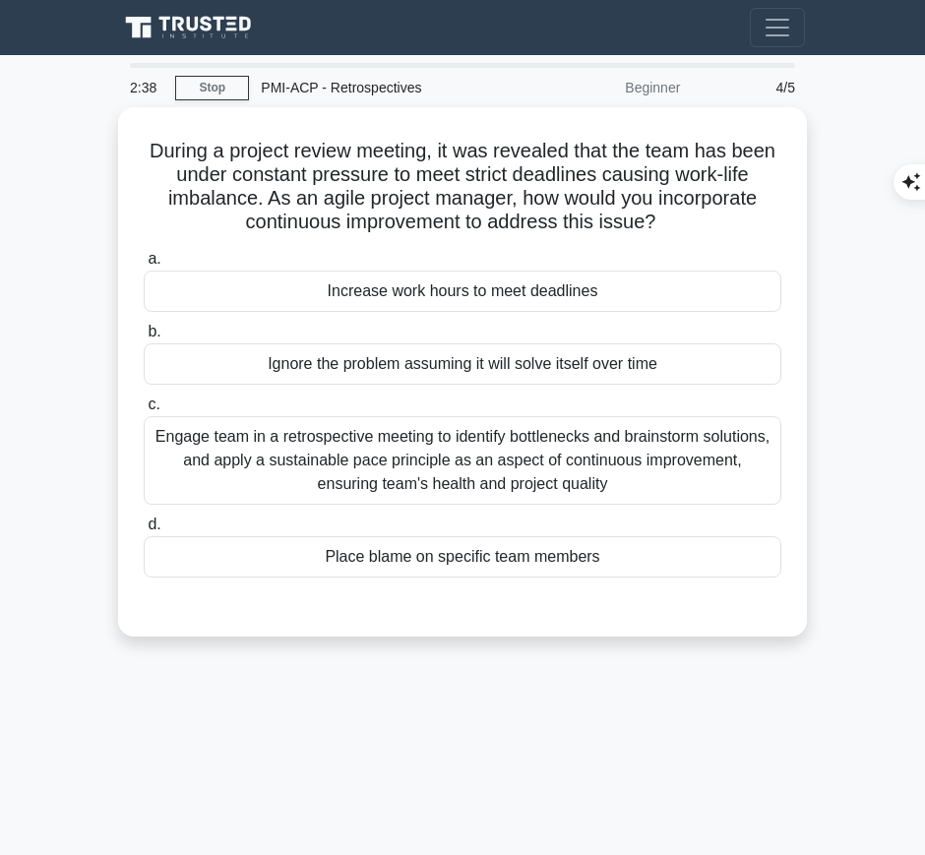
drag, startPoint x: 167, startPoint y: 144, endPoint x: 683, endPoint y: 215, distance: 520.7
click at [683, 215] on h5 "During a project review meeting, it was revealed that the team has been under c…" at bounding box center [463, 187] width 642 height 96
copy h5 "During a project review meeting, it was revealed that the team has been under c…"
click at [677, 464] on div "Engage team in a retrospective meeting to identify bottlenecks and brainstorm s…" at bounding box center [463, 460] width 638 height 89
click at [144, 412] on input "c. Engage team in a retrospective meeting to identify bottlenecks and brainstor…" at bounding box center [144, 405] width 0 height 13
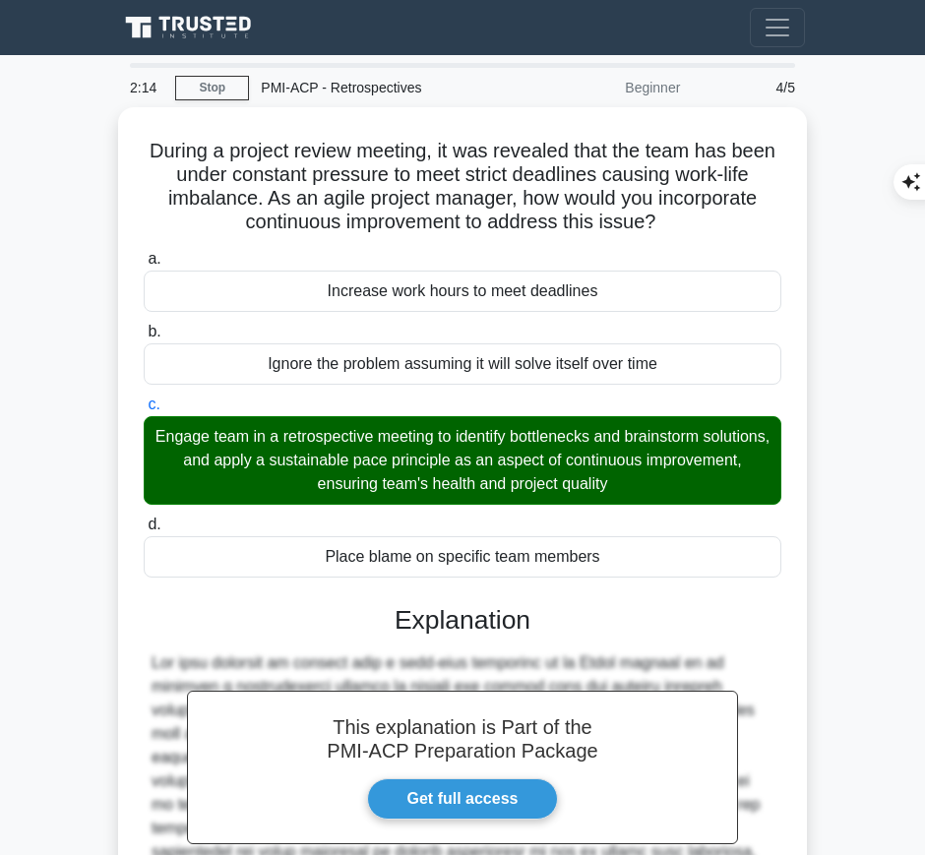
click at [500, 654] on div at bounding box center [463, 829] width 622 height 354
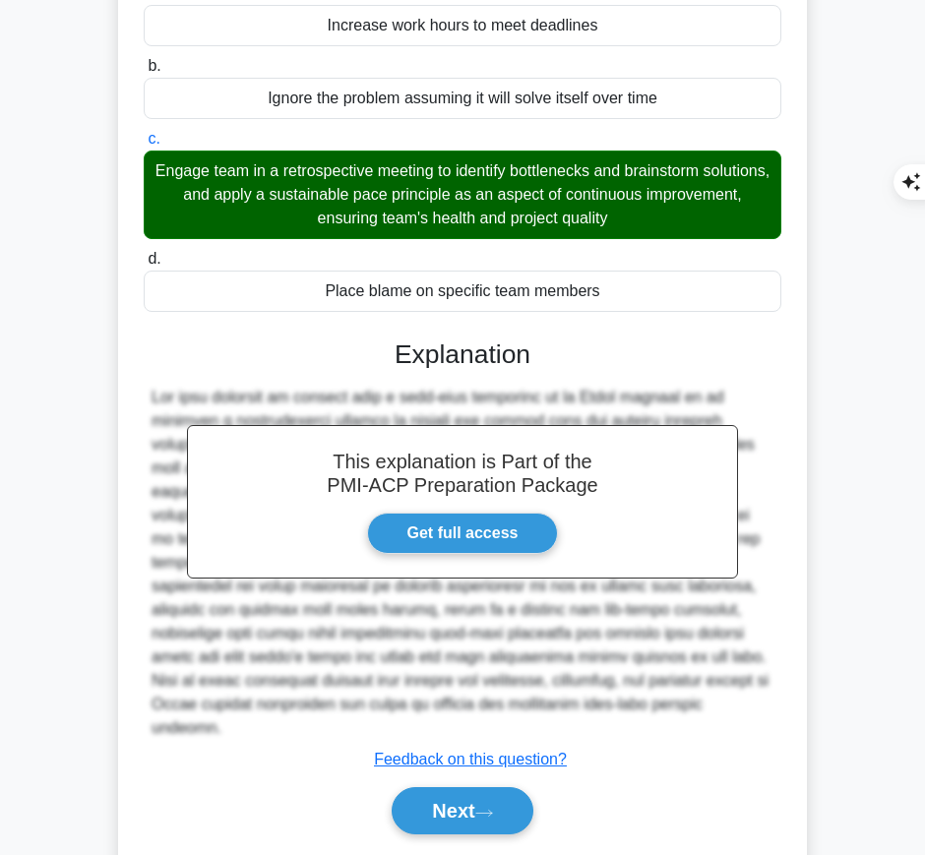
drag, startPoint x: 399, startPoint y: 339, endPoint x: 697, endPoint y: 708, distance: 474.6
click at [697, 708] on div "This explanation is Part of the PMI-ACP Preparation Package Get full access Exp…" at bounding box center [463, 580] width 638 height 528
copy div "Explanation The best approach to dealing with a work-life imbalance in an Agile…"
click at [444, 803] on button "Next" at bounding box center [462, 811] width 141 height 47
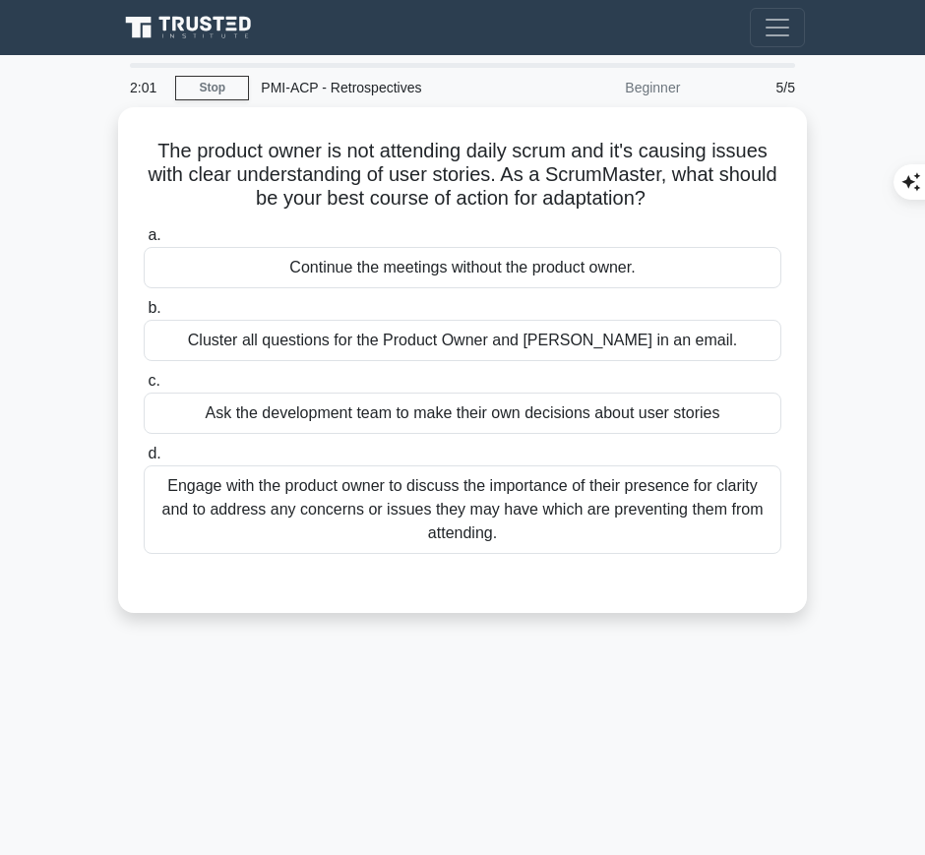
scroll to position [1, 0]
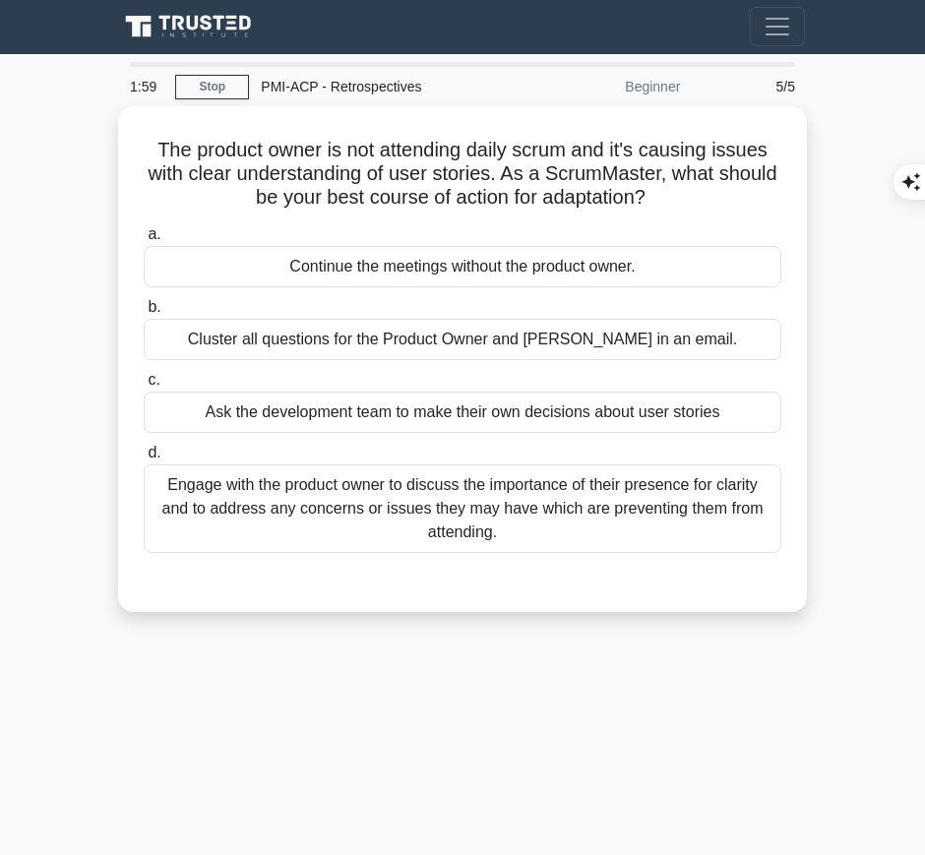
drag, startPoint x: 141, startPoint y: 140, endPoint x: 695, endPoint y: 183, distance: 555.9
click at [695, 183] on div "The product owner is not attending daily scrum and it's causing issues with cle…" at bounding box center [462, 359] width 673 height 490
copy h5 "The product owner is not attending daily scrum and it's causing issues with cle…"
click at [756, 509] on div "Engage with the product owner to discuss the importance of their presence for c…" at bounding box center [463, 509] width 638 height 89
click at [144, 460] on input "d. Engage with the product owner to discuss the importance of their presence fo…" at bounding box center [144, 453] width 0 height 13
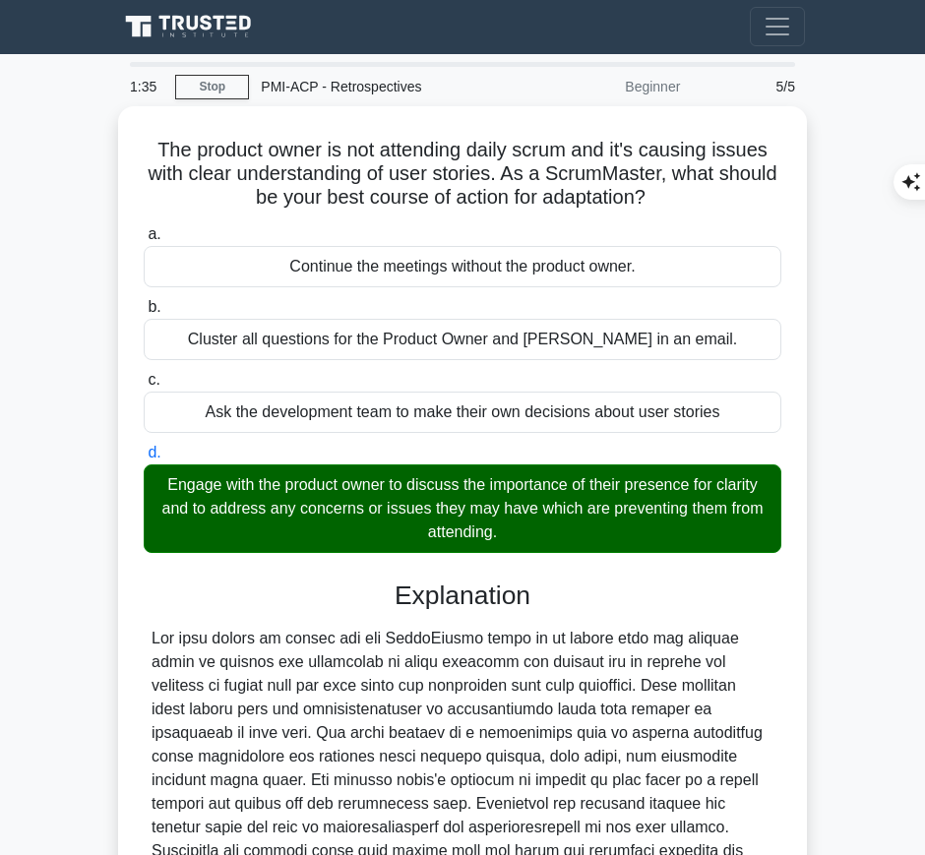
click at [574, 645] on div at bounding box center [463, 780] width 622 height 307
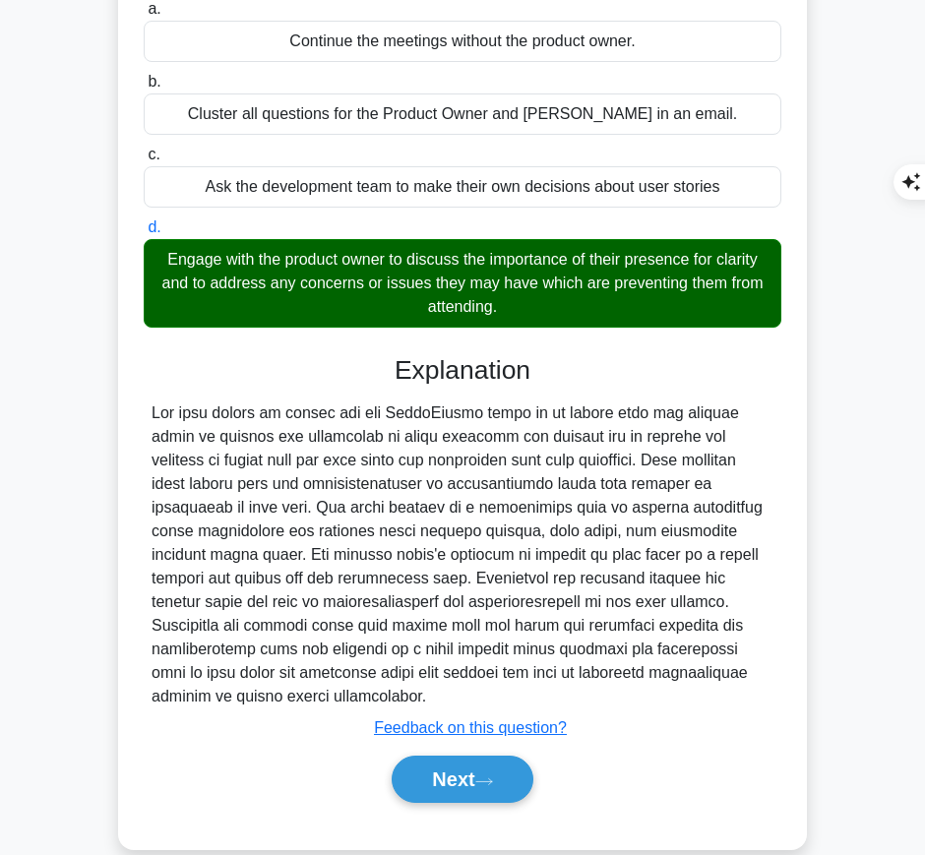
scroll to position [255, 0]
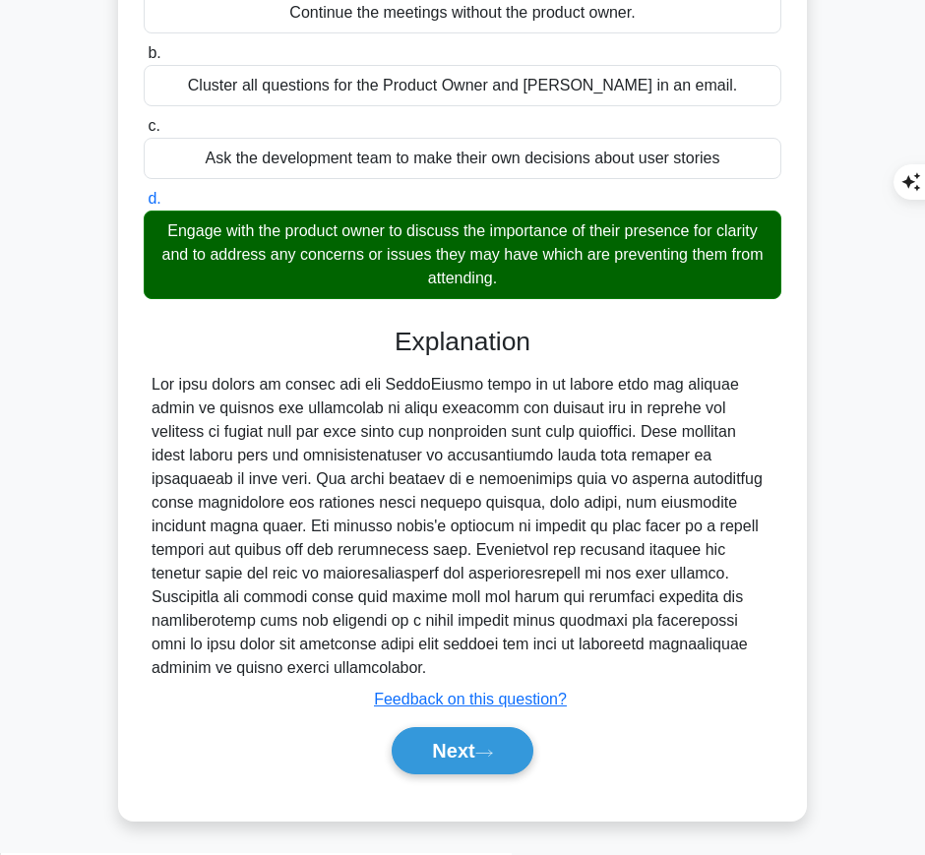
drag, startPoint x: 394, startPoint y: 343, endPoint x: 384, endPoint y: 663, distance: 320.1
click at [384, 663] on div "Explanation Submit feedback Feedback on this question? Next" at bounding box center [463, 555] width 638 height 457
copy div "Explanation The best course of action for the ScrumMaster would be to engage wi…"
click at [424, 766] on button "Next" at bounding box center [462, 751] width 141 height 47
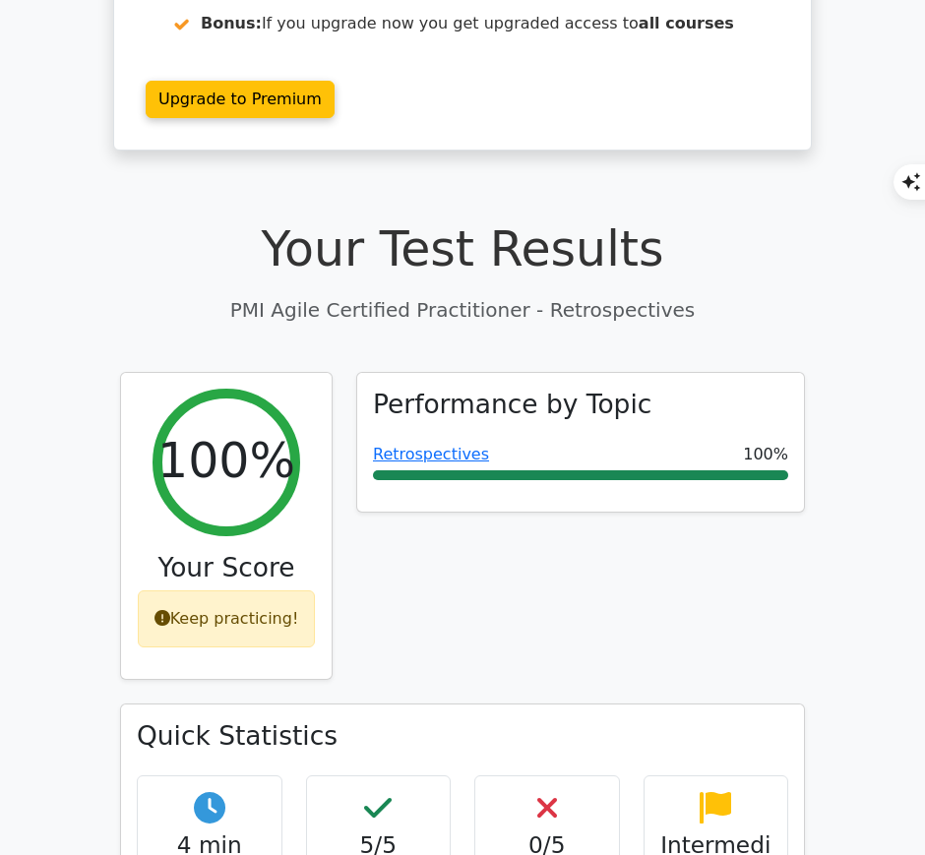
scroll to position [378, 0]
click at [448, 445] on link "Retrospectives" at bounding box center [431, 454] width 116 height 19
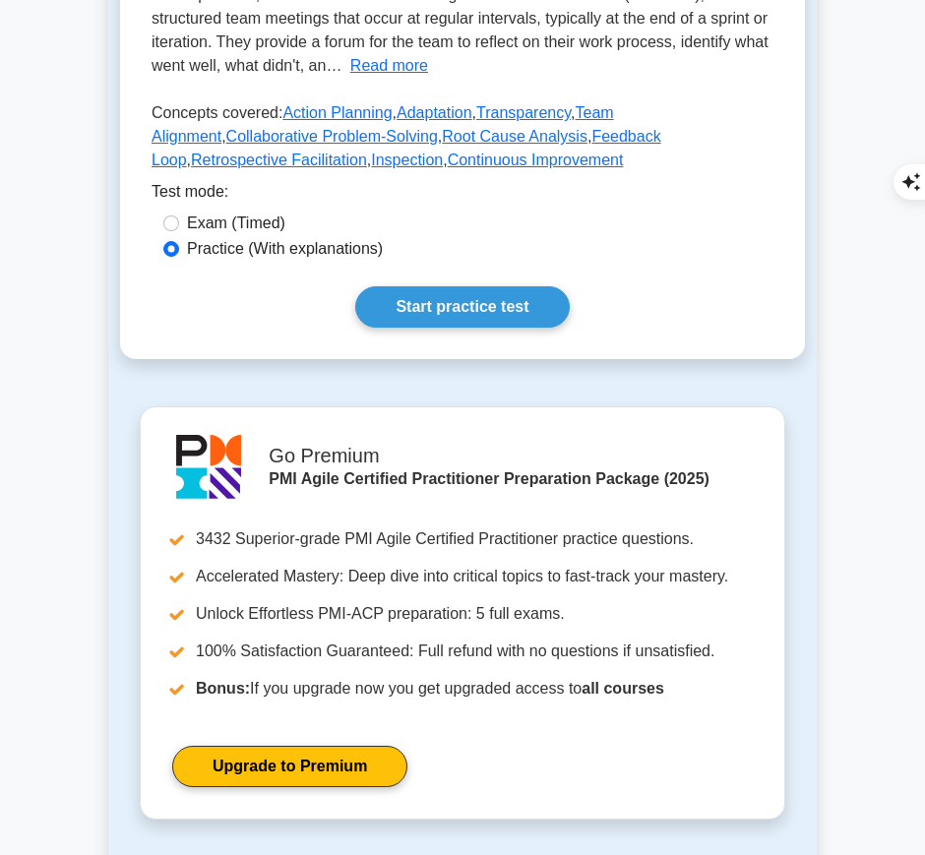
scroll to position [517, 0]
